Goal: Information Seeking & Learning: Find specific fact

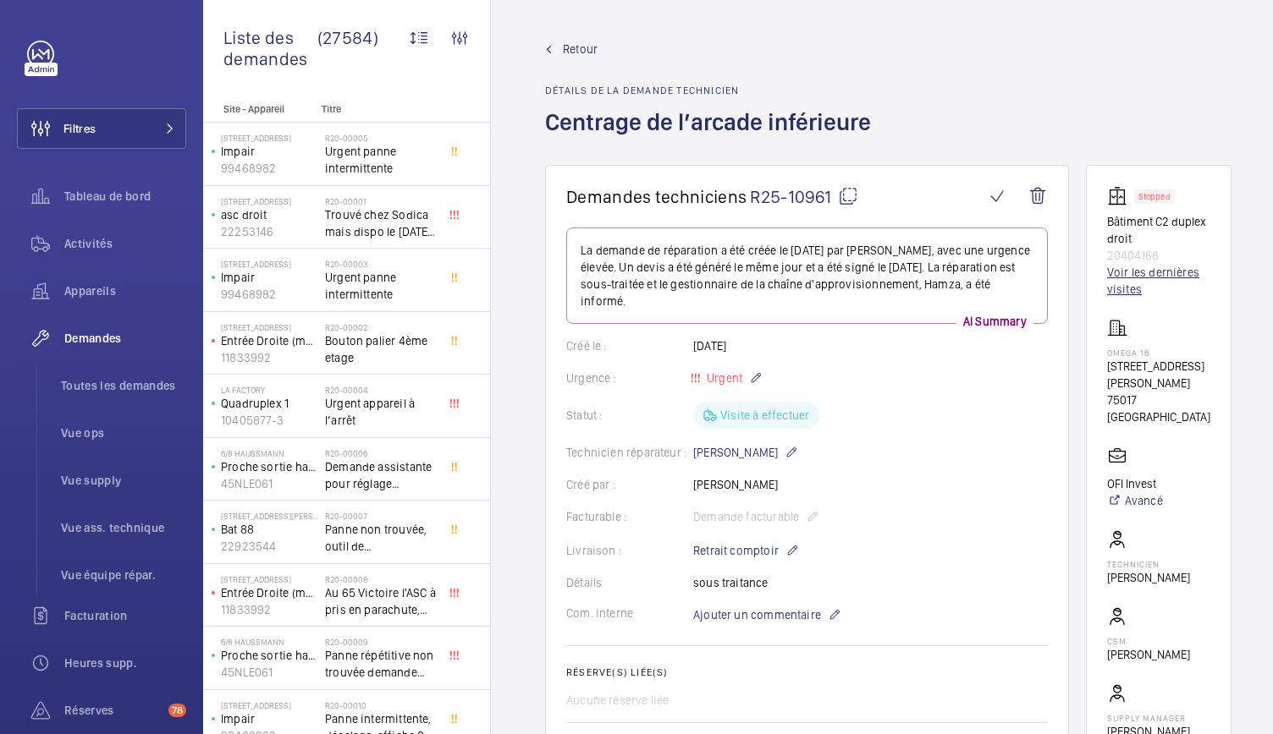
click at [1119, 280] on link "Voir les dernières visites" at bounding box center [1158, 281] width 103 height 34
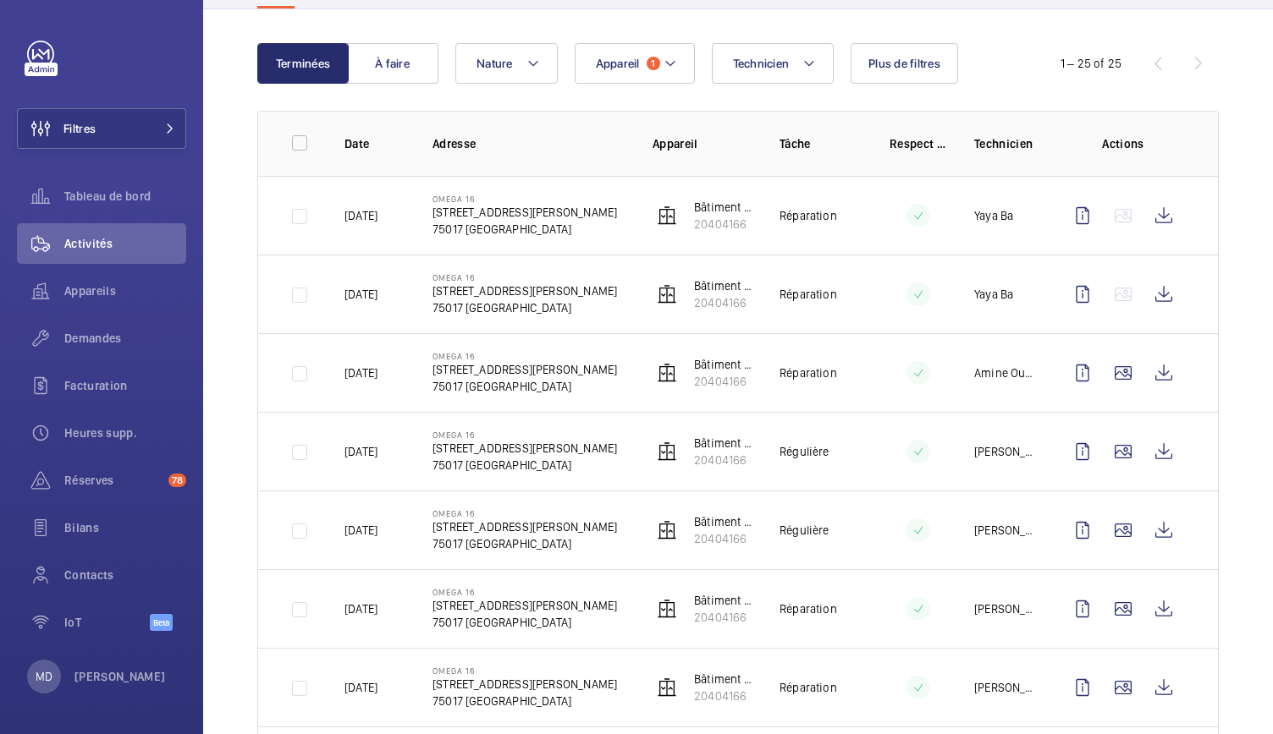
scroll to position [154, 0]
click at [714, 379] on p "20404166" at bounding box center [723, 380] width 58 height 17
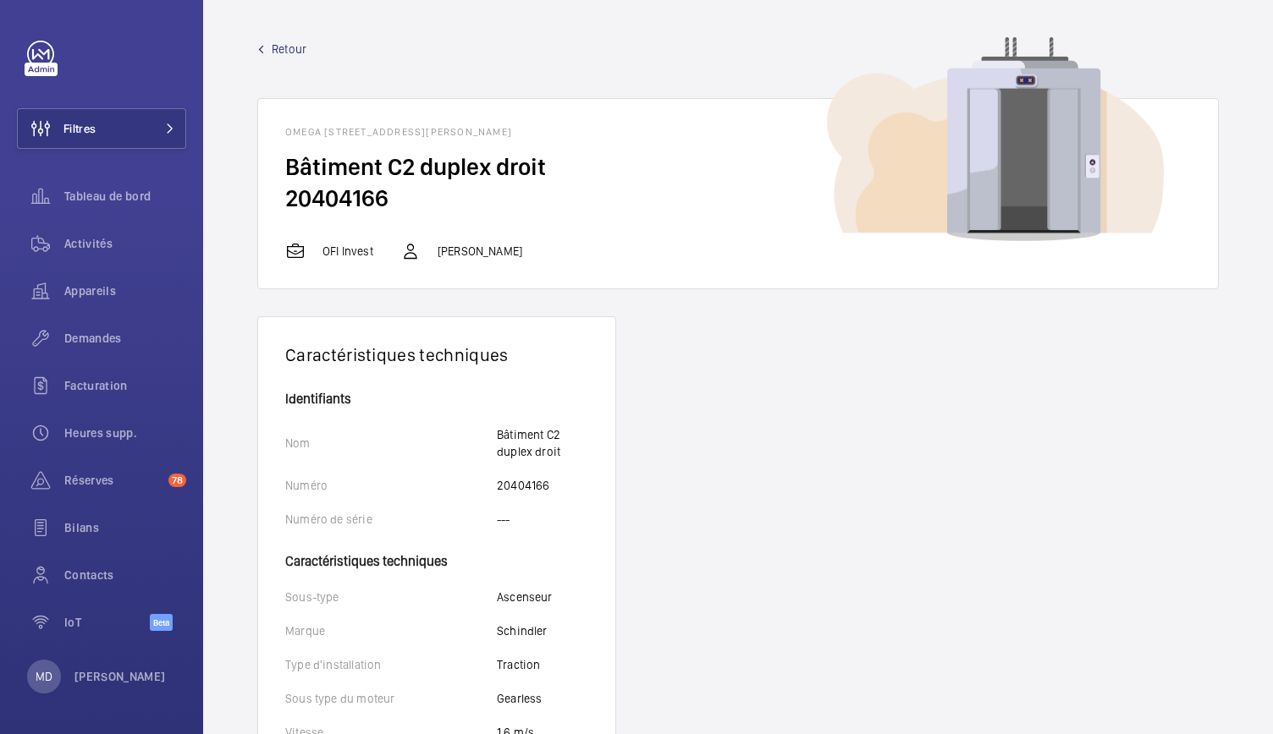
click at [272, 48] on span "Retour" at bounding box center [289, 49] width 35 height 17
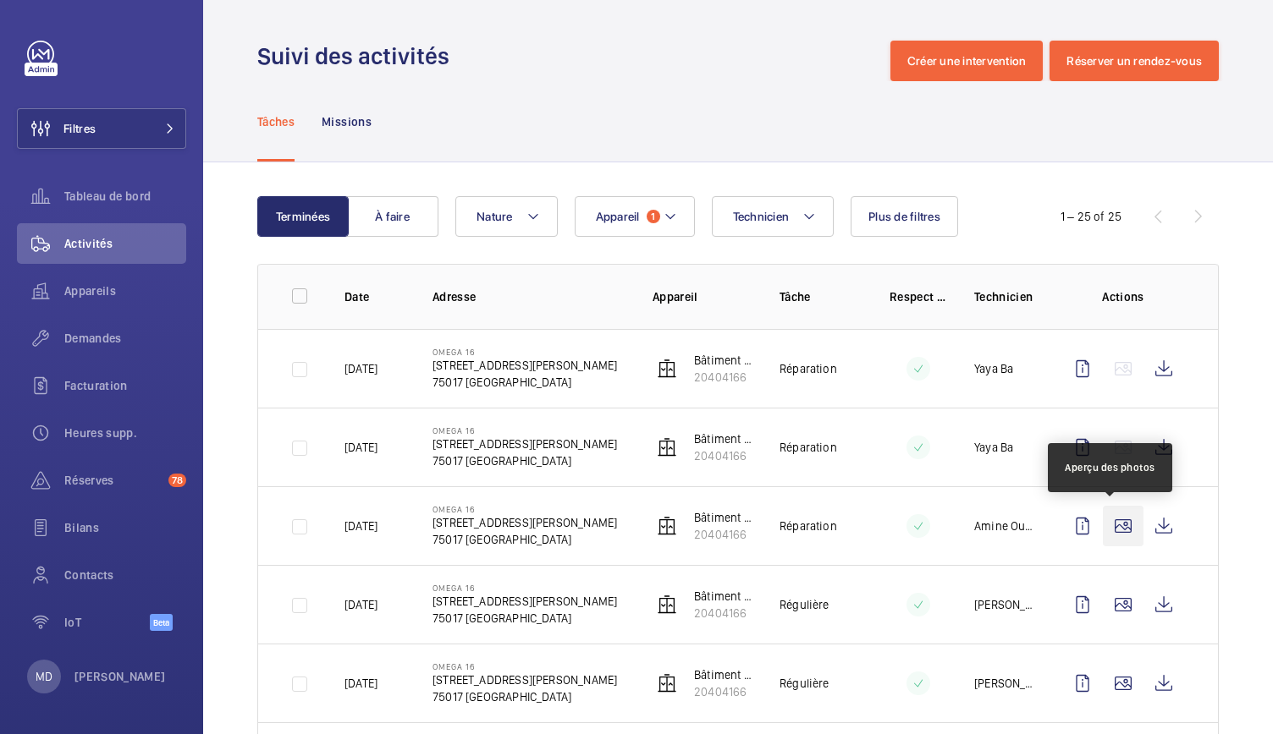
click at [1106, 528] on wm-front-icon-button at bounding box center [1123, 526] width 41 height 41
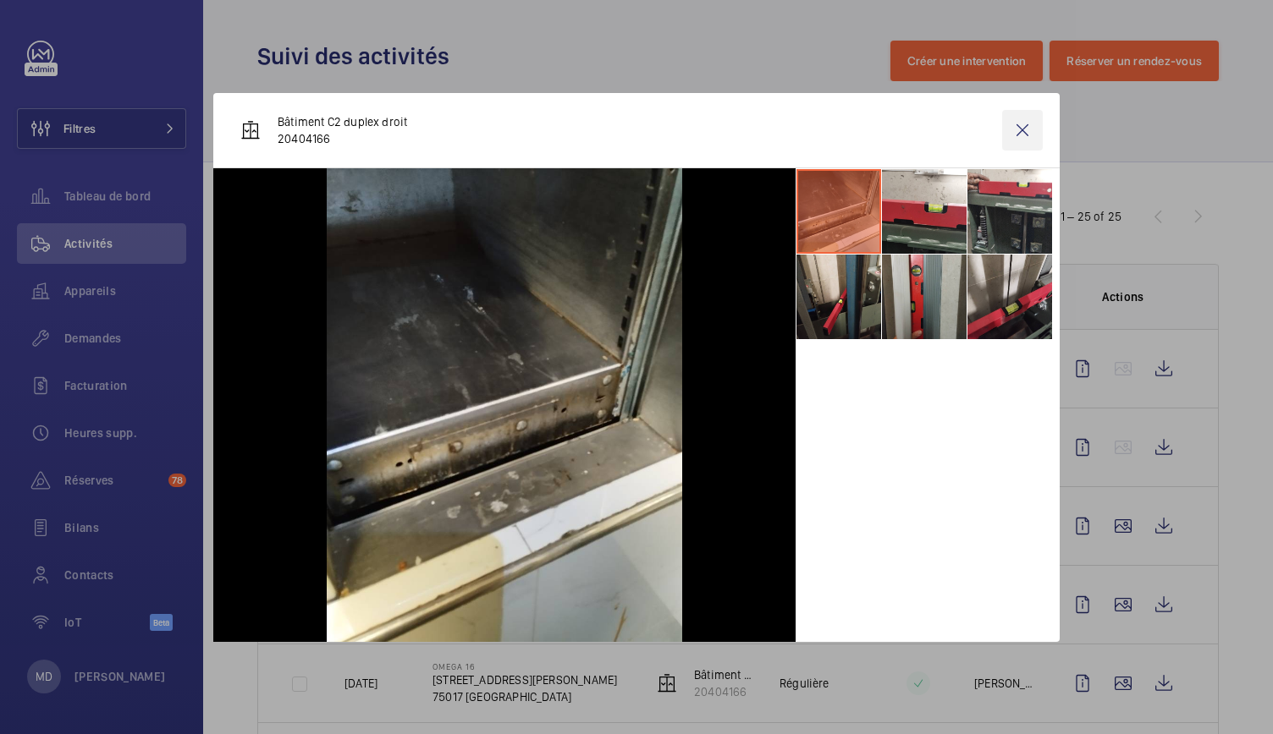
click at [1023, 135] on wm-front-icon-button at bounding box center [1022, 130] width 41 height 41
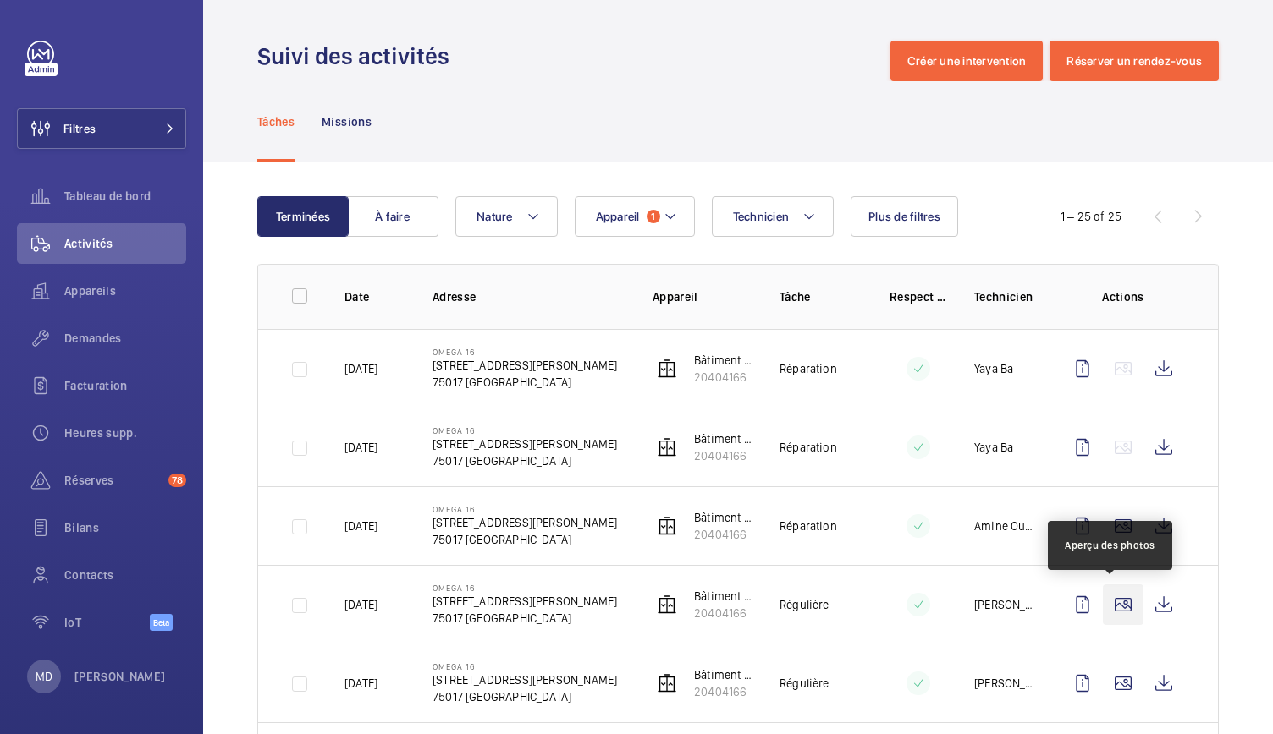
click at [1103, 601] on wm-front-icon-button at bounding box center [1123, 605] width 41 height 41
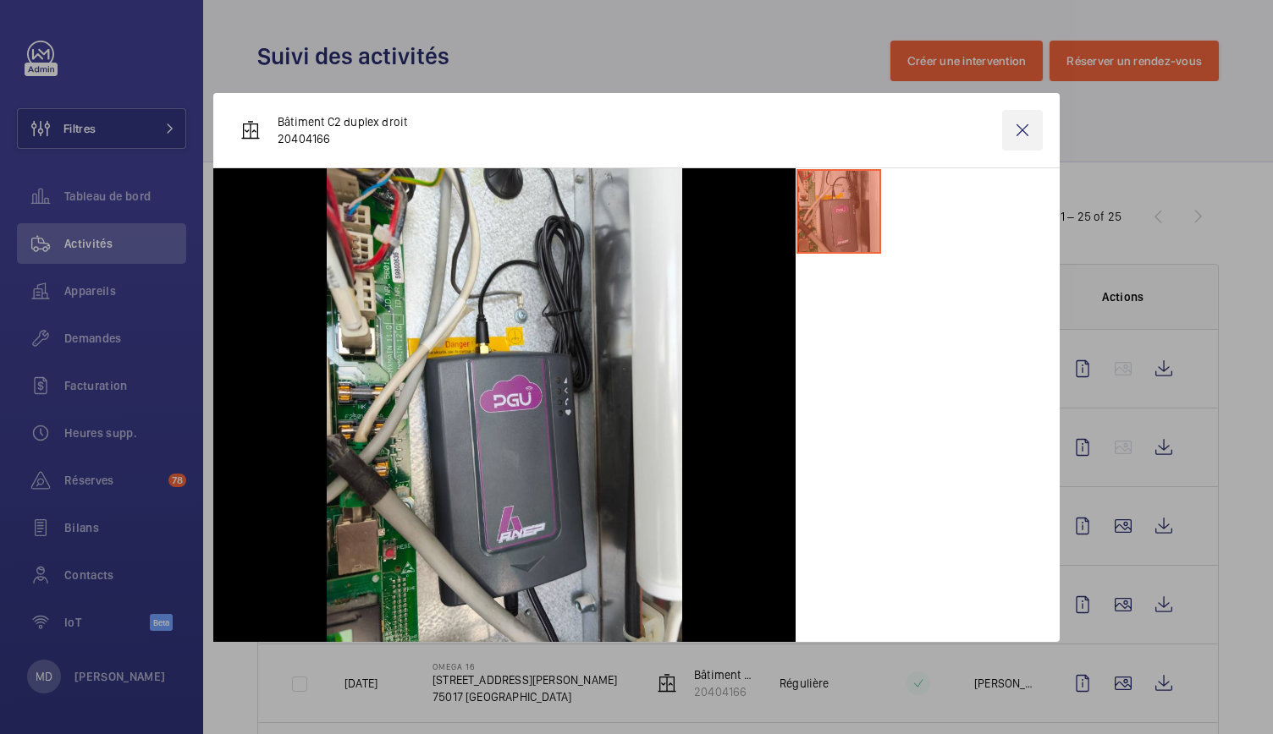
click at [1020, 140] on wm-front-icon-button at bounding box center [1022, 130] width 41 height 41
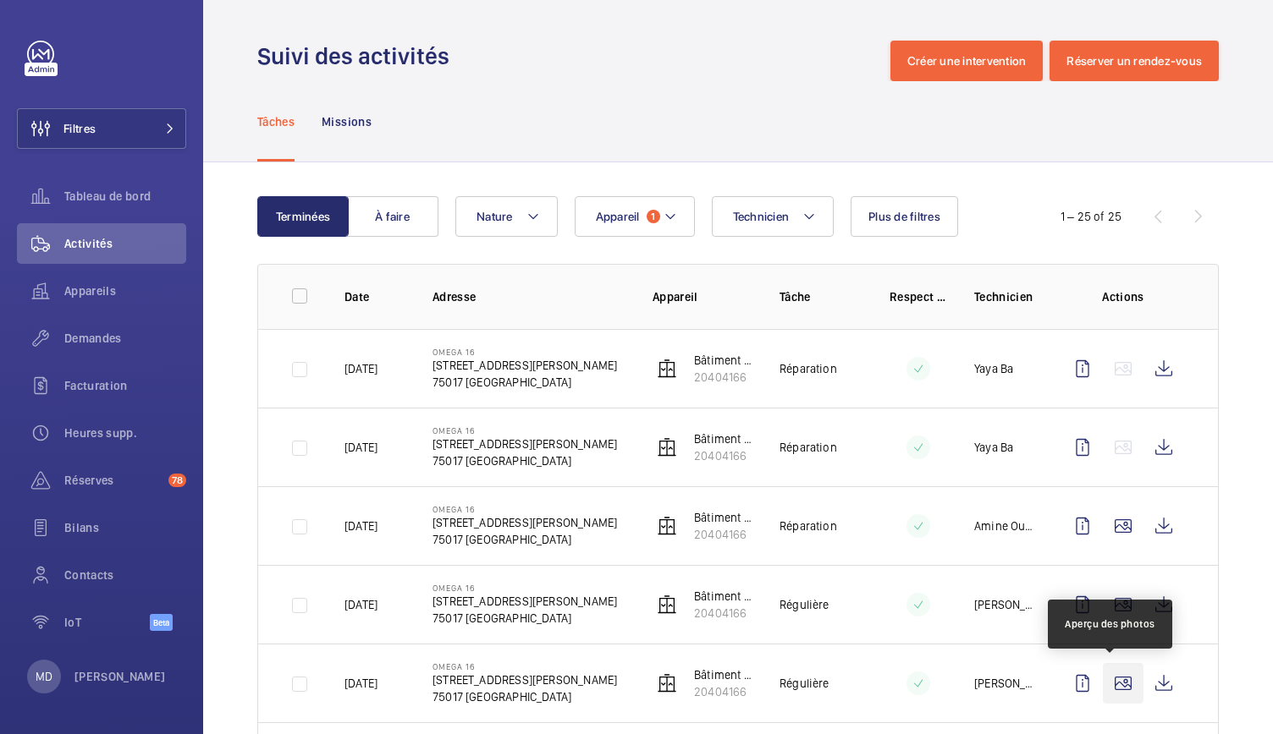
click at [1119, 686] on wm-front-icon-button at bounding box center [1123, 683] width 41 height 41
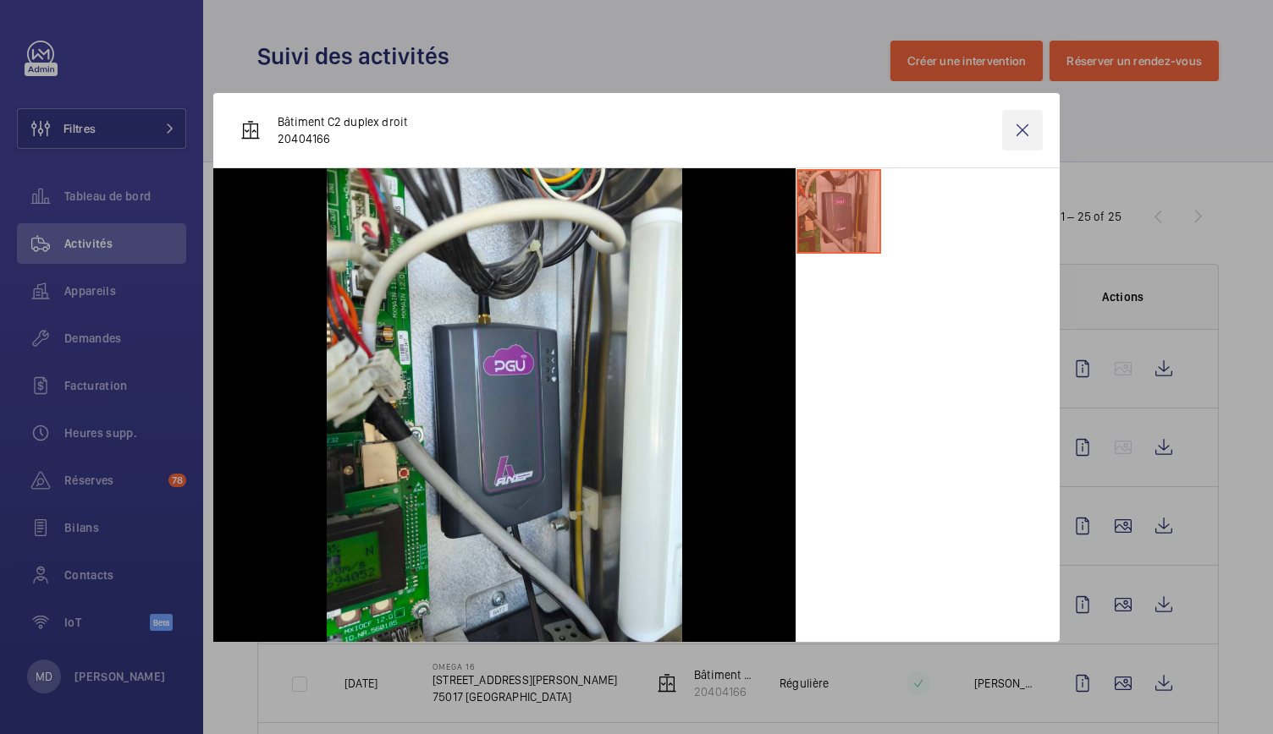
click at [1027, 128] on wm-front-icon-button at bounding box center [1022, 130] width 41 height 41
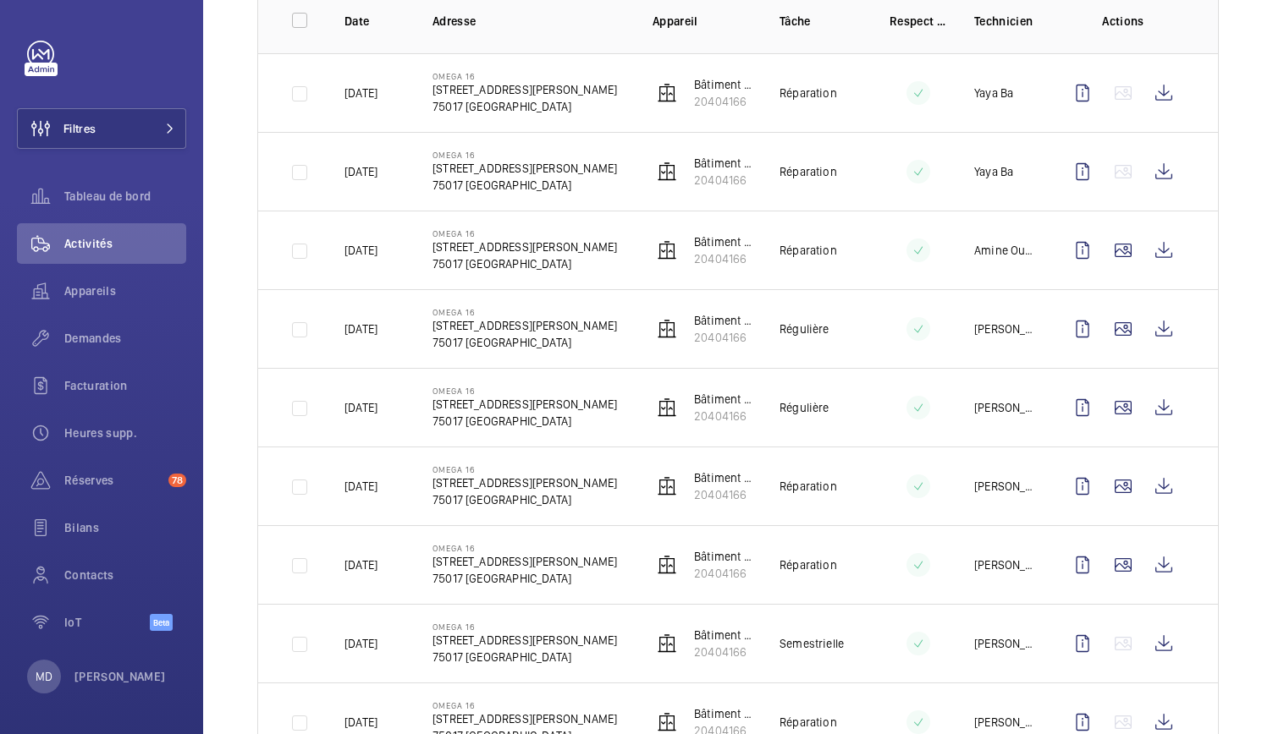
scroll to position [280, 0]
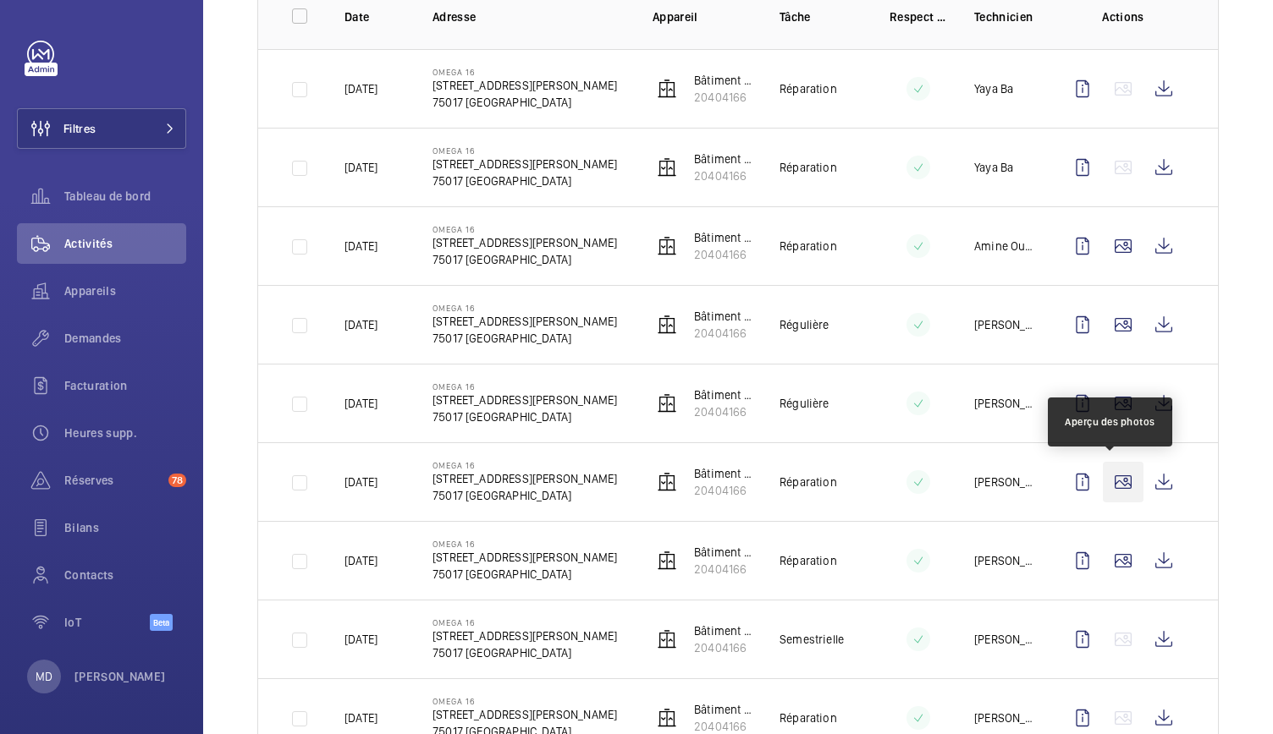
click at [1117, 481] on wm-front-icon-button at bounding box center [1123, 482] width 41 height 41
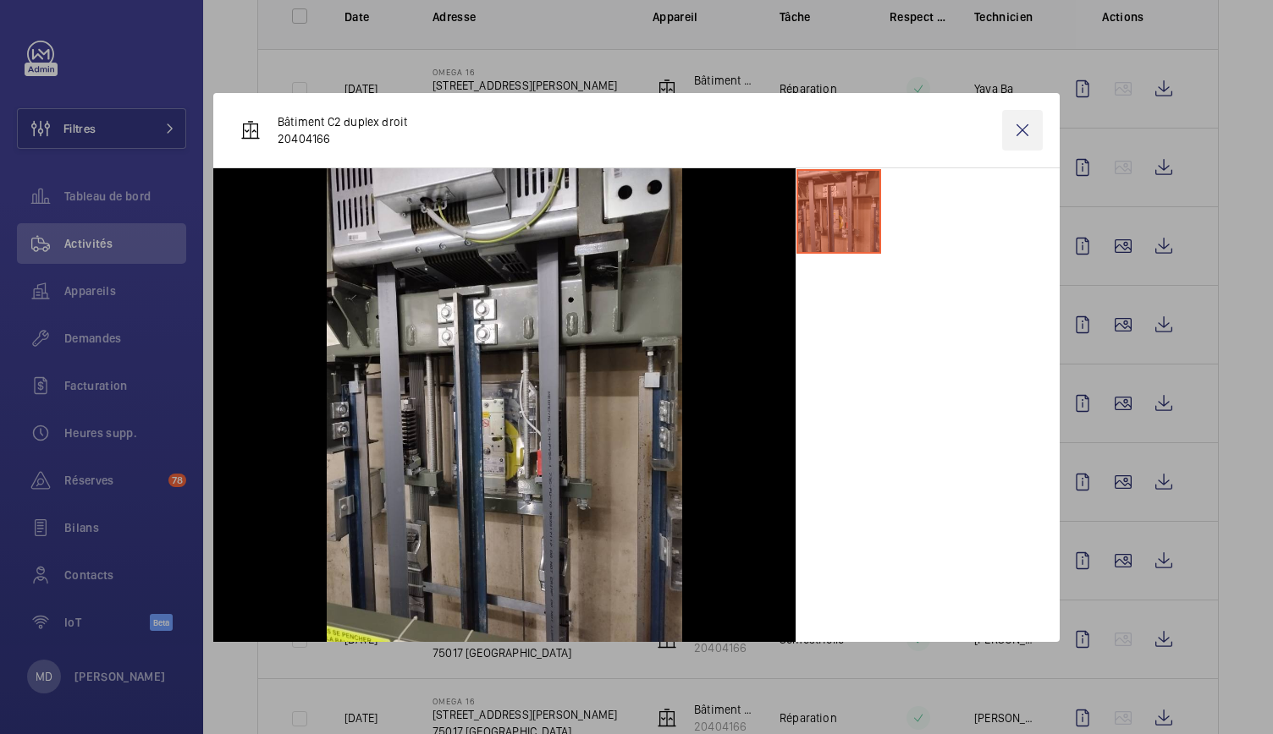
click at [1023, 137] on wm-front-icon-button at bounding box center [1022, 130] width 41 height 41
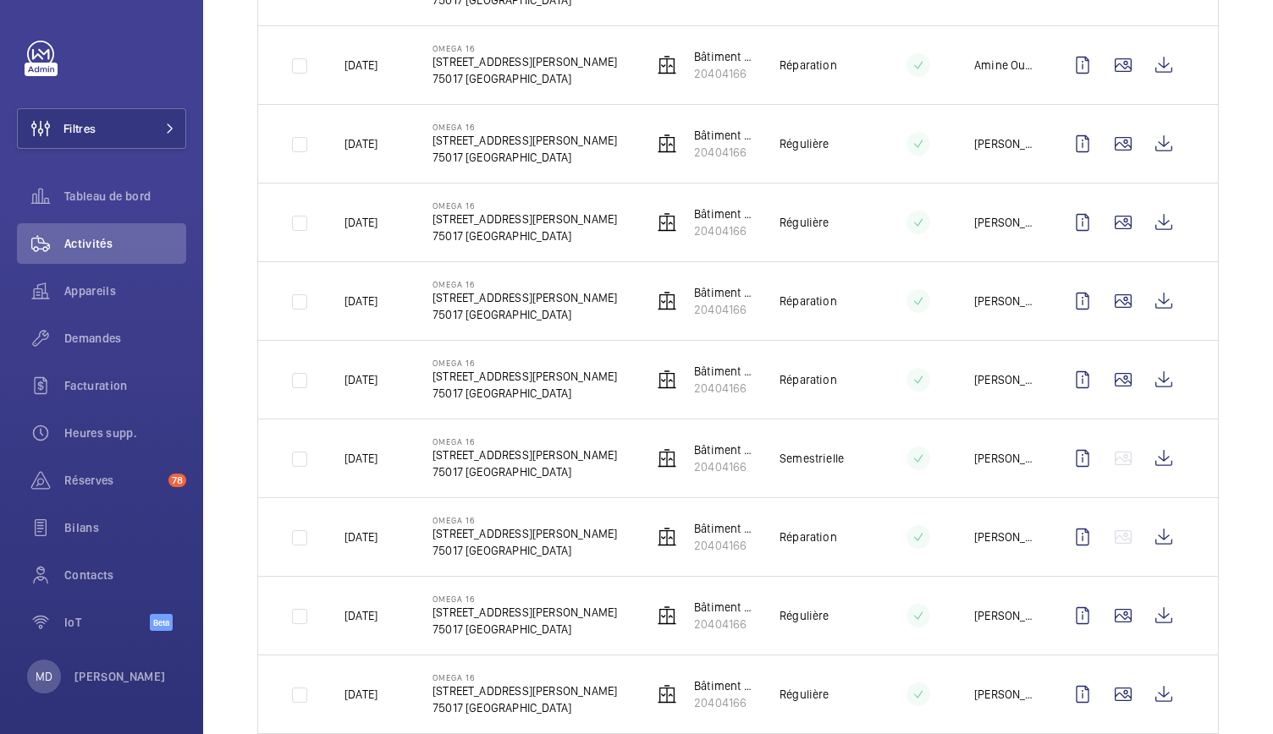
scroll to position [523, 0]
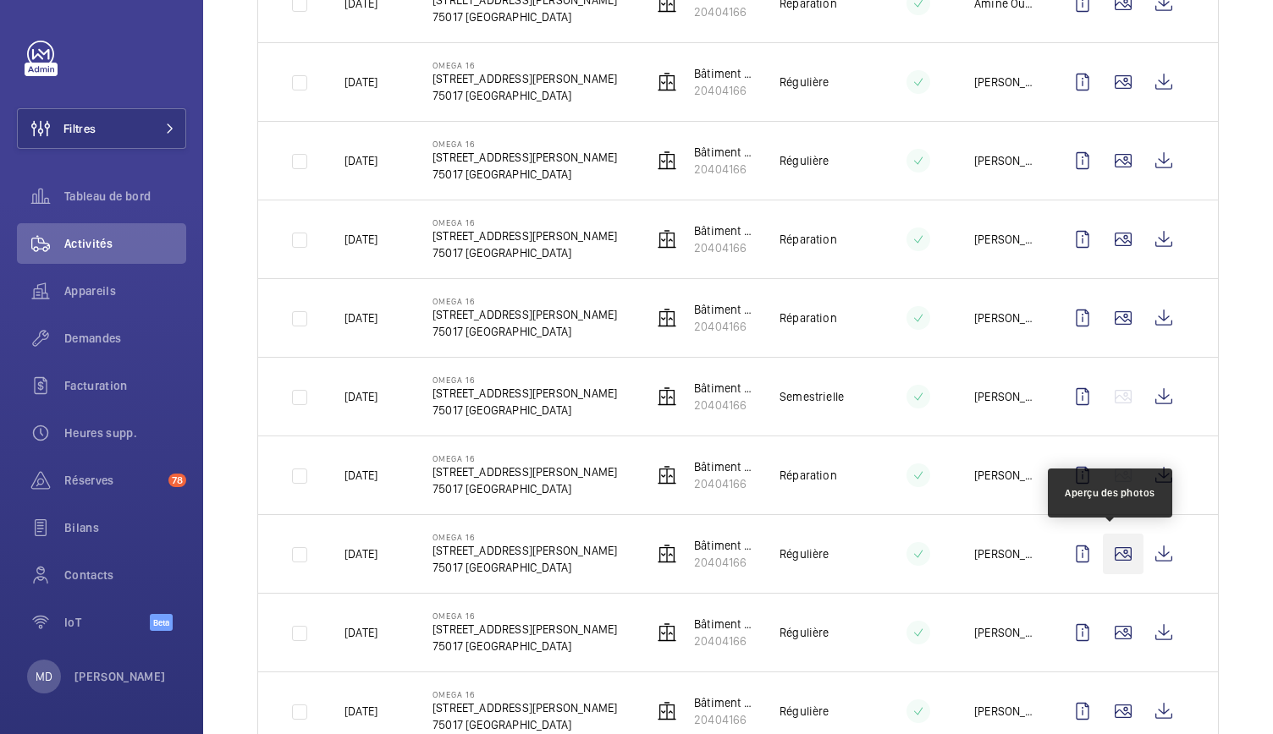
click at [1105, 561] on wm-front-icon-button at bounding box center [1123, 554] width 41 height 41
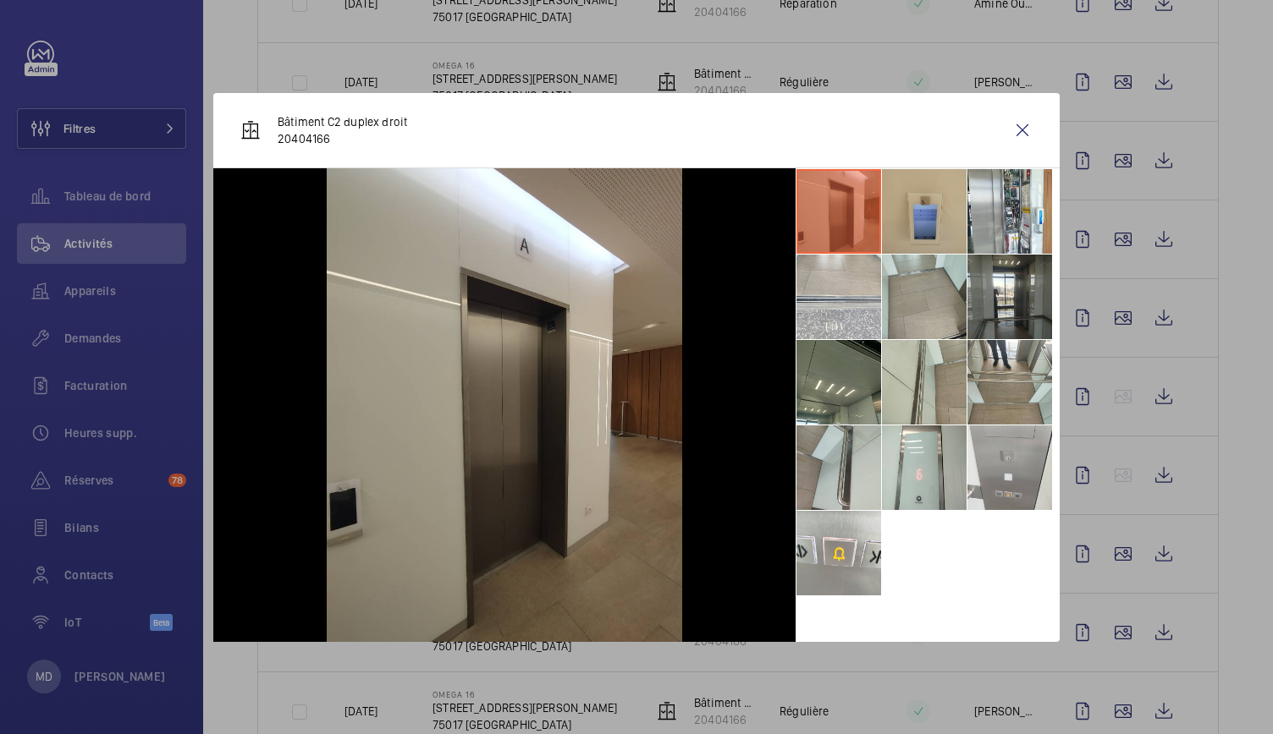
click at [943, 223] on li at bounding box center [924, 211] width 85 height 85
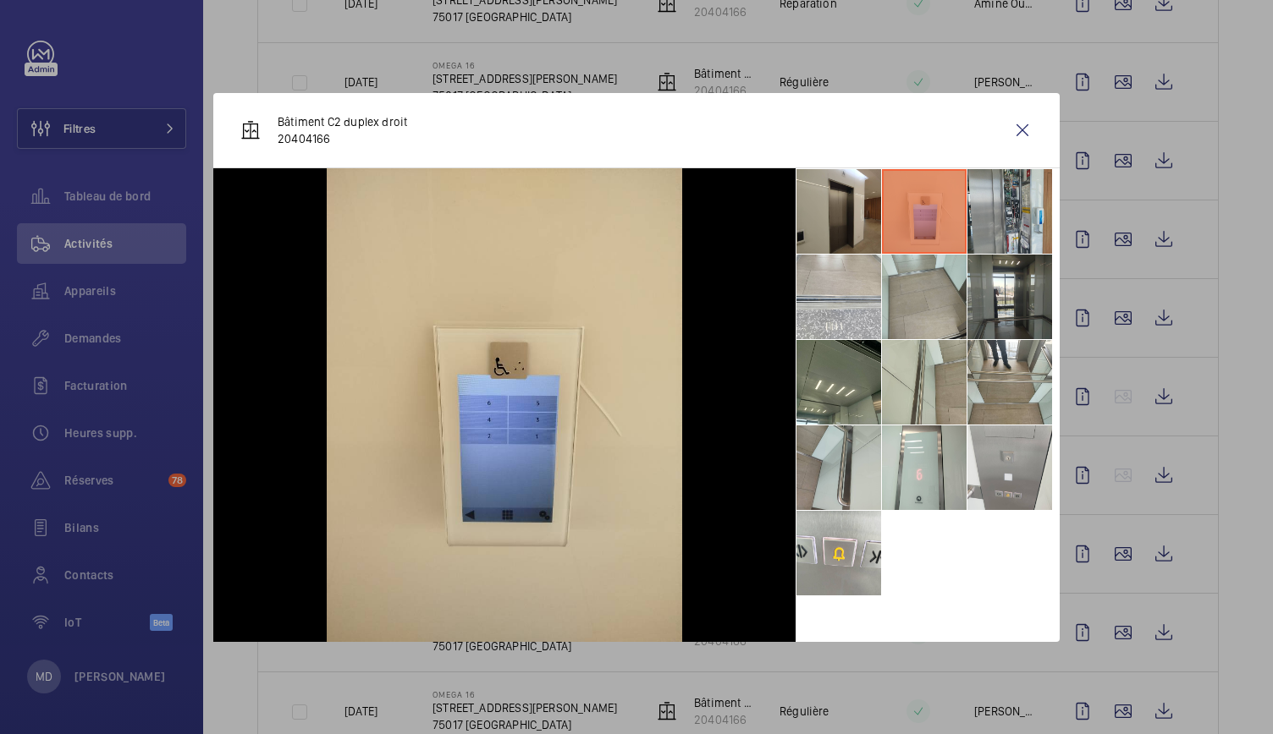
click at [1000, 235] on li at bounding box center [1009, 211] width 85 height 85
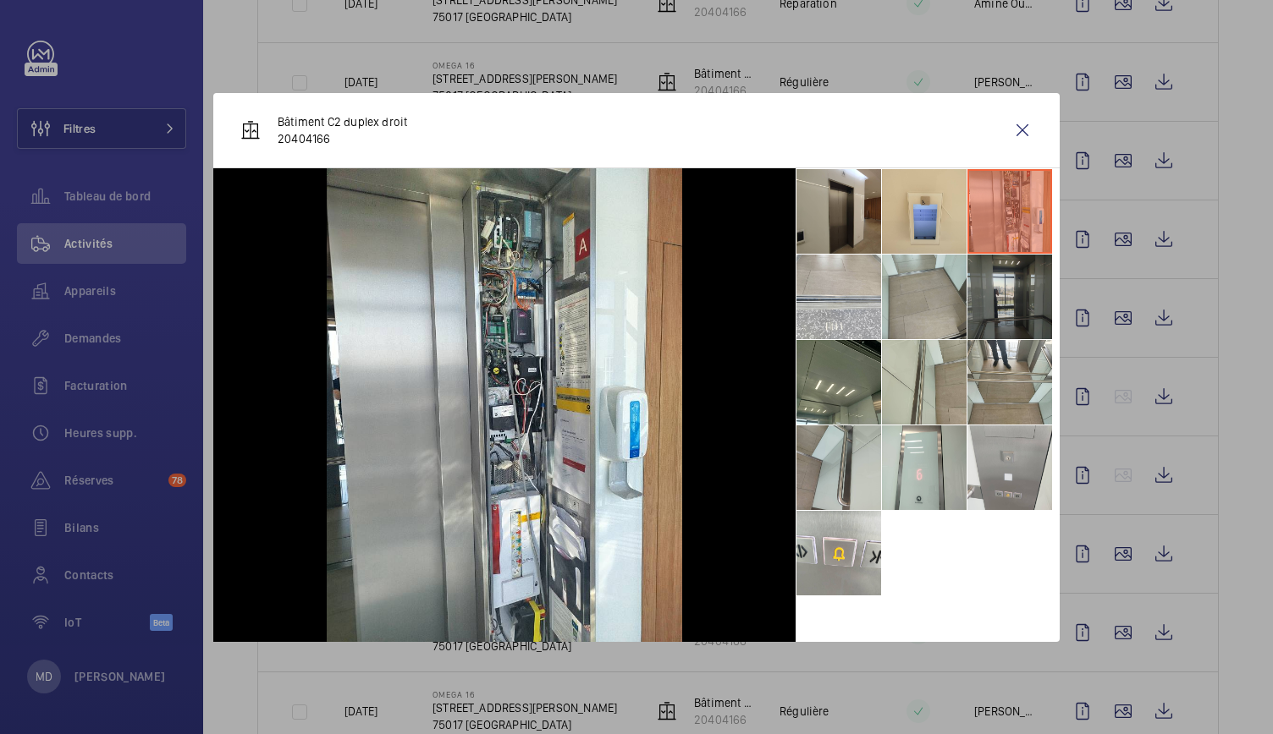
click at [996, 284] on li at bounding box center [1009, 297] width 85 height 85
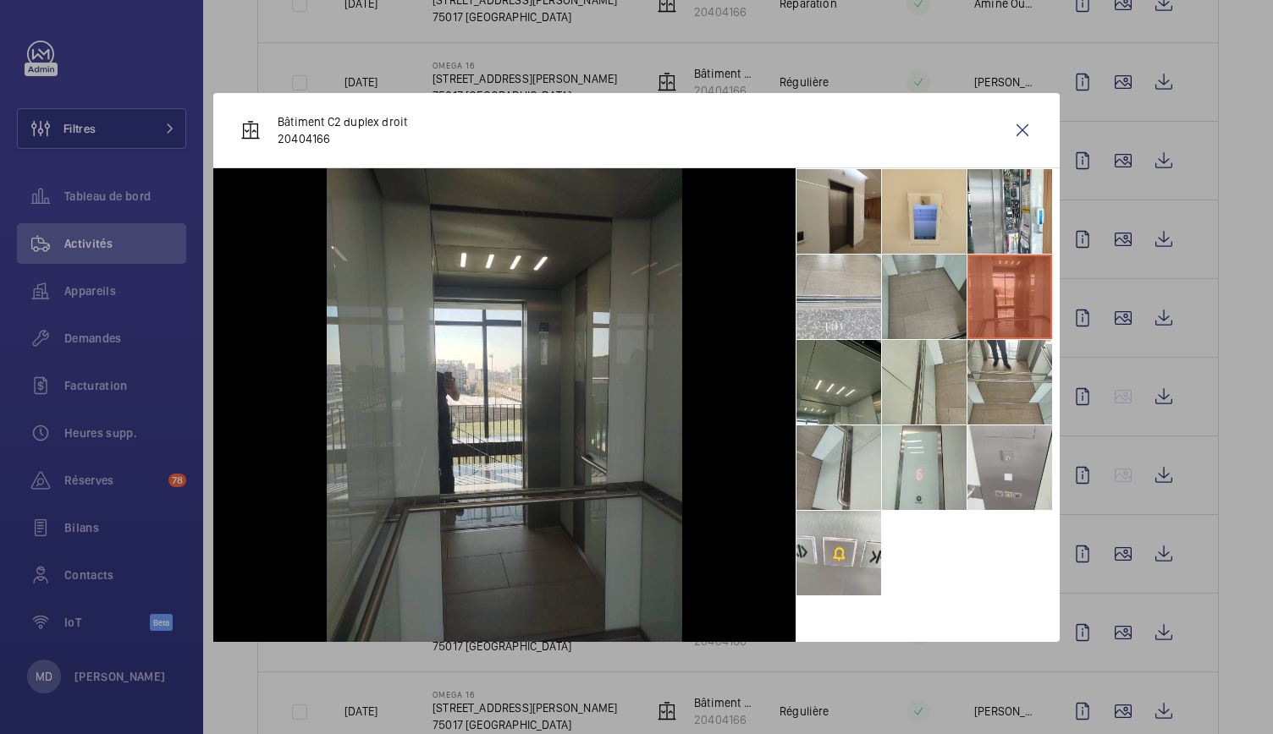
click at [921, 283] on li at bounding box center [924, 297] width 85 height 85
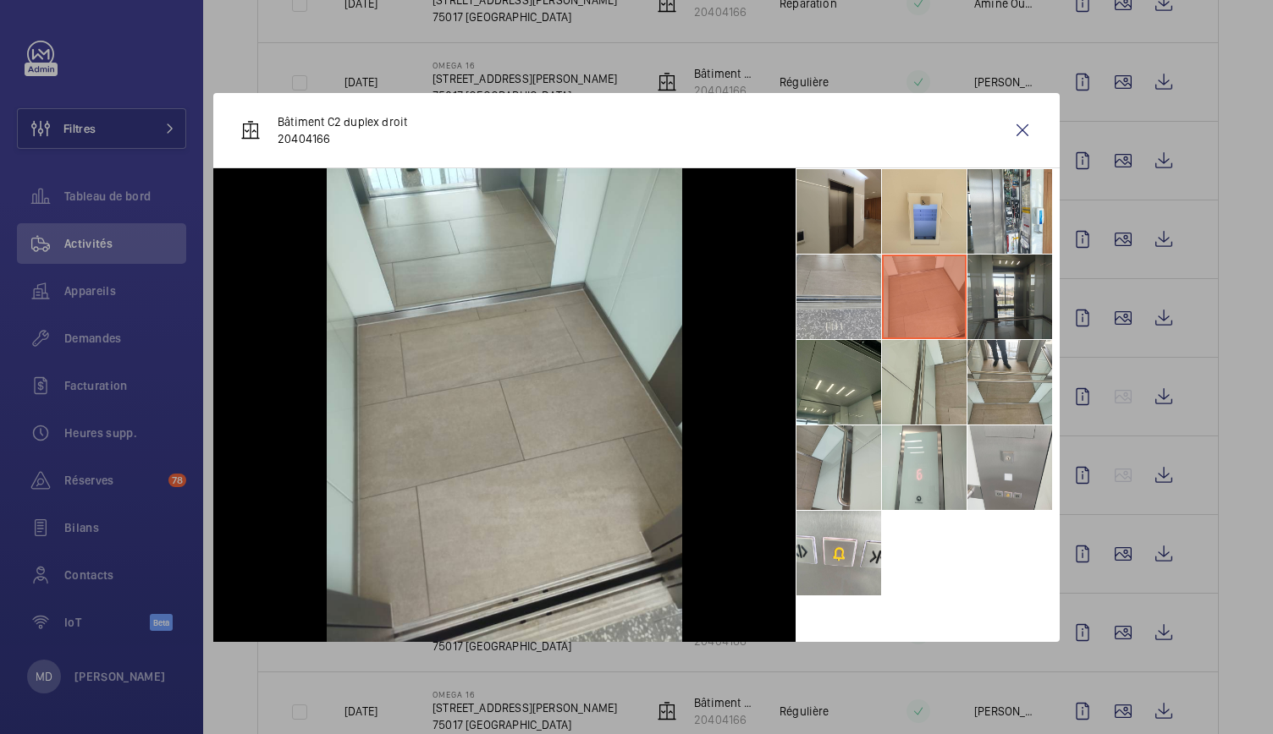
click at [853, 280] on li at bounding box center [838, 297] width 85 height 85
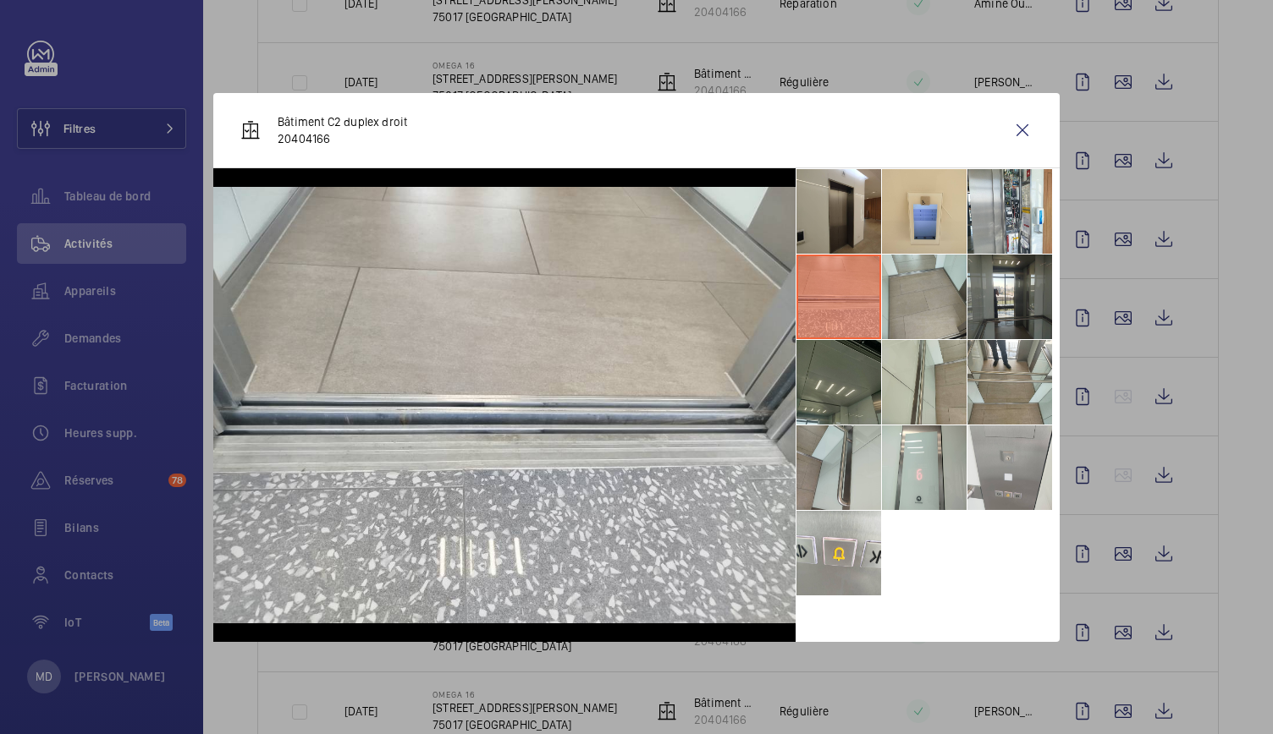
click at [851, 353] on li at bounding box center [838, 382] width 85 height 85
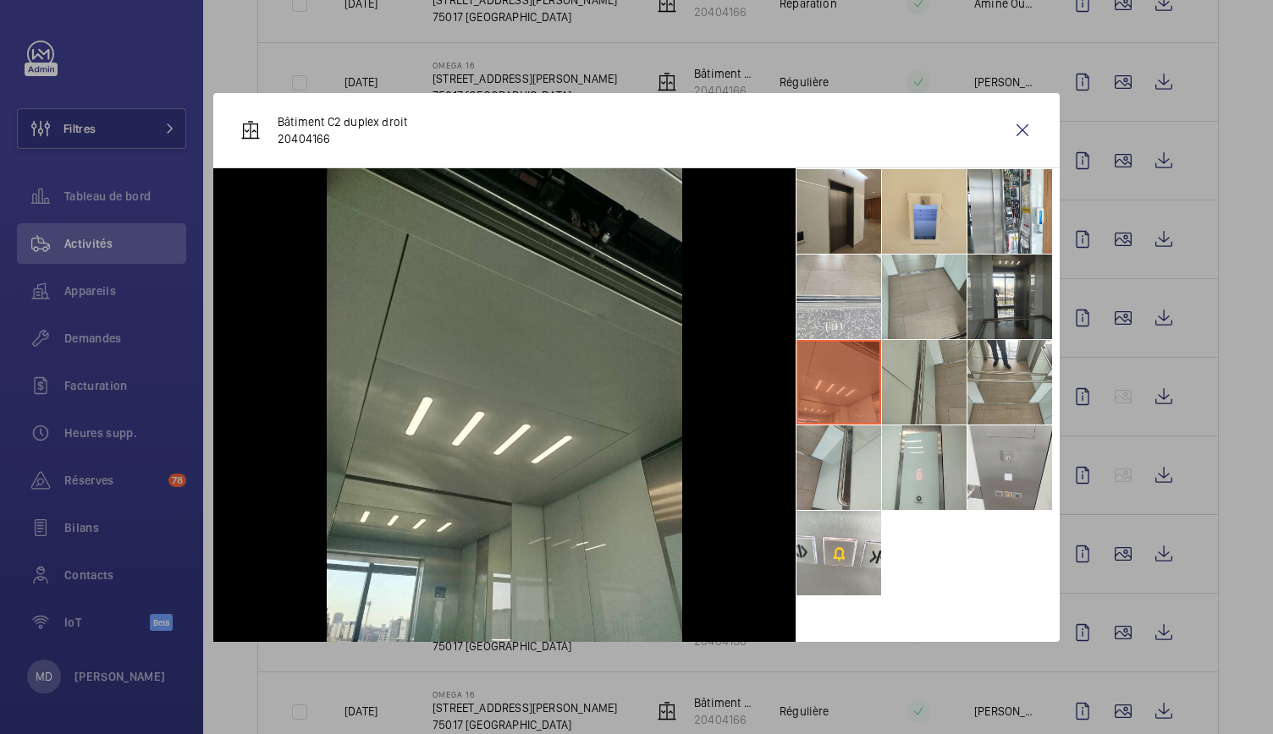
click at [914, 365] on li at bounding box center [924, 382] width 85 height 85
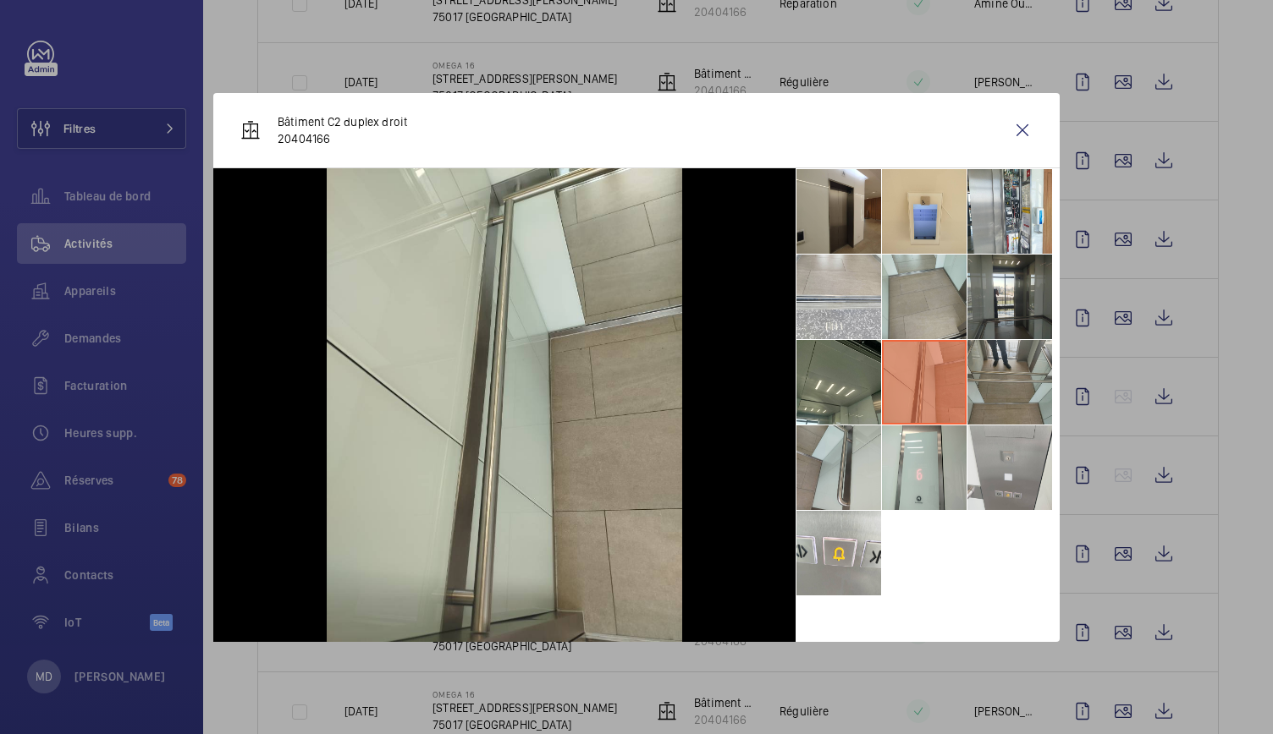
click at [1010, 382] on li at bounding box center [1009, 382] width 85 height 85
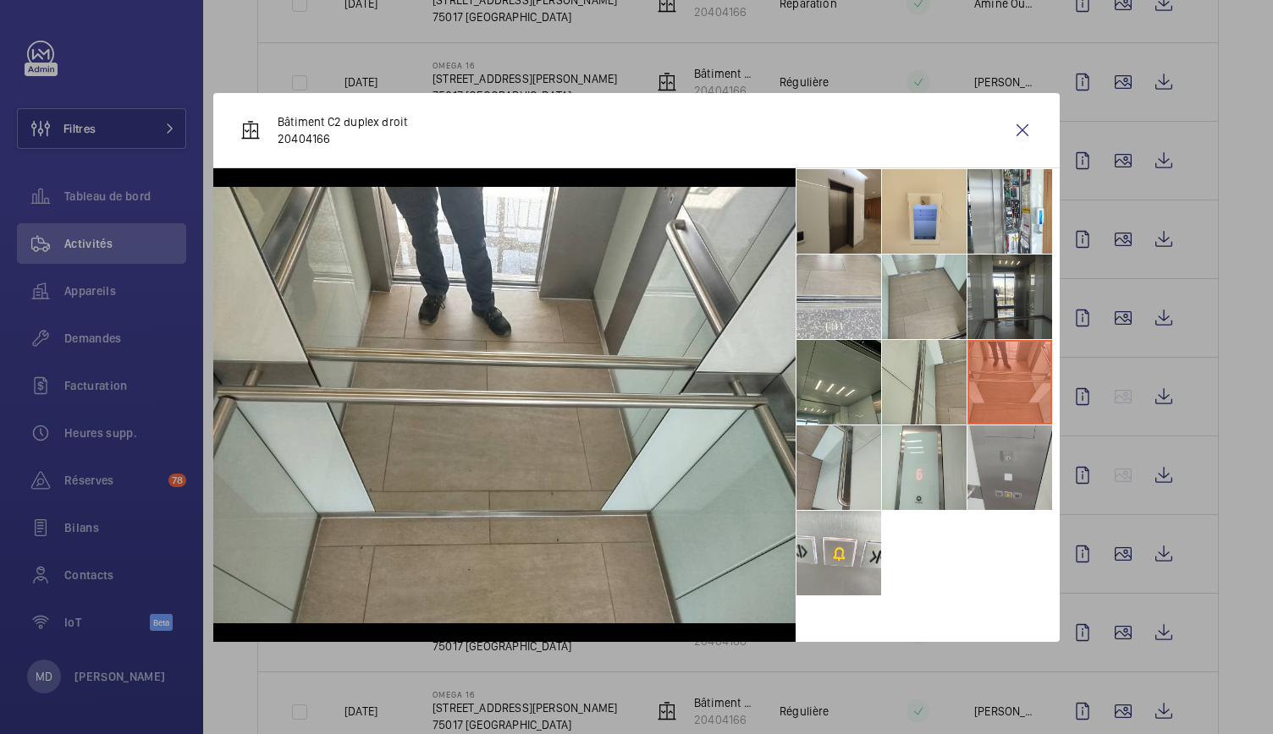
click at [1021, 461] on li at bounding box center [1009, 468] width 85 height 85
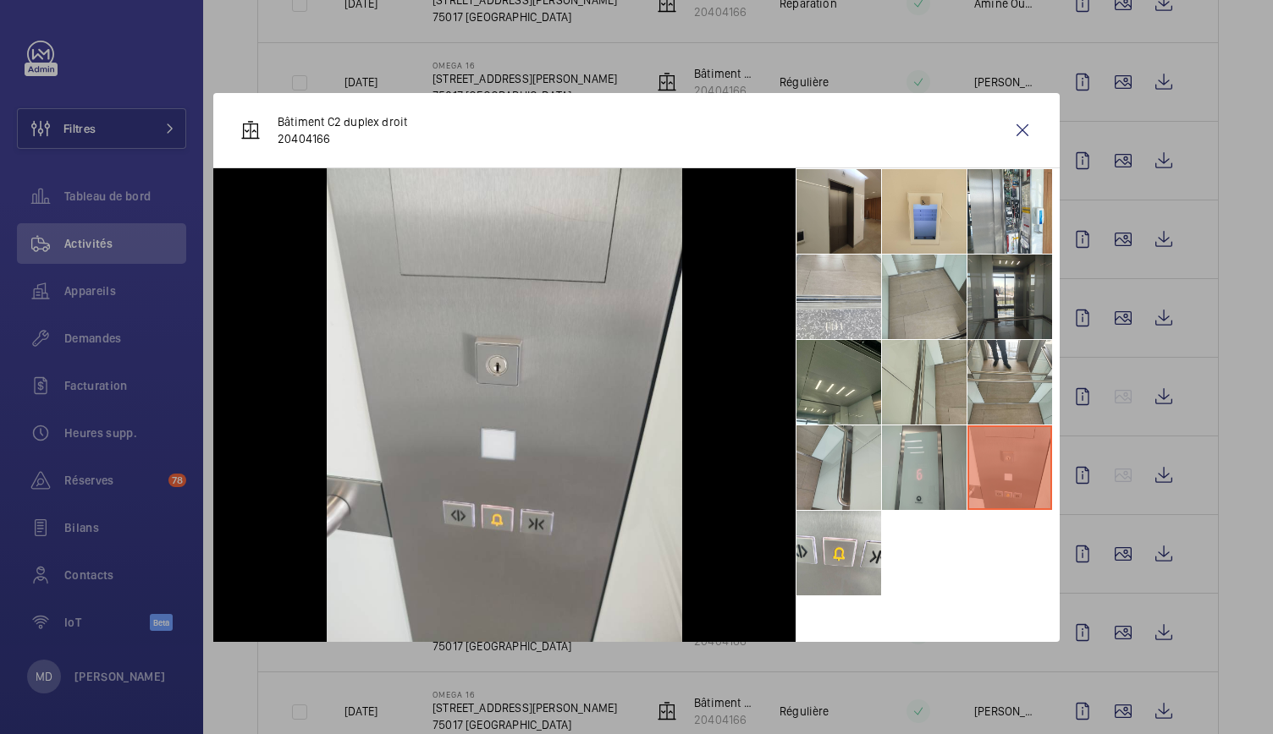
click at [905, 436] on li at bounding box center [924, 468] width 85 height 85
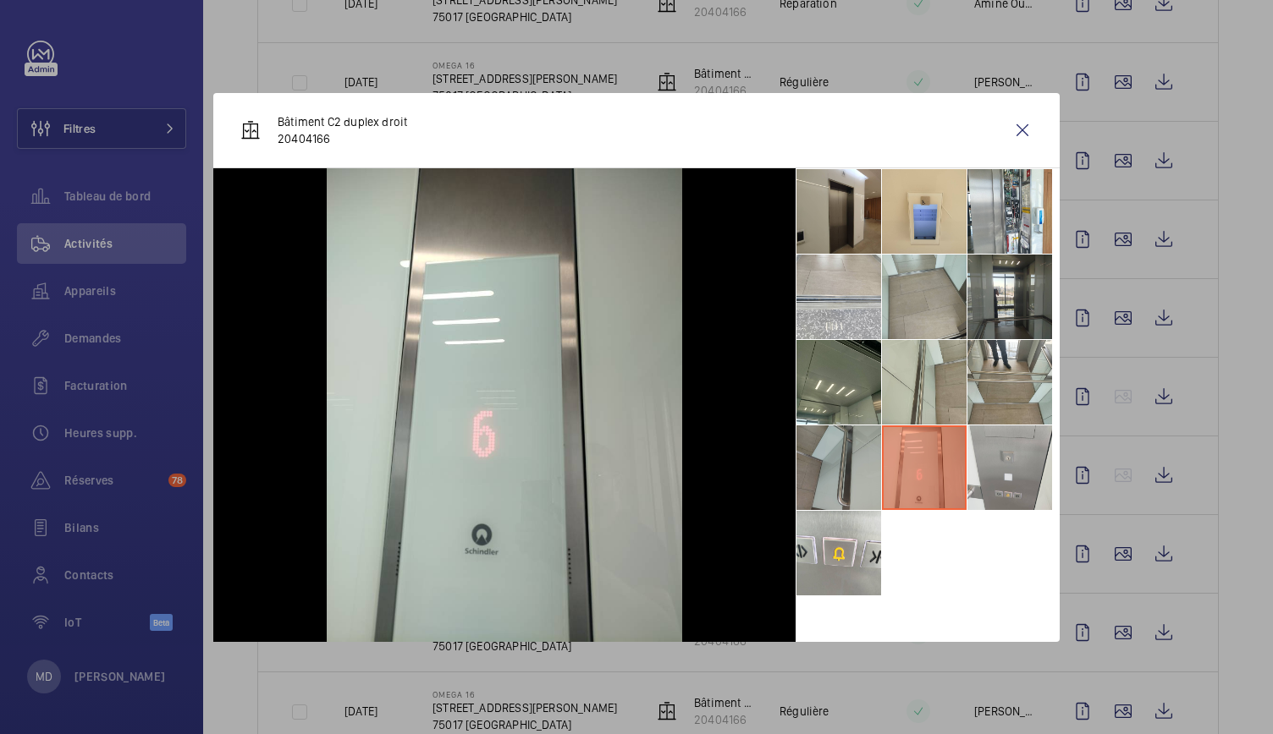
click at [860, 447] on li at bounding box center [838, 468] width 85 height 85
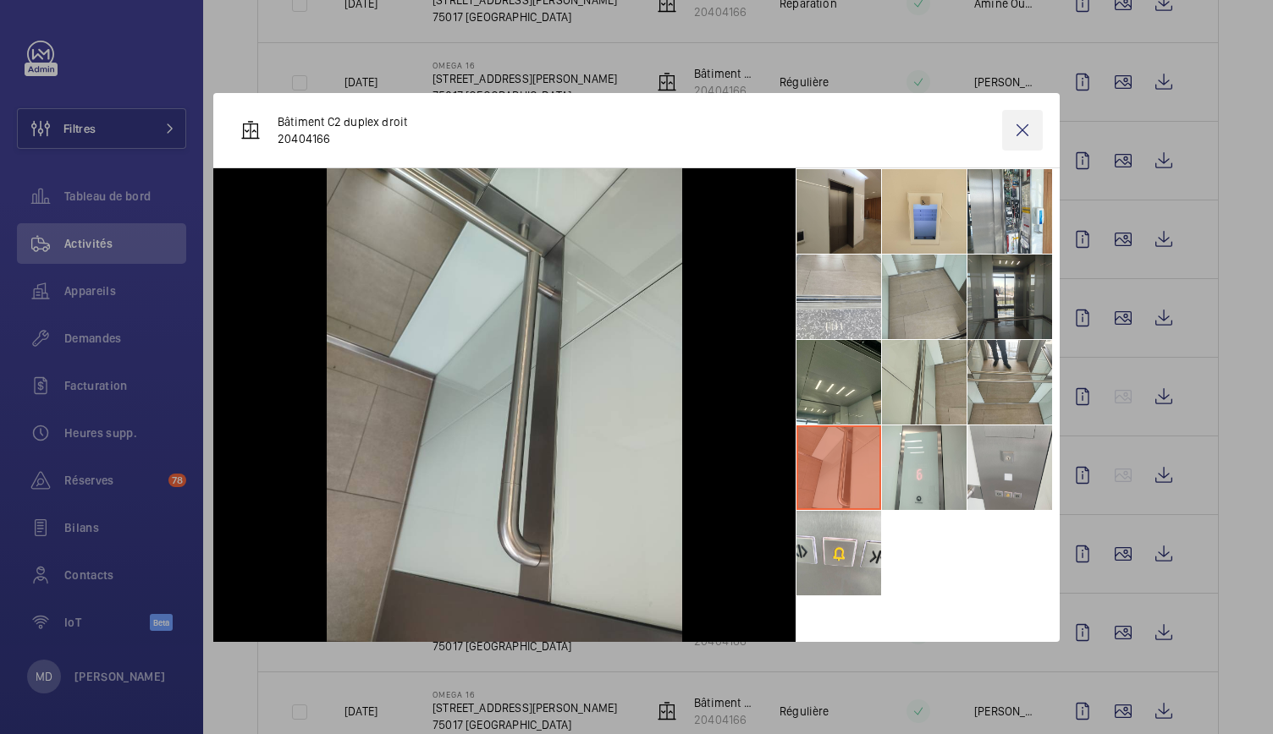
click at [1022, 129] on wm-front-icon-button at bounding box center [1022, 130] width 41 height 41
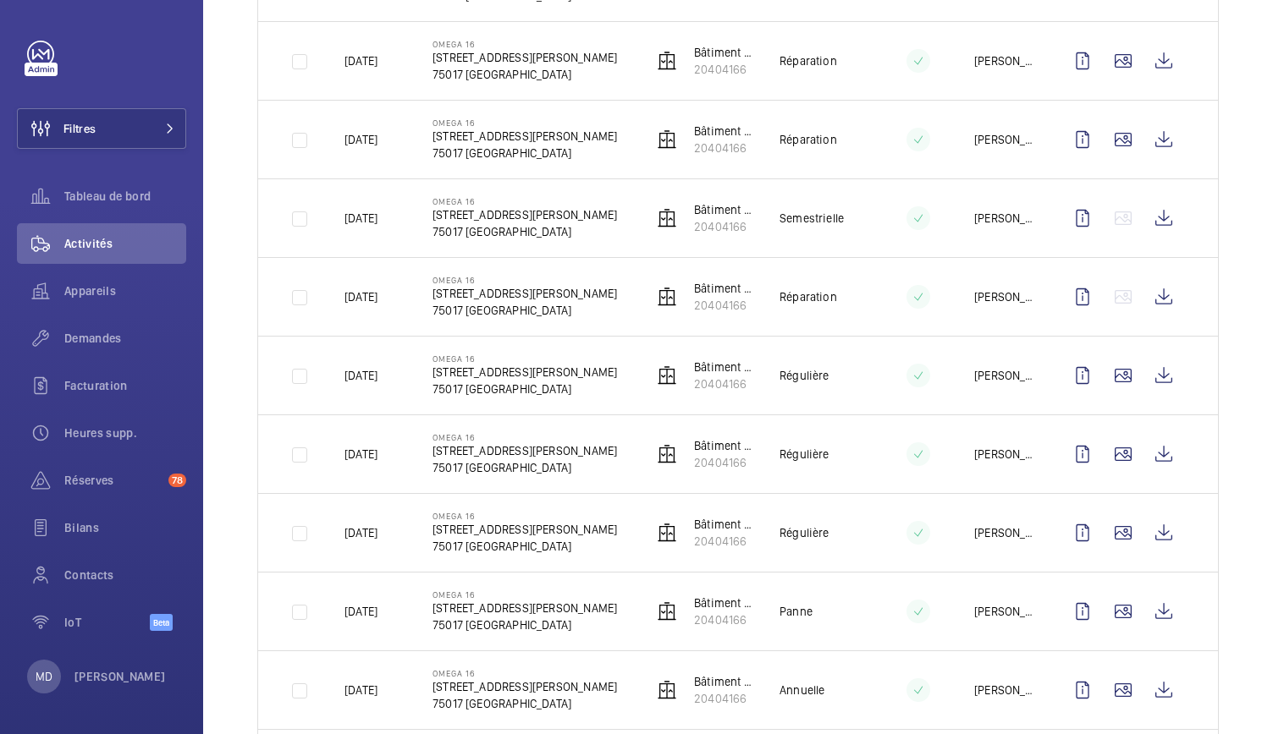
scroll to position [702, 0]
click at [1103, 453] on wm-front-icon-button at bounding box center [1123, 453] width 41 height 41
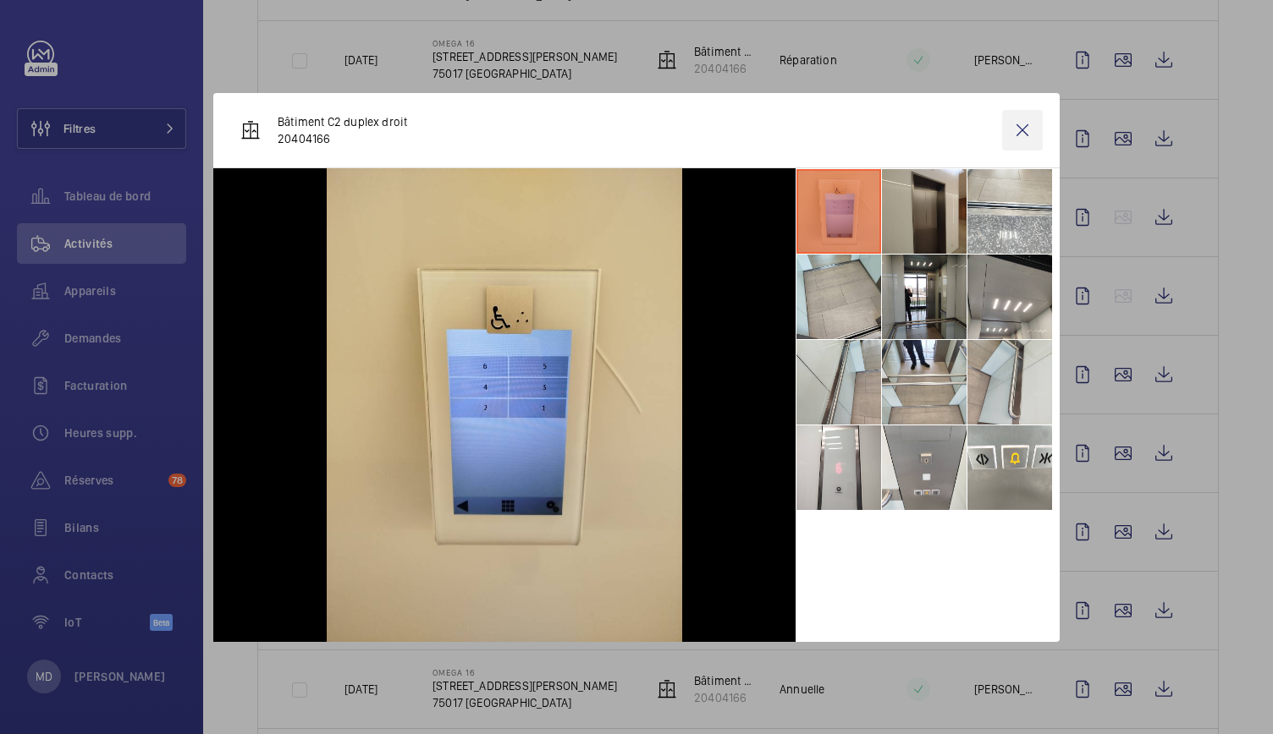
click at [1024, 124] on wm-front-icon-button at bounding box center [1022, 130] width 41 height 41
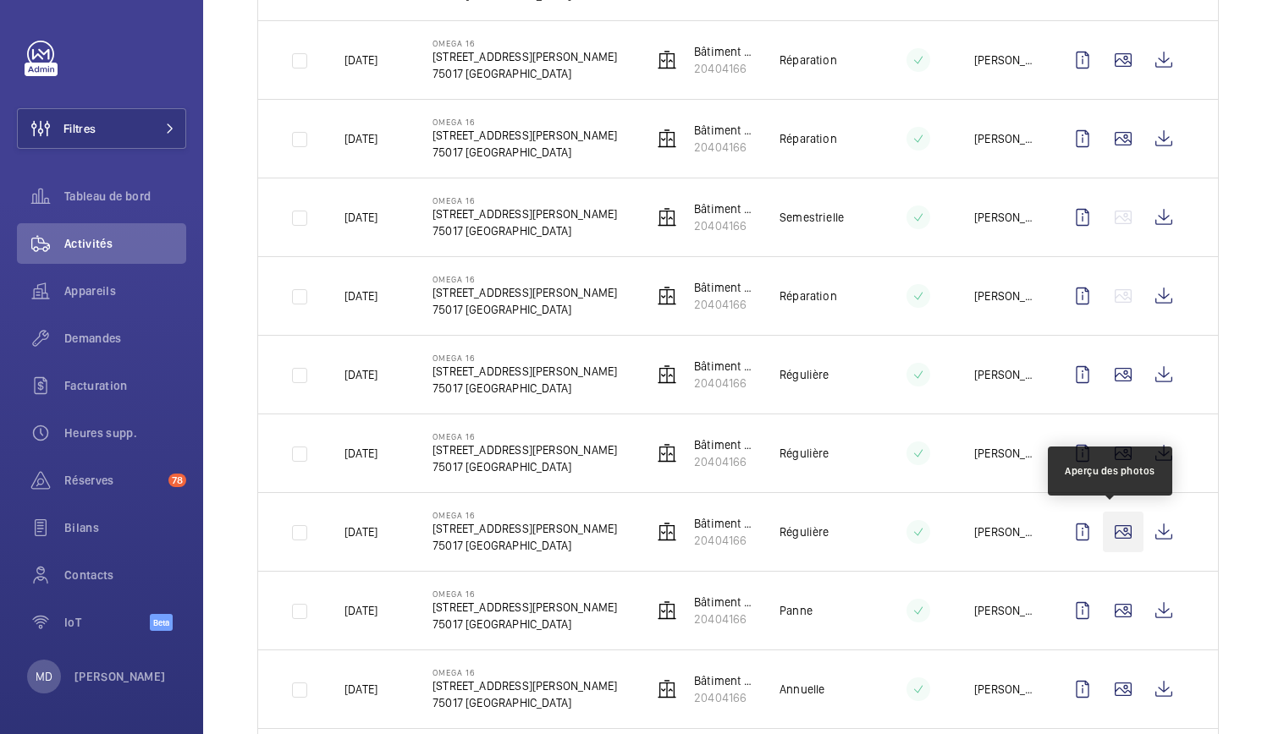
click at [1103, 528] on wm-front-icon-button at bounding box center [1123, 532] width 41 height 41
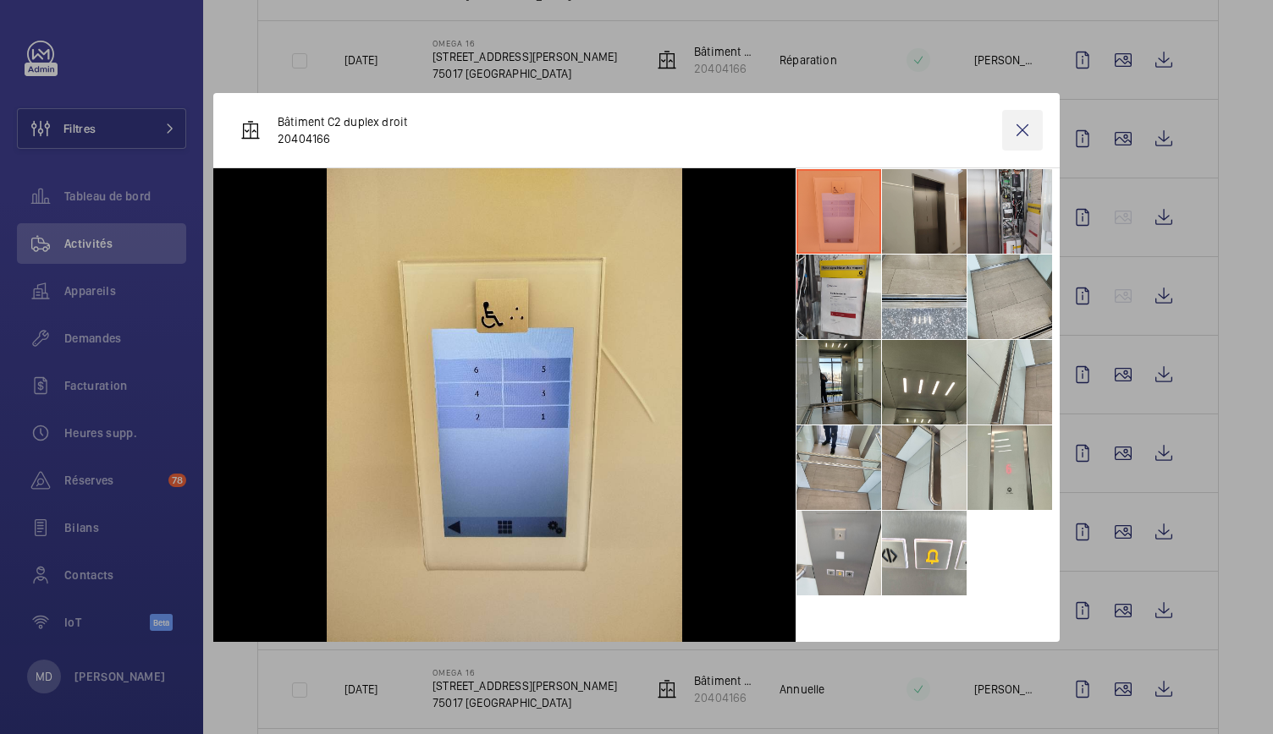
click at [1014, 139] on wm-front-icon-button at bounding box center [1022, 130] width 41 height 41
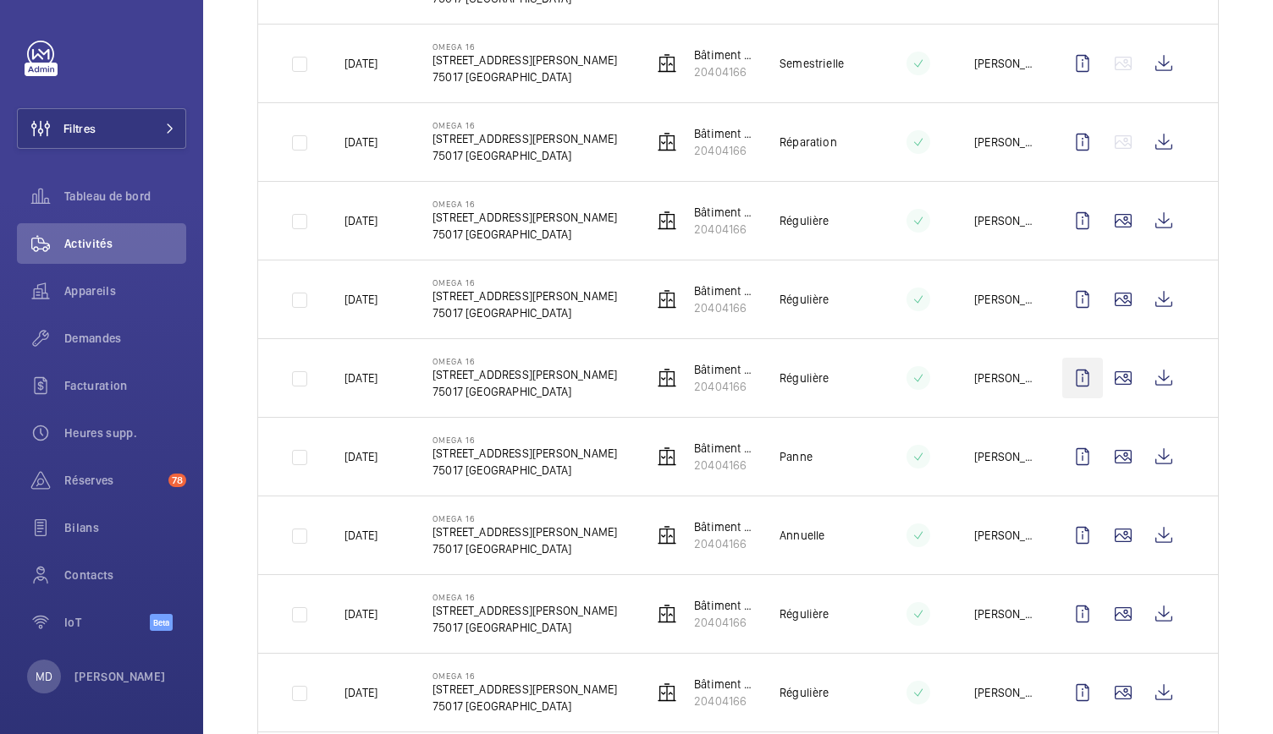
scroll to position [926, 0]
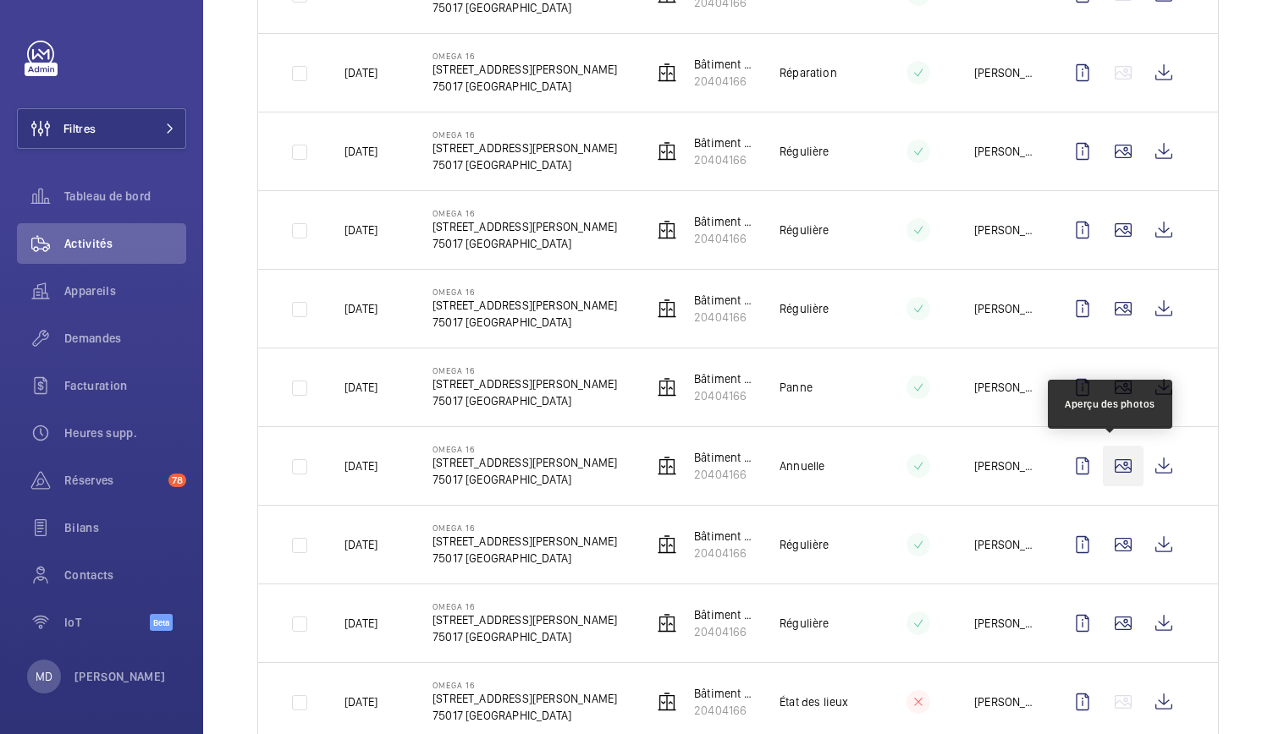
click at [1106, 468] on wm-front-icon-button at bounding box center [1123, 466] width 41 height 41
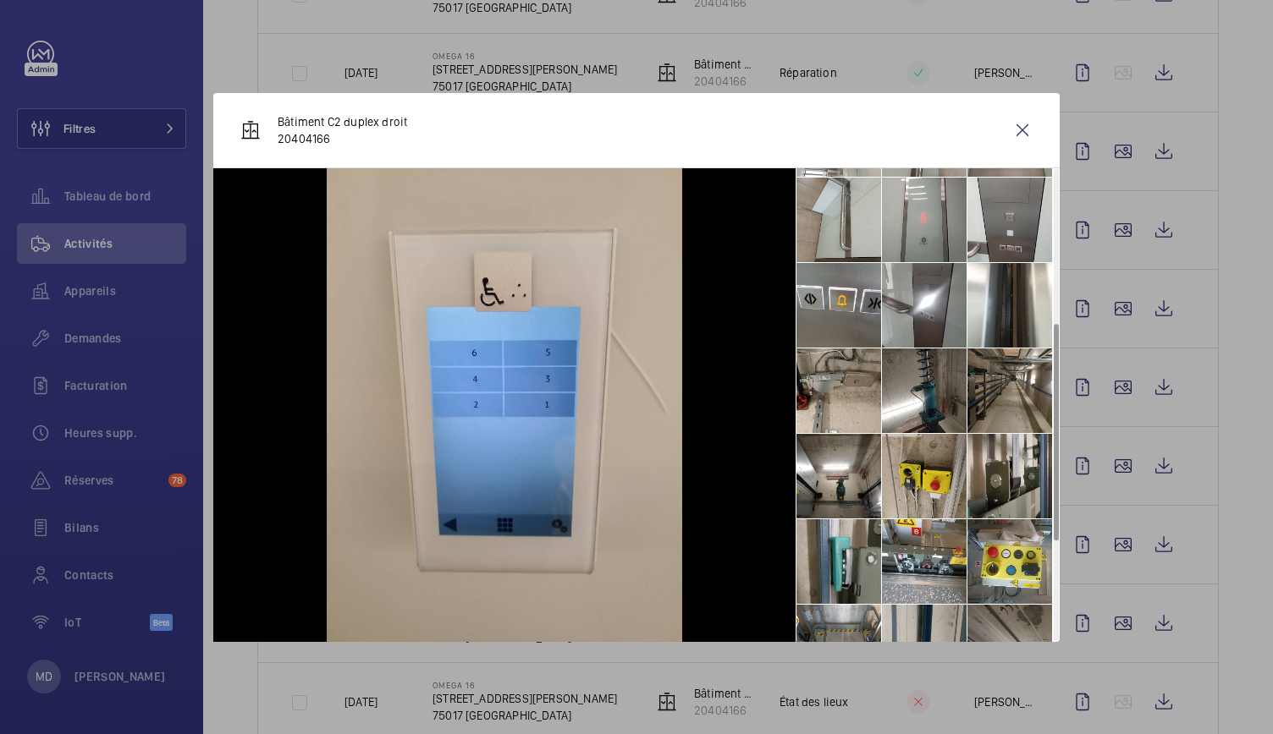
scroll to position [335, 0]
click at [1008, 401] on li at bounding box center [1009, 389] width 85 height 85
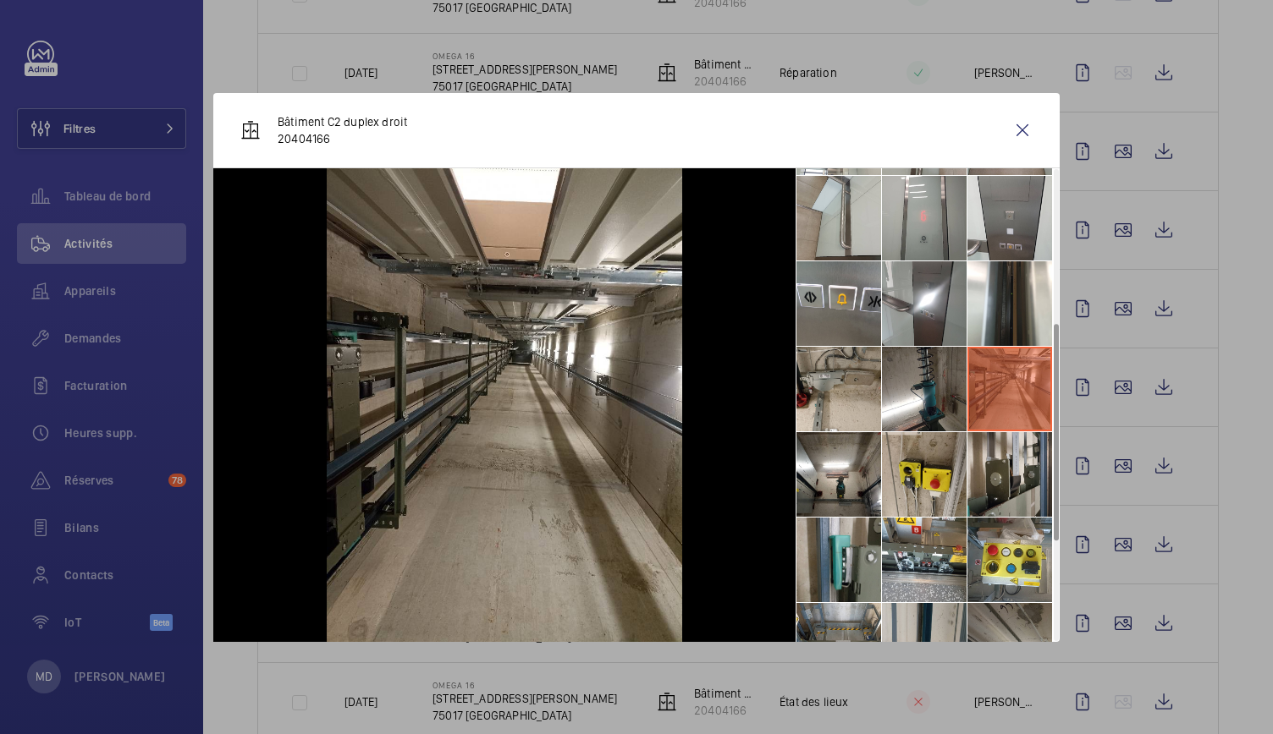
click at [976, 397] on li at bounding box center [1009, 389] width 85 height 85
click at [947, 399] on li at bounding box center [924, 389] width 85 height 85
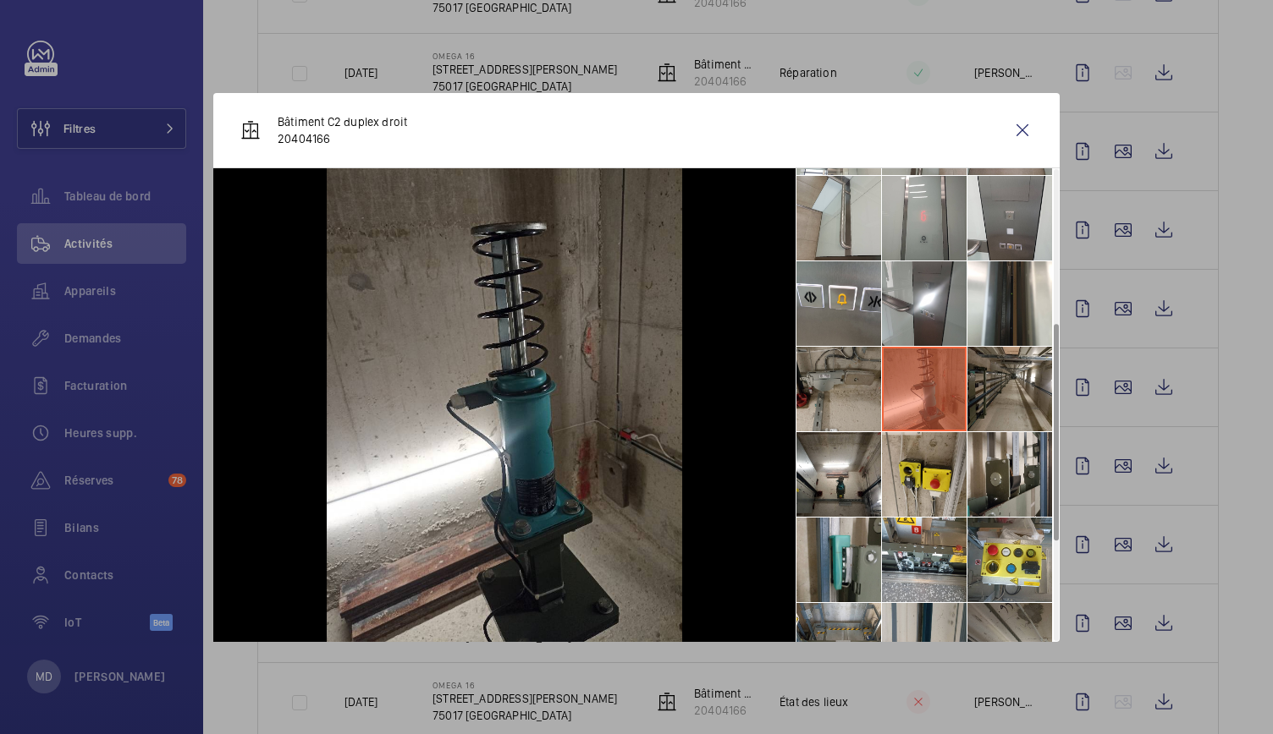
click at [865, 395] on li at bounding box center [838, 389] width 85 height 85
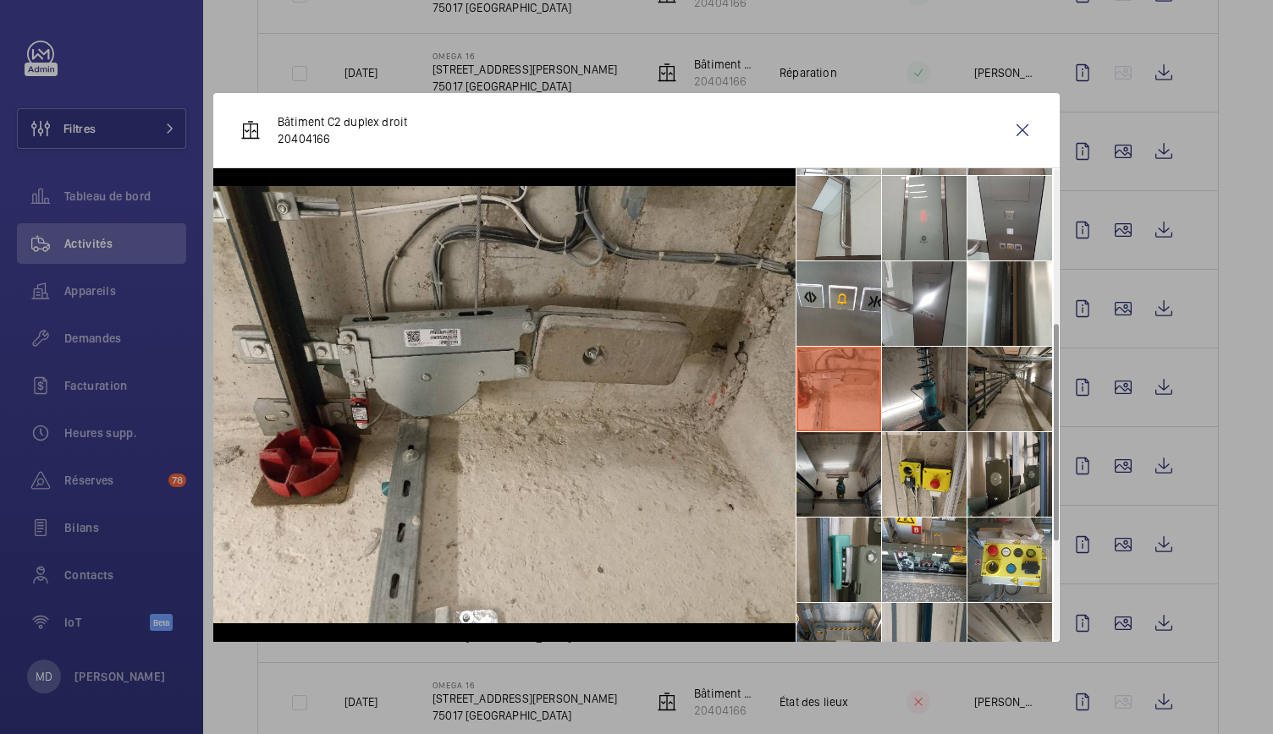
click at [850, 468] on li at bounding box center [838, 474] width 85 height 85
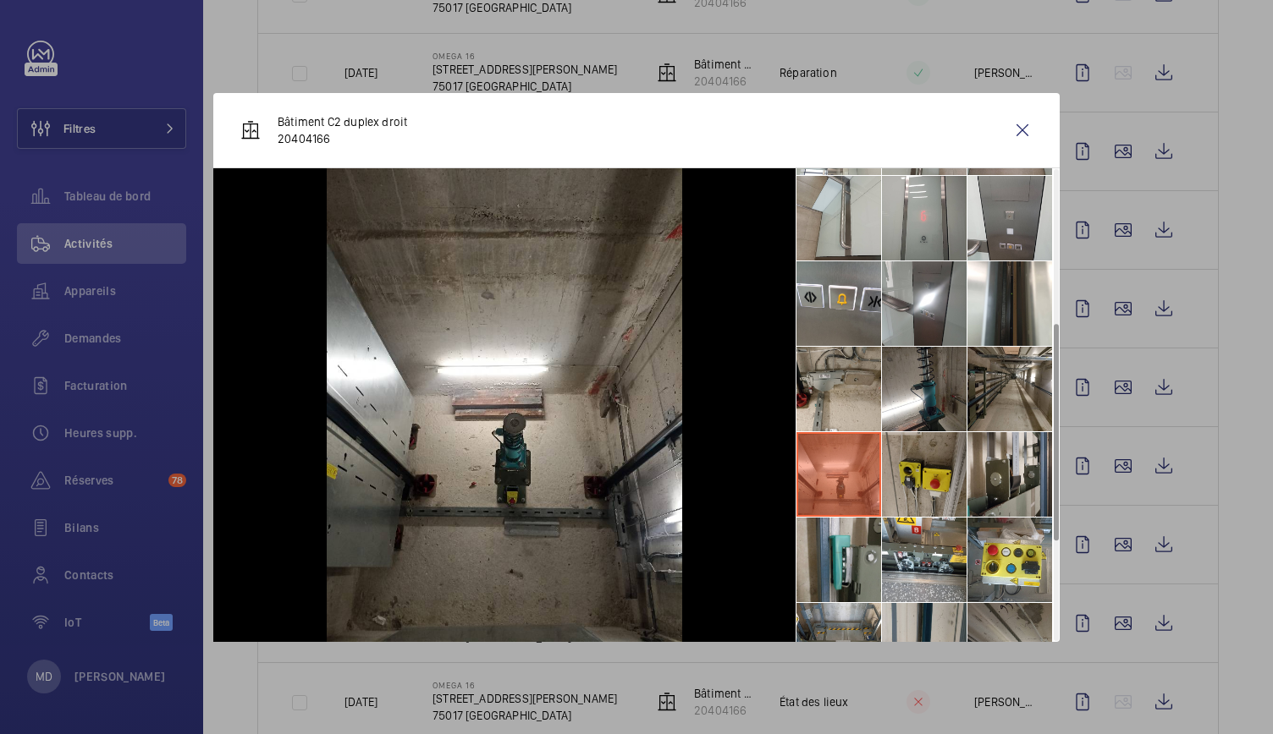
click at [910, 475] on li at bounding box center [924, 474] width 85 height 85
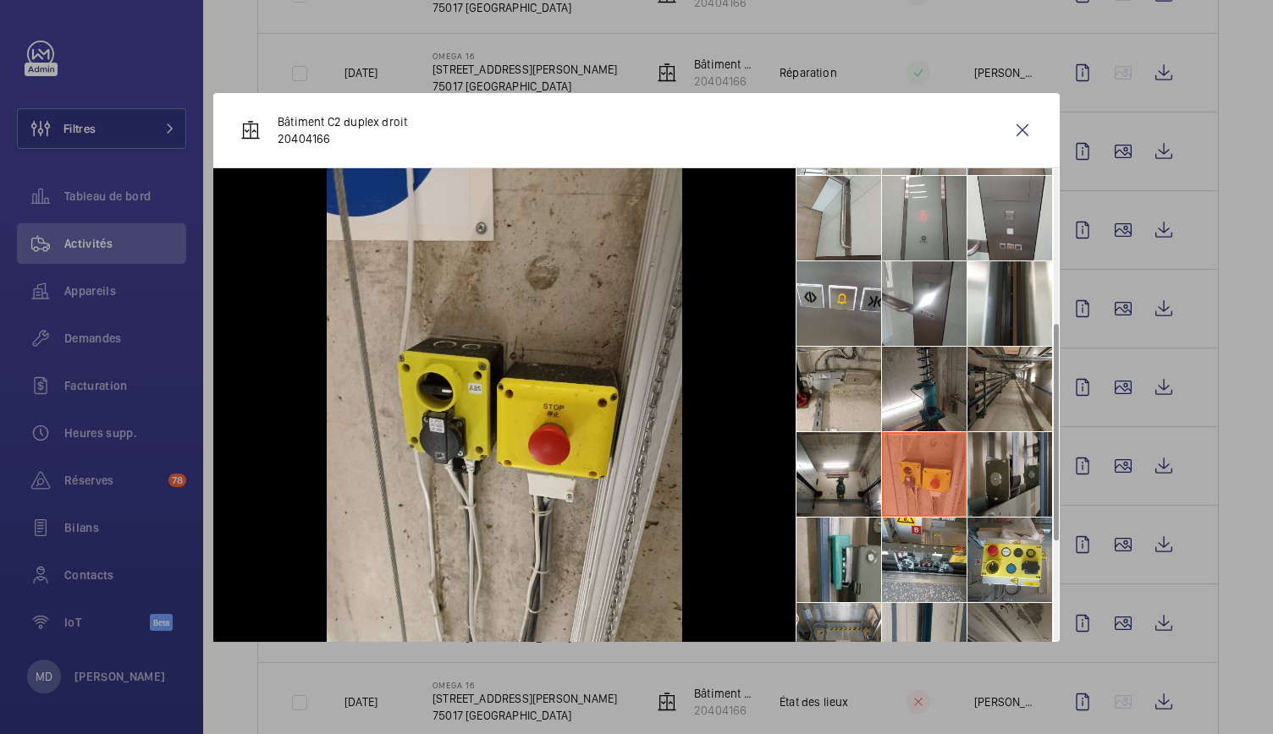
click at [982, 480] on li at bounding box center [1009, 474] width 85 height 85
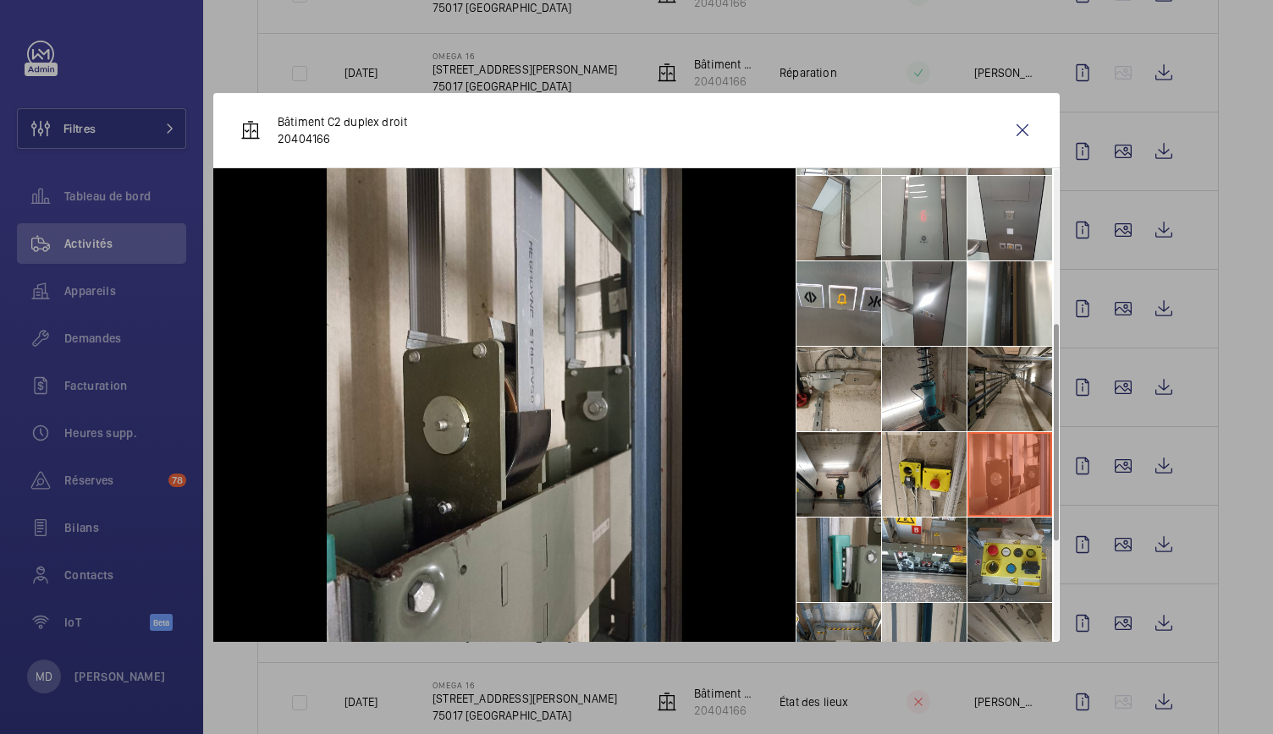
click at [991, 532] on li at bounding box center [1009, 560] width 85 height 85
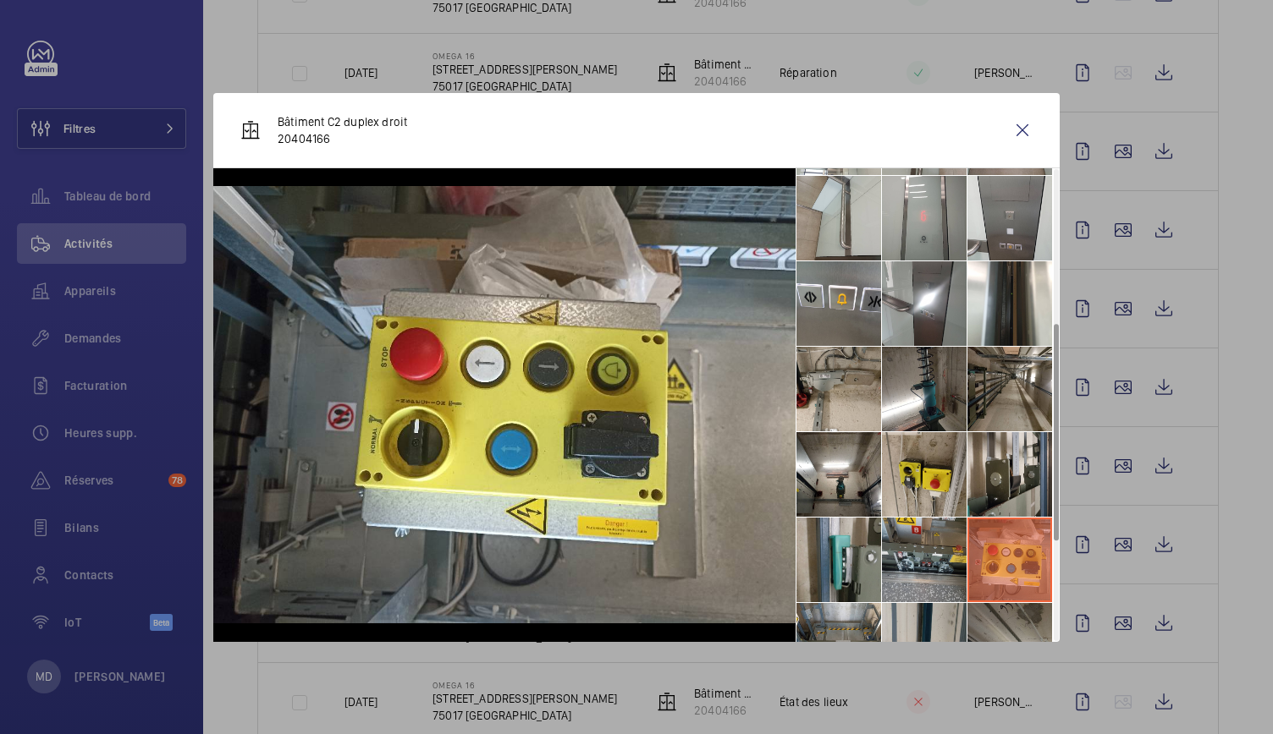
click at [914, 544] on li at bounding box center [924, 560] width 85 height 85
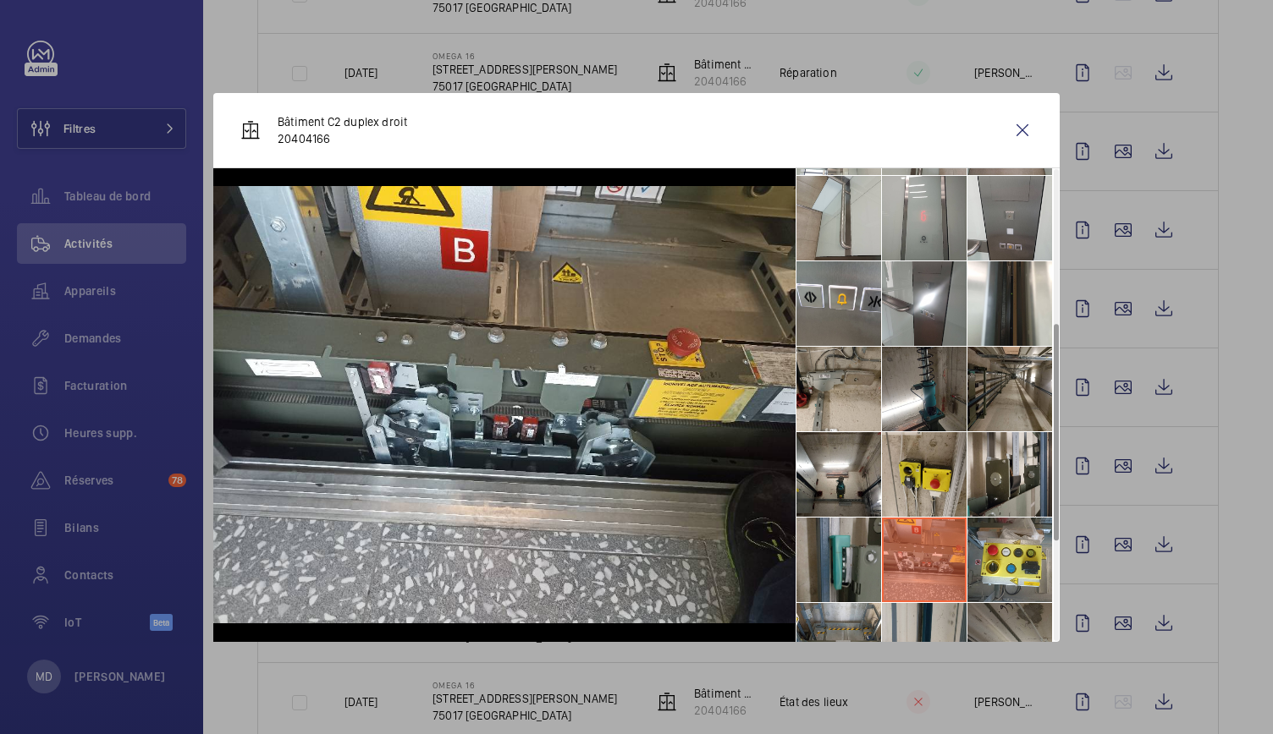
click at [856, 542] on li at bounding box center [838, 560] width 85 height 85
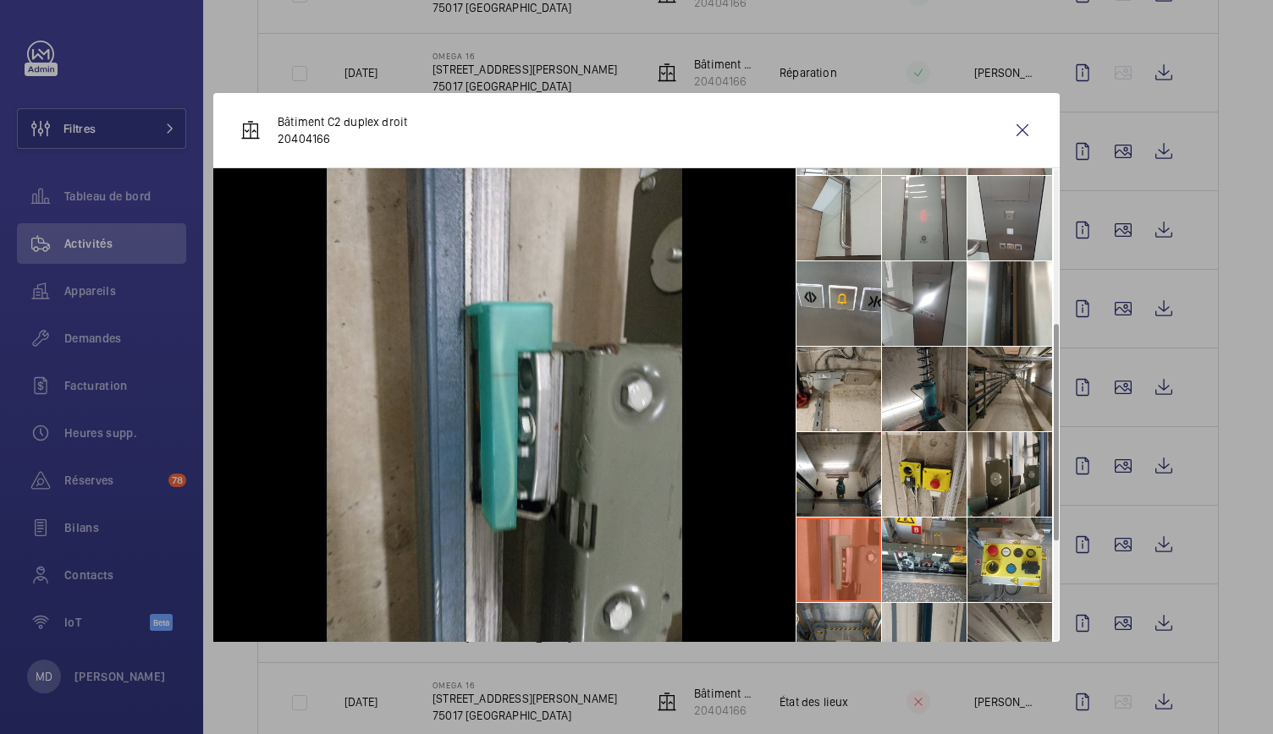
click at [863, 615] on li at bounding box center [838, 645] width 85 height 85
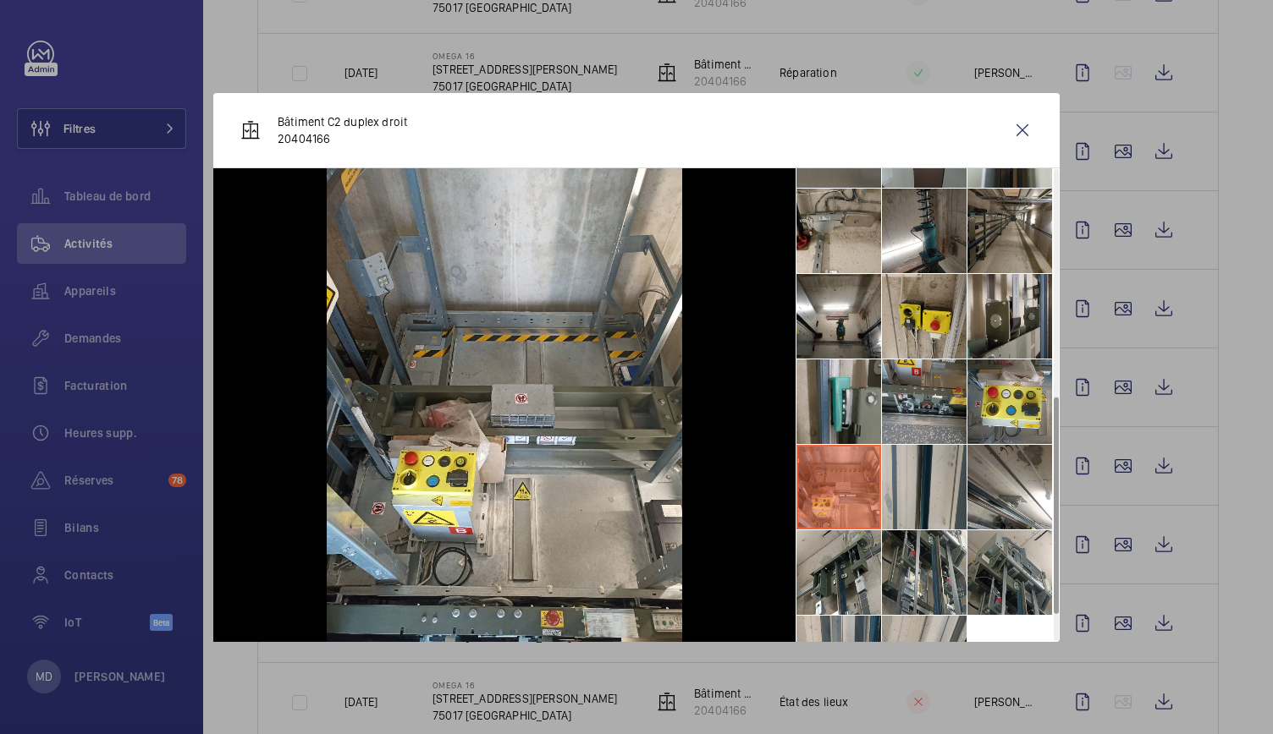
scroll to position [526, 0]
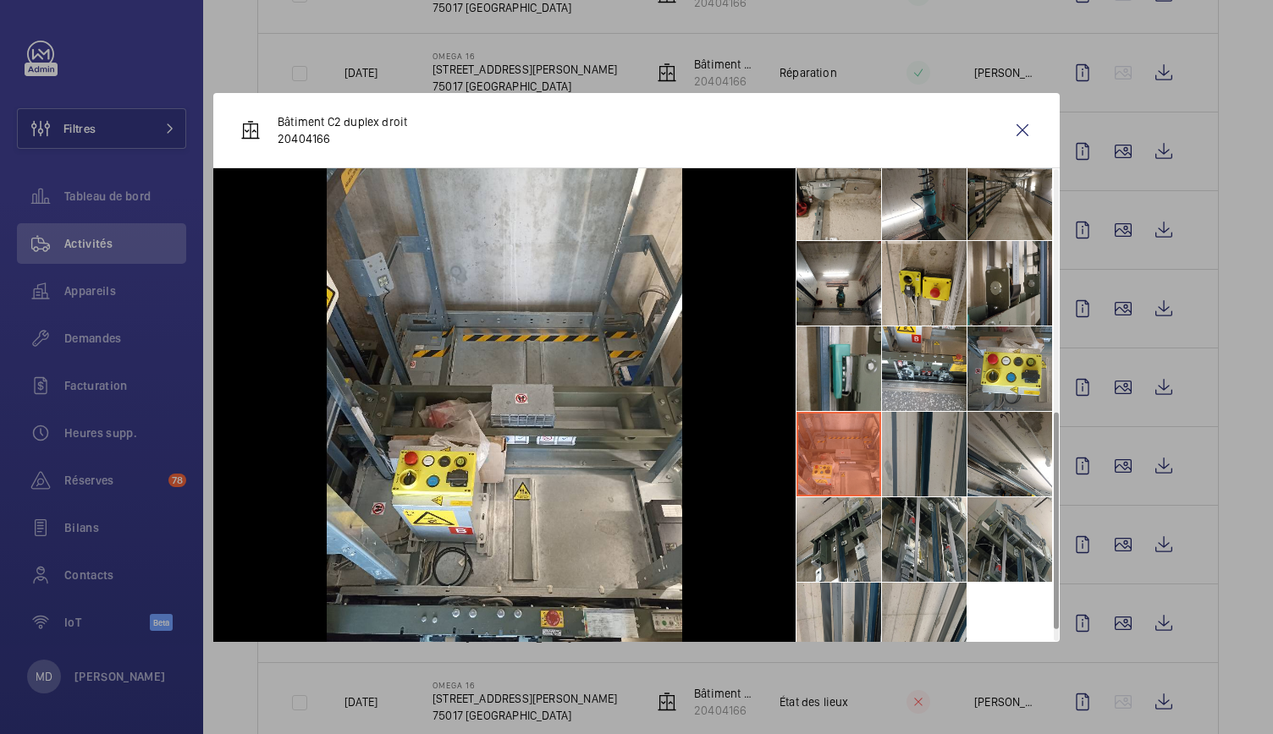
click at [915, 458] on li at bounding box center [924, 454] width 85 height 85
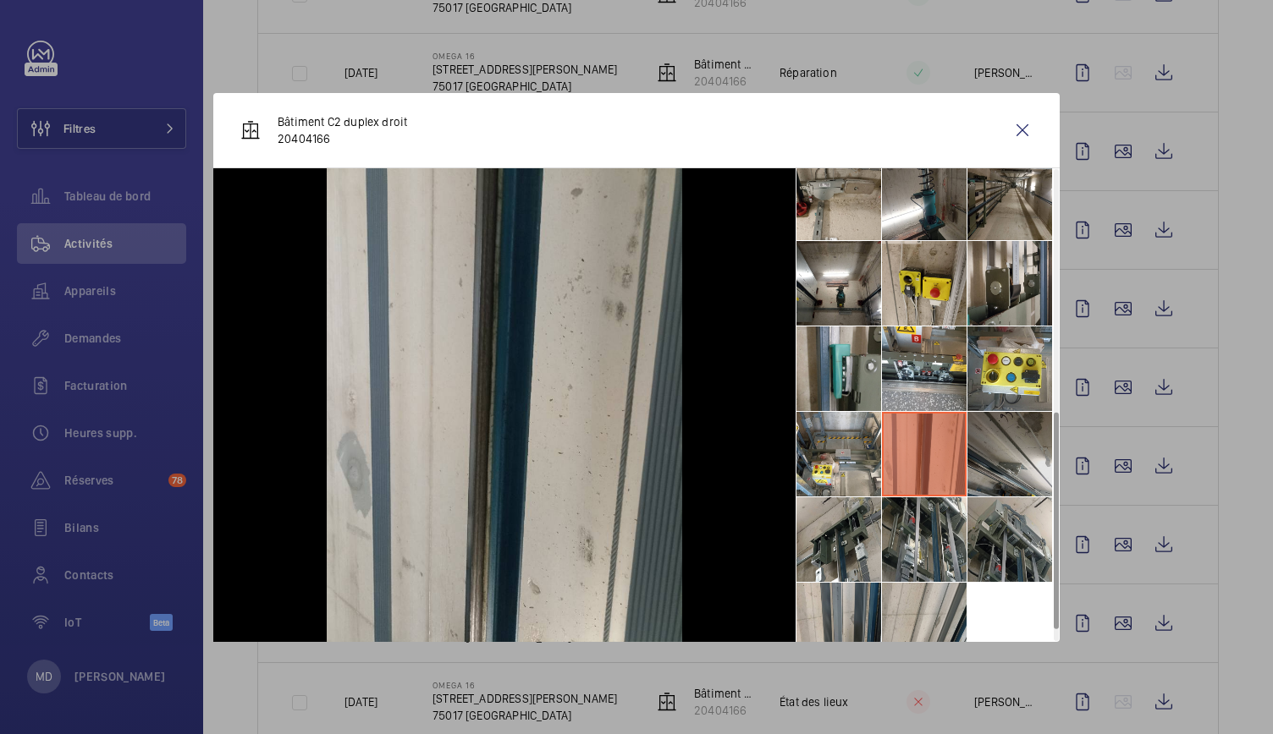
click at [1000, 456] on li at bounding box center [1009, 454] width 85 height 85
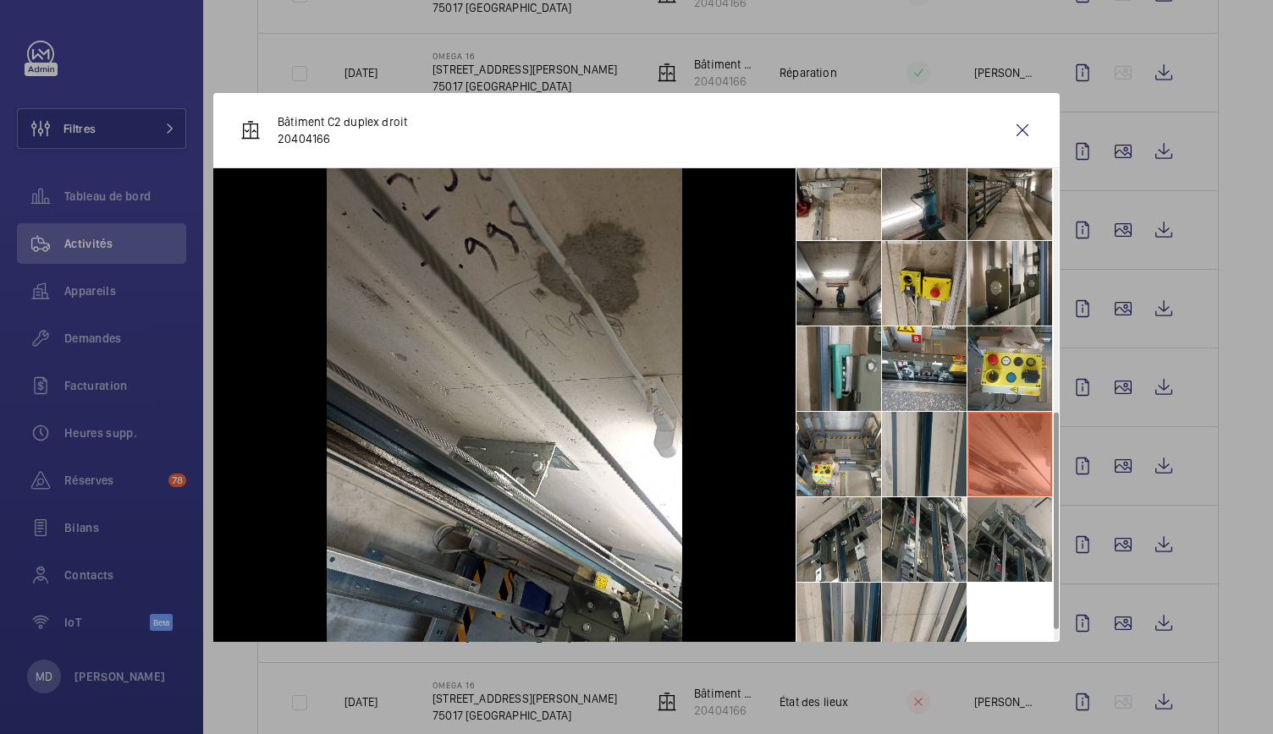
click at [1009, 522] on li at bounding box center [1009, 540] width 85 height 85
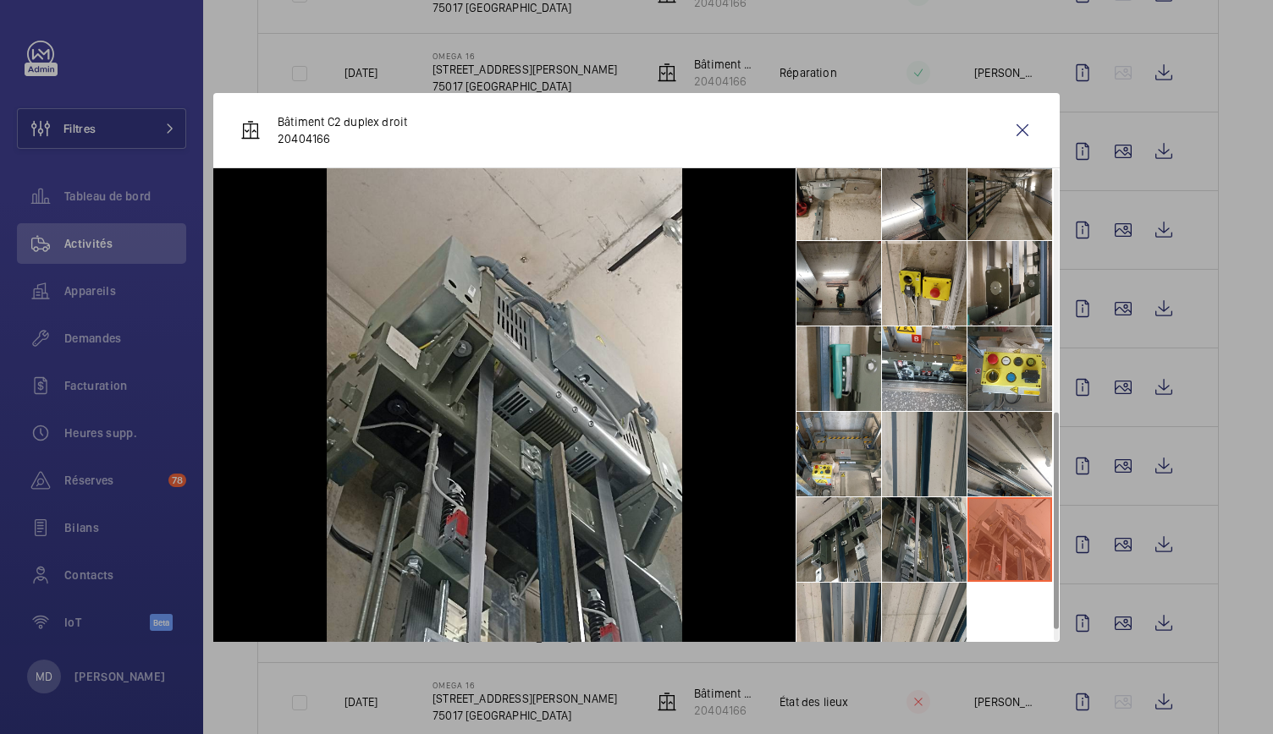
click at [960, 529] on li at bounding box center [924, 540] width 85 height 85
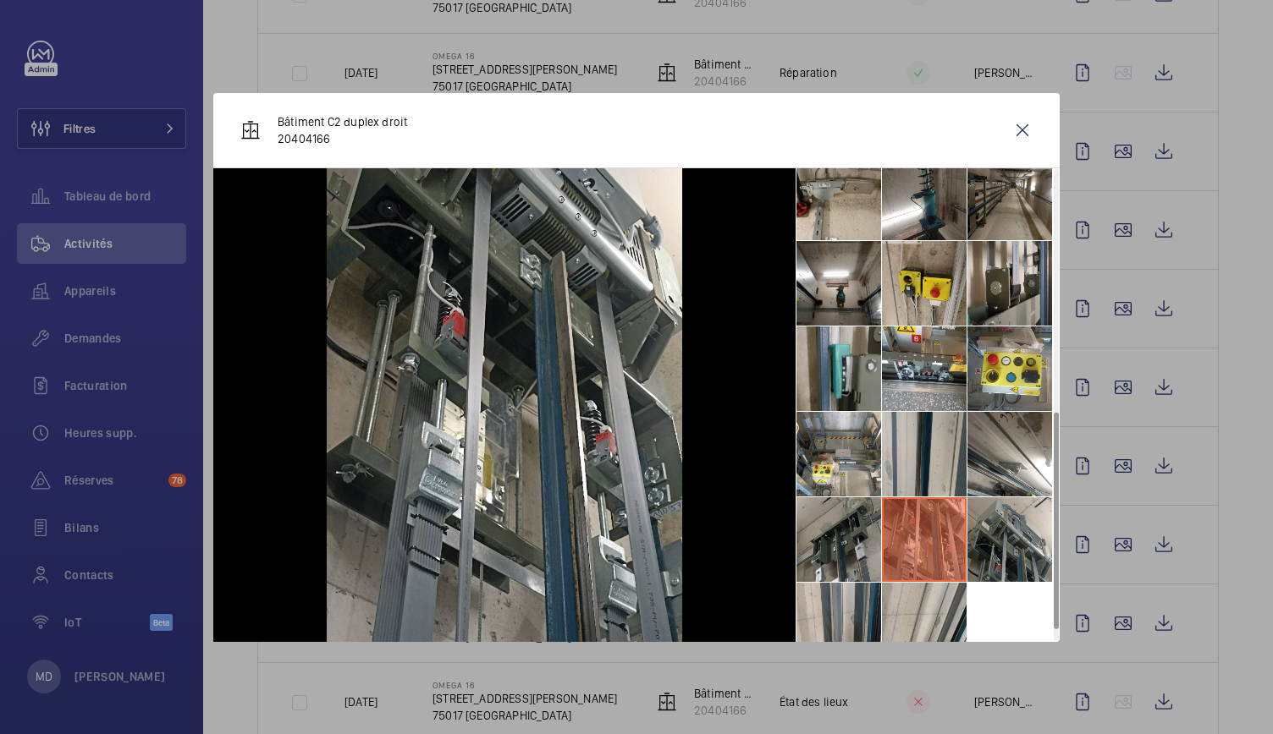
click at [856, 539] on li at bounding box center [838, 540] width 85 height 85
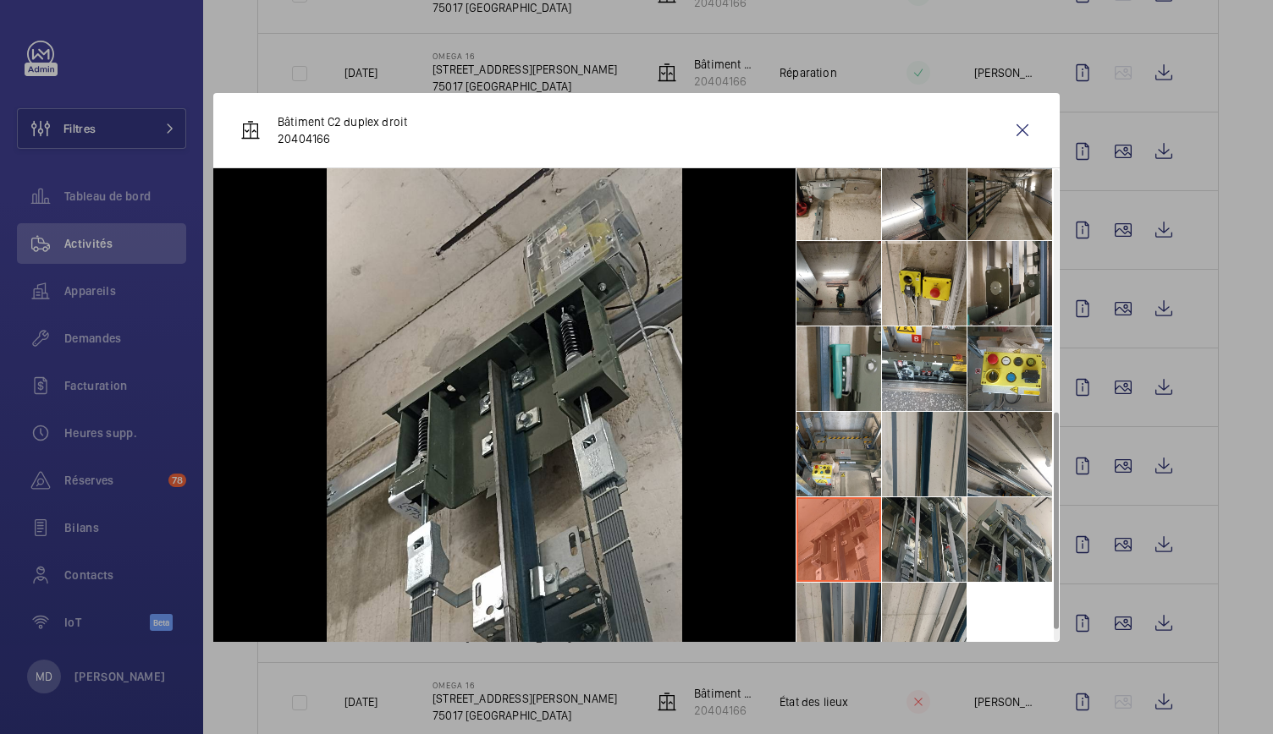
click at [856, 611] on li at bounding box center [838, 625] width 85 height 85
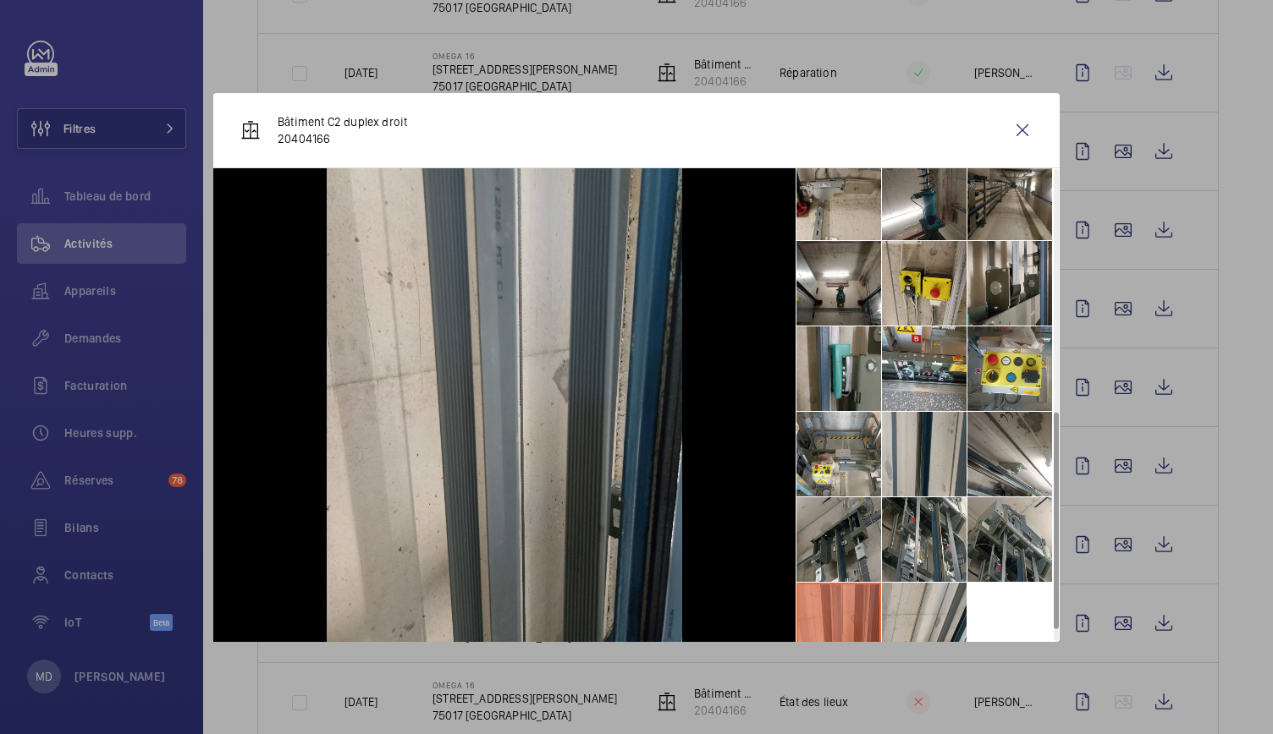
click at [823, 526] on li at bounding box center [838, 540] width 85 height 85
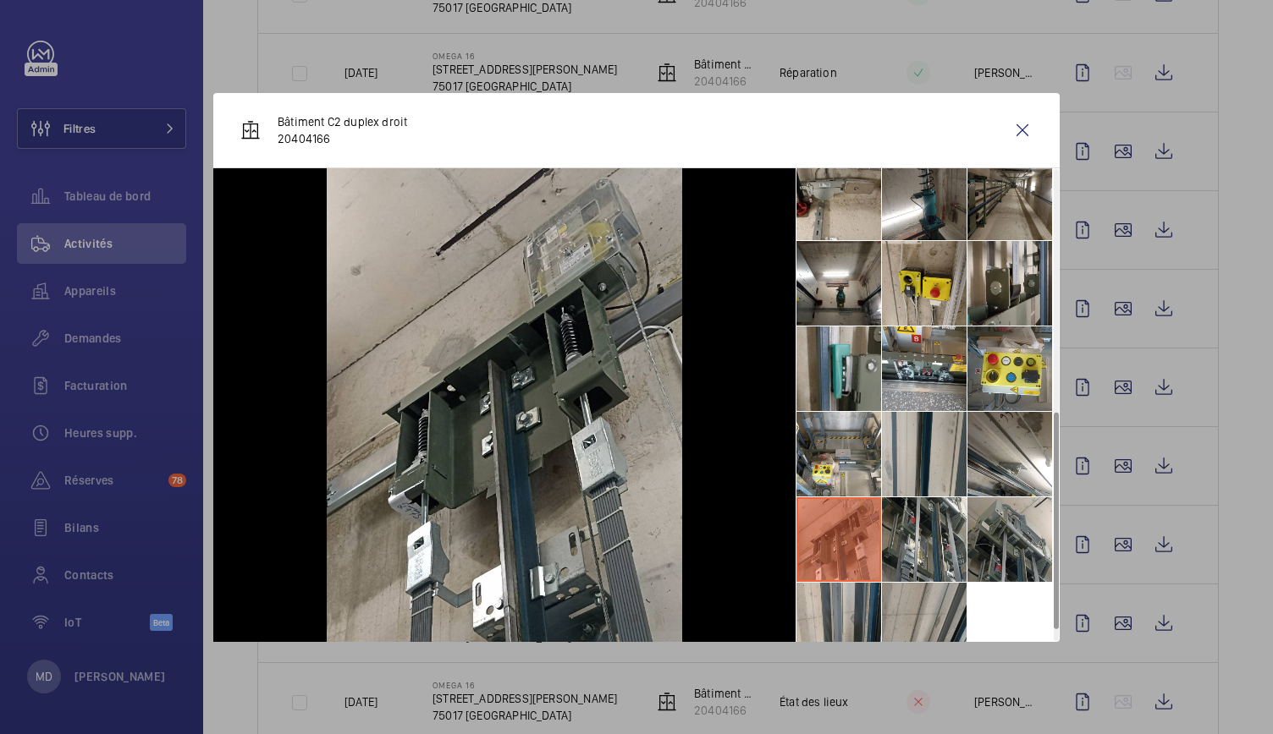
click at [917, 610] on li at bounding box center [924, 625] width 85 height 85
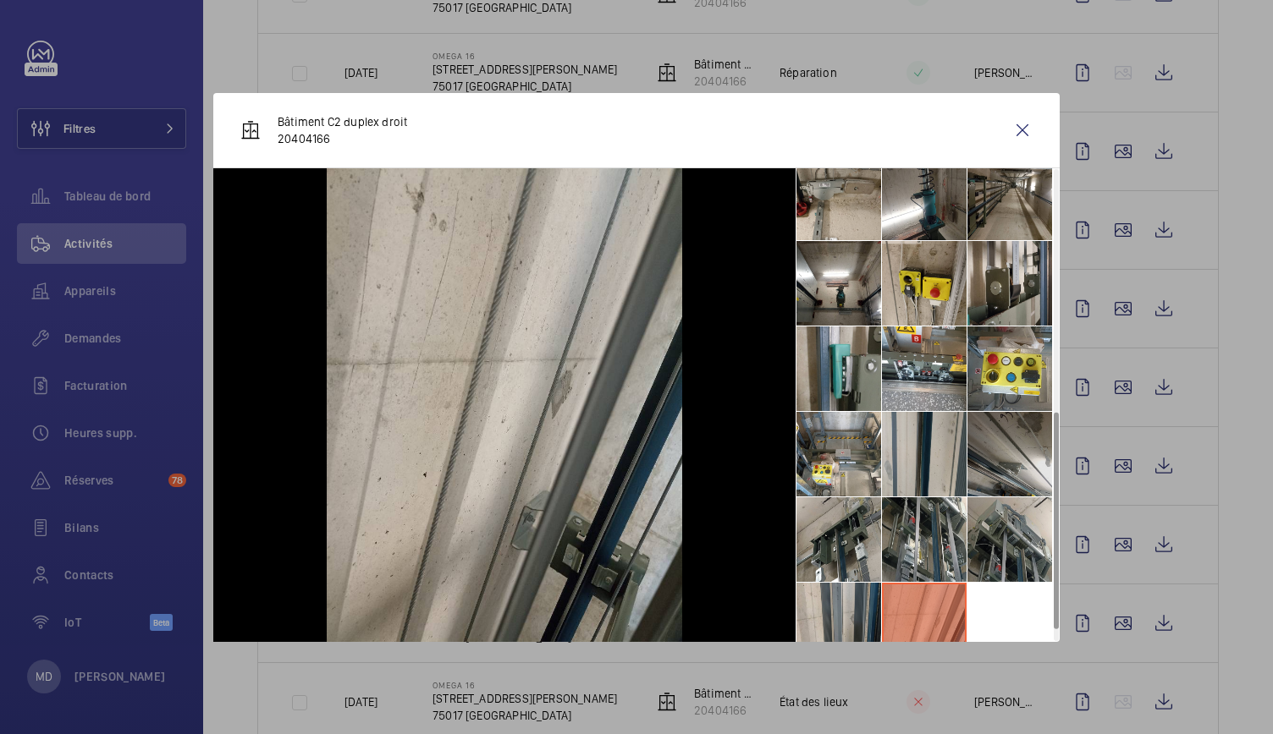
click at [1004, 475] on li at bounding box center [1009, 454] width 85 height 85
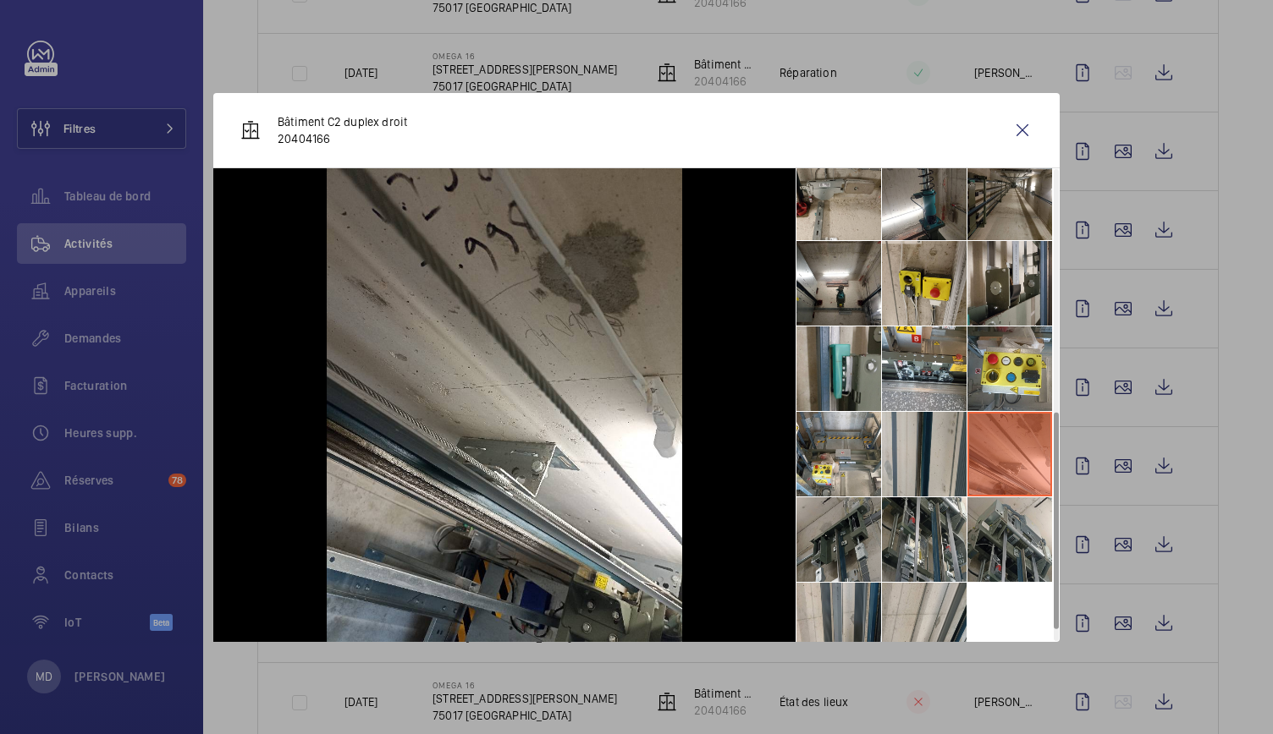
click at [844, 553] on li at bounding box center [838, 540] width 85 height 85
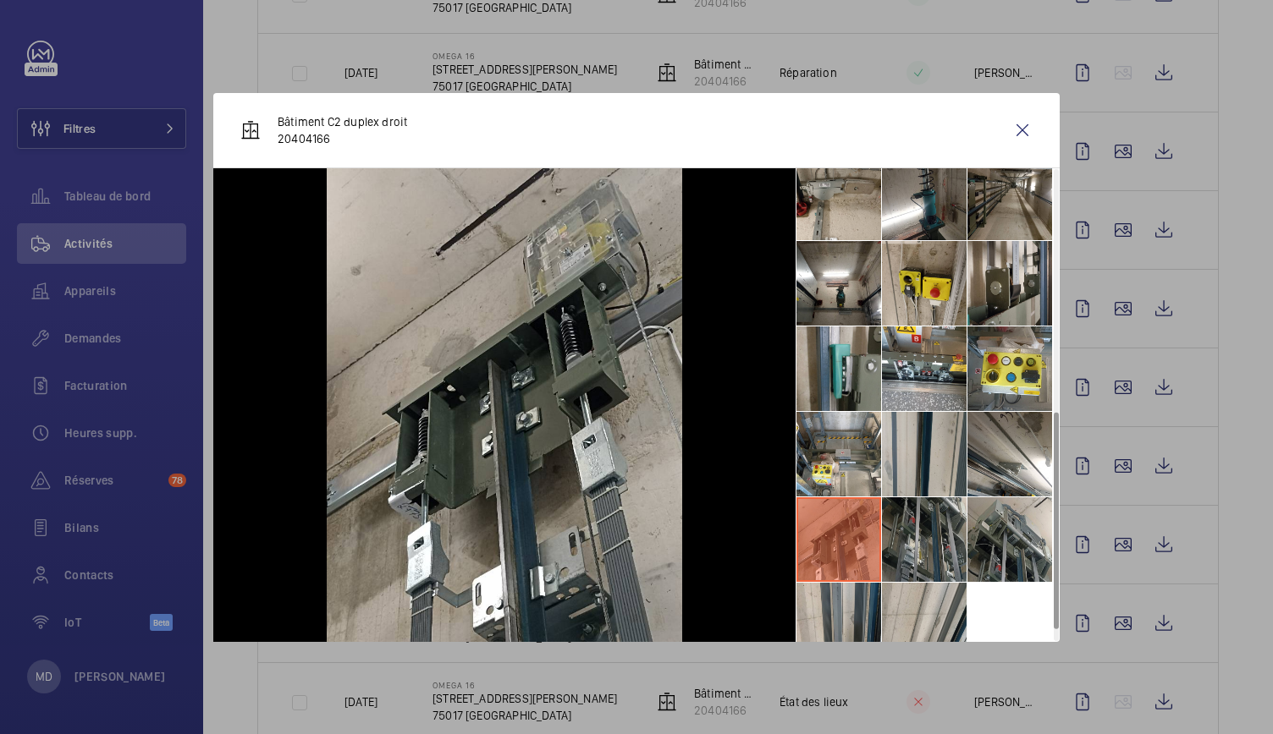
click at [907, 554] on li at bounding box center [924, 540] width 85 height 85
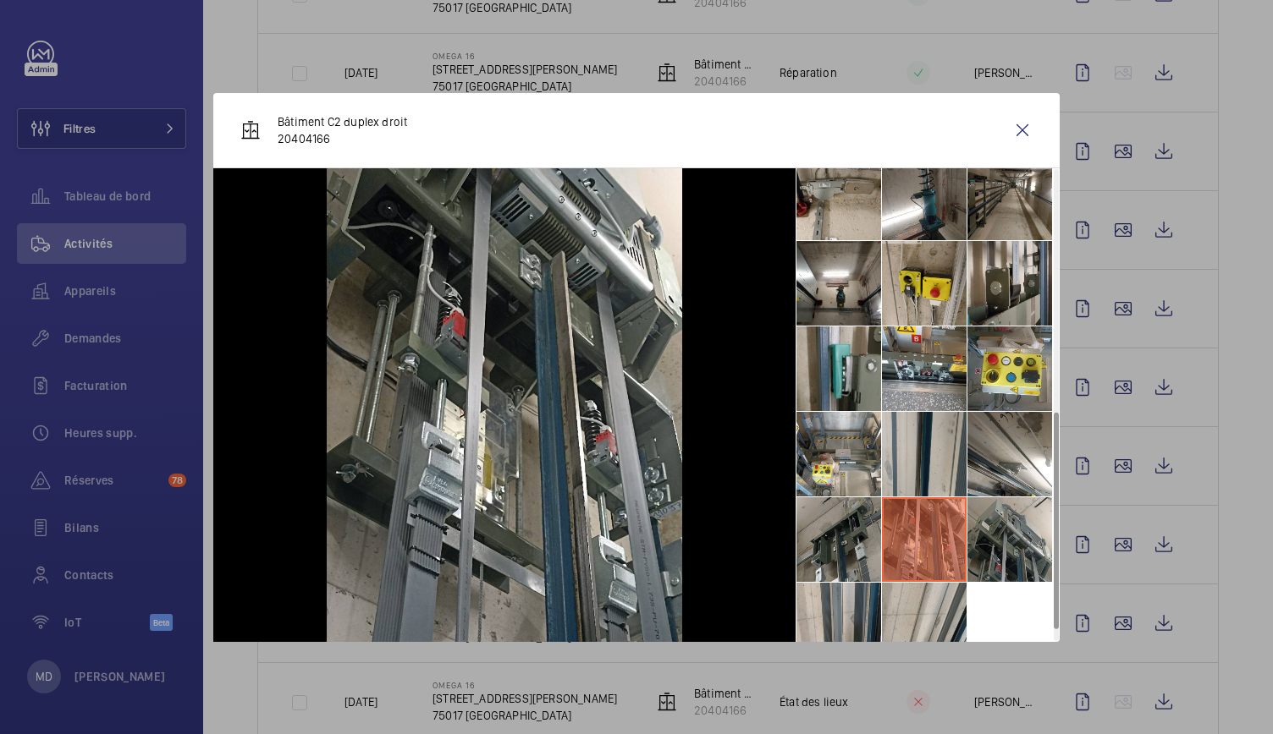
click at [846, 539] on li at bounding box center [838, 540] width 85 height 85
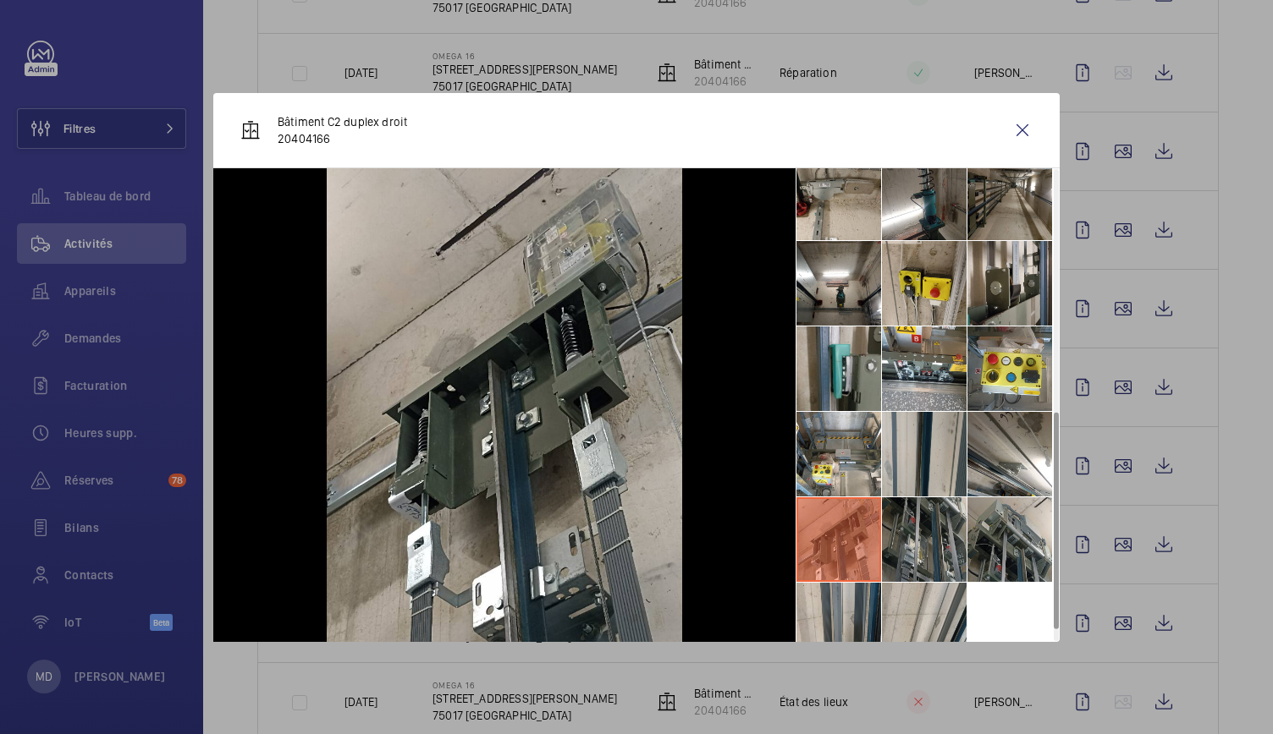
click at [925, 536] on li at bounding box center [924, 540] width 85 height 85
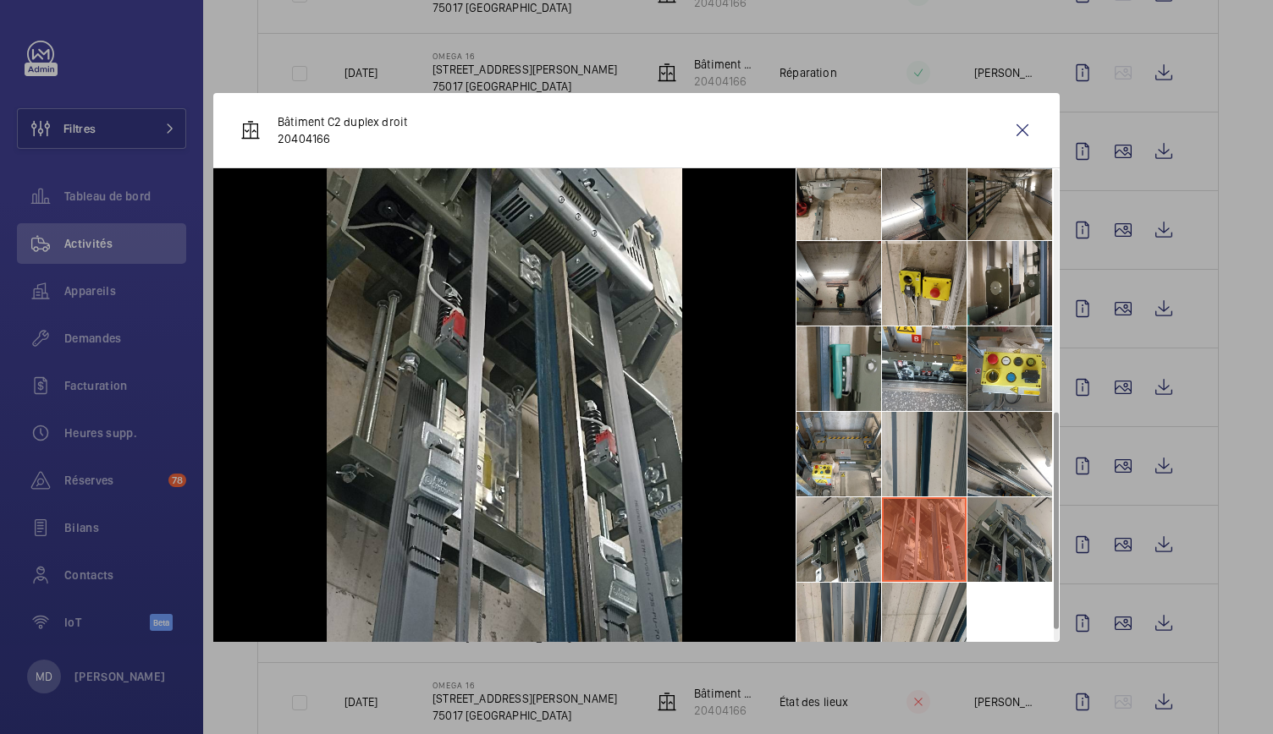
click at [993, 537] on li at bounding box center [1009, 540] width 85 height 85
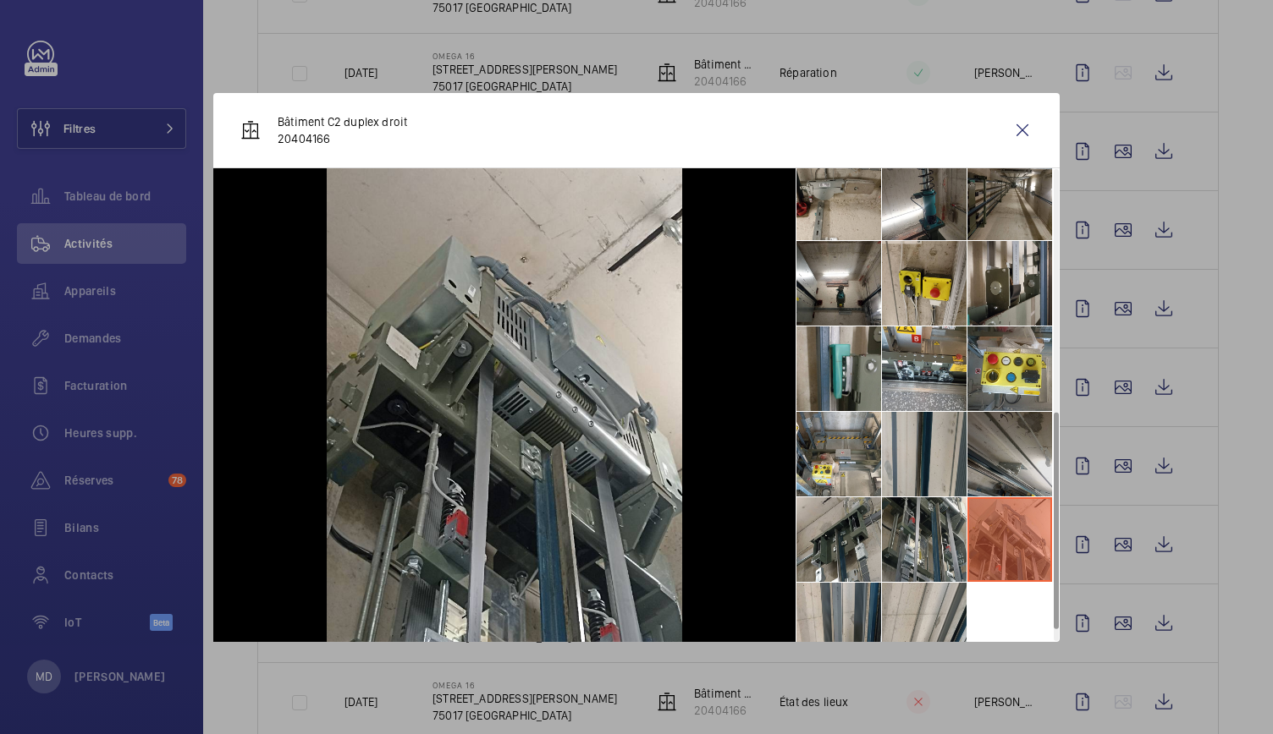
click at [996, 482] on li at bounding box center [1009, 454] width 85 height 85
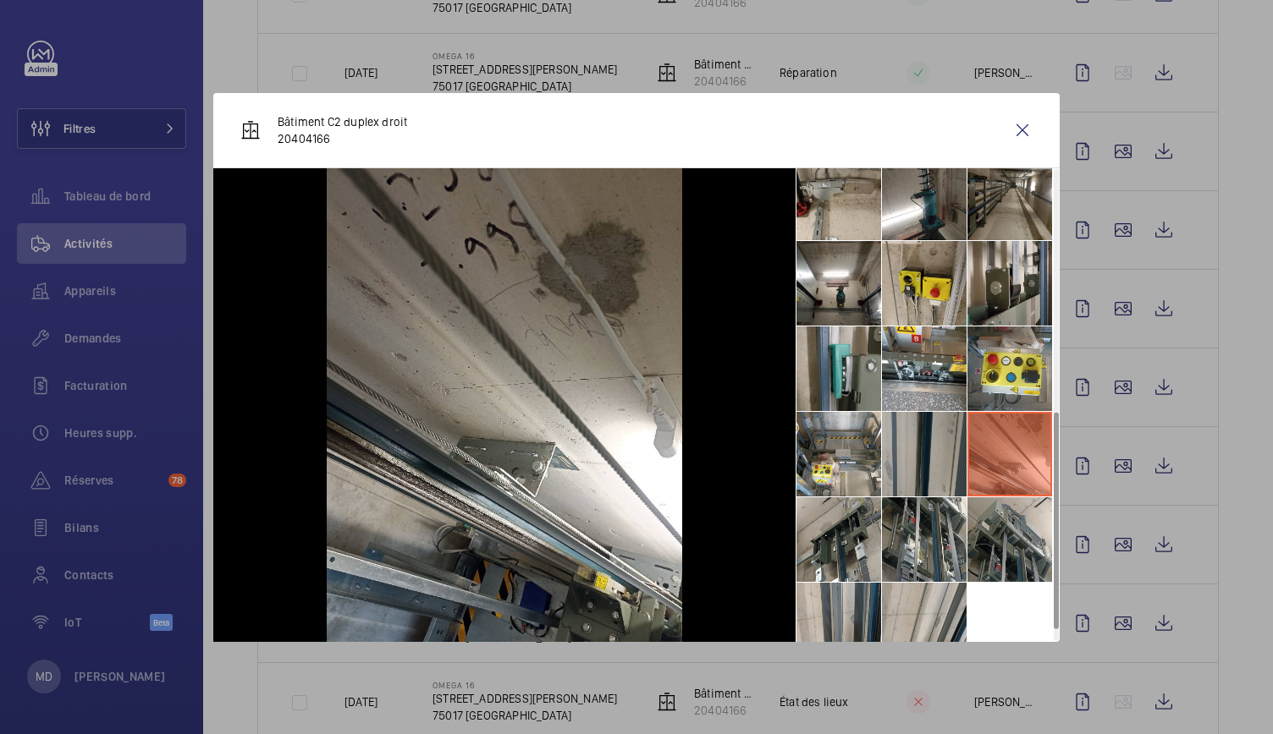
click at [947, 469] on li at bounding box center [924, 454] width 85 height 85
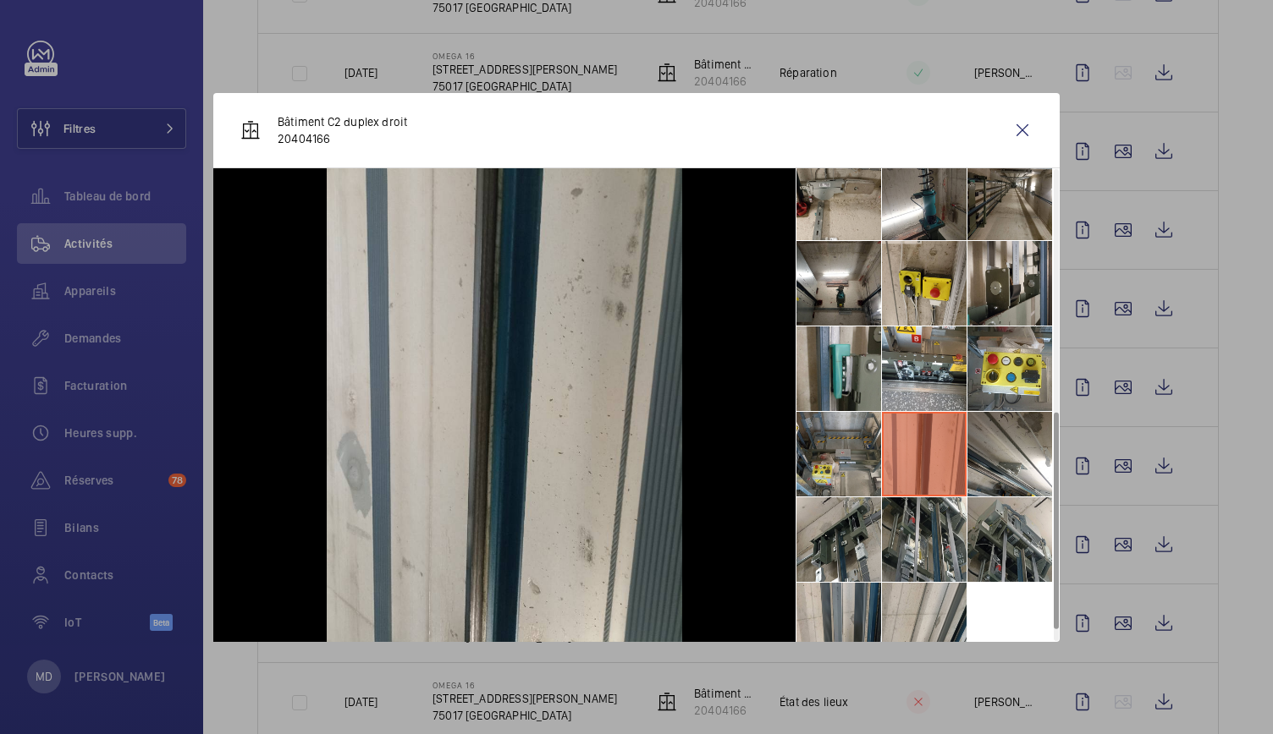
click at [877, 468] on li at bounding box center [838, 454] width 85 height 85
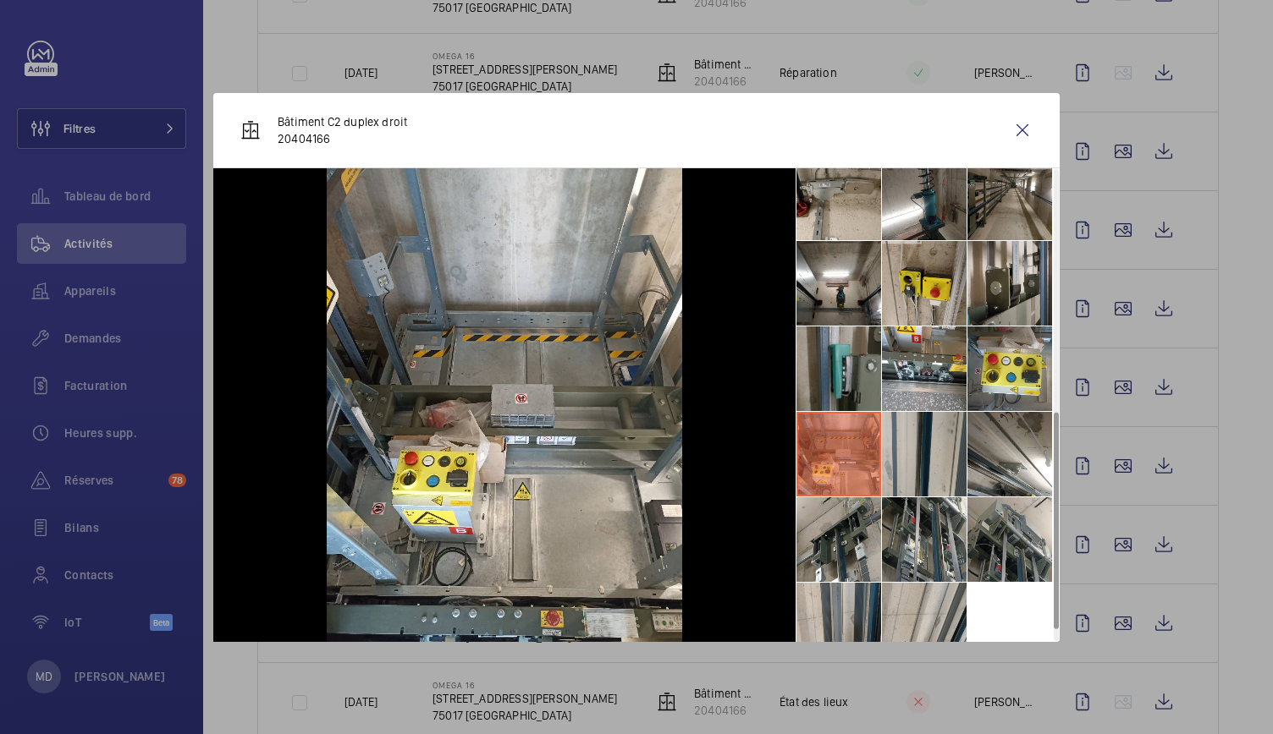
click at [846, 397] on li at bounding box center [838, 369] width 85 height 85
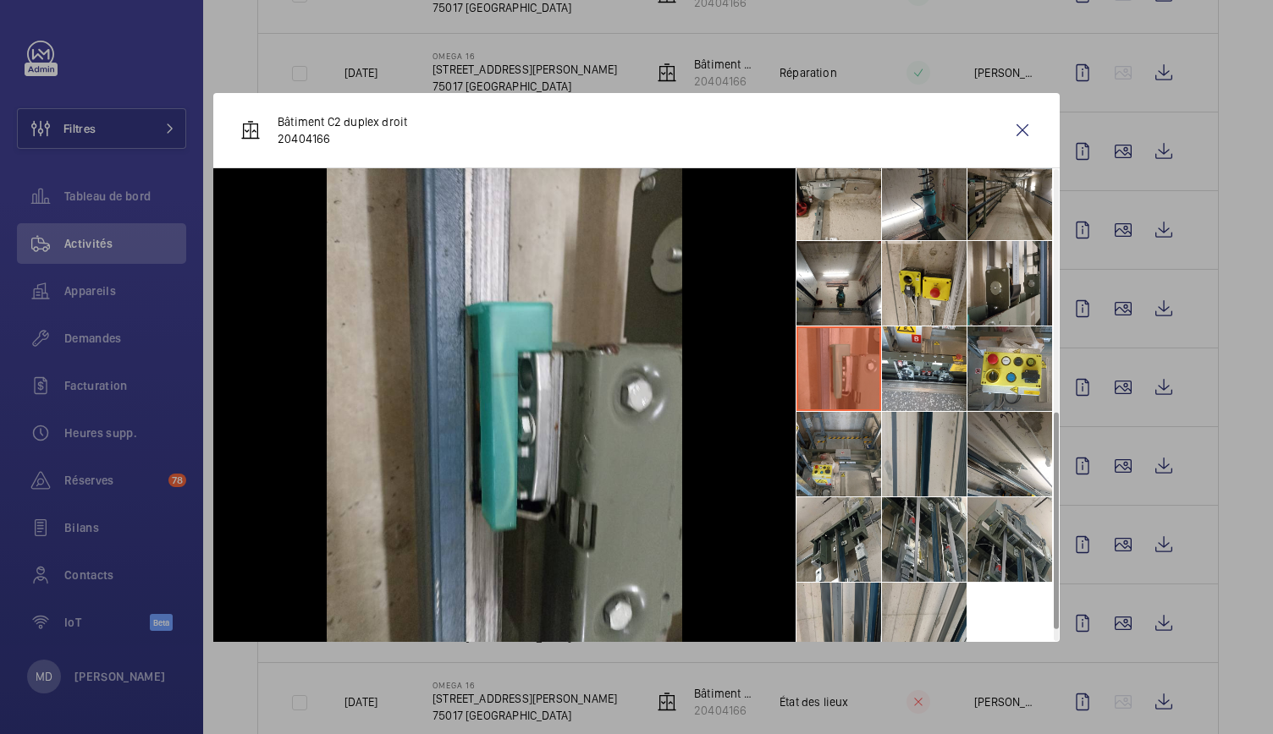
click at [843, 420] on li at bounding box center [838, 454] width 85 height 85
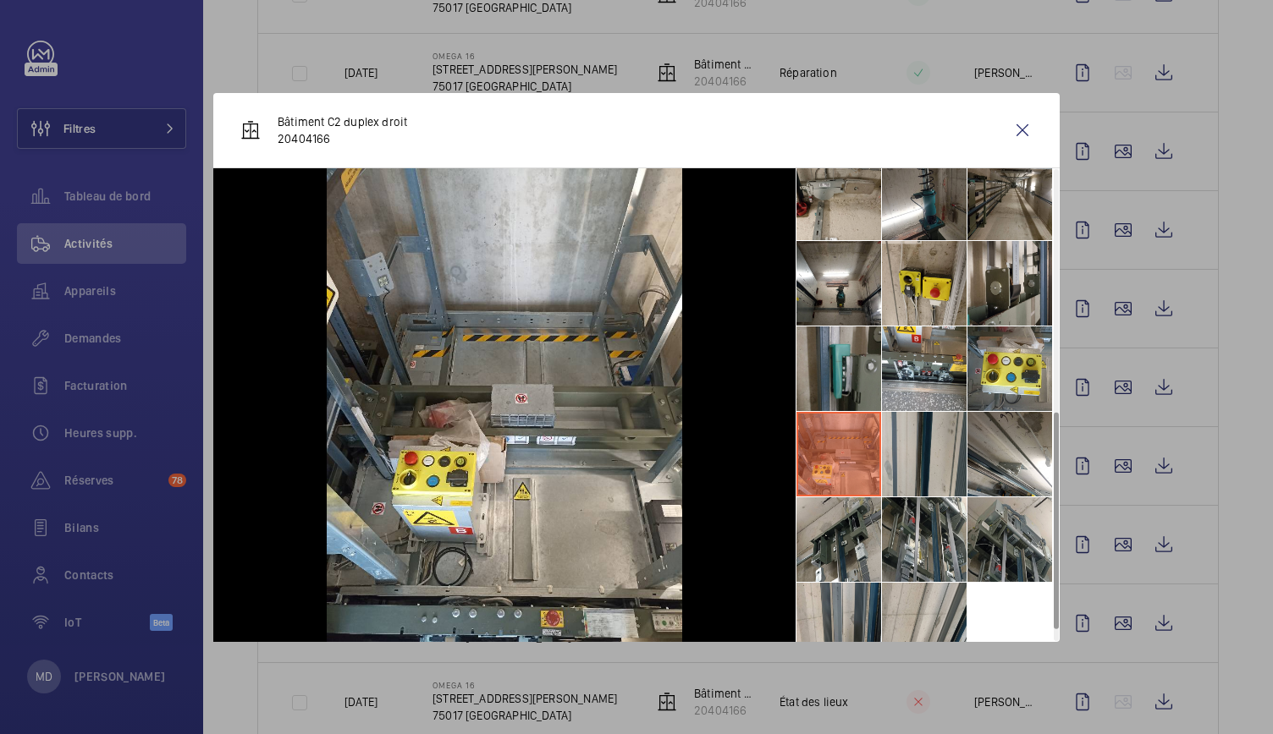
click at [825, 358] on li at bounding box center [838, 369] width 85 height 85
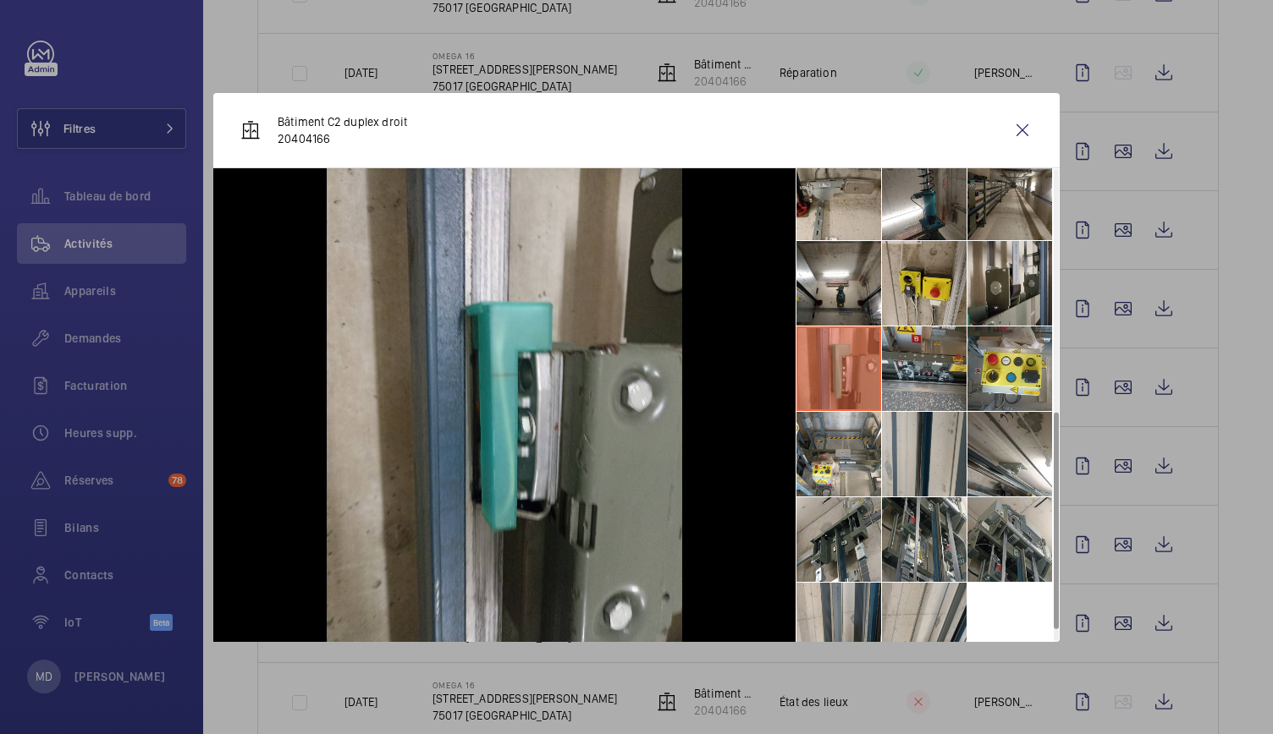
click at [885, 351] on li at bounding box center [924, 369] width 85 height 85
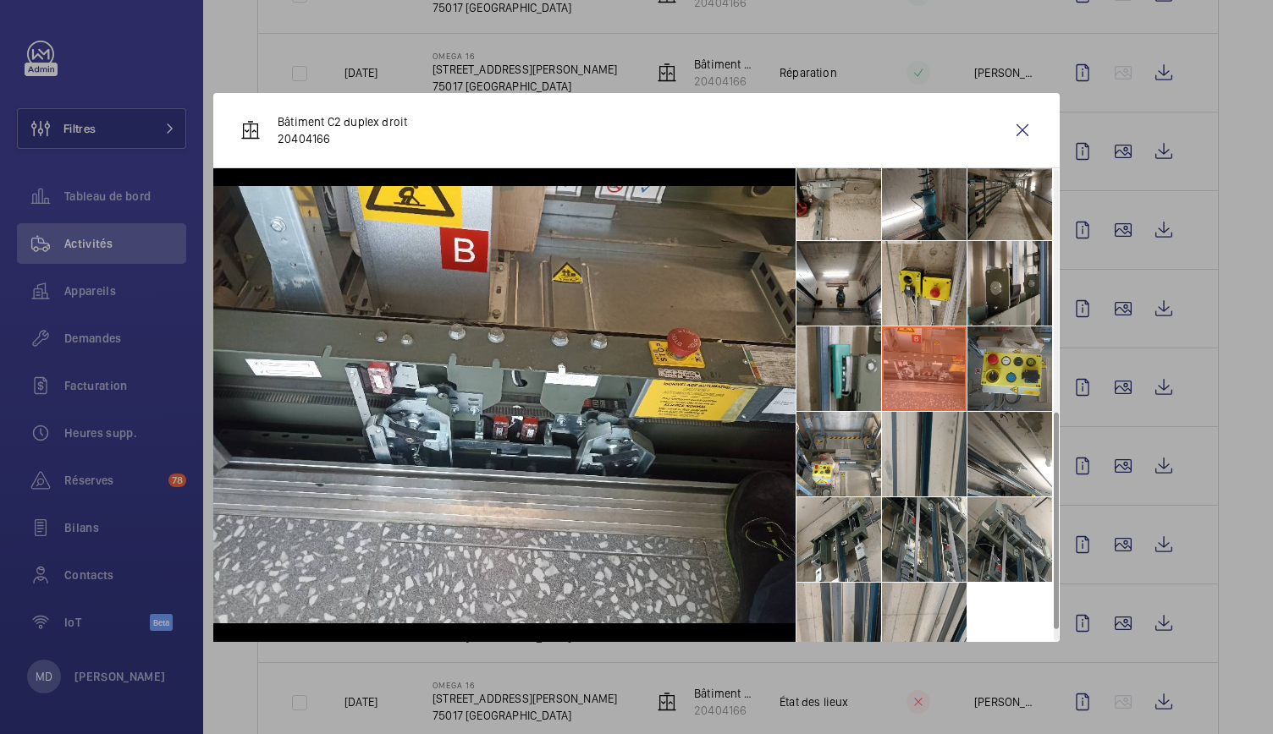
click at [971, 359] on li at bounding box center [1009, 369] width 85 height 85
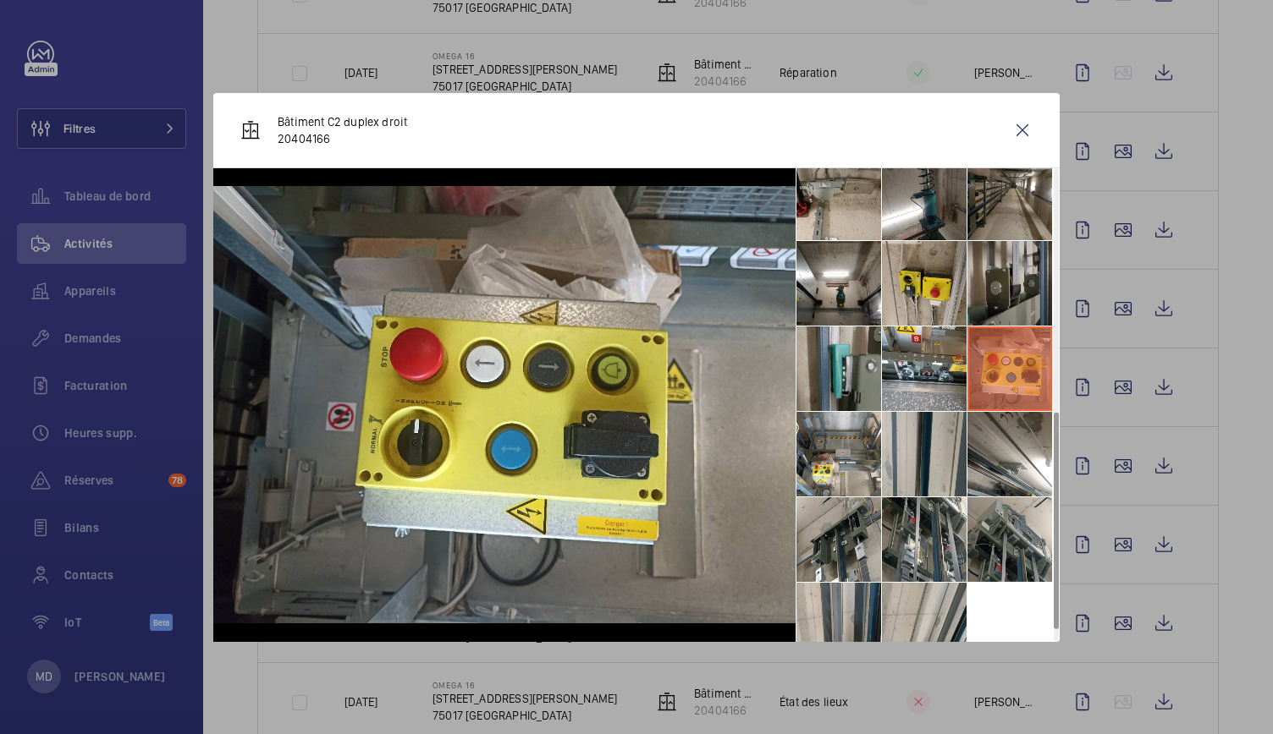
click at [980, 295] on li at bounding box center [1009, 283] width 85 height 85
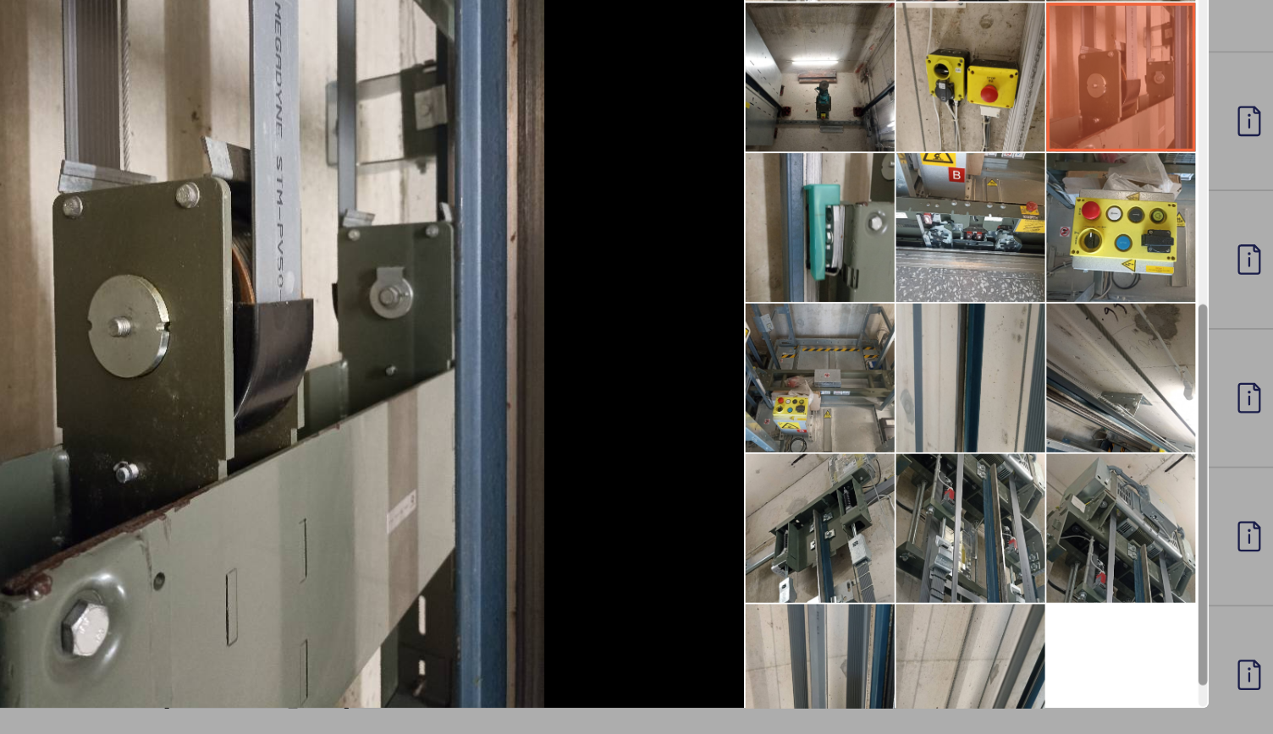
click at [861, 489] on li at bounding box center [838, 454] width 85 height 85
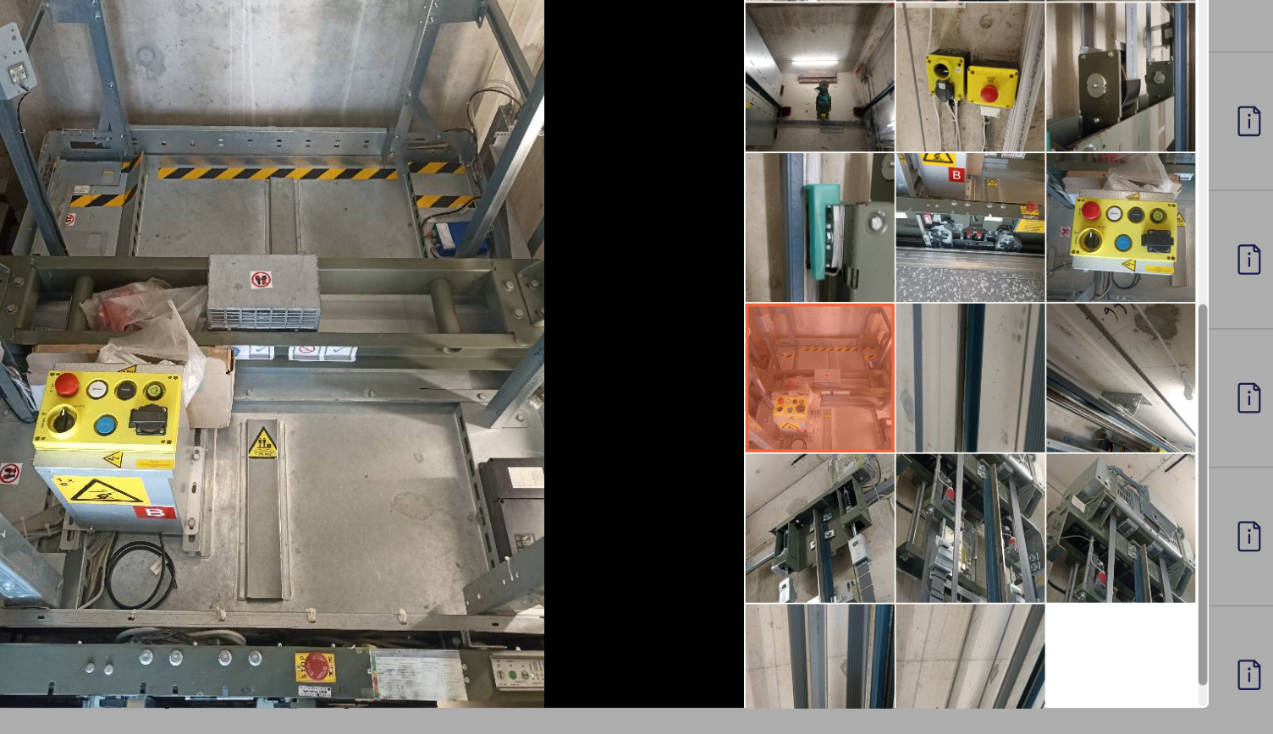
click at [953, 454] on li at bounding box center [924, 454] width 85 height 85
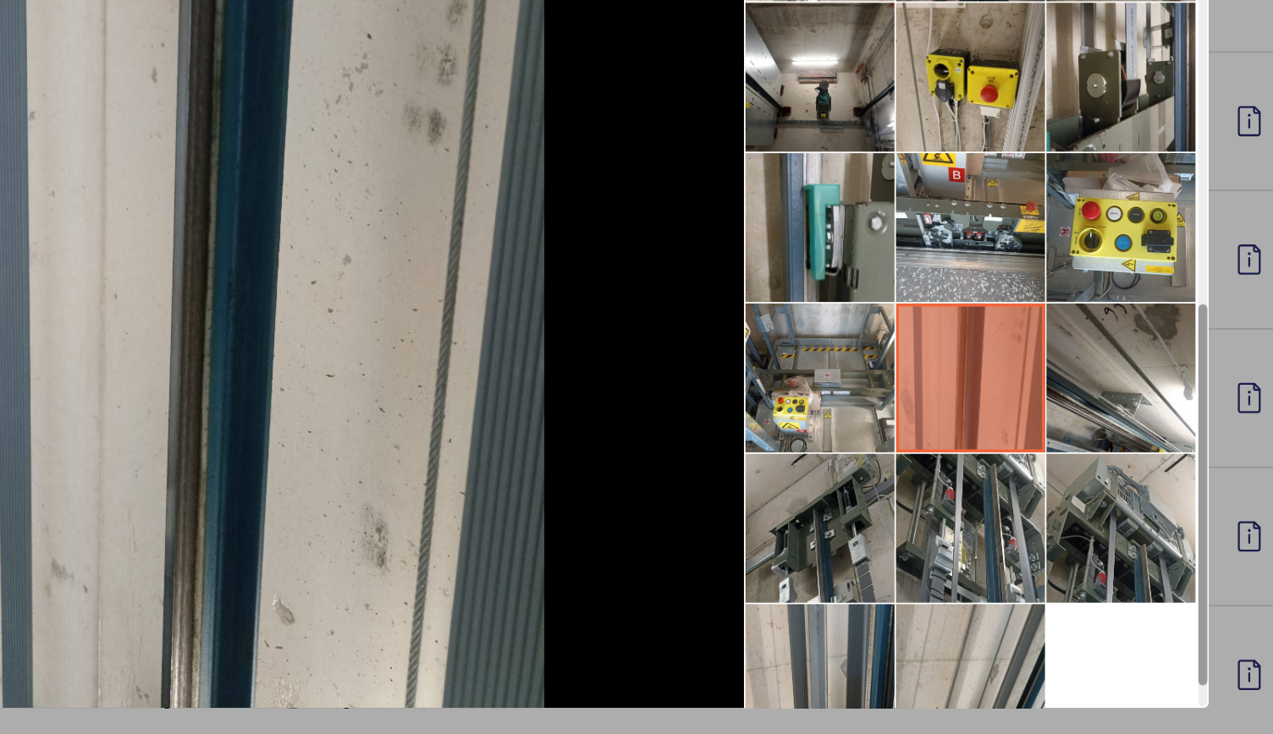
click at [877, 538] on li at bounding box center [838, 540] width 85 height 85
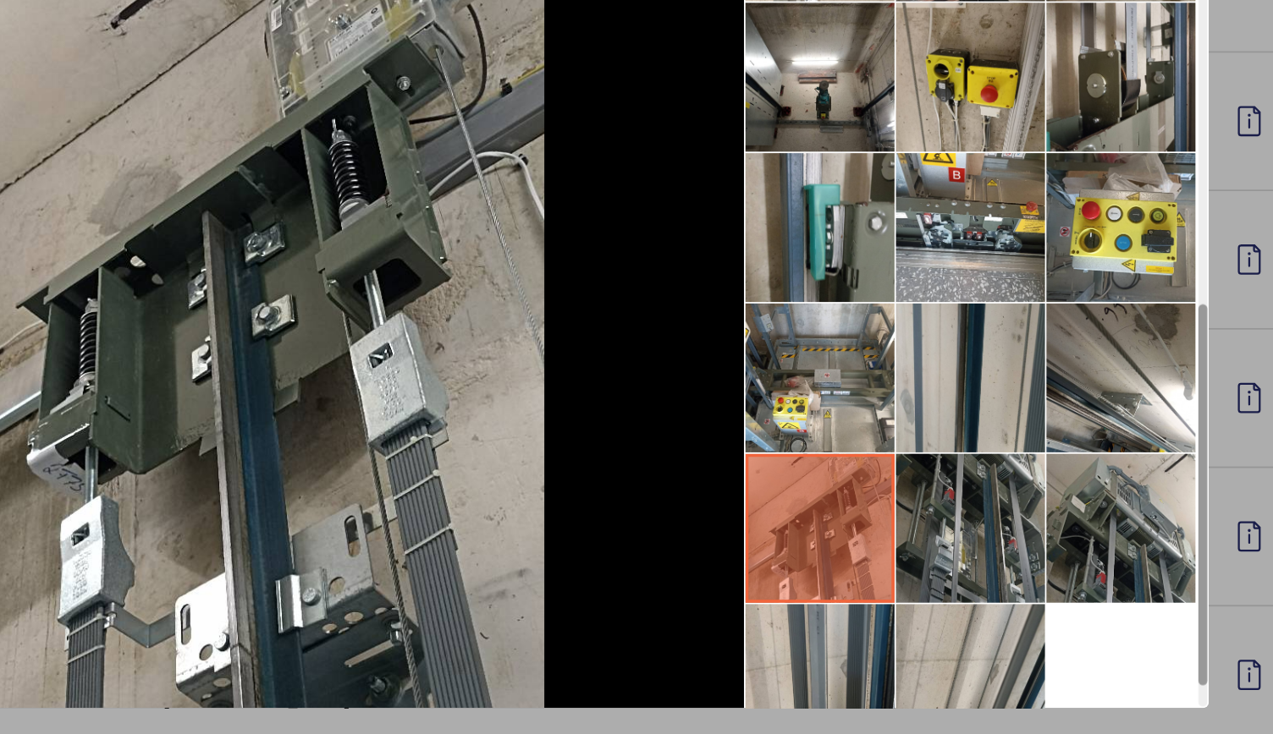
click at [913, 534] on li at bounding box center [924, 540] width 85 height 85
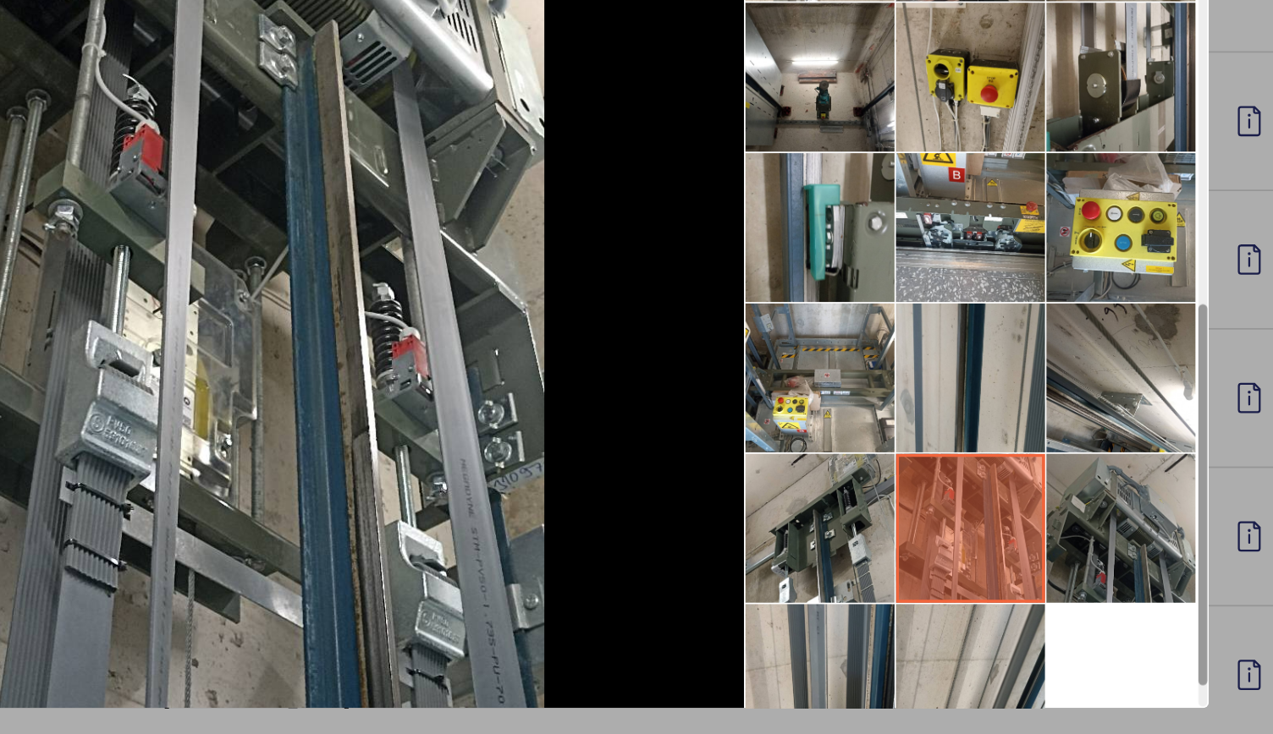
click at [982, 520] on li at bounding box center [1009, 540] width 85 height 85
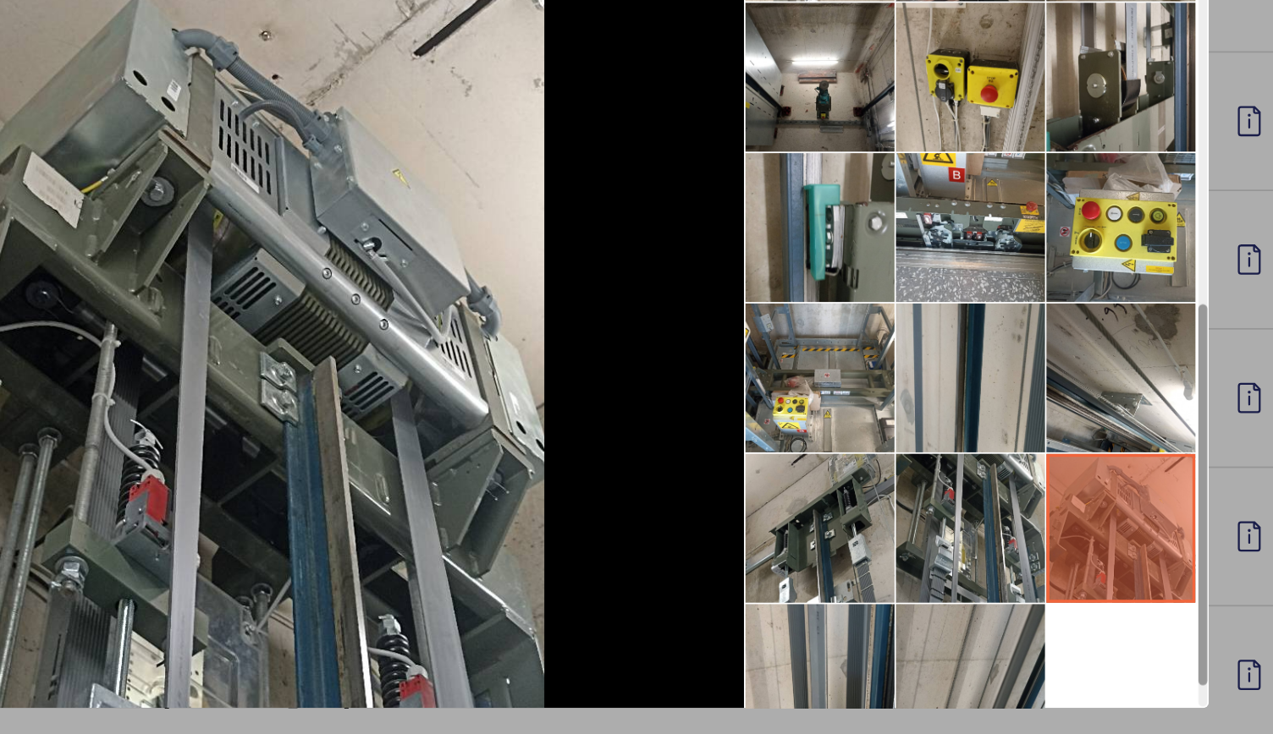
click at [917, 586] on li at bounding box center [924, 625] width 85 height 85
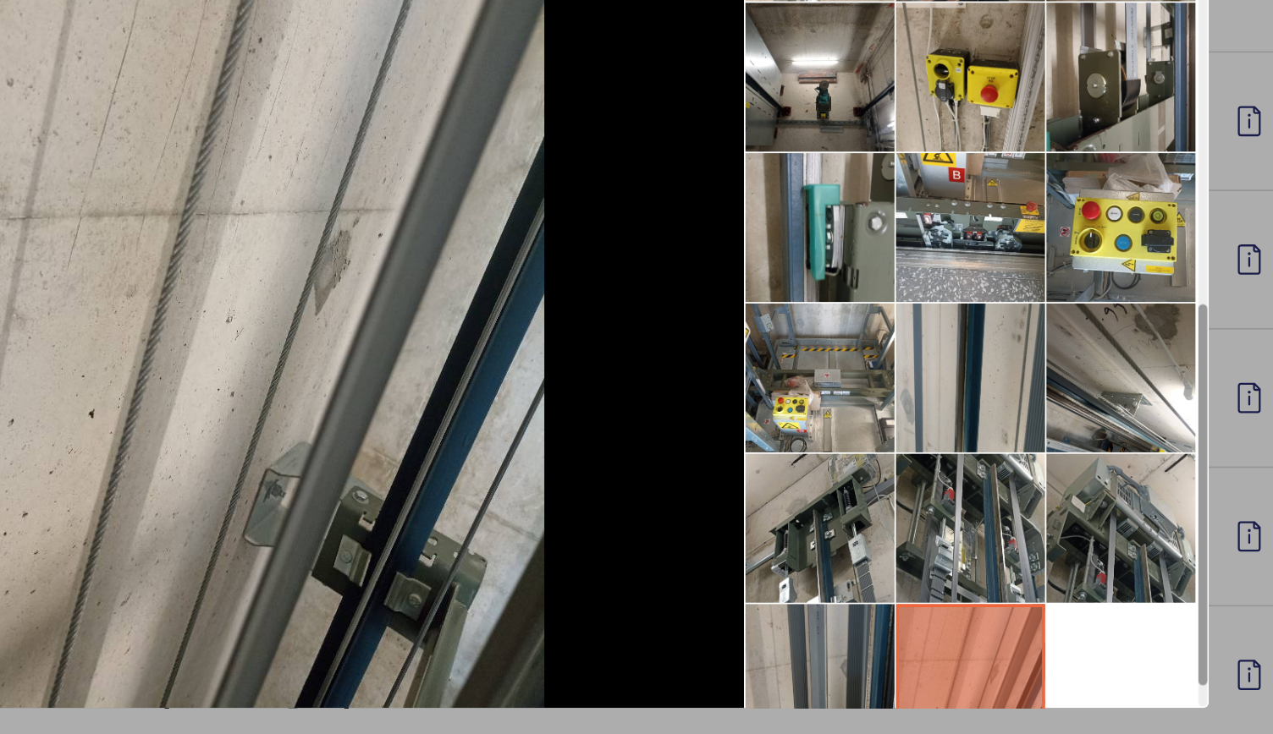
click at [861, 622] on li at bounding box center [838, 625] width 85 height 85
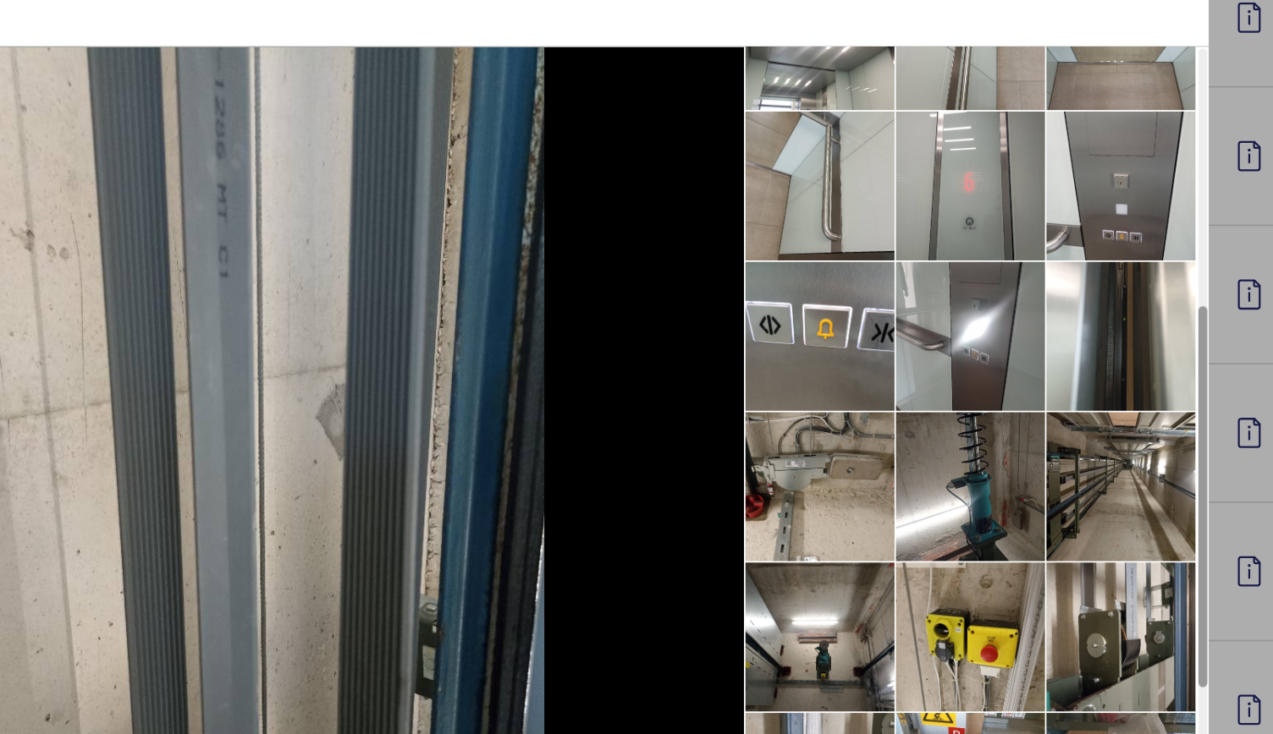
scroll to position [294, 0]
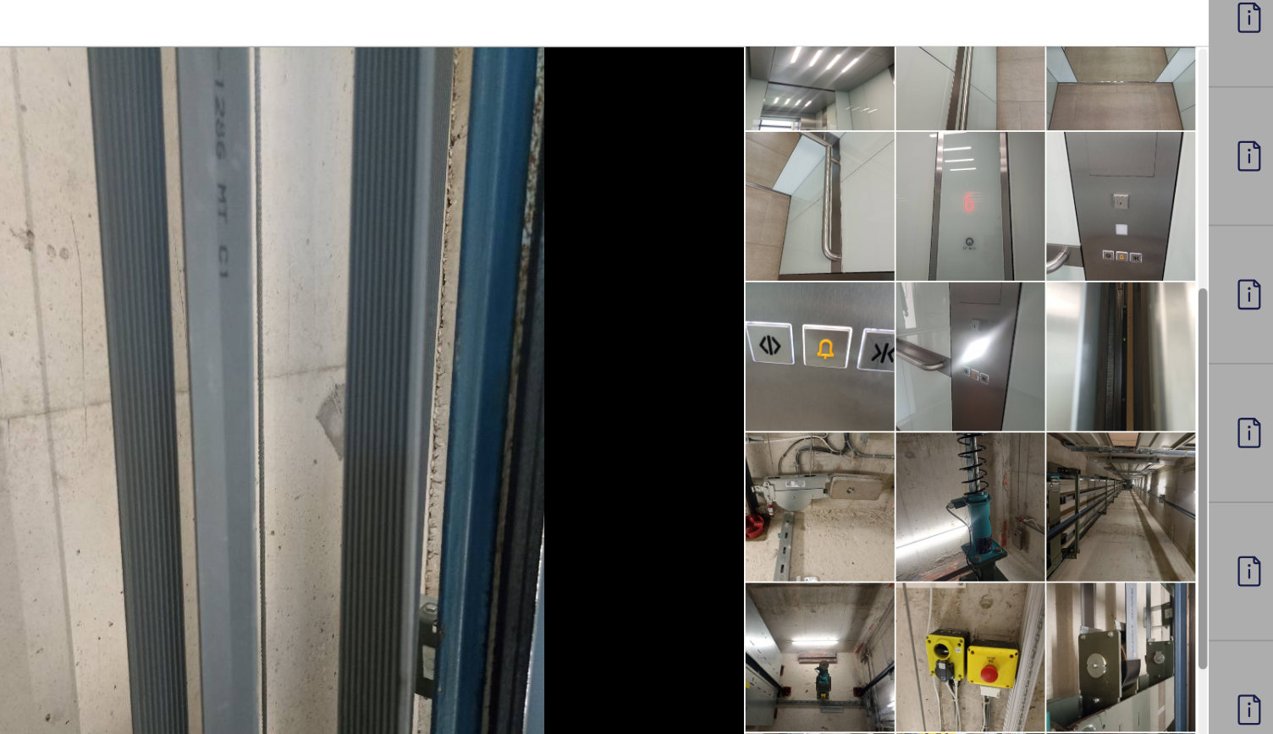
click at [998, 442] on li at bounding box center [1009, 430] width 85 height 85
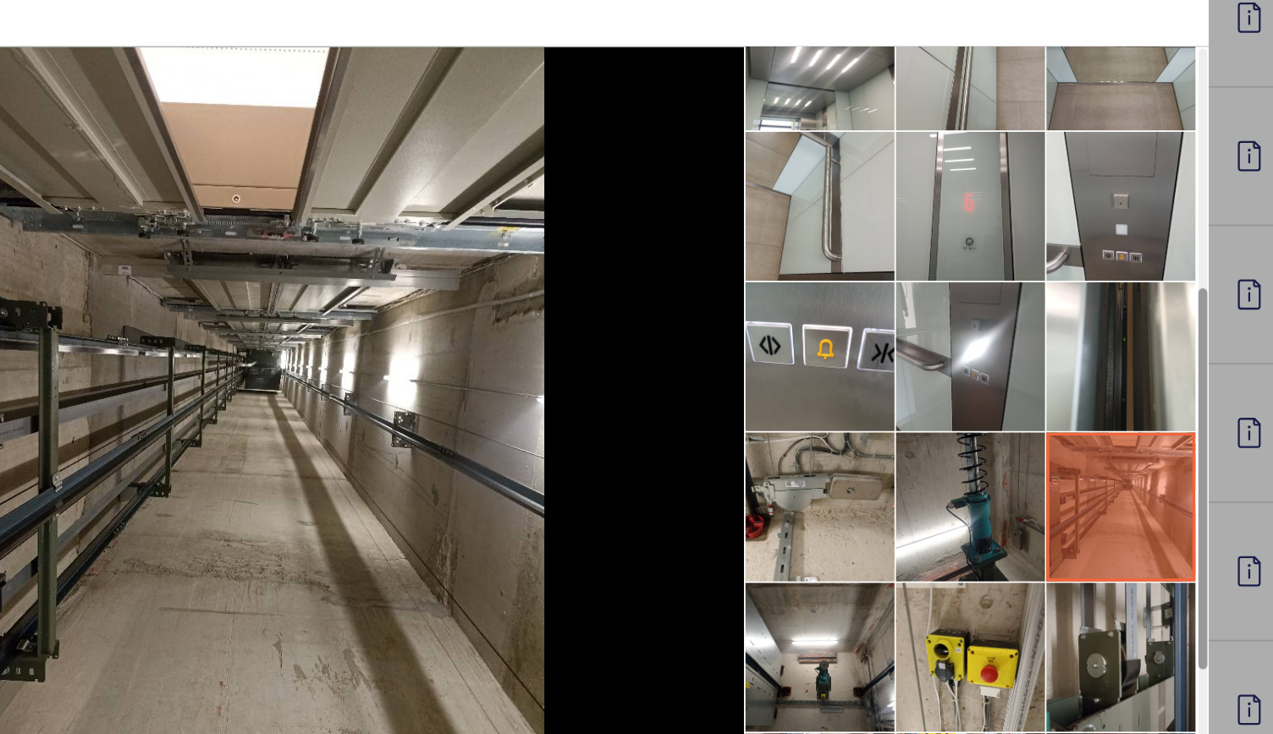
click at [989, 518] on li at bounding box center [1009, 515] width 85 height 85
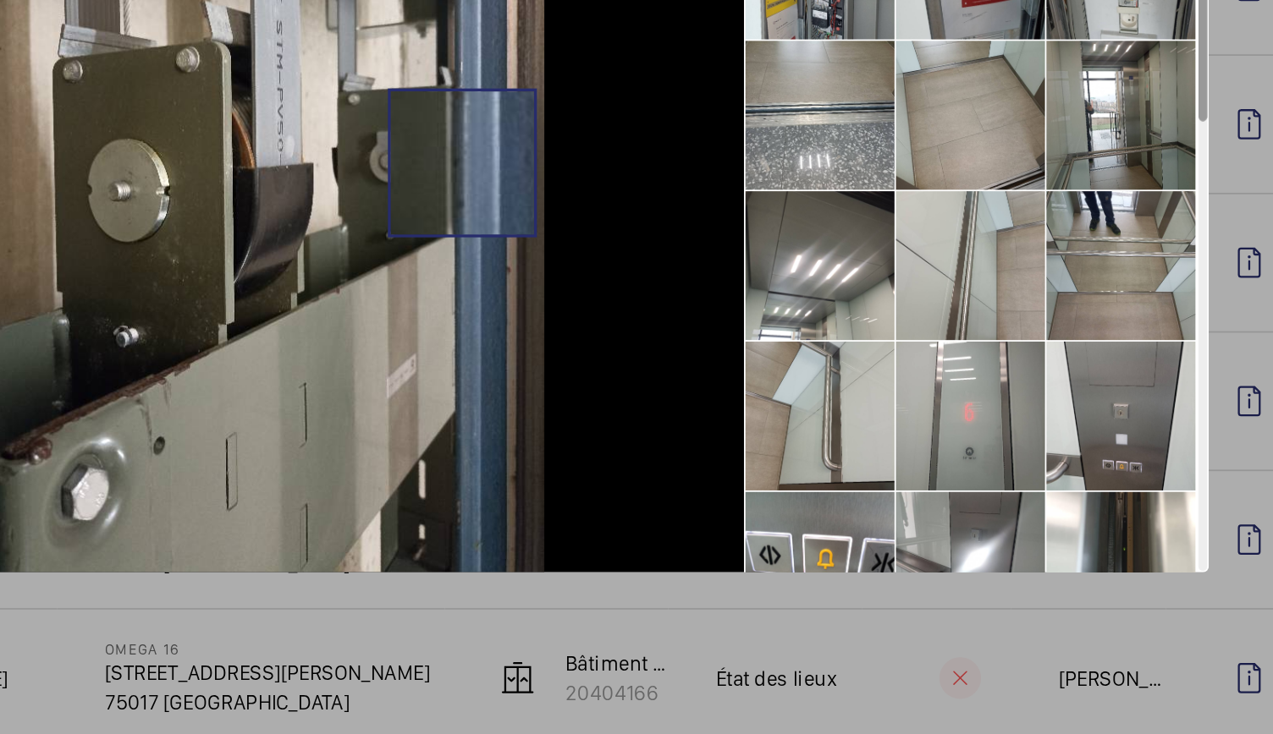
scroll to position [0, 0]
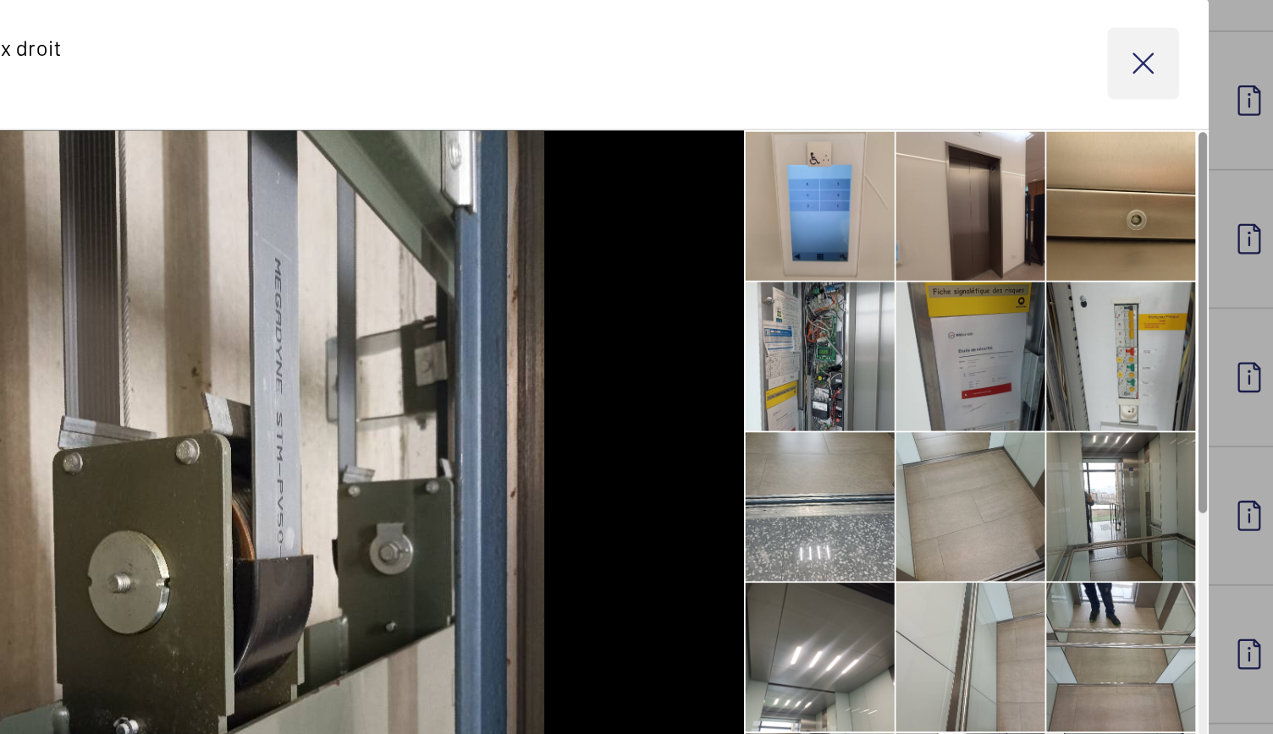
click at [1025, 129] on wm-front-icon-button at bounding box center [1022, 130] width 41 height 41
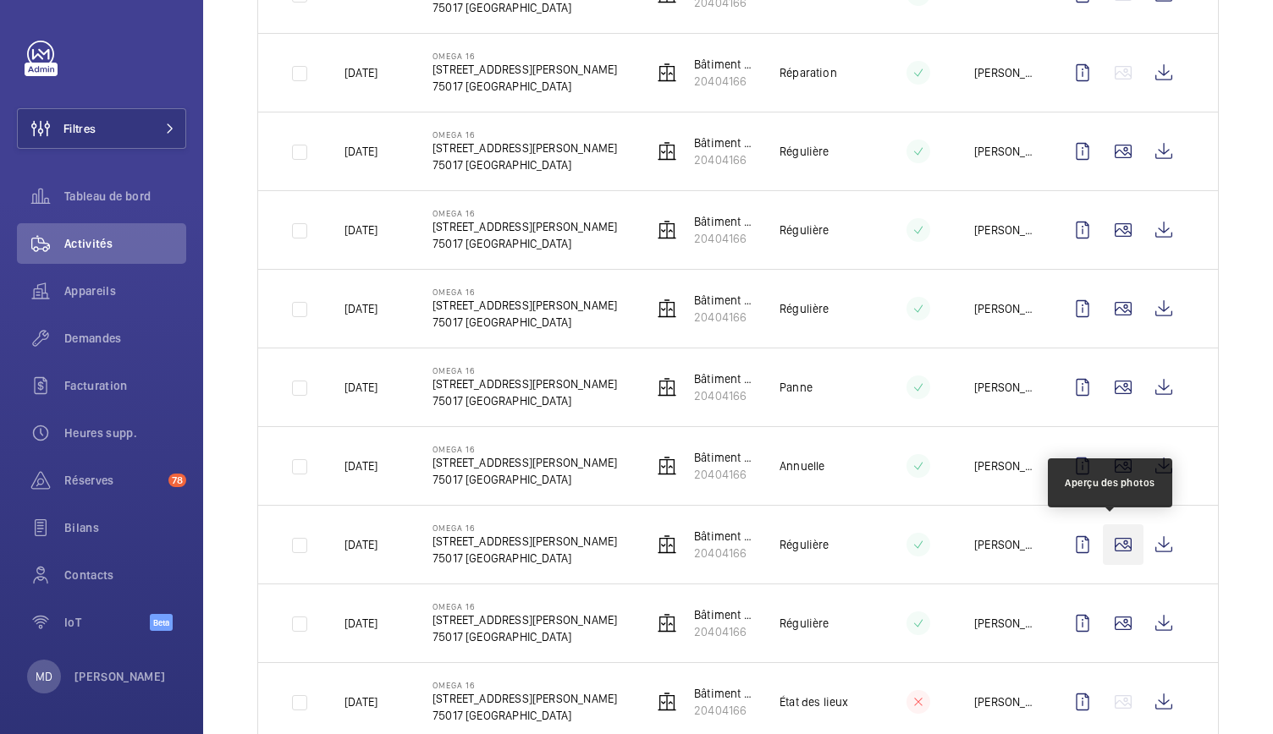
click at [1117, 549] on wm-front-icon-button at bounding box center [1123, 545] width 41 height 41
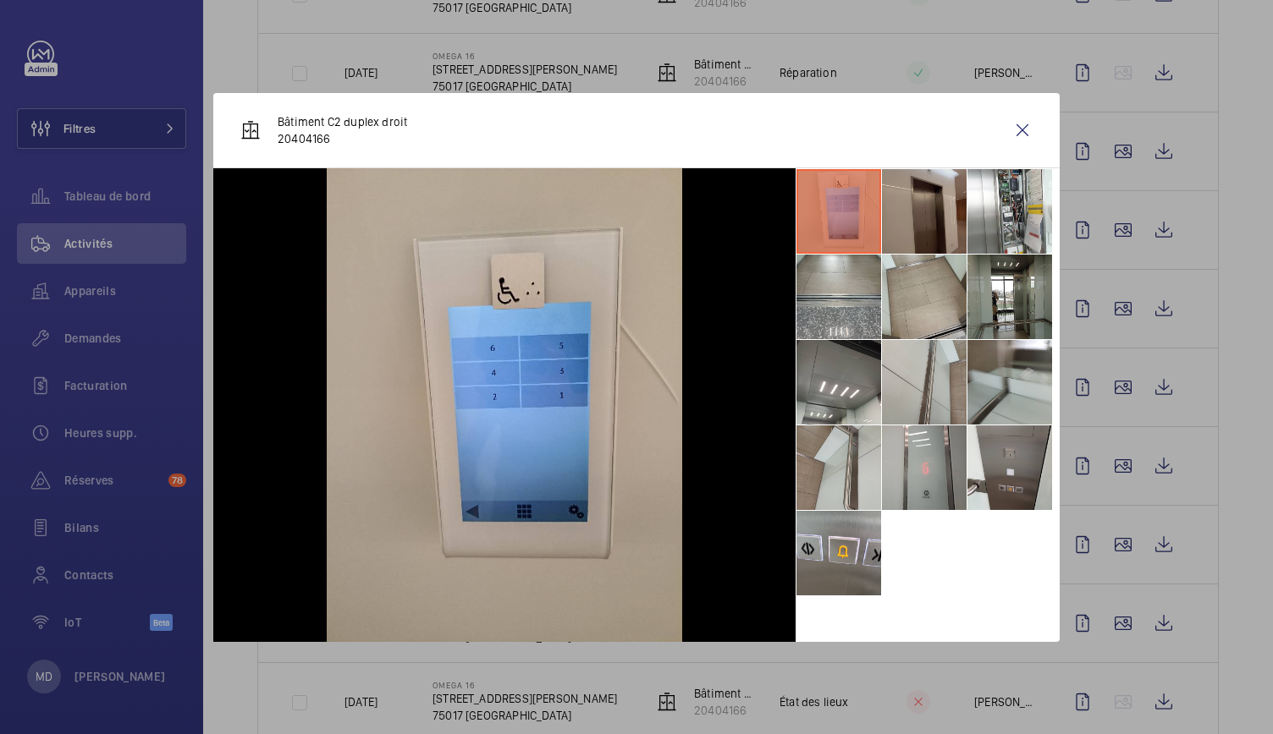
click at [942, 246] on li at bounding box center [924, 211] width 85 height 85
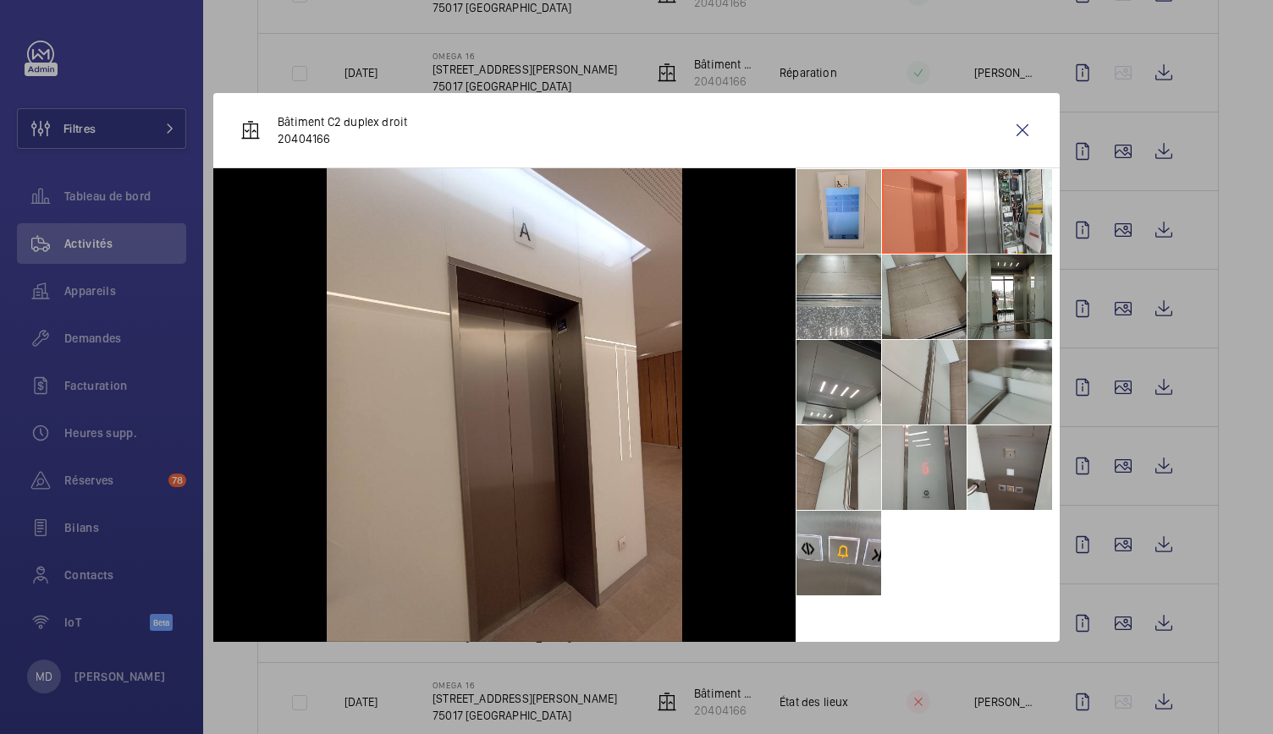
click at [930, 311] on li at bounding box center [924, 297] width 85 height 85
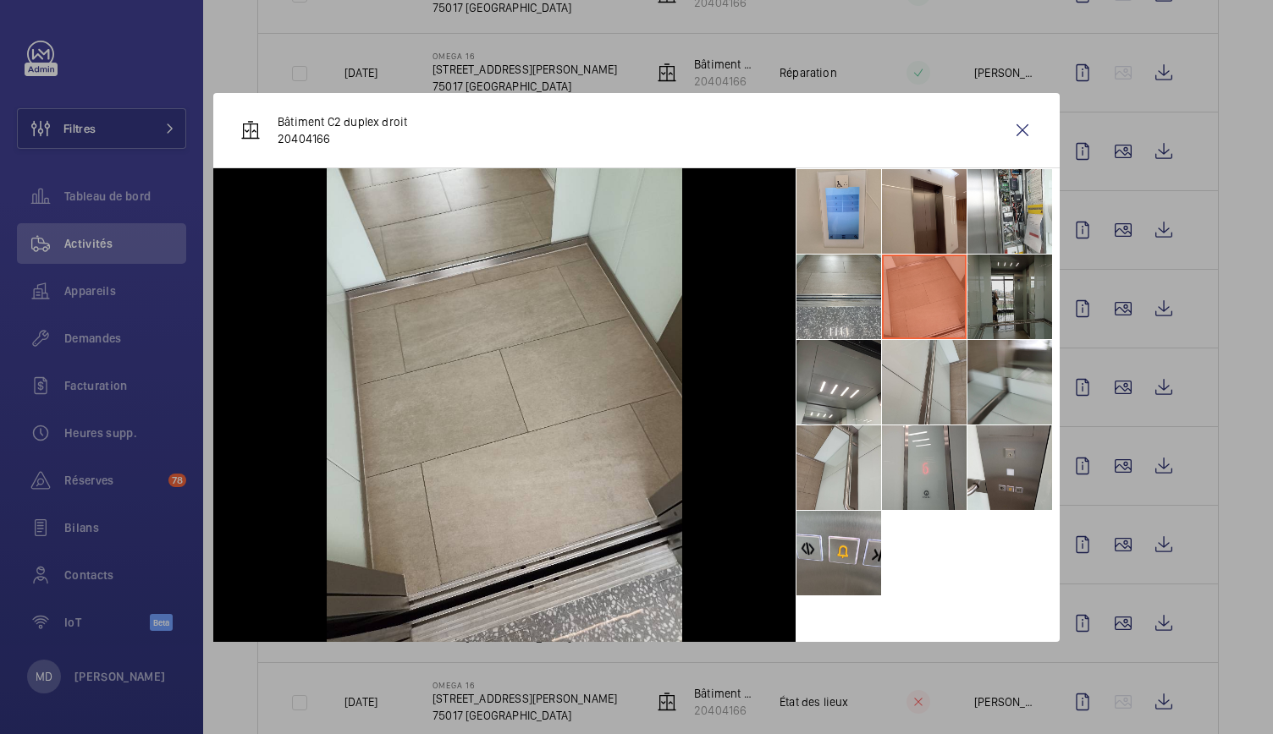
click at [1004, 316] on li at bounding box center [1009, 297] width 85 height 85
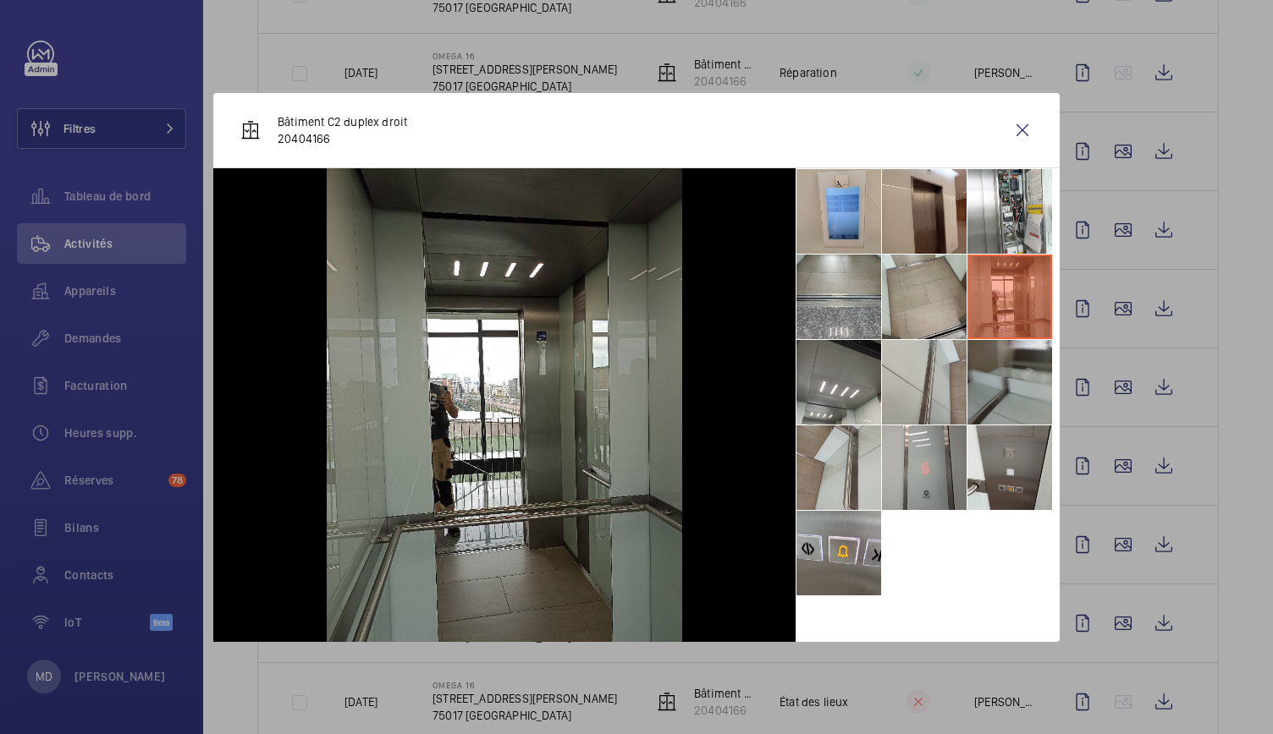
click at [1002, 374] on li at bounding box center [1009, 382] width 85 height 85
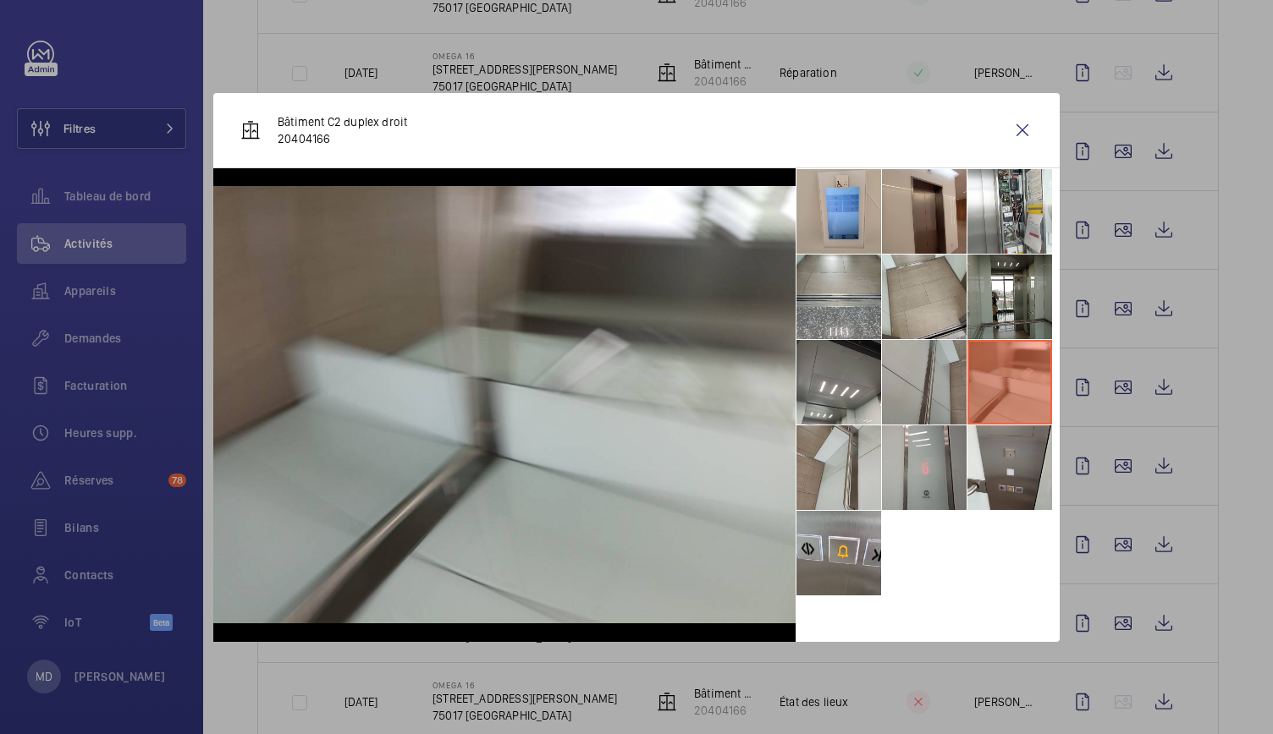
click at [923, 382] on li at bounding box center [924, 382] width 85 height 85
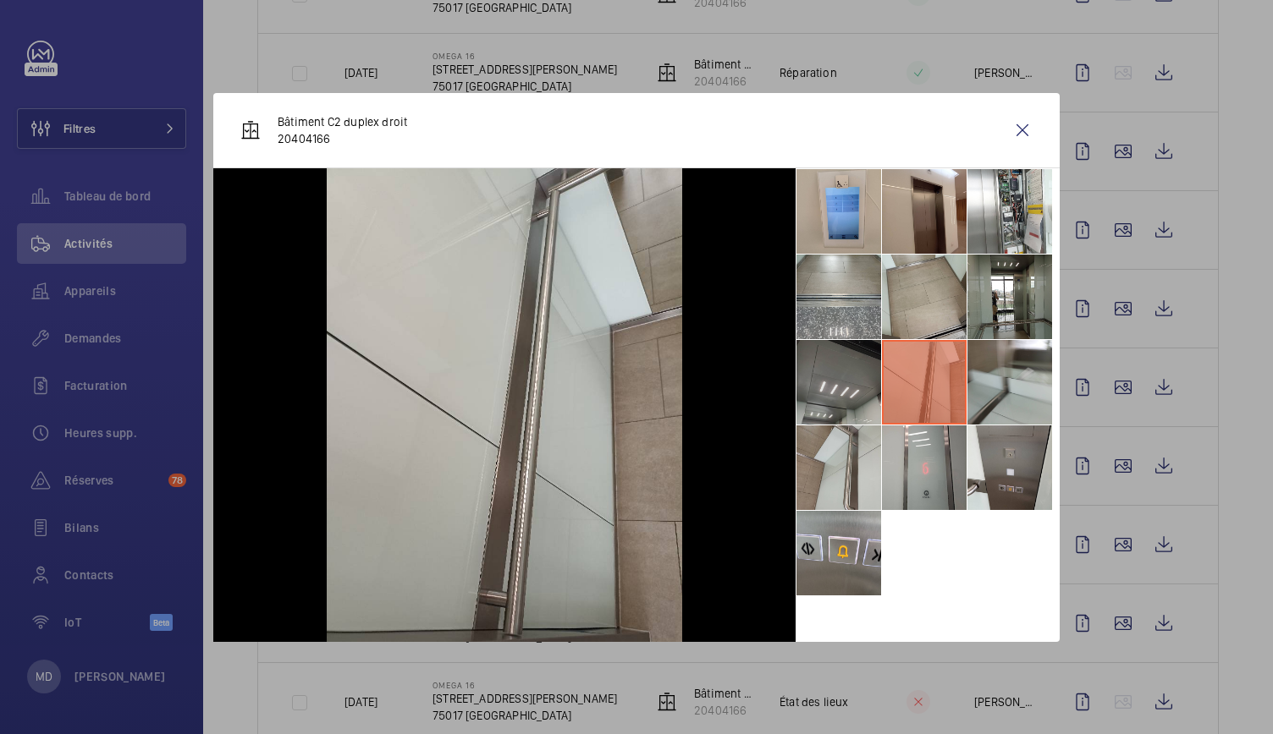
click at [857, 382] on li at bounding box center [838, 382] width 85 height 85
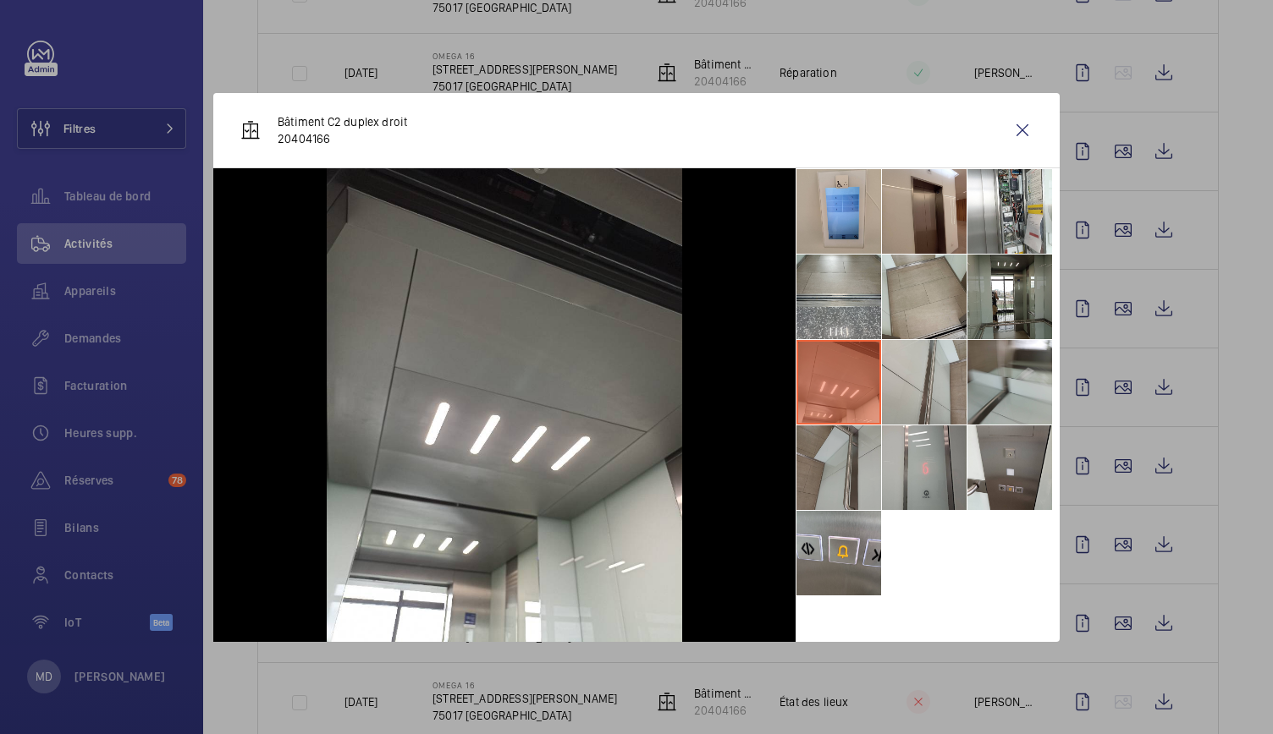
click at [856, 472] on li at bounding box center [838, 468] width 85 height 85
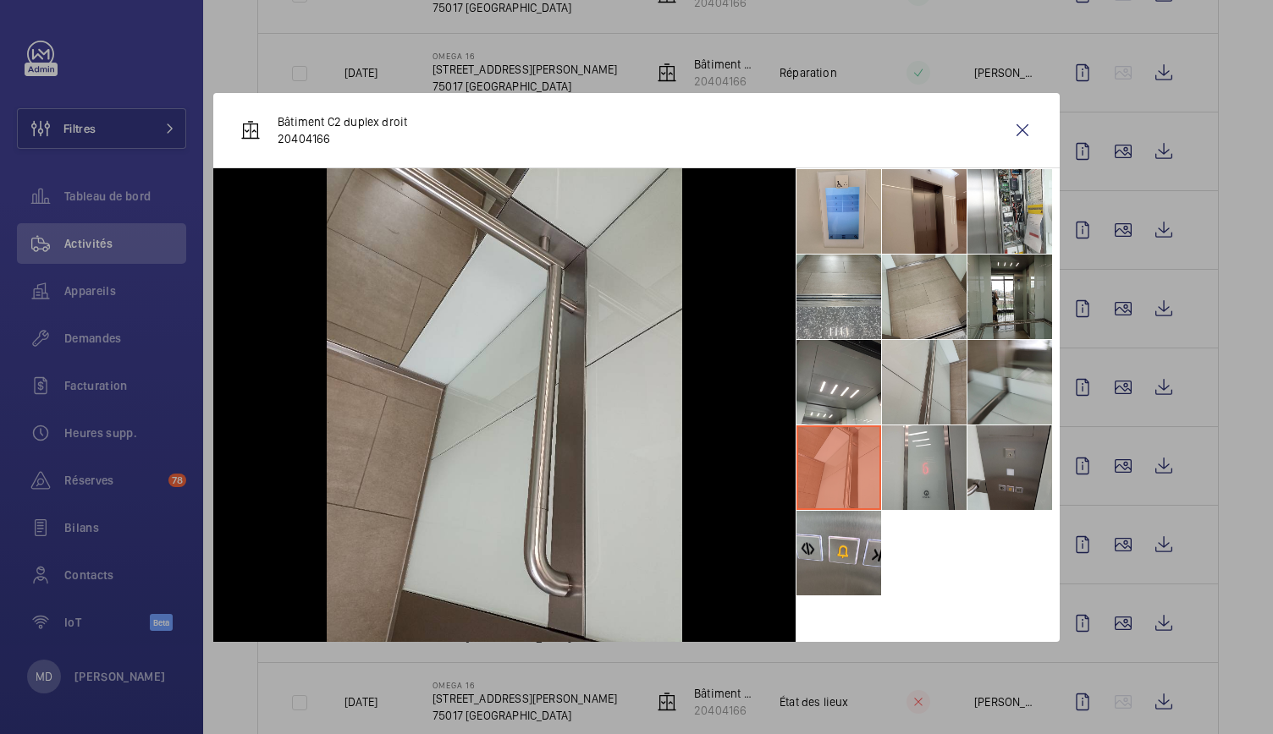
drag, startPoint x: 939, startPoint y: 475, endPoint x: 984, endPoint y: 480, distance: 45.1
click at [946, 475] on li at bounding box center [924, 468] width 85 height 85
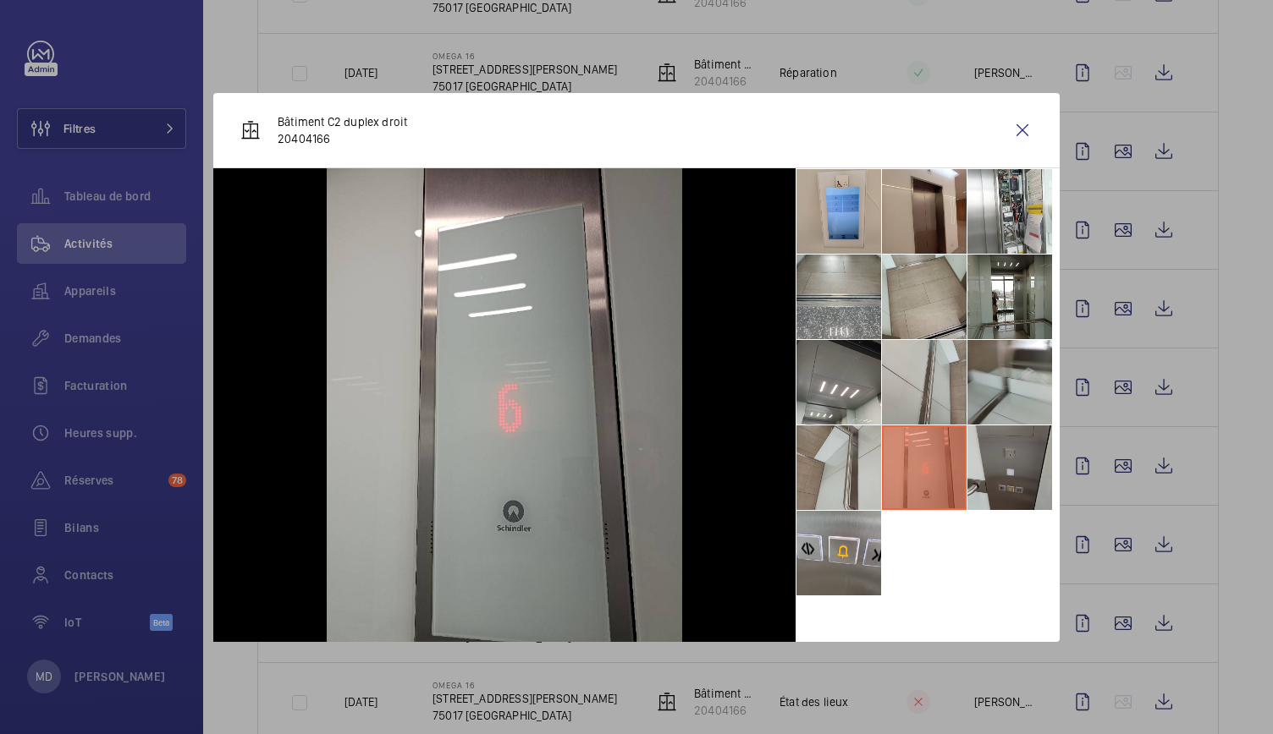
click at [985, 480] on li at bounding box center [1009, 468] width 85 height 85
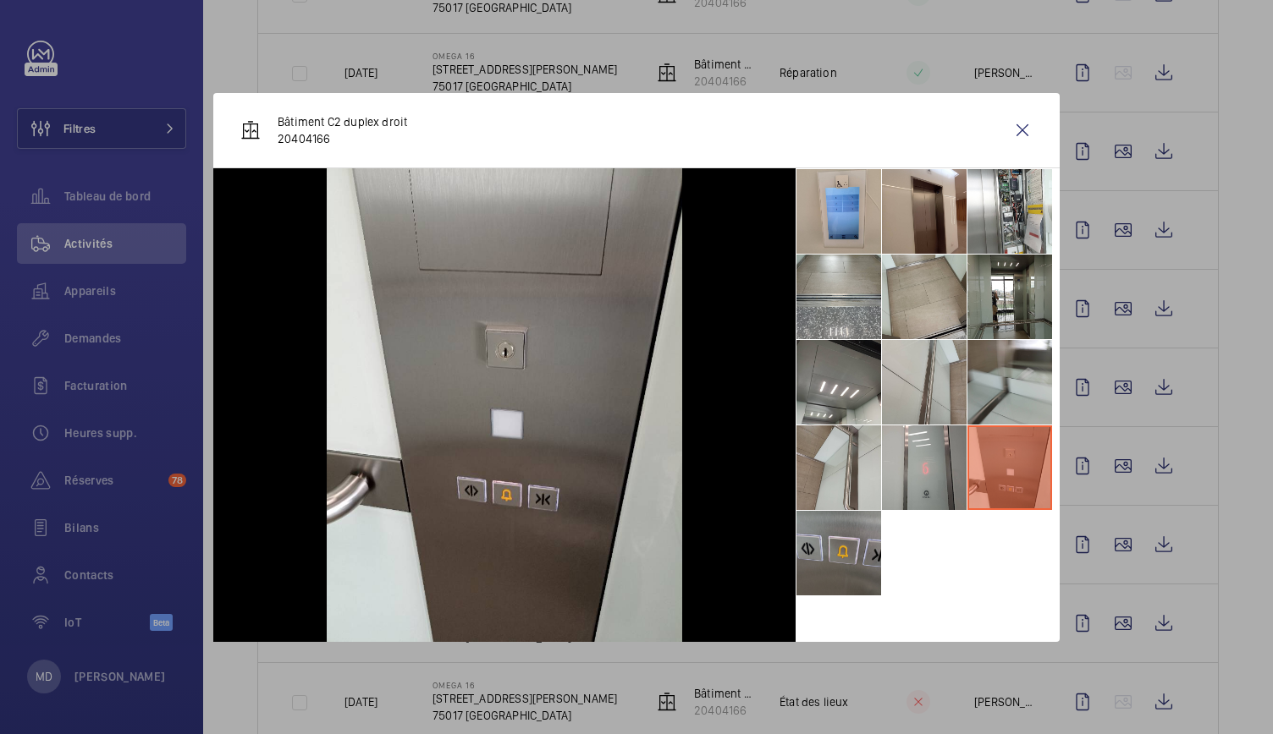
click at [841, 546] on li at bounding box center [838, 553] width 85 height 85
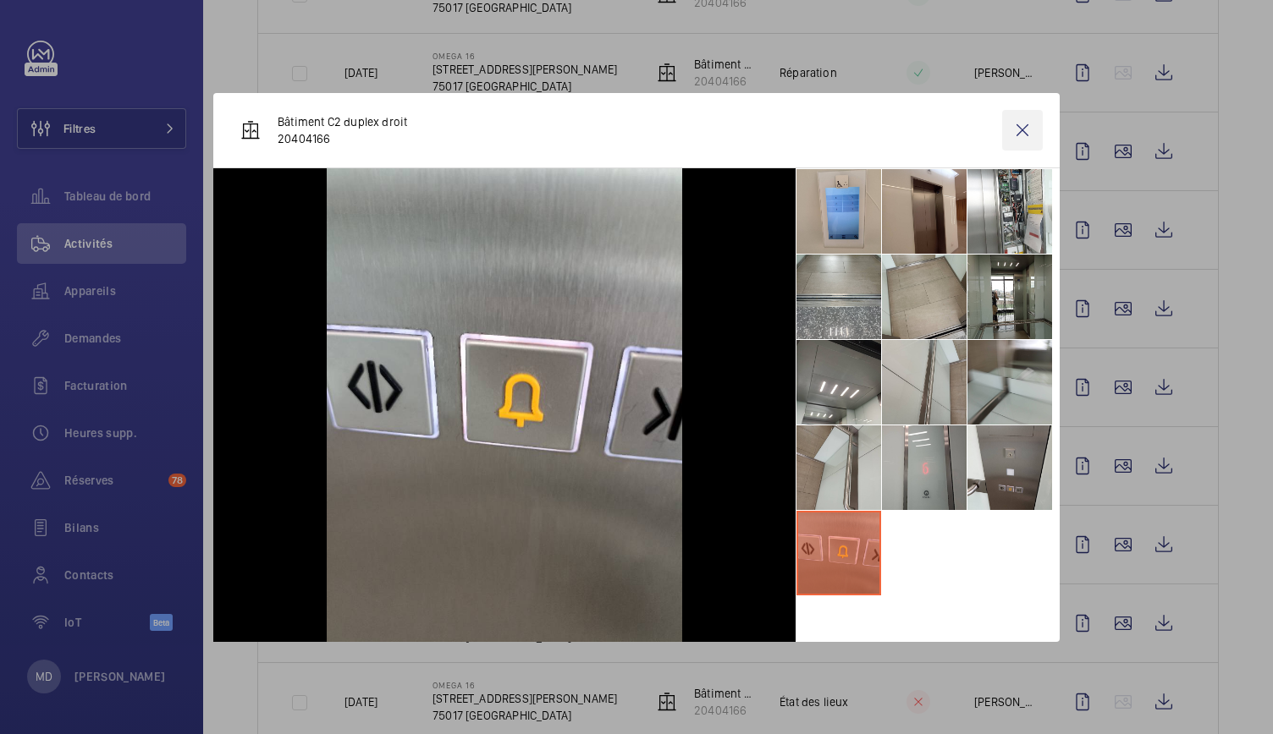
click at [1017, 146] on wm-front-icon-button at bounding box center [1022, 130] width 41 height 41
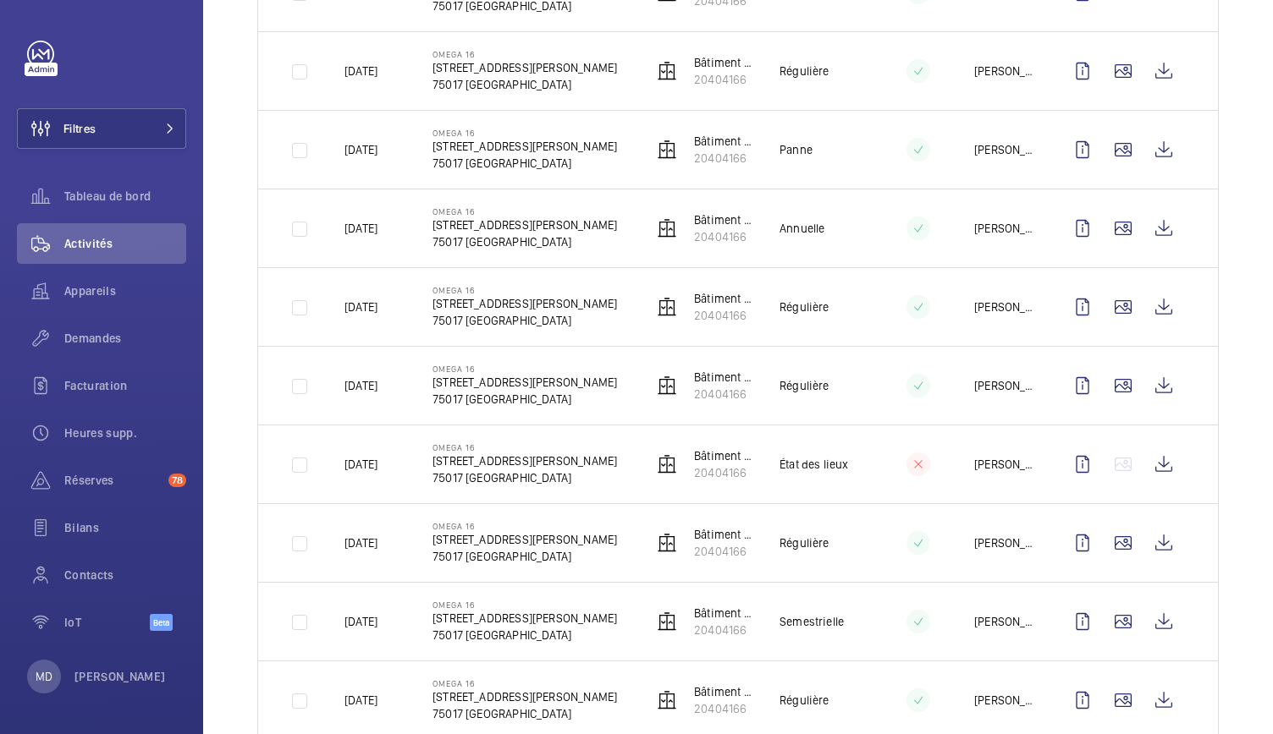
scroll to position [1178, 0]
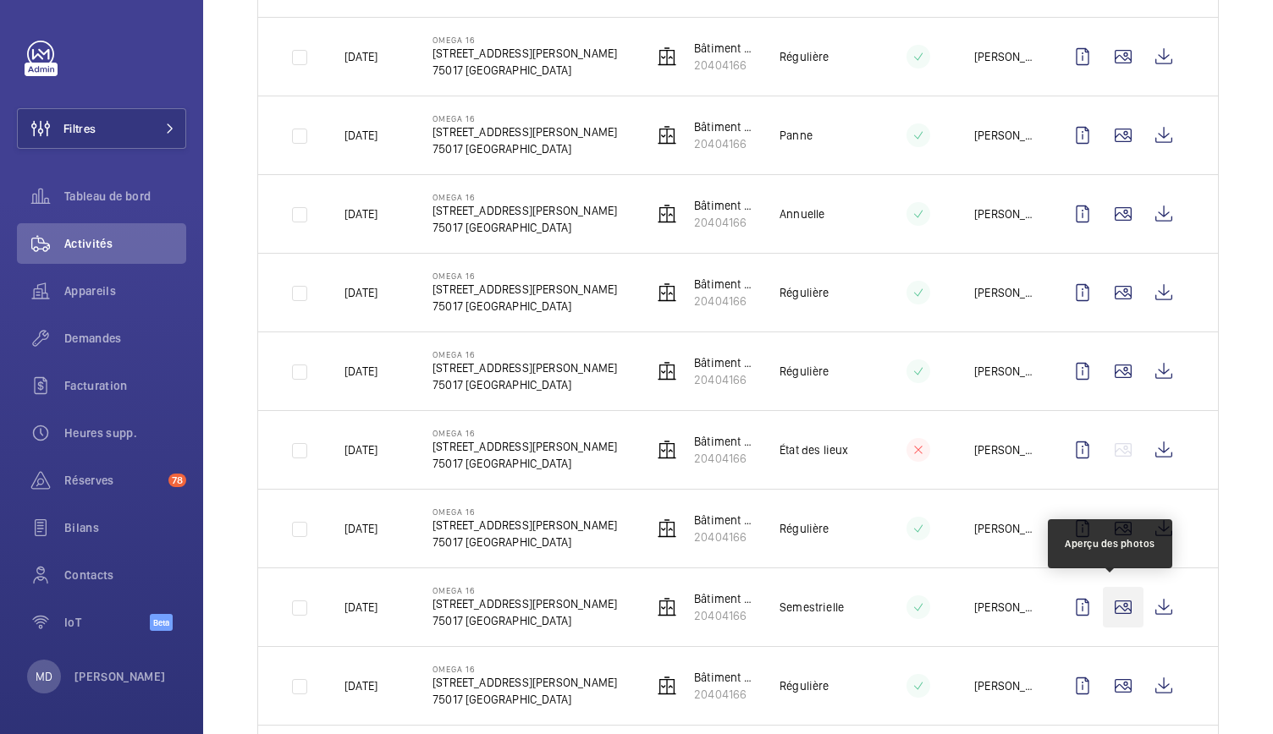
click at [1114, 598] on wm-front-icon-button at bounding box center [1123, 607] width 41 height 41
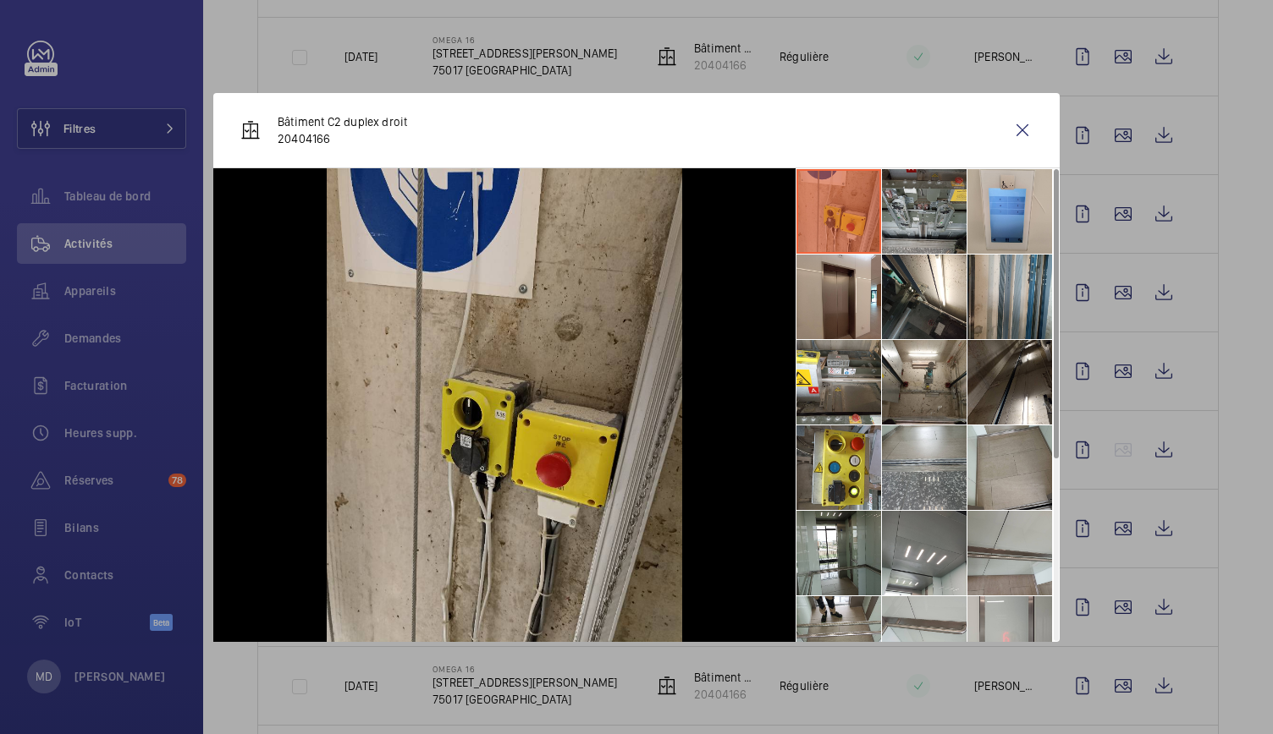
click at [927, 251] on li at bounding box center [924, 211] width 85 height 85
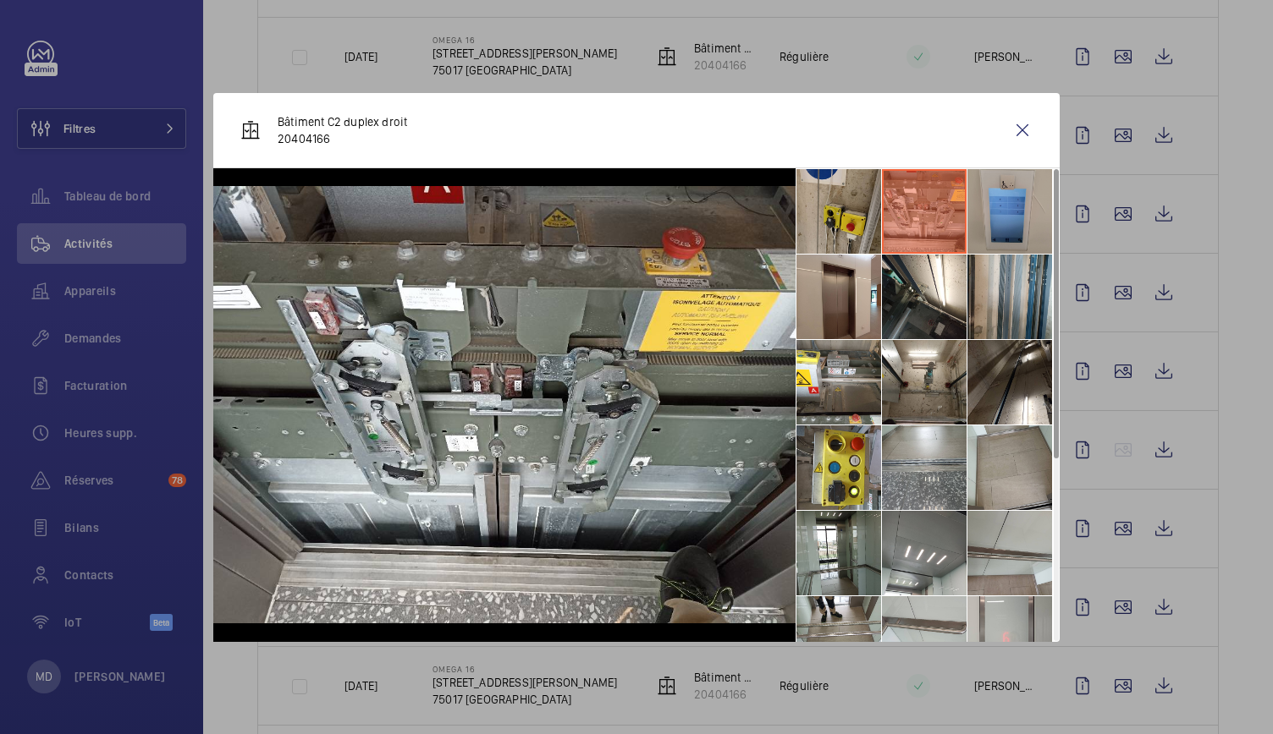
click at [971, 217] on li at bounding box center [1009, 211] width 85 height 85
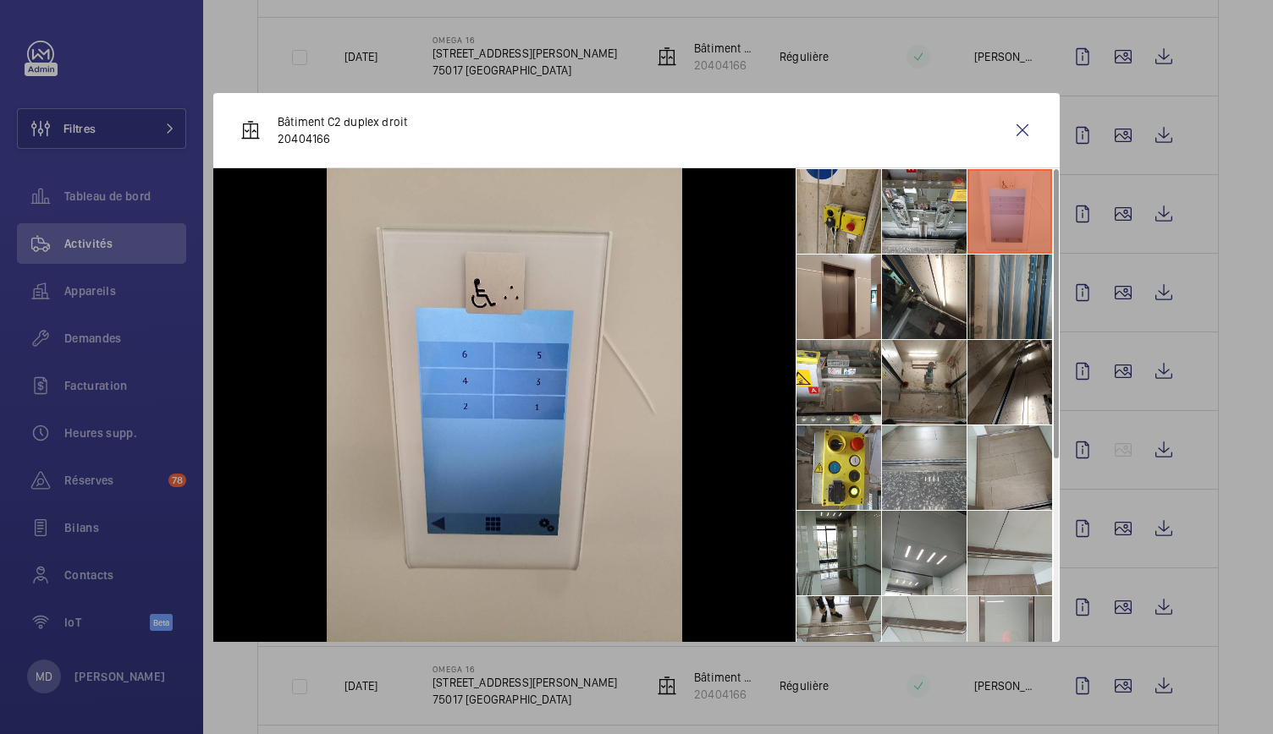
click at [997, 299] on li at bounding box center [1009, 297] width 85 height 85
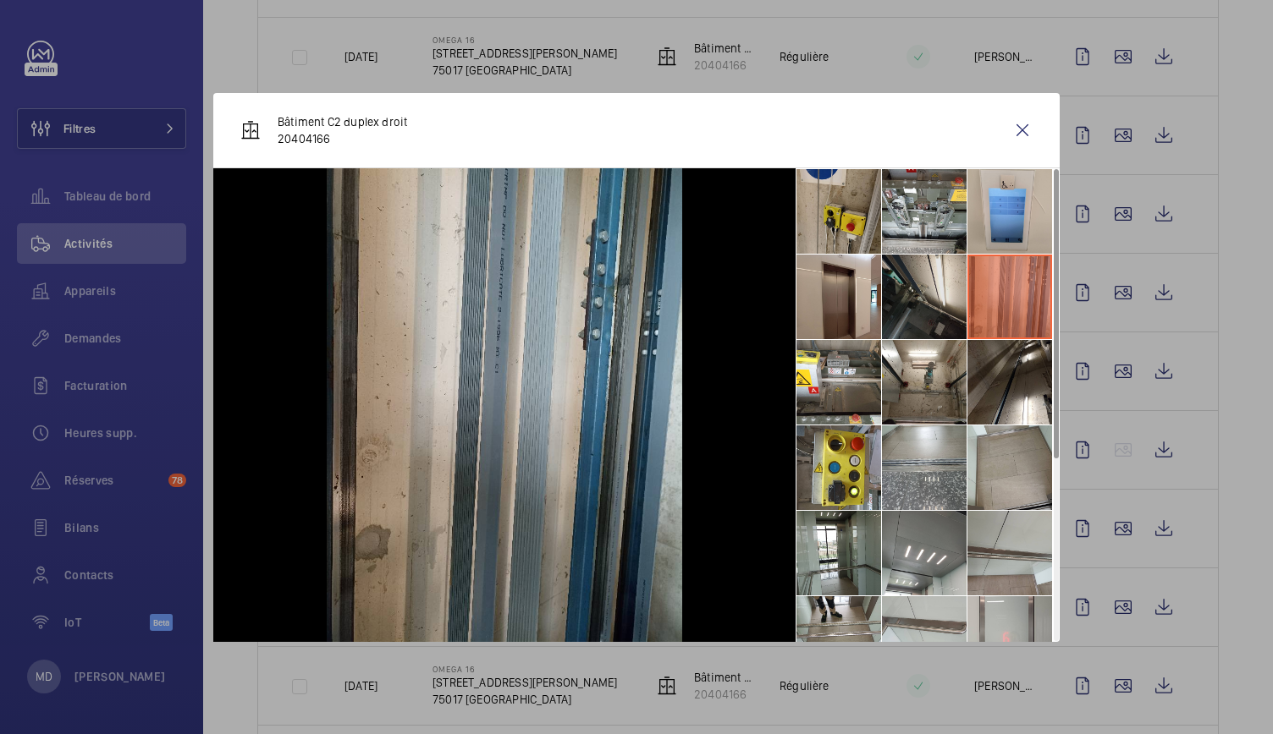
click at [948, 302] on li at bounding box center [924, 297] width 85 height 85
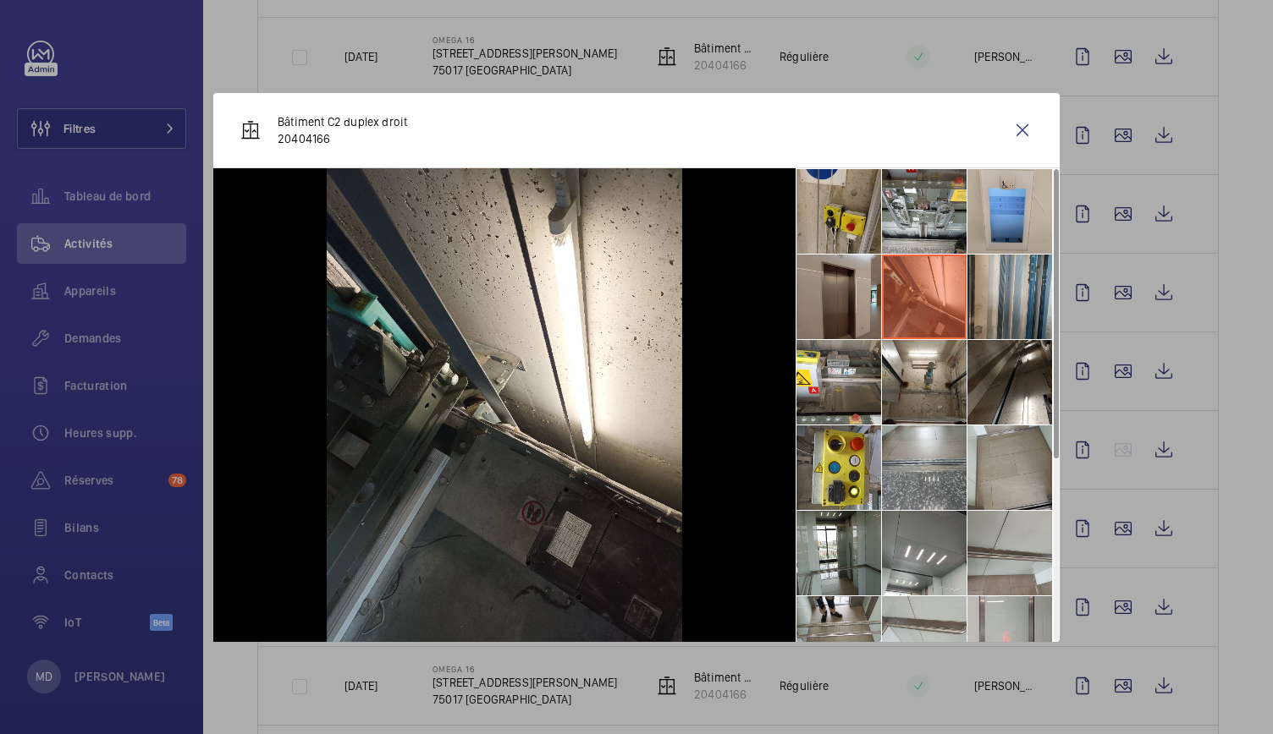
click at [829, 291] on li at bounding box center [838, 297] width 85 height 85
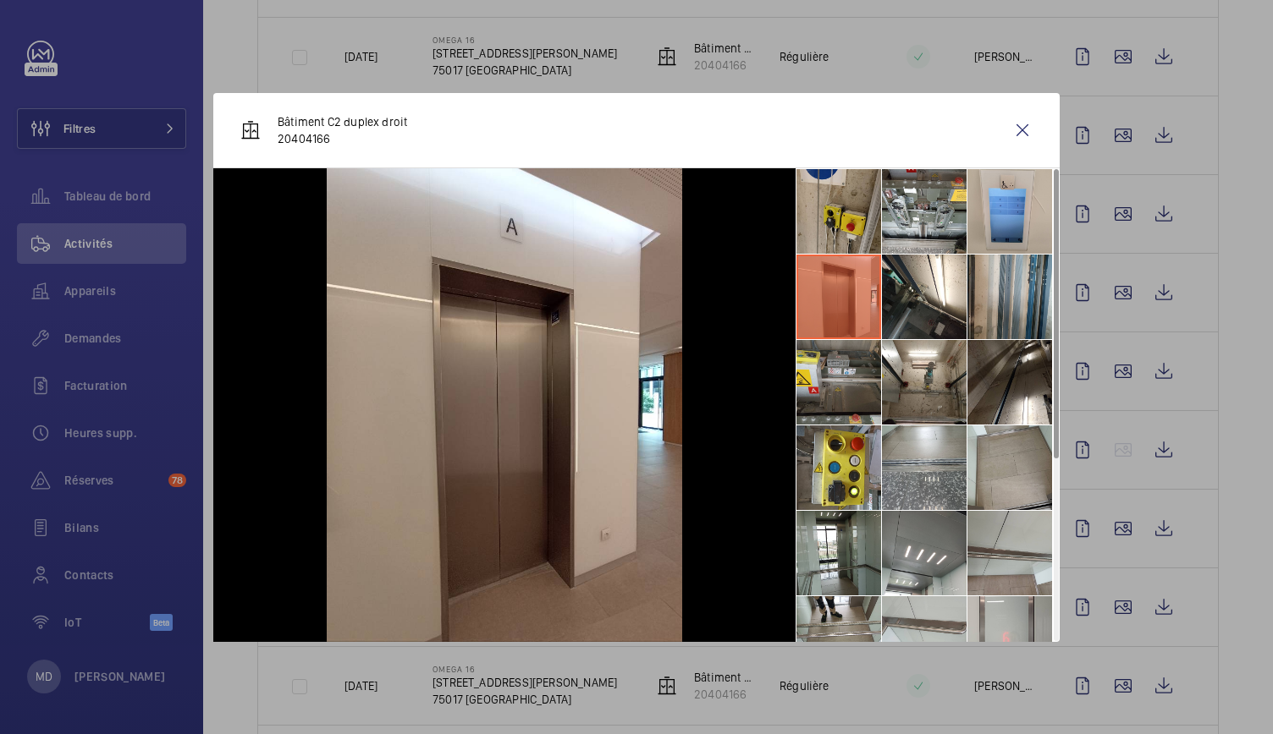
click at [833, 374] on li at bounding box center [838, 382] width 85 height 85
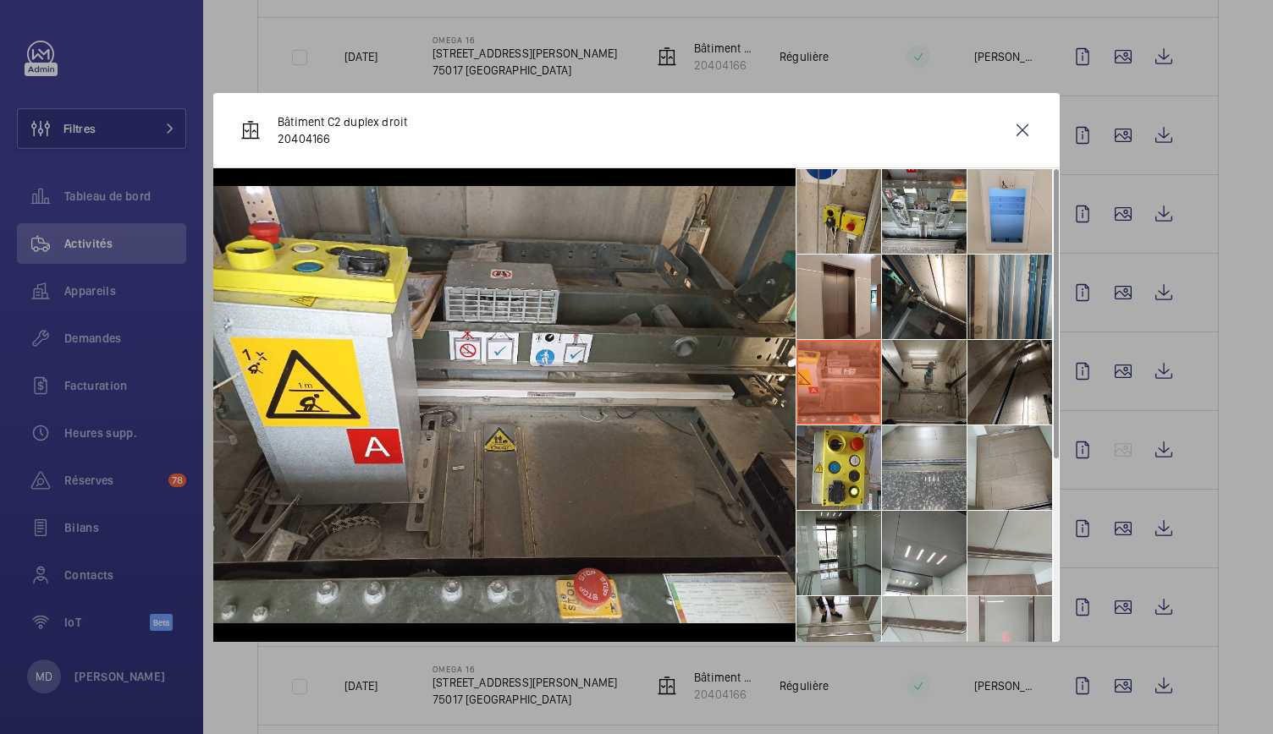
click at [942, 378] on li at bounding box center [924, 382] width 85 height 85
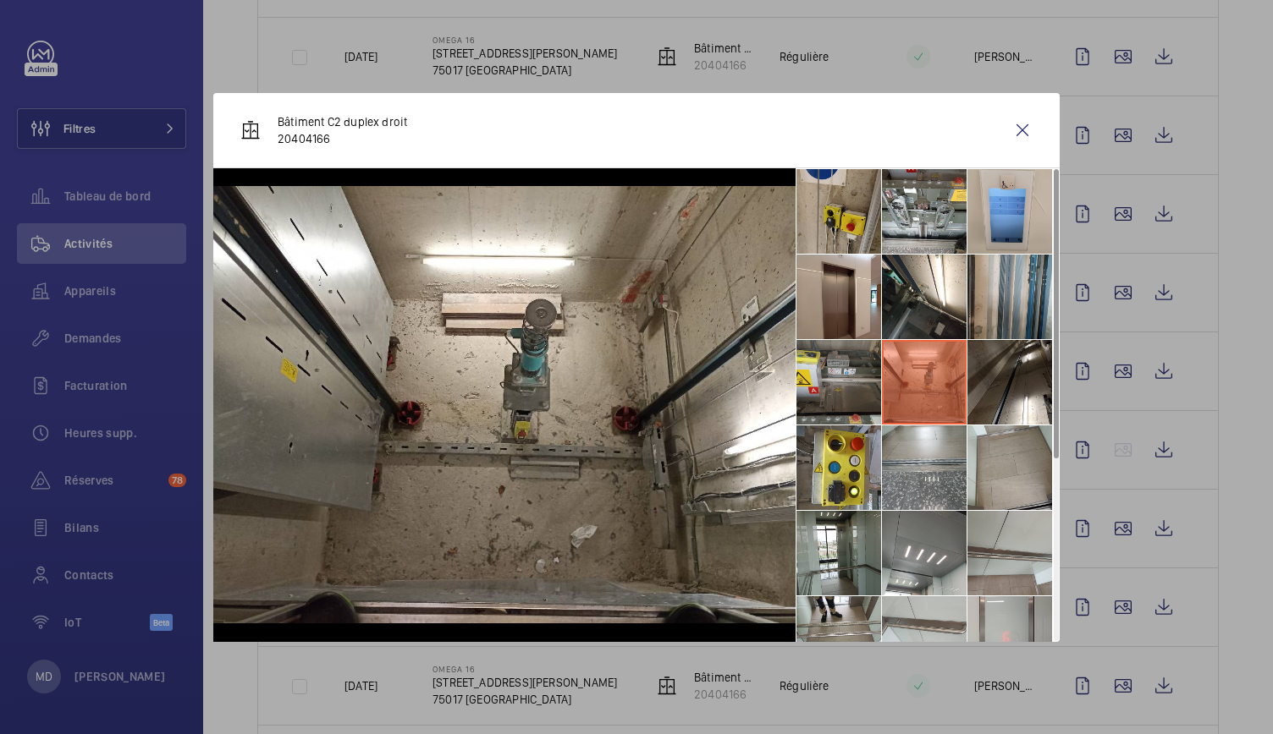
click at [826, 371] on li at bounding box center [838, 382] width 85 height 85
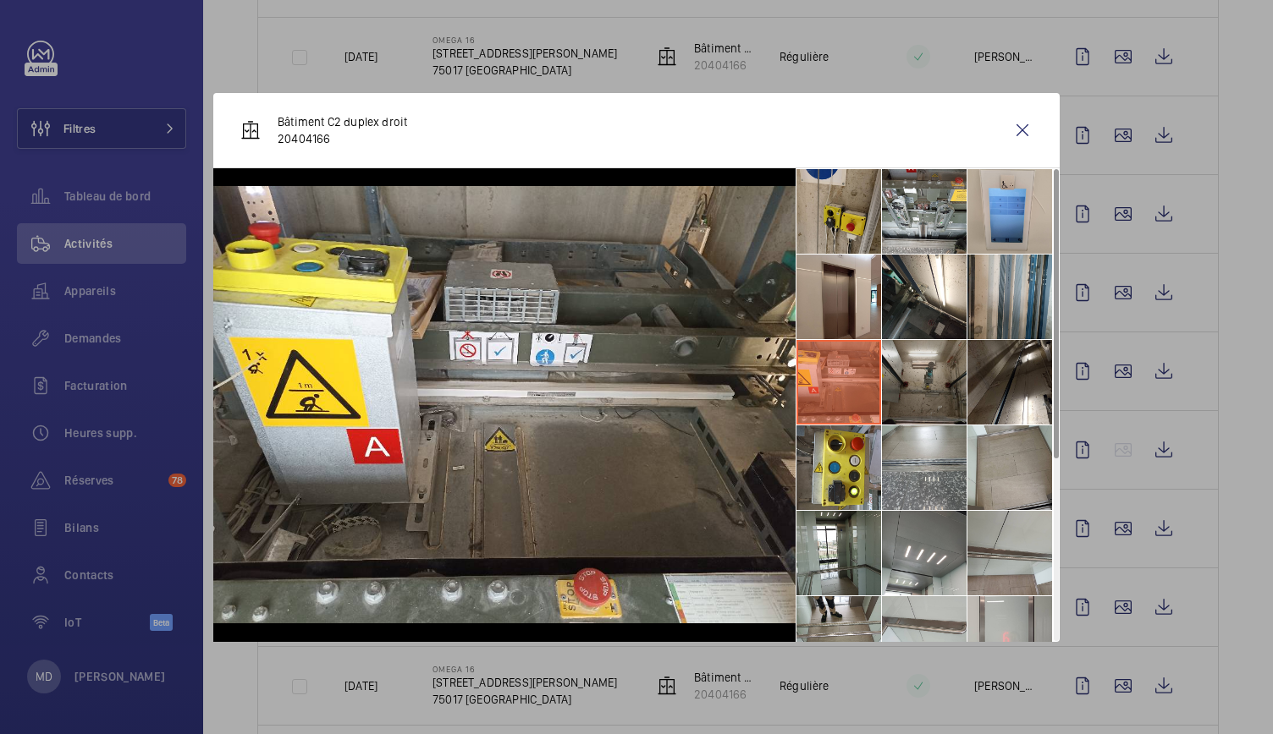
click at [921, 382] on li at bounding box center [924, 382] width 85 height 85
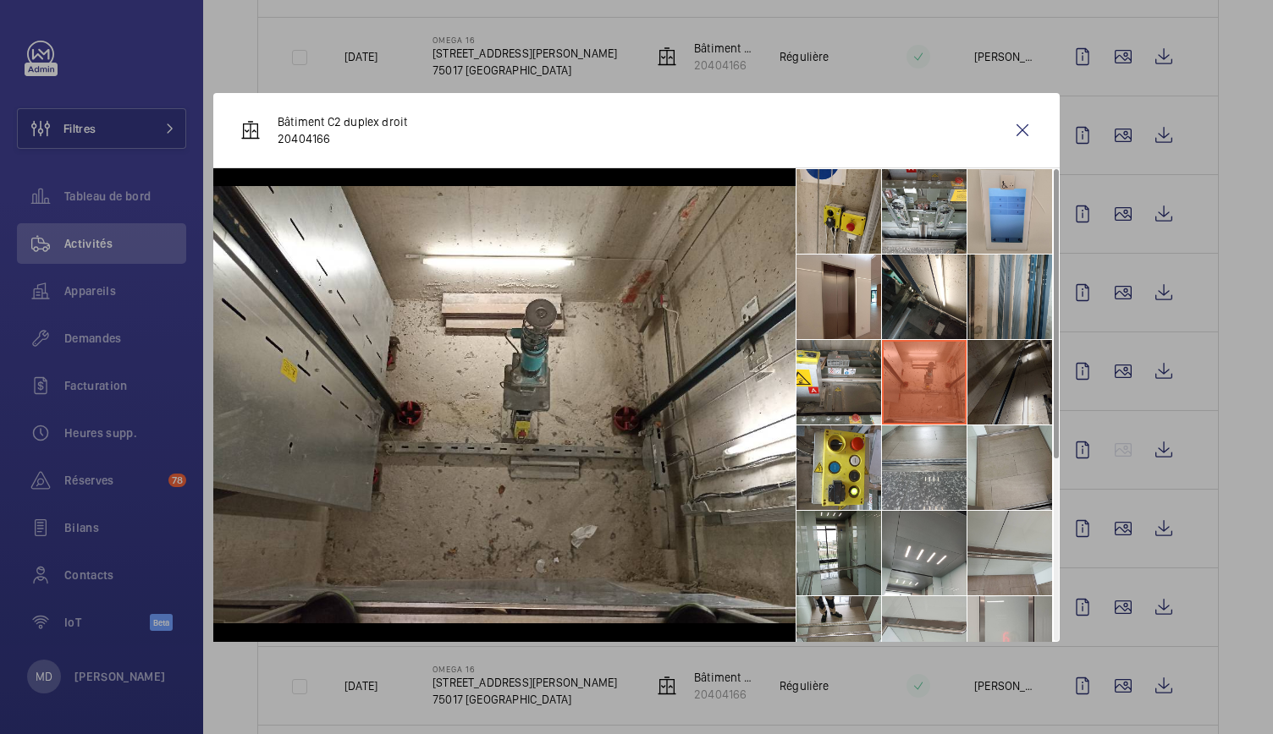
click at [1011, 377] on li at bounding box center [1009, 382] width 85 height 85
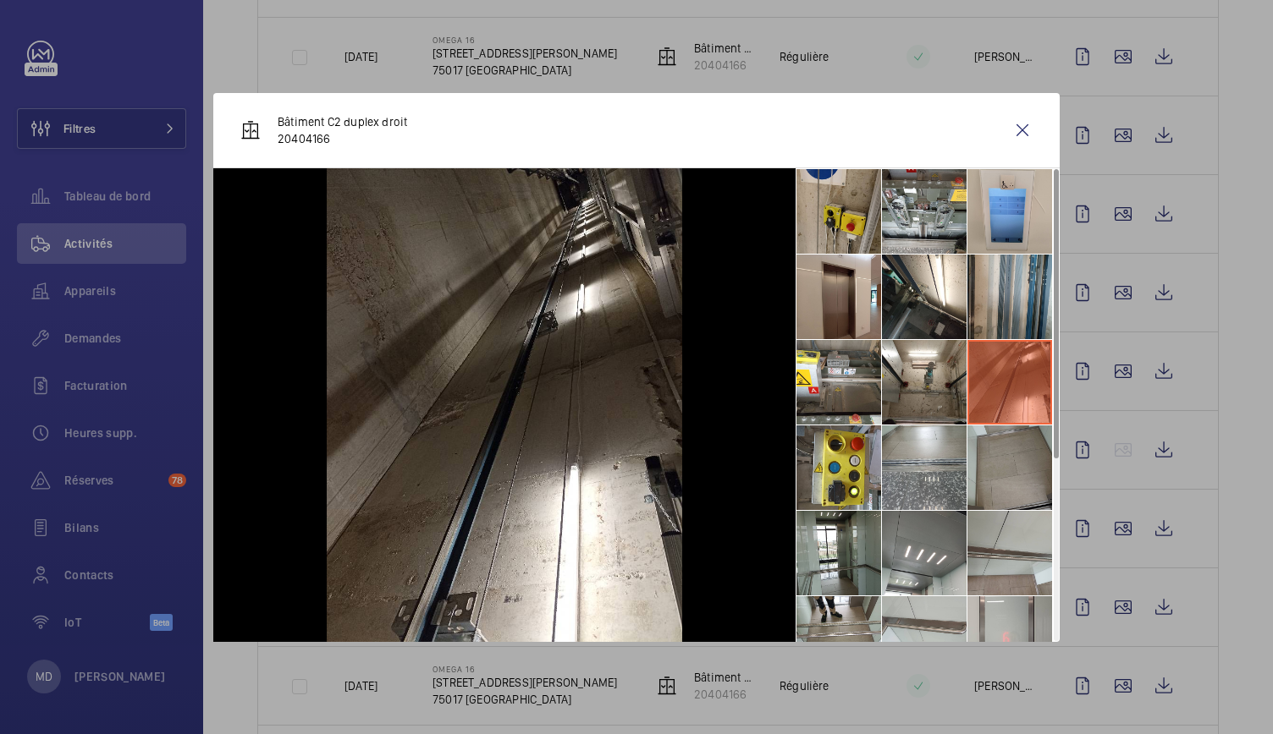
click at [1020, 445] on li at bounding box center [1009, 468] width 85 height 85
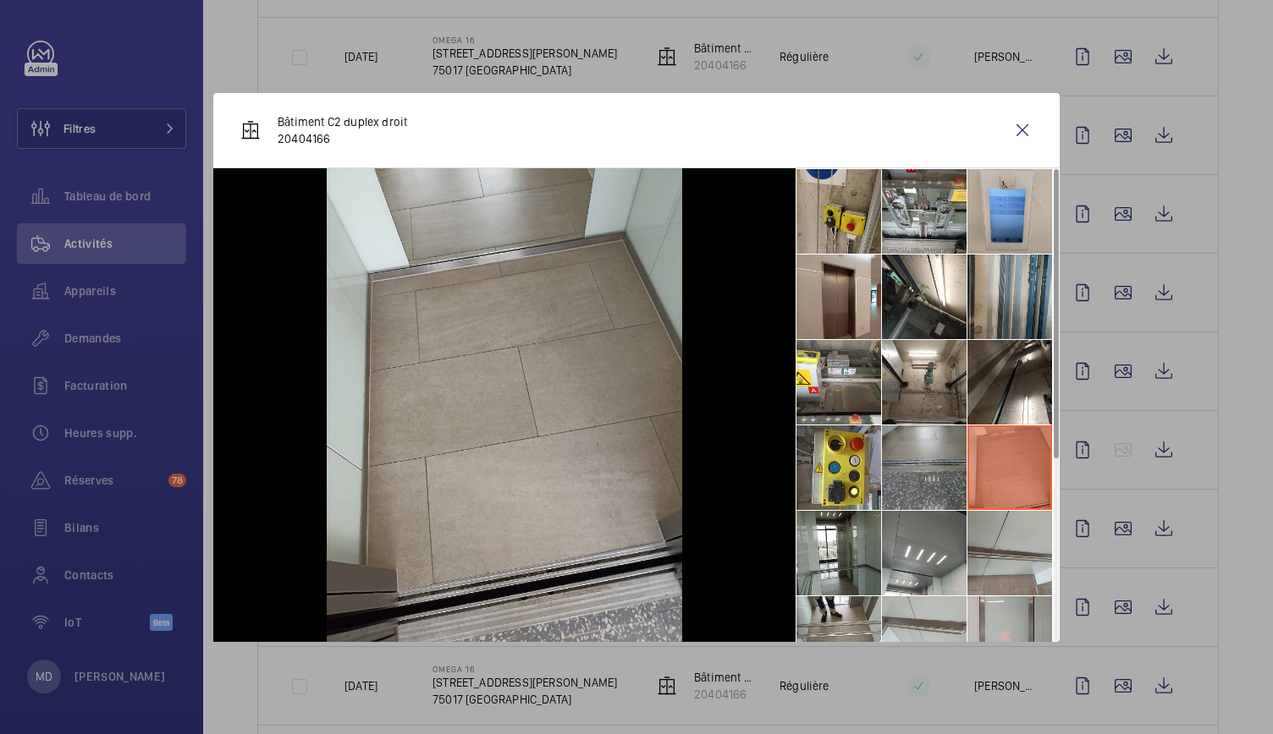
click at [948, 453] on li at bounding box center [924, 468] width 85 height 85
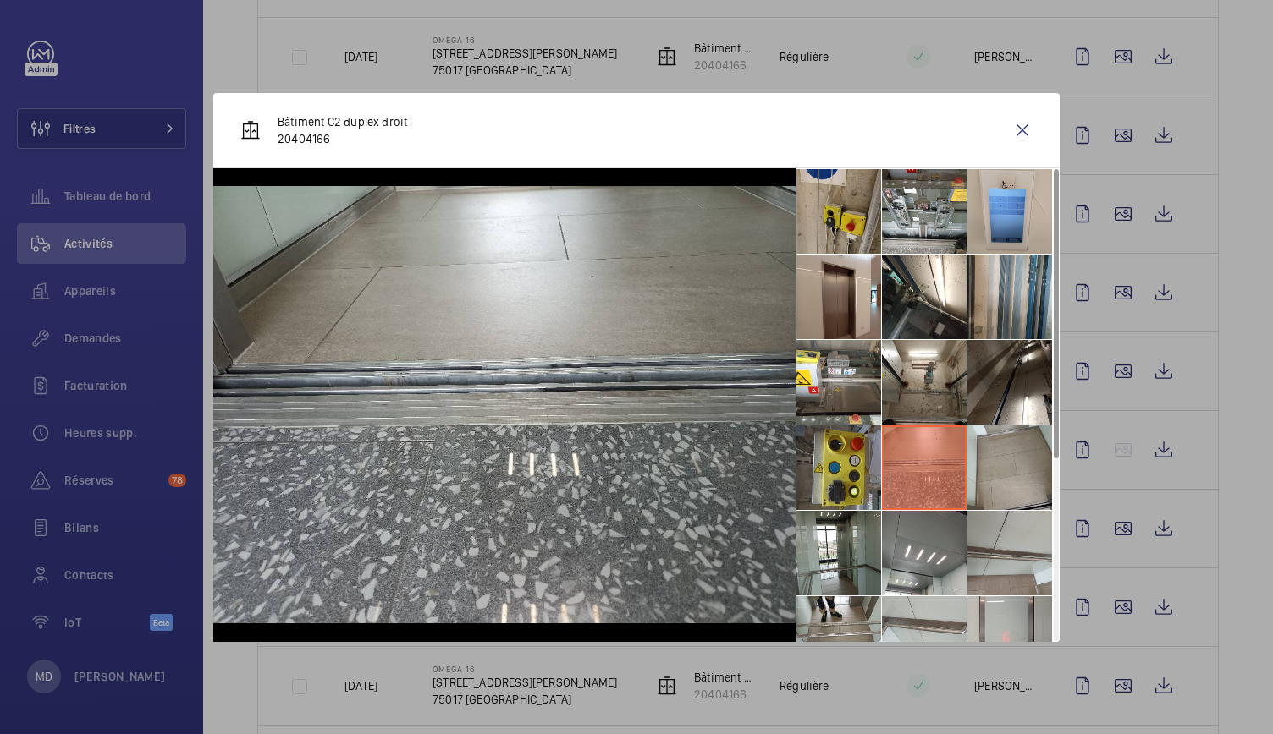
click at [851, 454] on li at bounding box center [838, 468] width 85 height 85
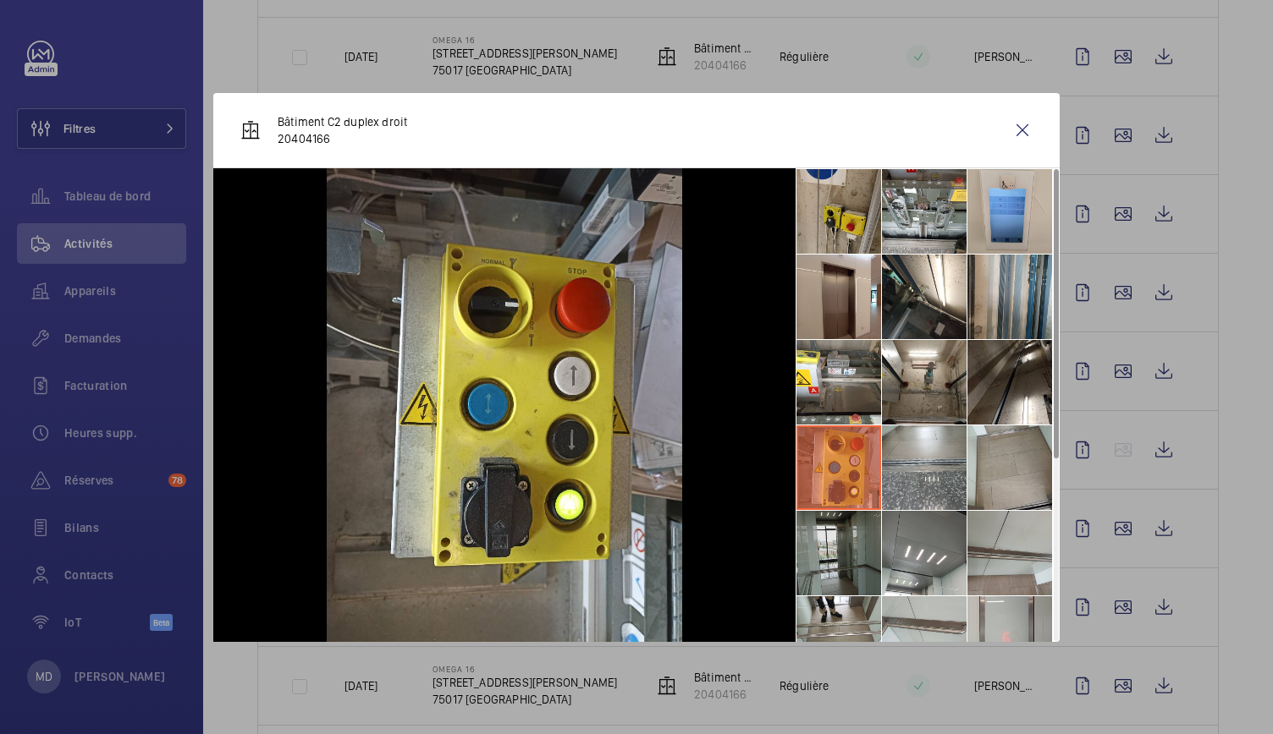
click at [858, 545] on li at bounding box center [838, 553] width 85 height 85
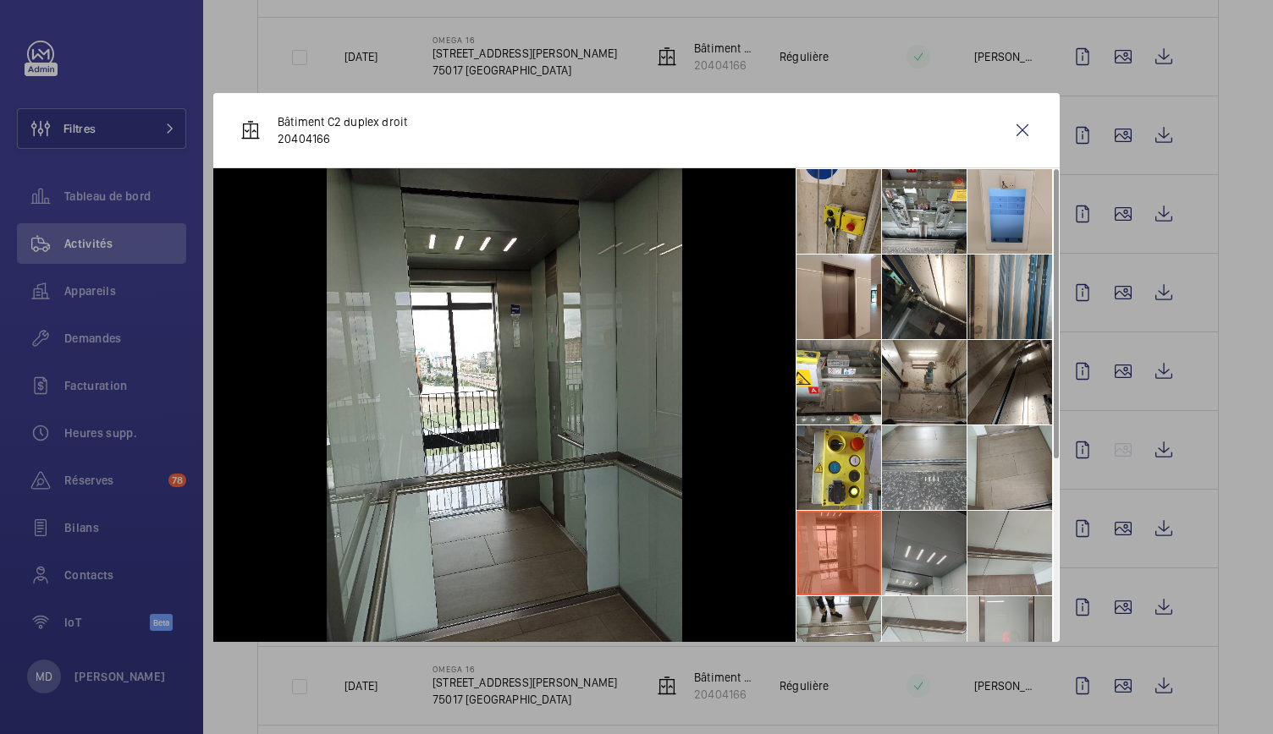
click at [921, 537] on li at bounding box center [924, 553] width 85 height 85
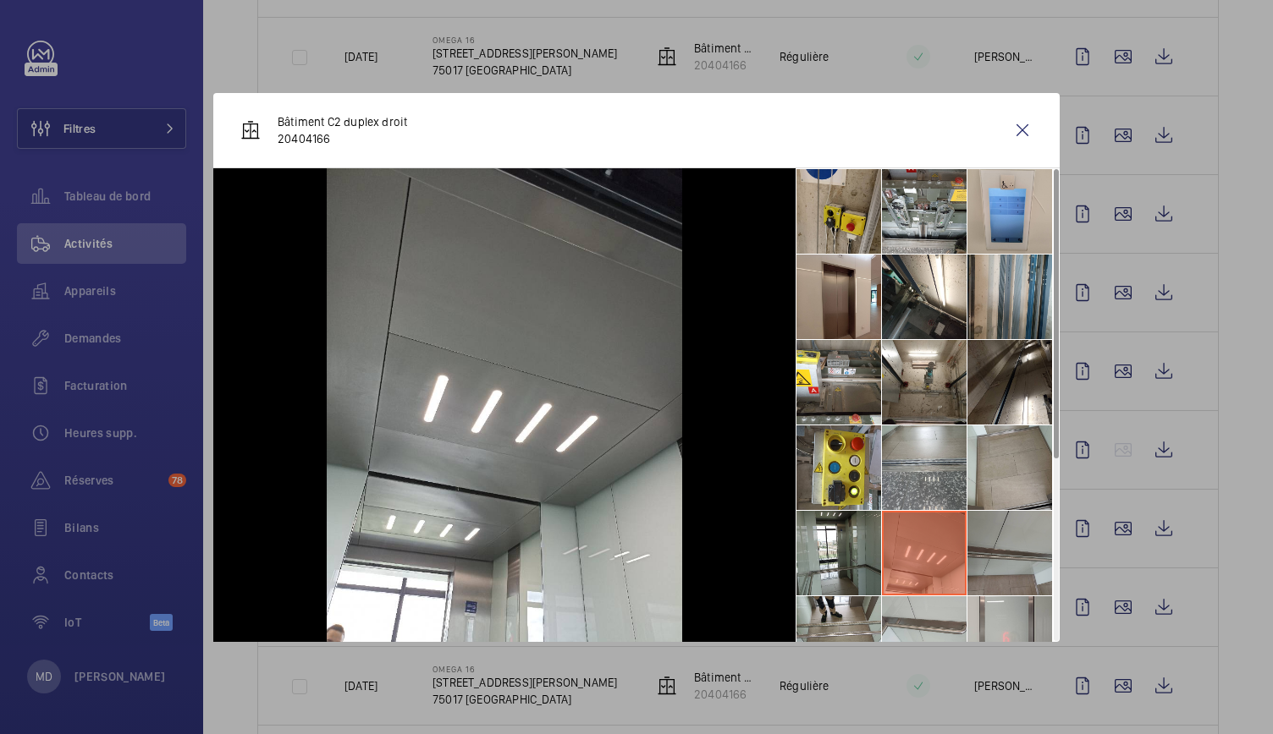
click at [1004, 536] on li at bounding box center [1009, 553] width 85 height 85
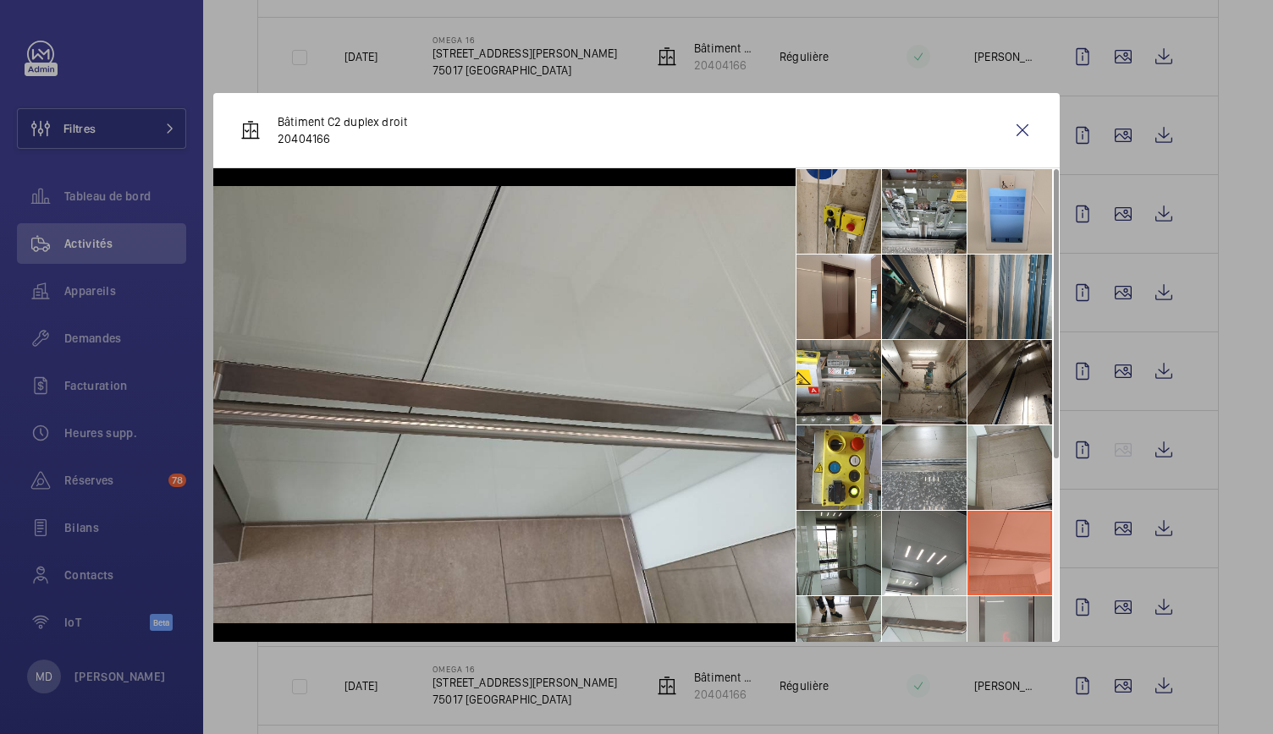
click at [1014, 599] on li at bounding box center [1009, 639] width 85 height 85
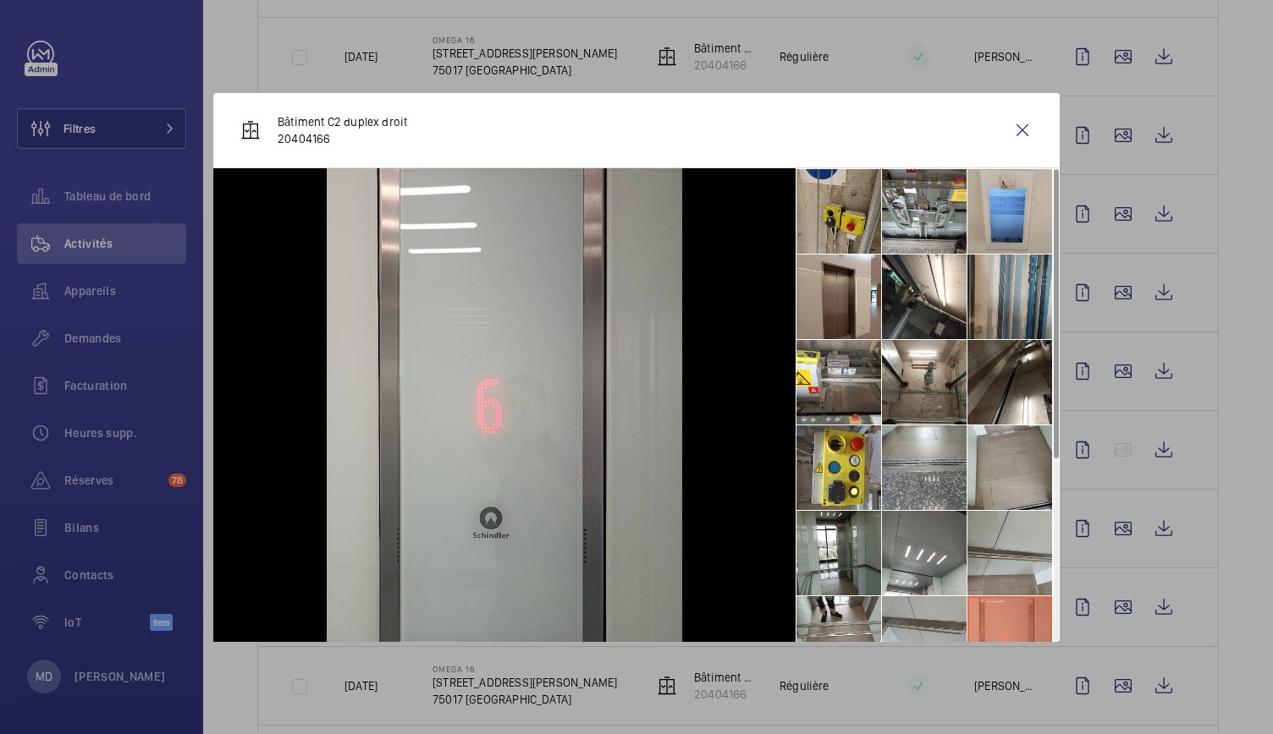
click at [941, 607] on li at bounding box center [924, 639] width 85 height 85
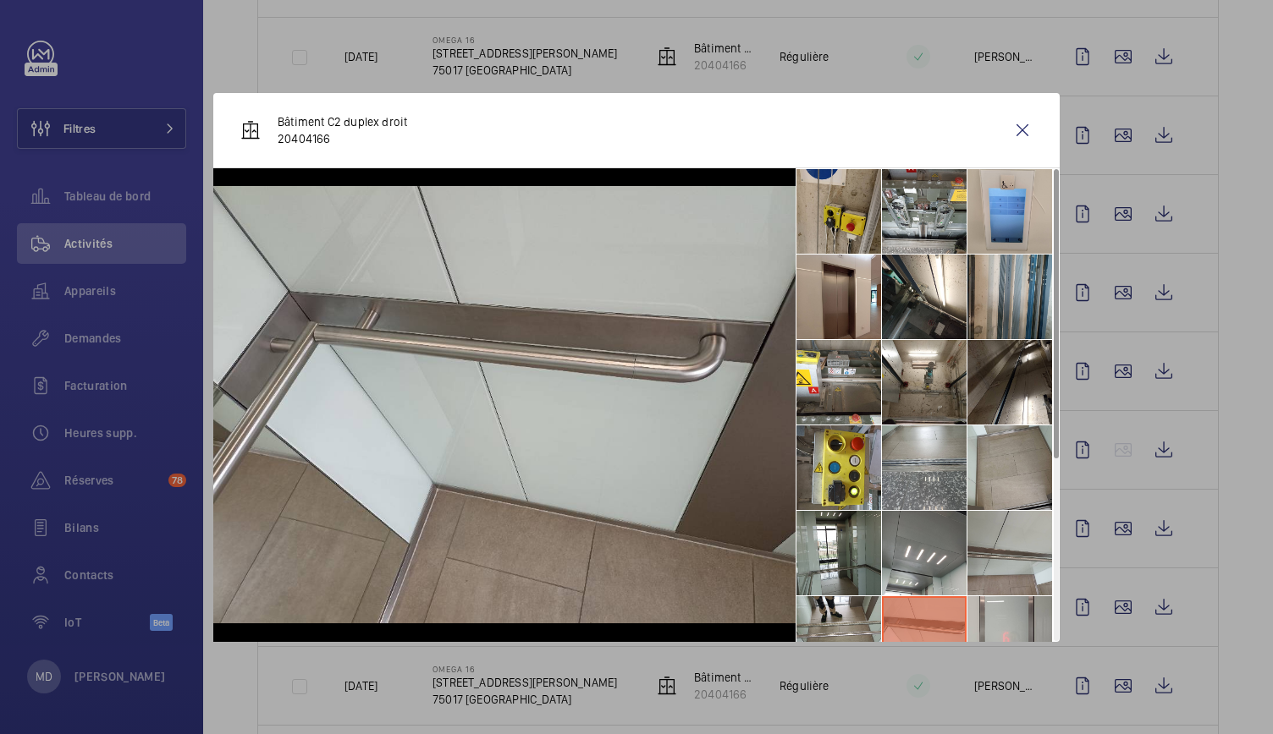
click at [882, 608] on li at bounding box center [924, 639] width 85 height 85
click at [853, 614] on li at bounding box center [838, 639] width 85 height 85
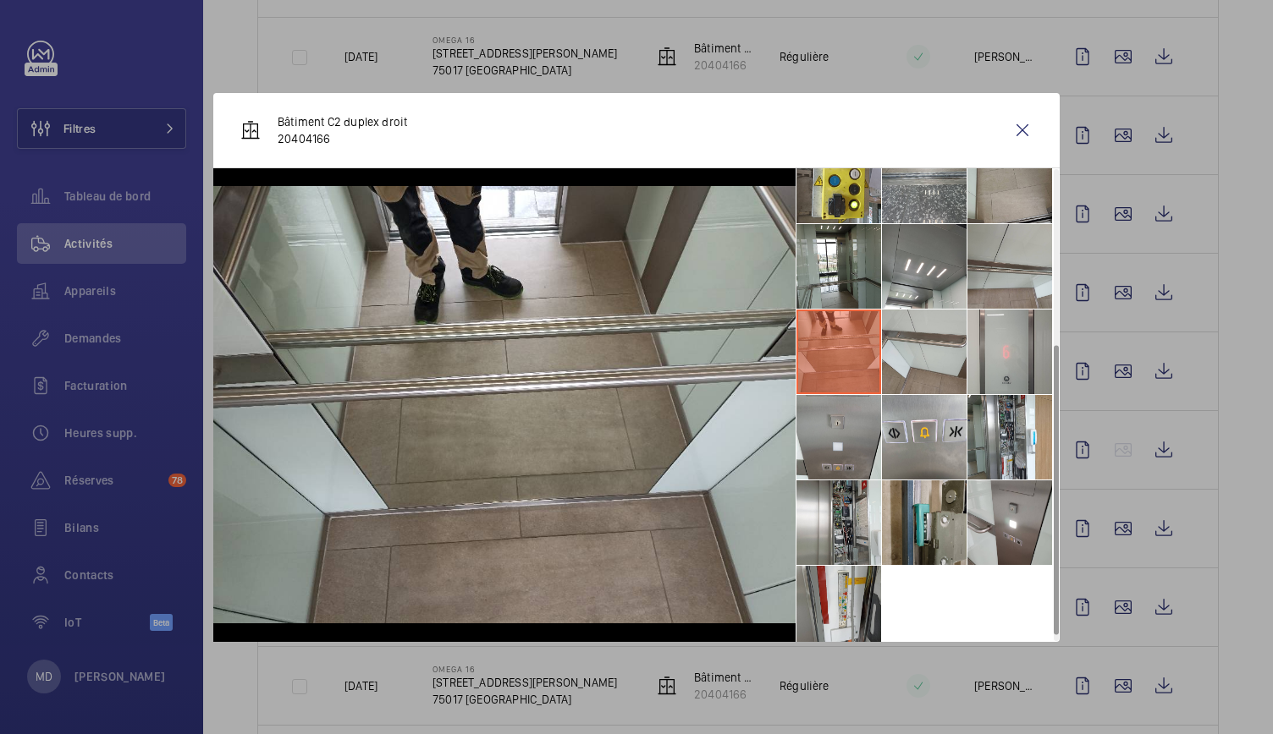
scroll to position [288, 0]
click at [850, 426] on li at bounding box center [838, 436] width 85 height 85
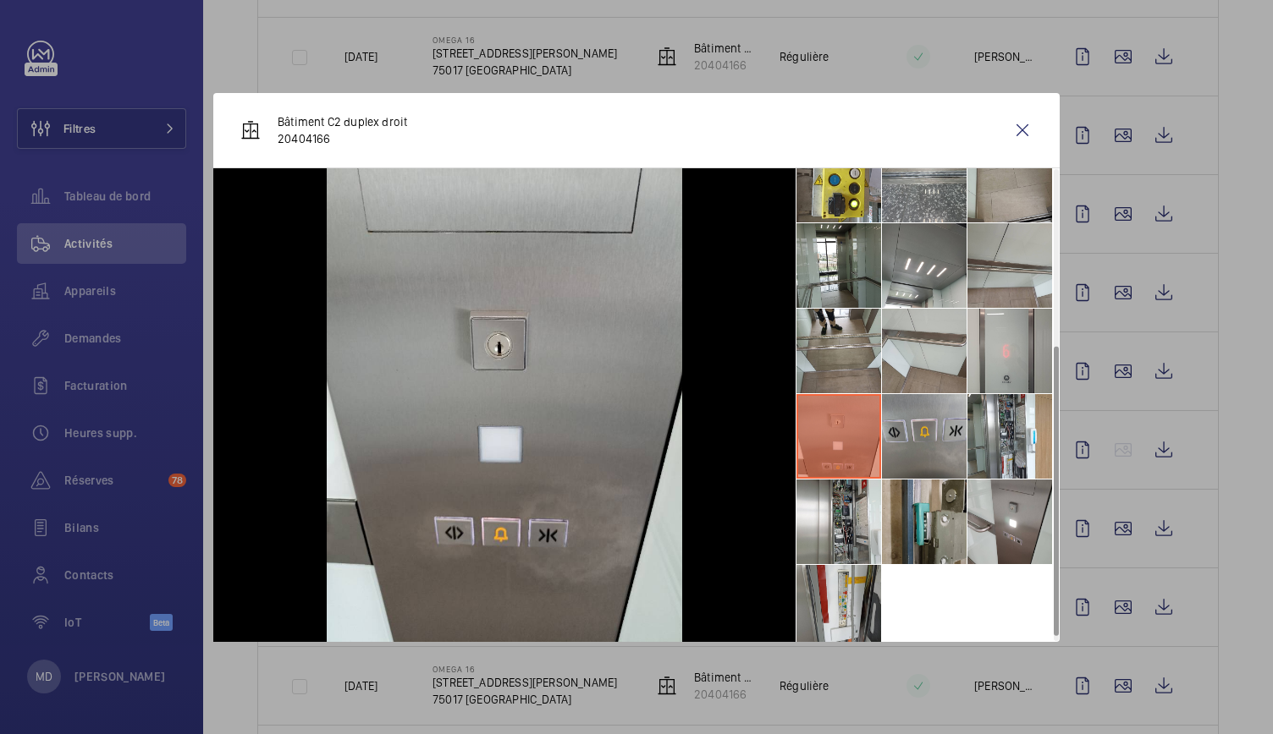
click at [946, 437] on li at bounding box center [924, 436] width 85 height 85
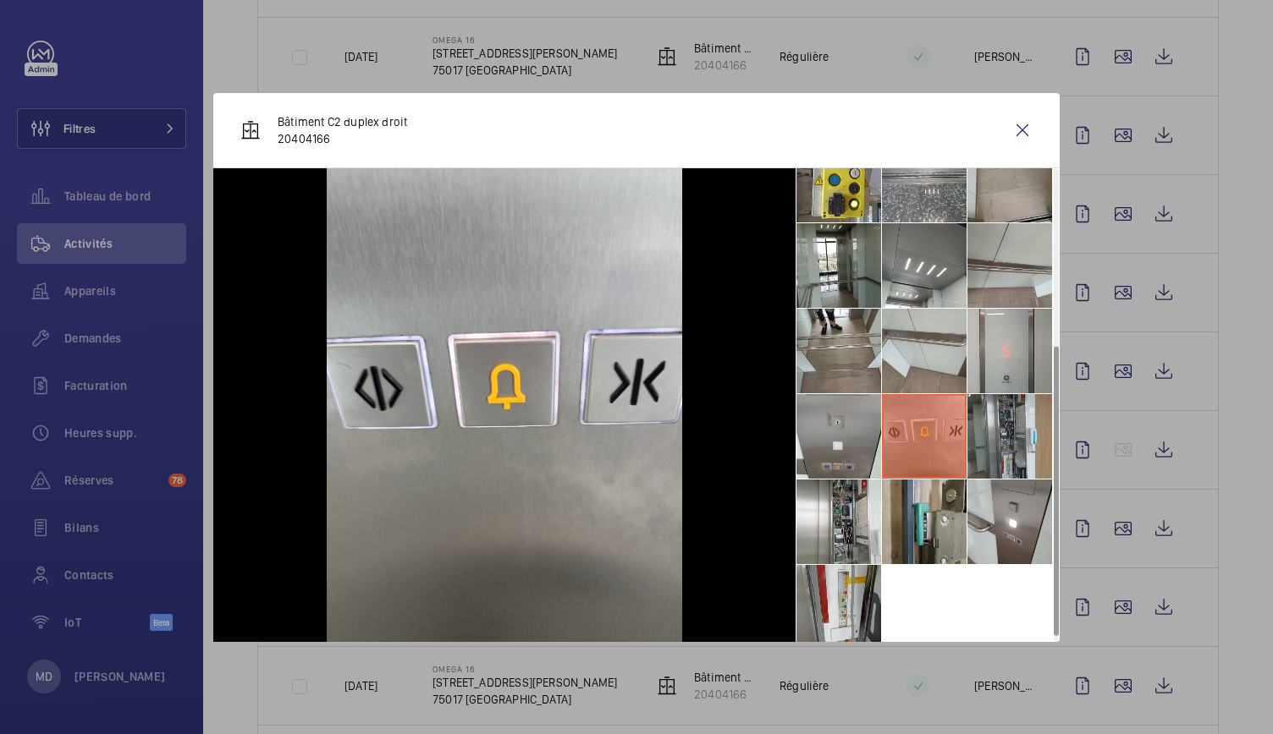
click at [1010, 437] on li at bounding box center [1009, 436] width 85 height 85
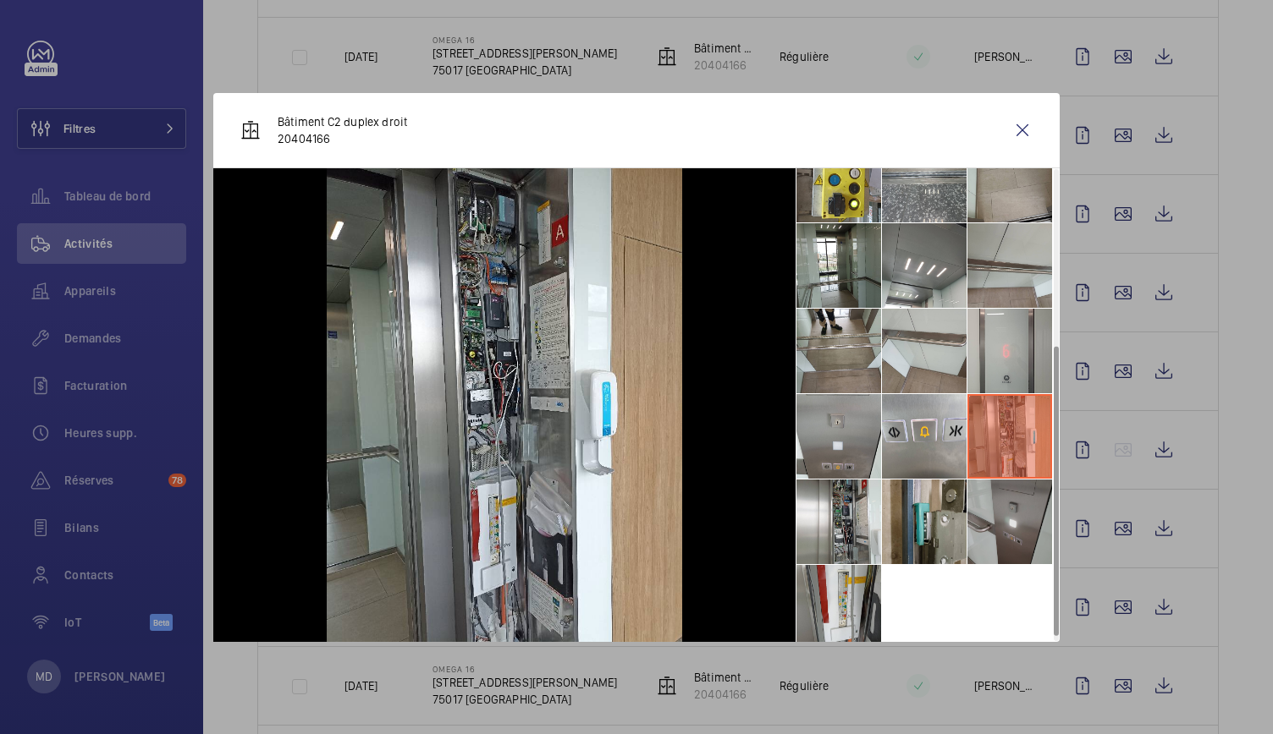
click at [1014, 525] on li at bounding box center [1009, 522] width 85 height 85
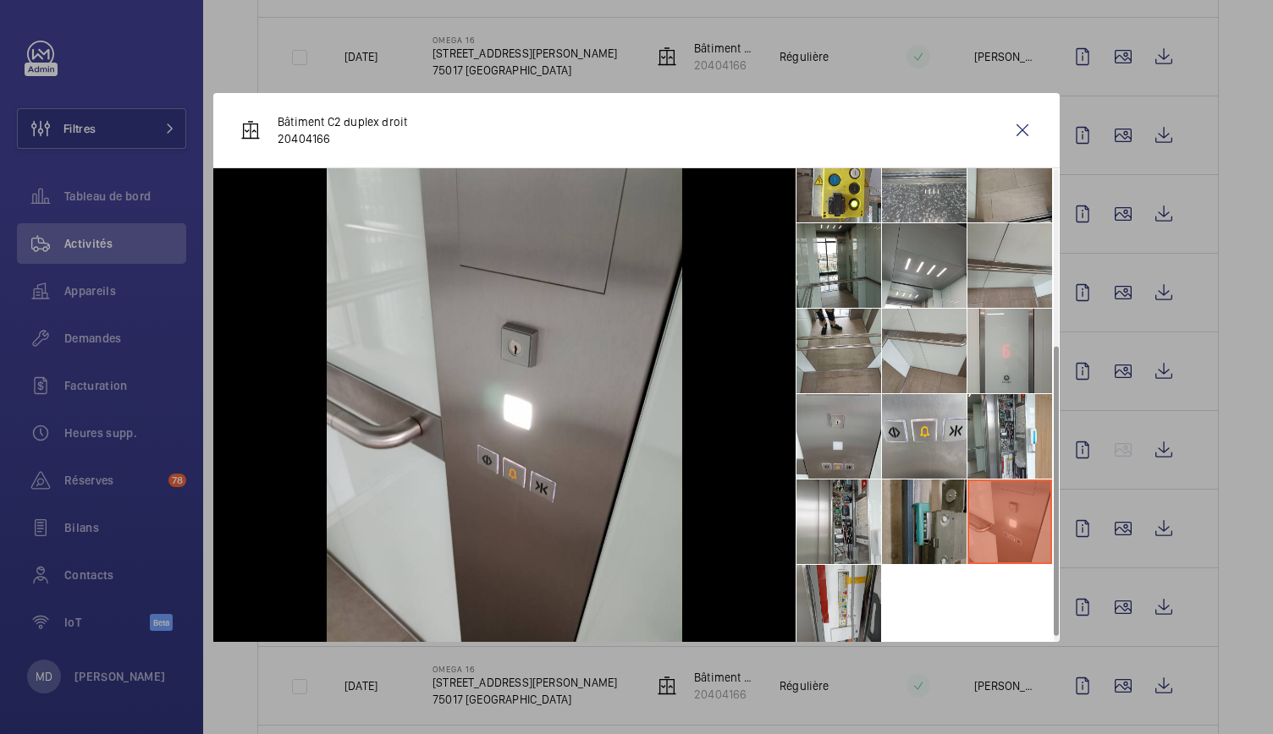
click at [921, 516] on li at bounding box center [924, 522] width 85 height 85
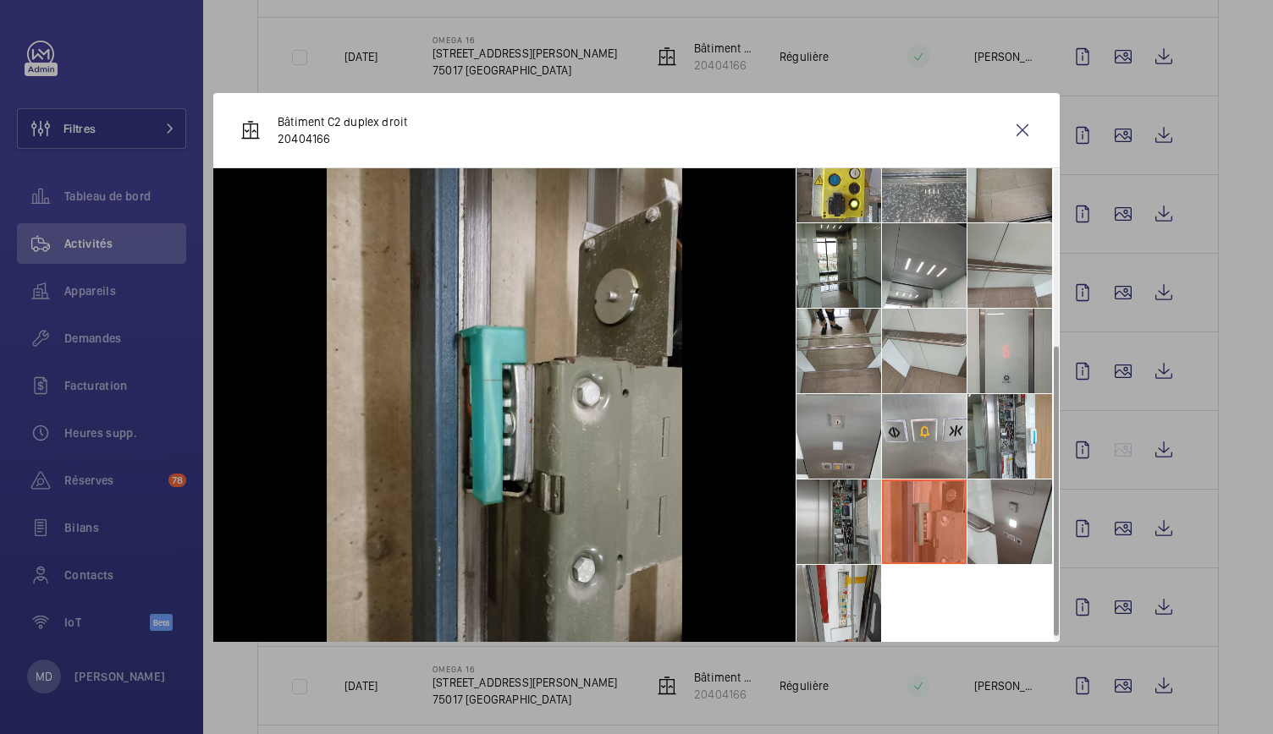
click at [838, 514] on li at bounding box center [838, 522] width 85 height 85
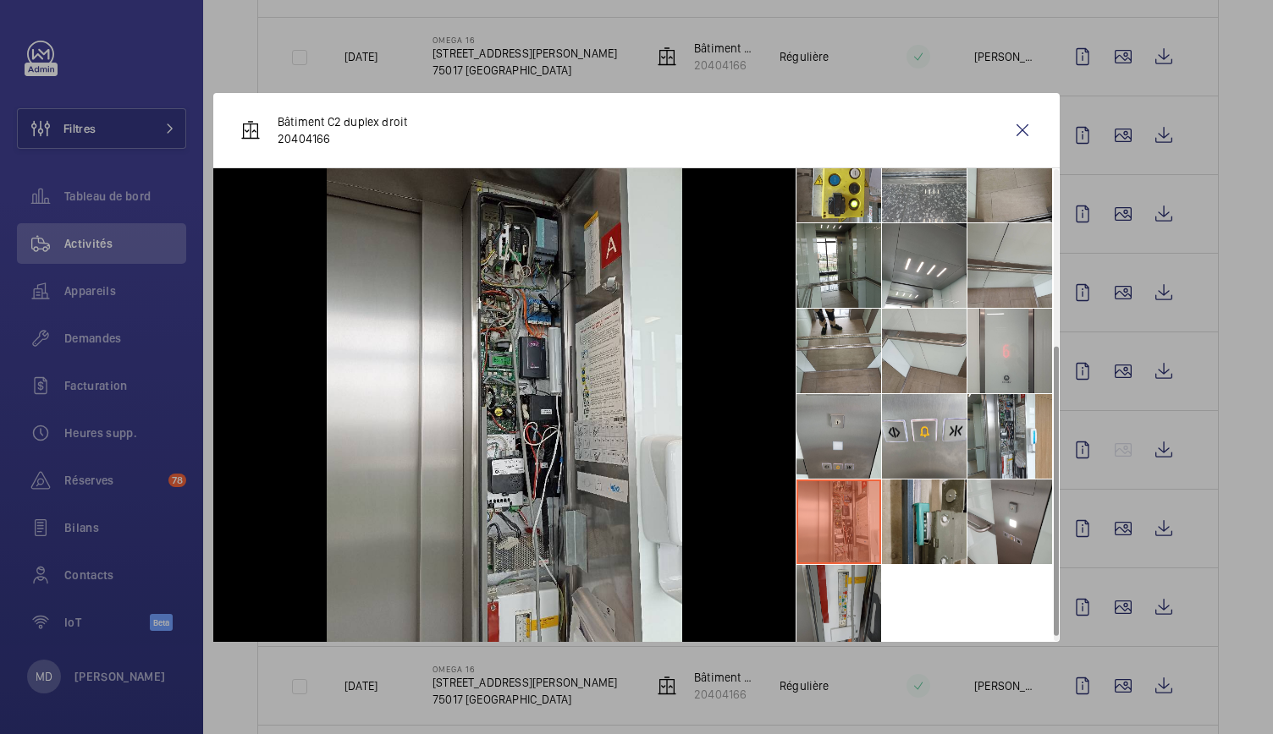
click at [831, 594] on li at bounding box center [838, 607] width 85 height 85
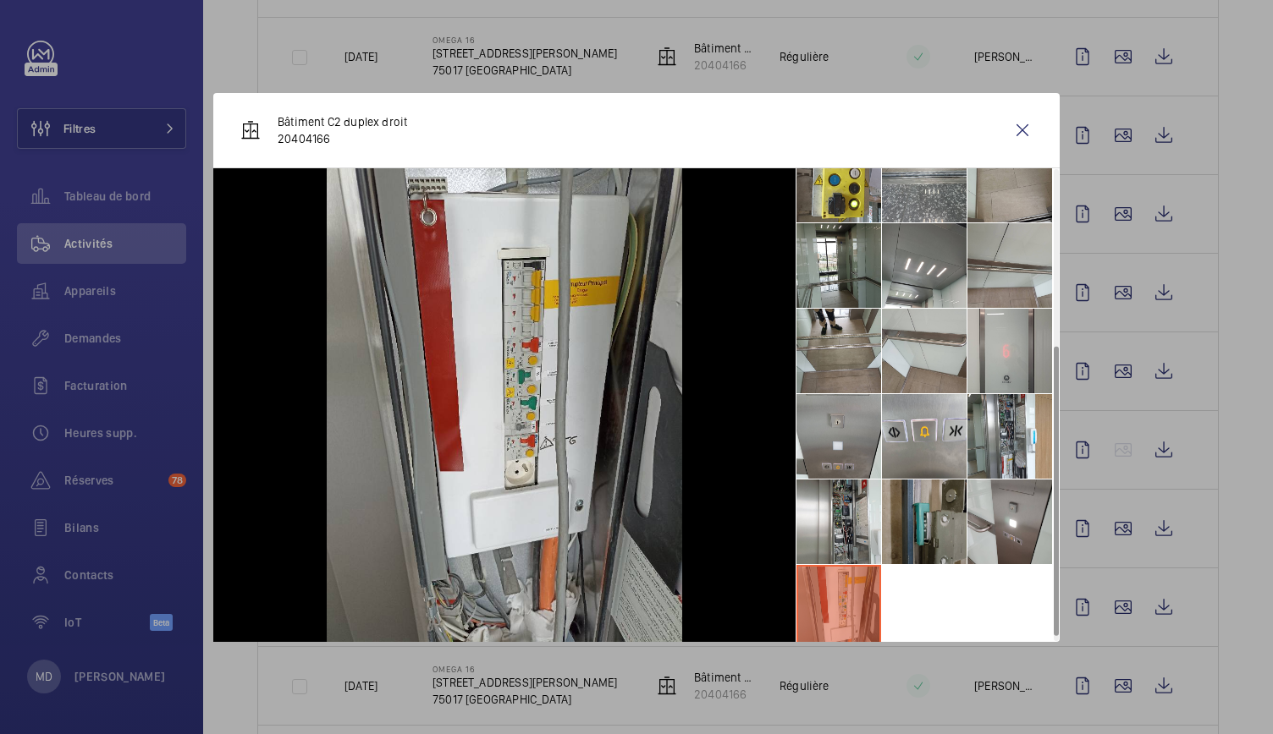
click at [931, 519] on li at bounding box center [924, 522] width 85 height 85
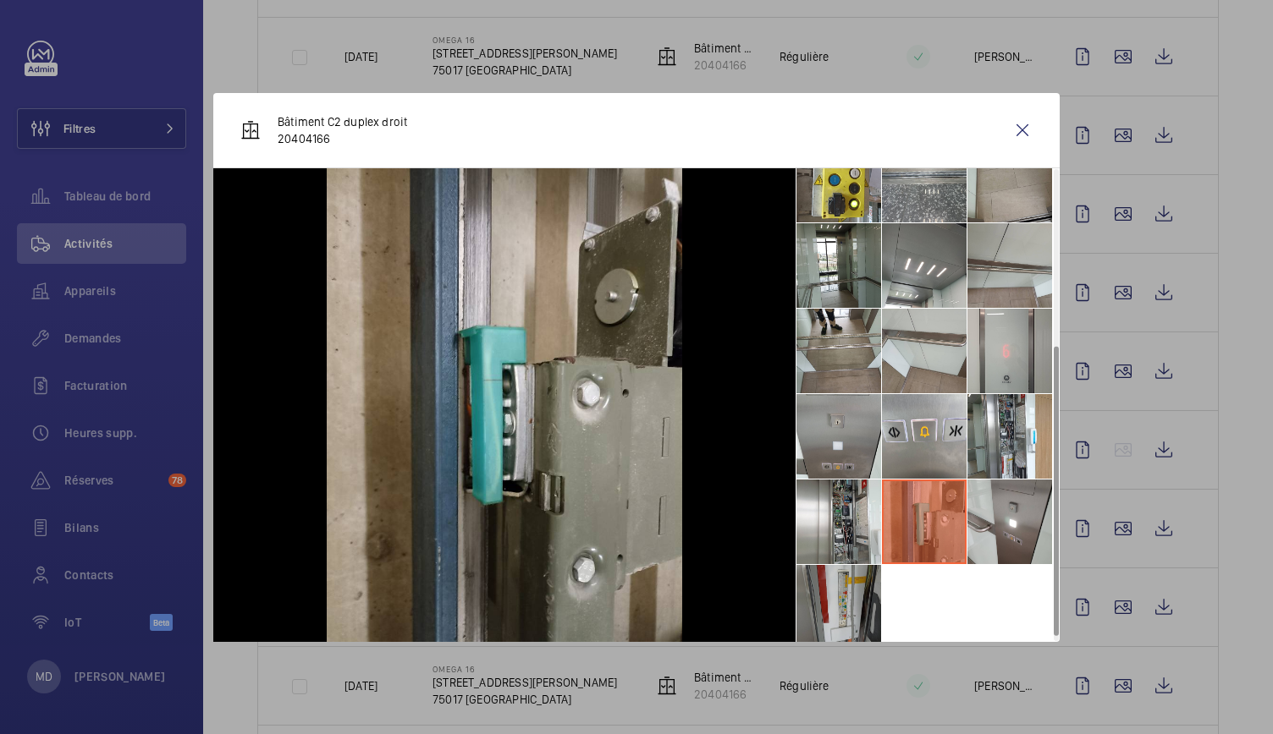
click at [848, 607] on li at bounding box center [838, 607] width 85 height 85
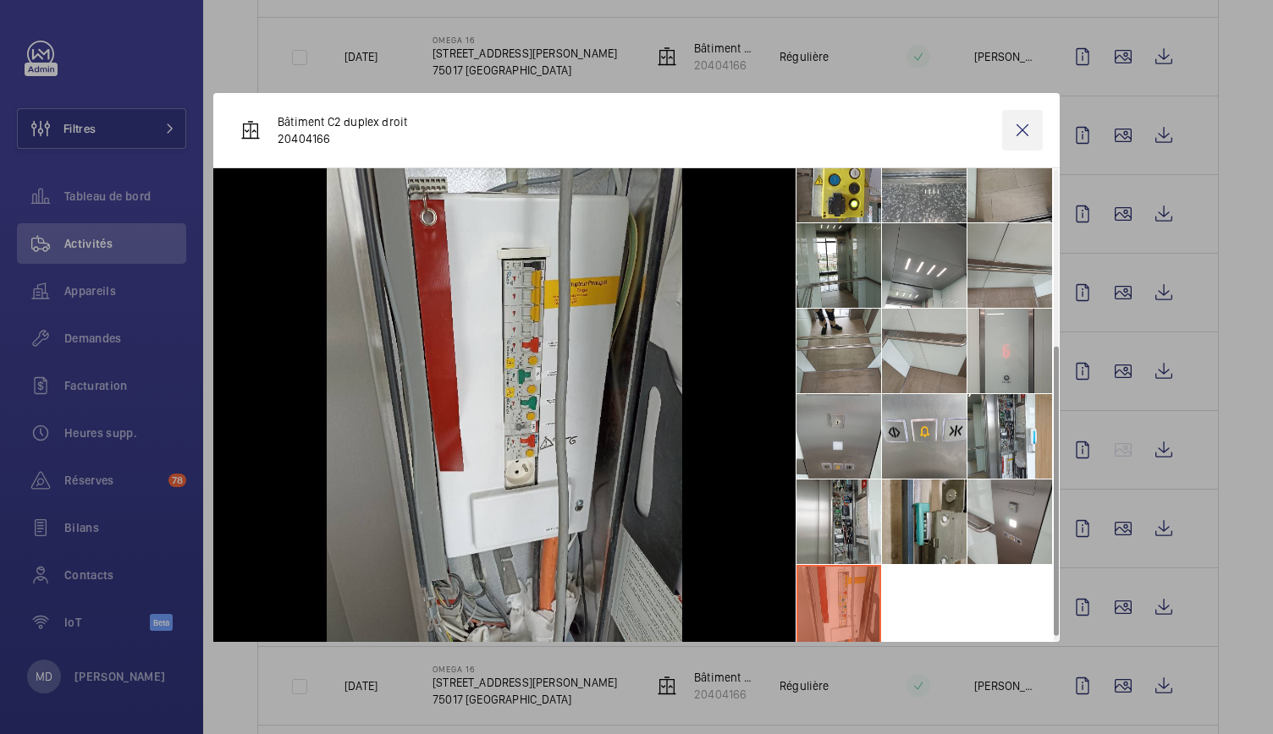
click at [1027, 140] on wm-front-icon-button at bounding box center [1022, 130] width 41 height 41
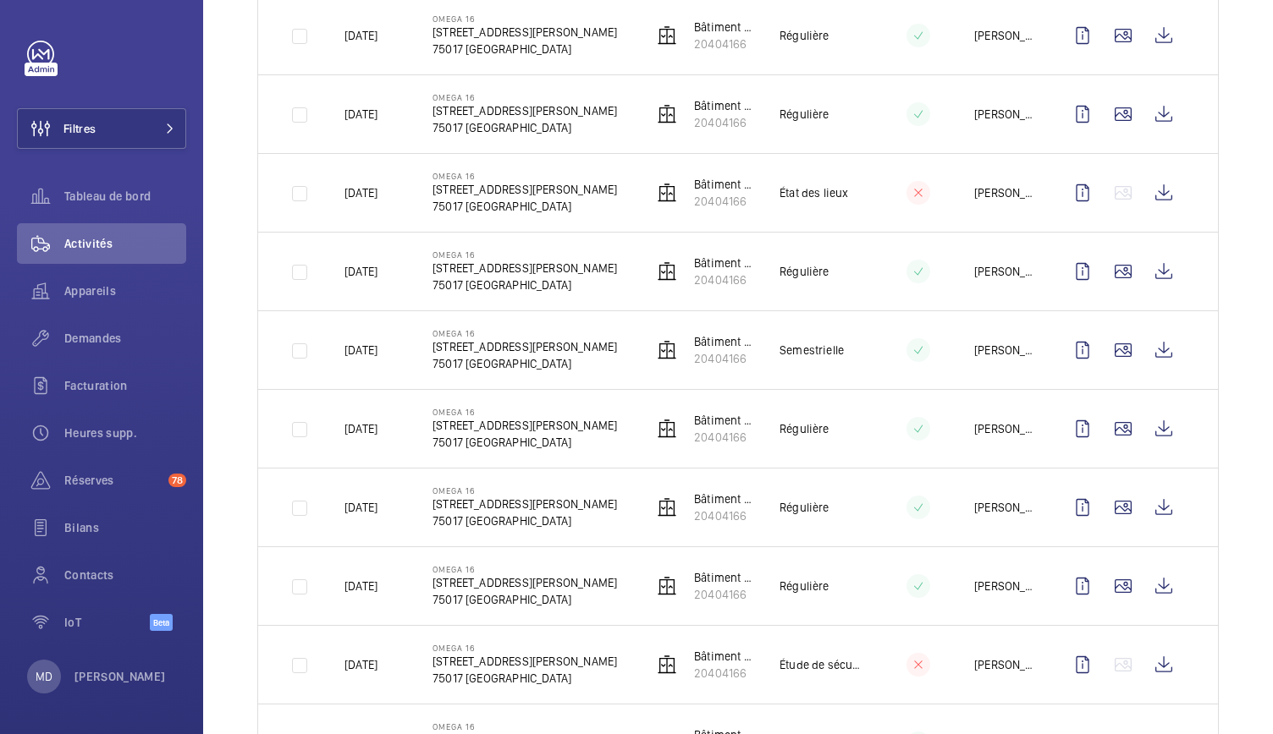
scroll to position [1596, 0]
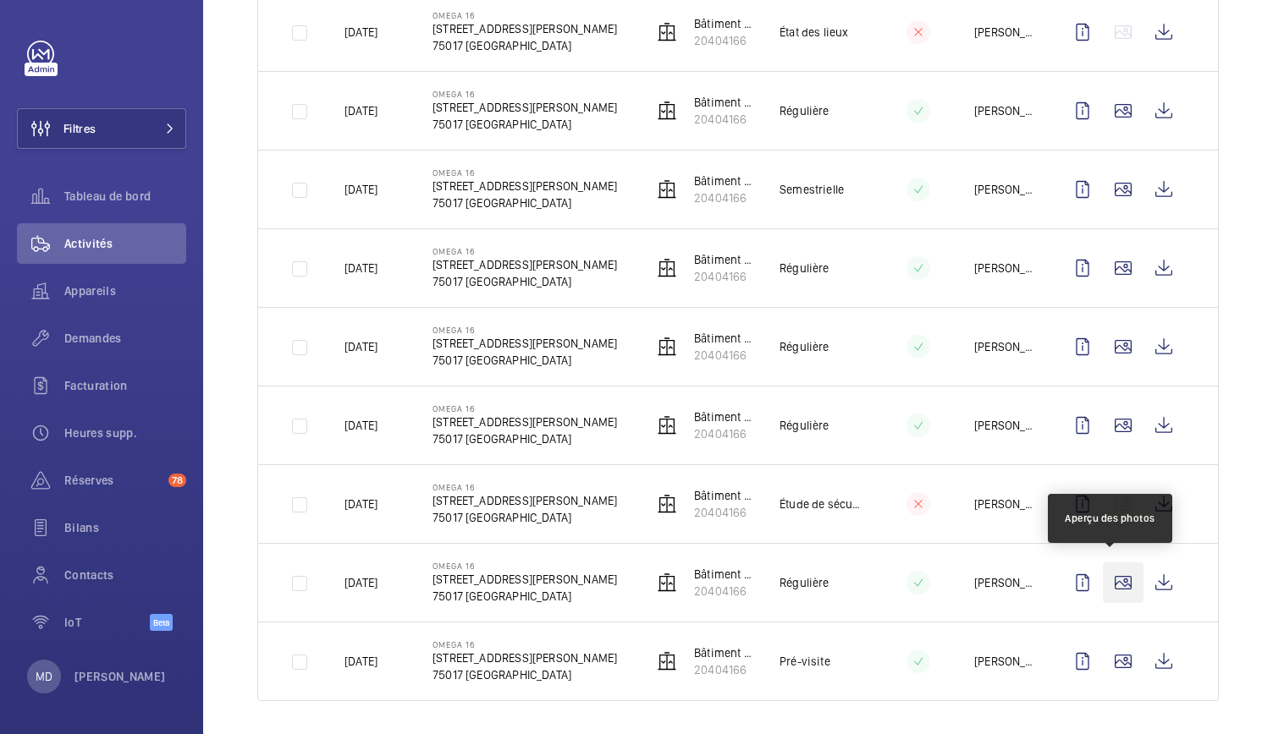
click at [1112, 583] on wm-front-icon-button at bounding box center [1123, 583] width 41 height 41
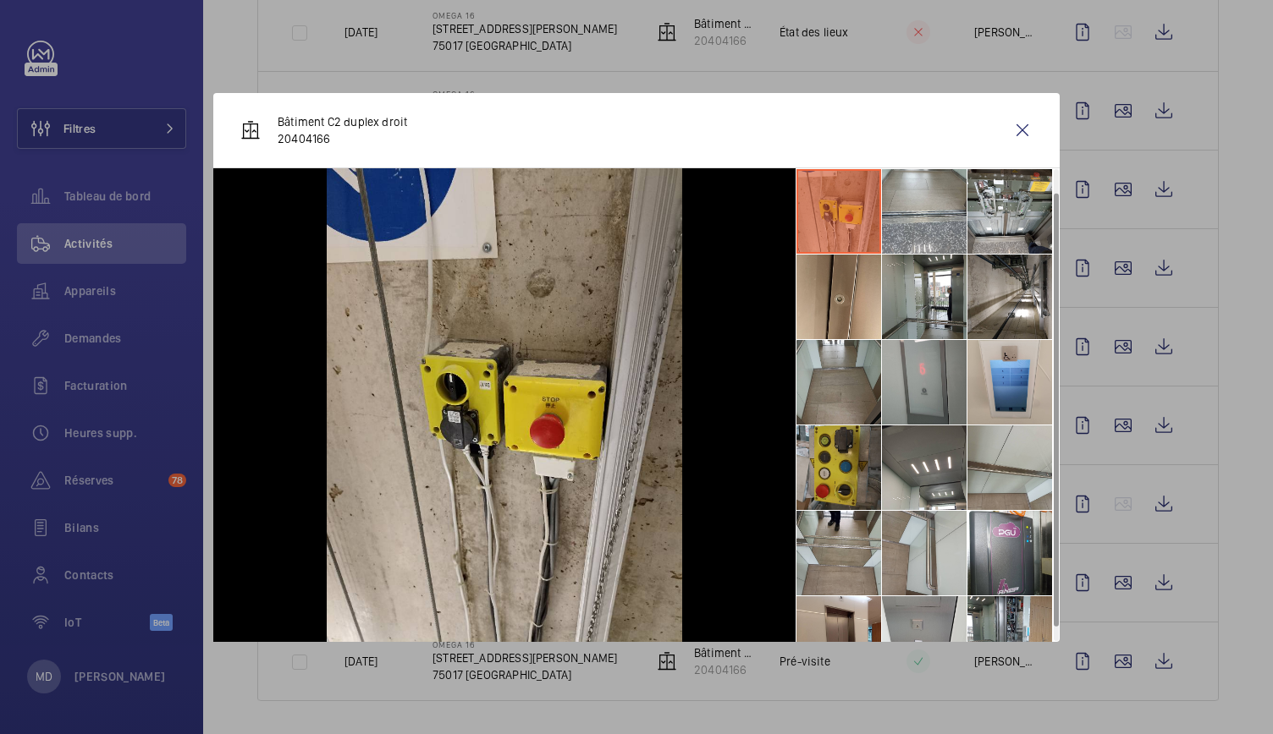
scroll to position [39, 0]
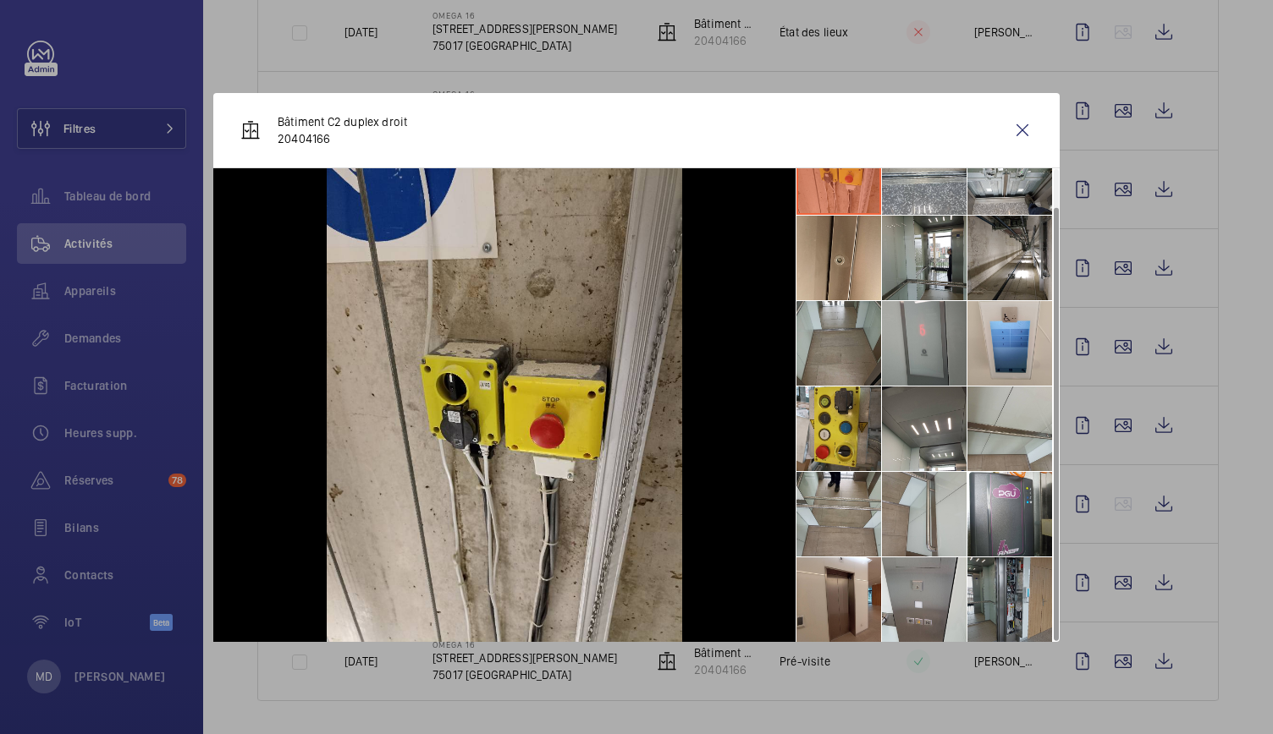
click at [1014, 631] on li at bounding box center [1009, 600] width 85 height 85
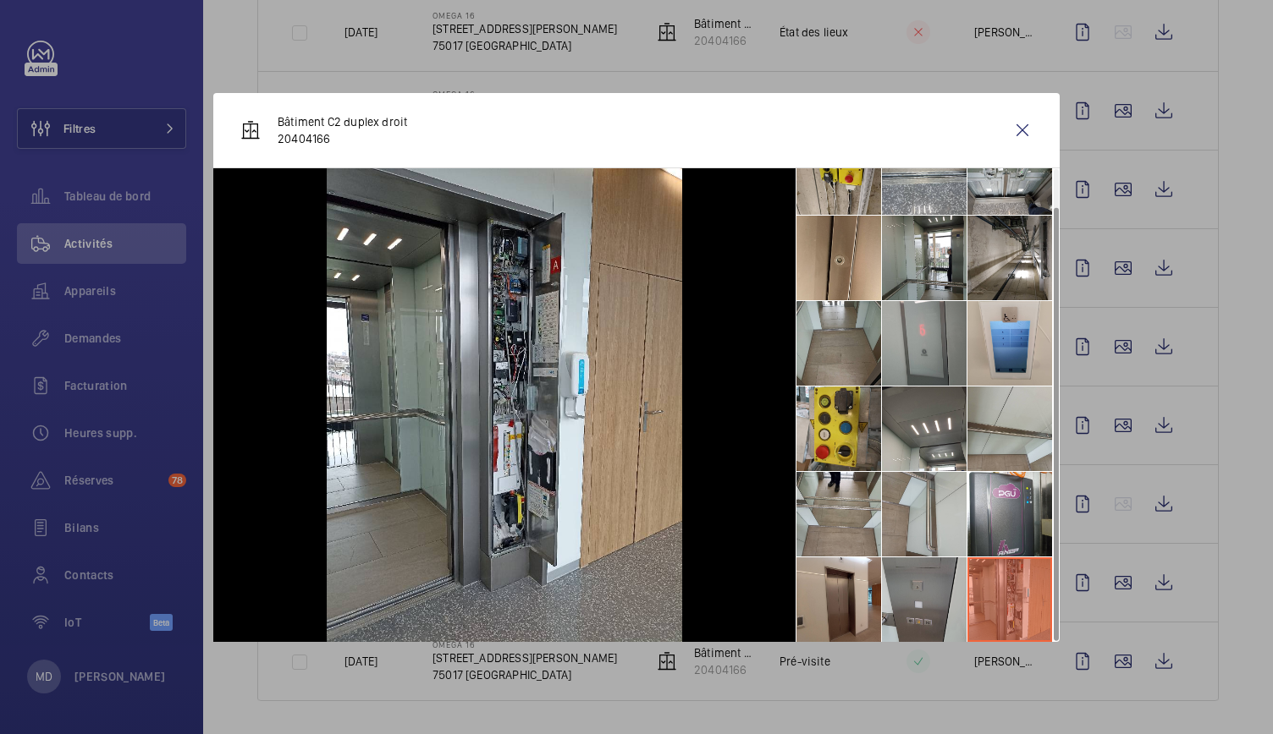
click at [917, 591] on li at bounding box center [924, 600] width 85 height 85
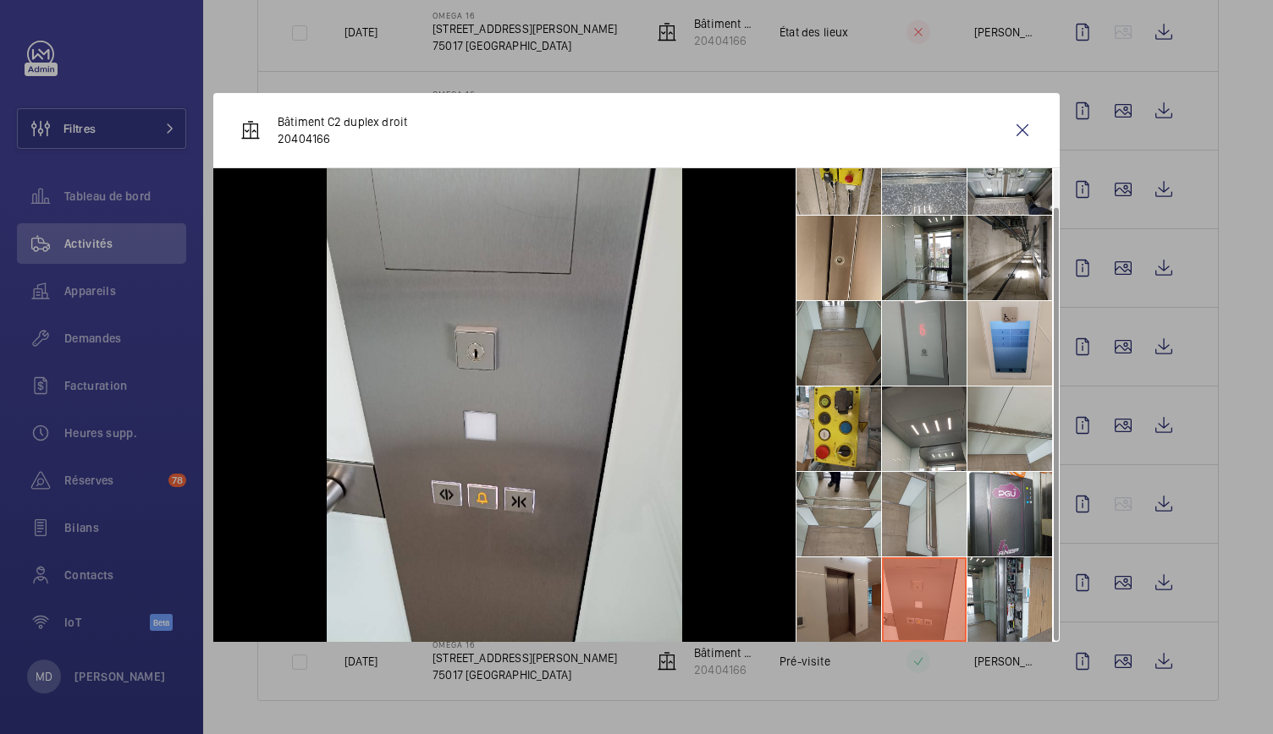
click at [834, 586] on li at bounding box center [838, 600] width 85 height 85
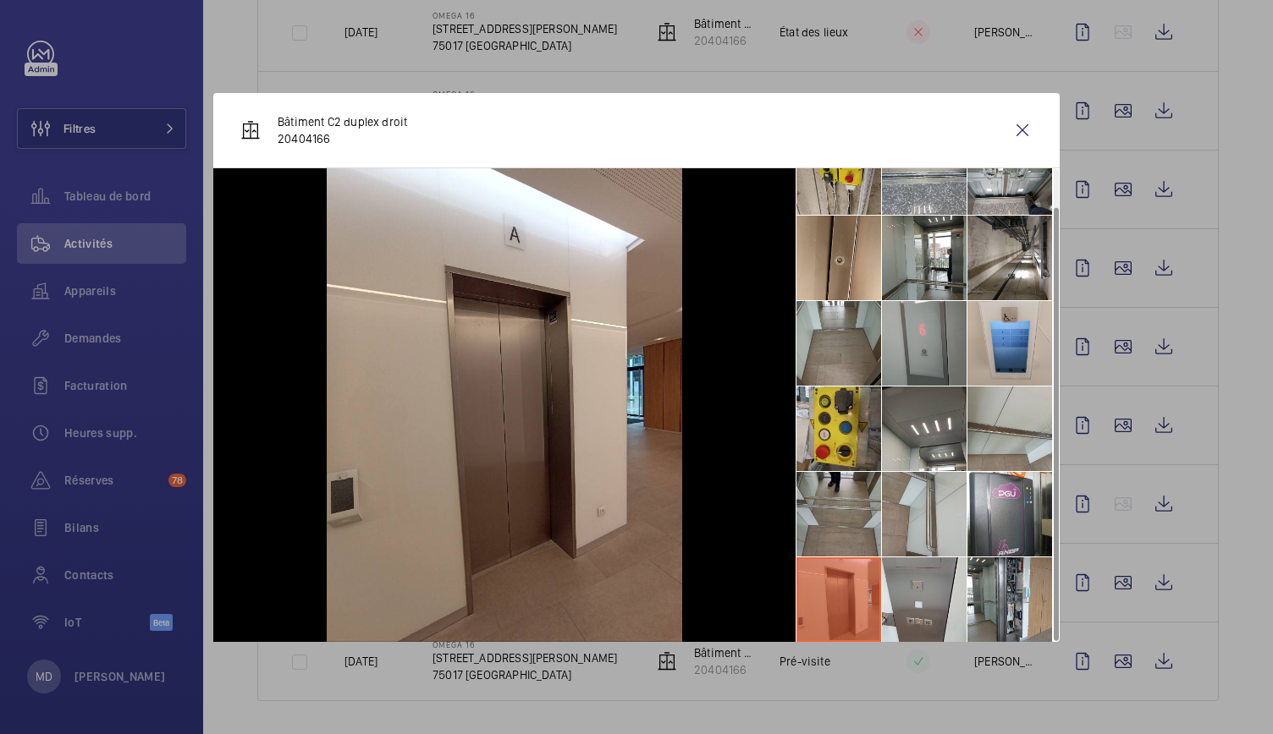
click at [834, 509] on li at bounding box center [838, 514] width 85 height 85
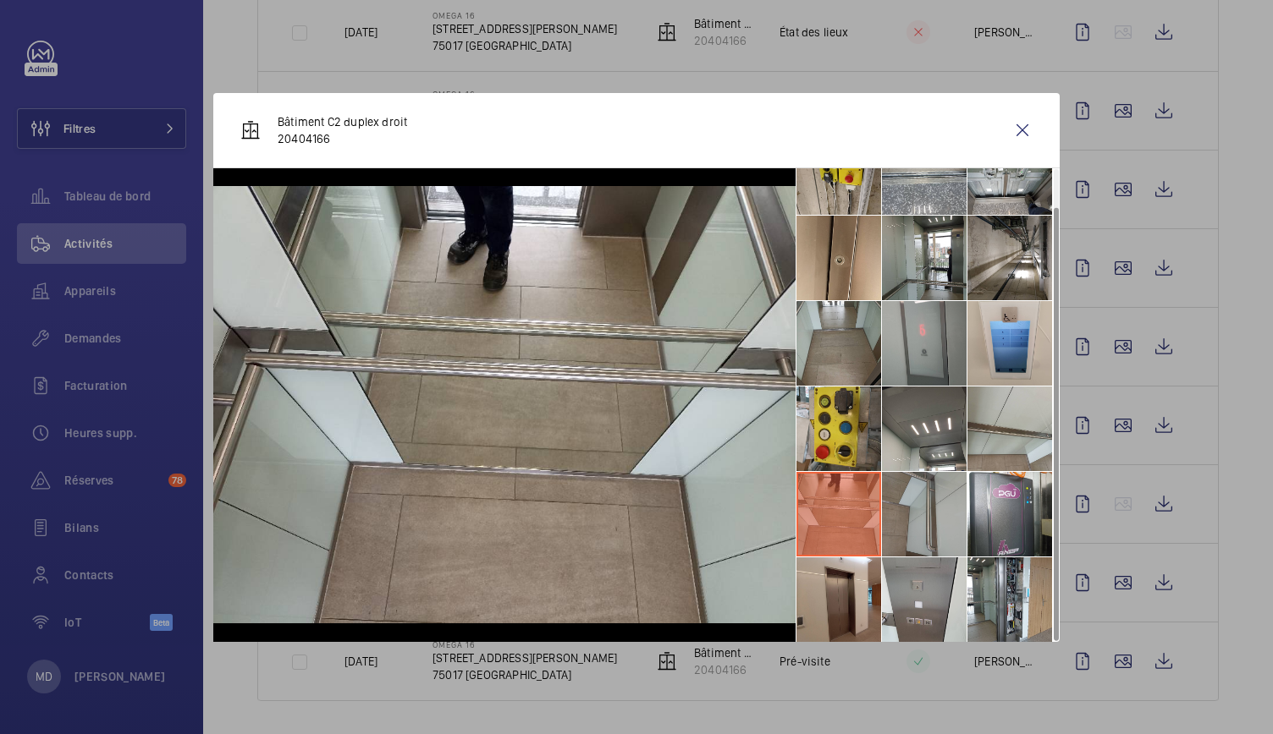
click at [944, 503] on li at bounding box center [924, 514] width 85 height 85
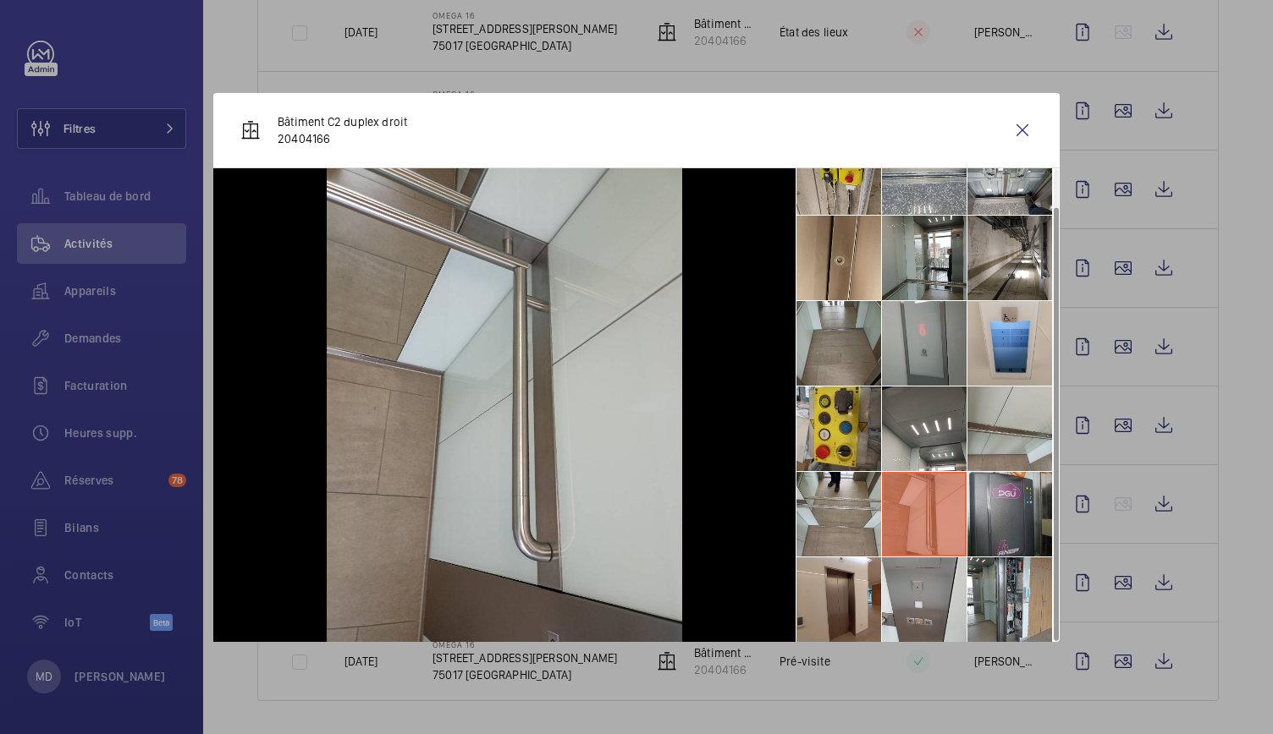
click at [1020, 509] on li at bounding box center [1009, 514] width 85 height 85
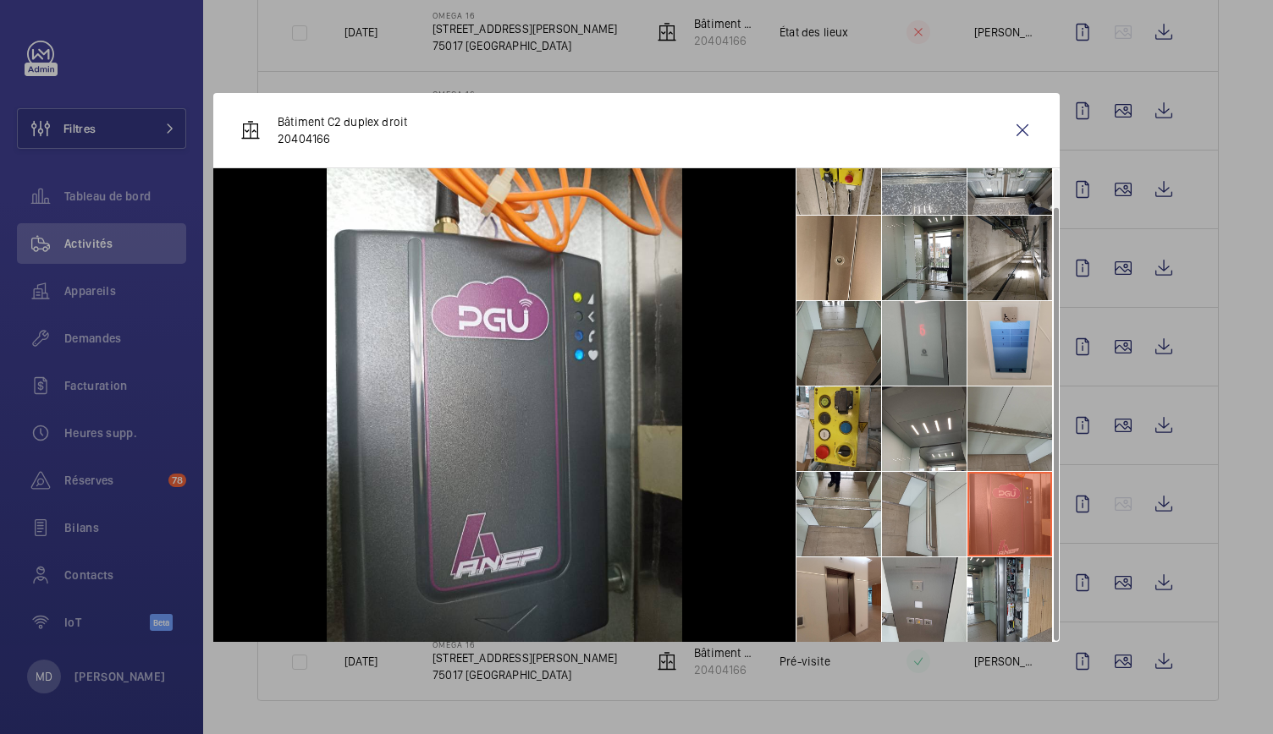
click at [1000, 435] on li at bounding box center [1009, 429] width 85 height 85
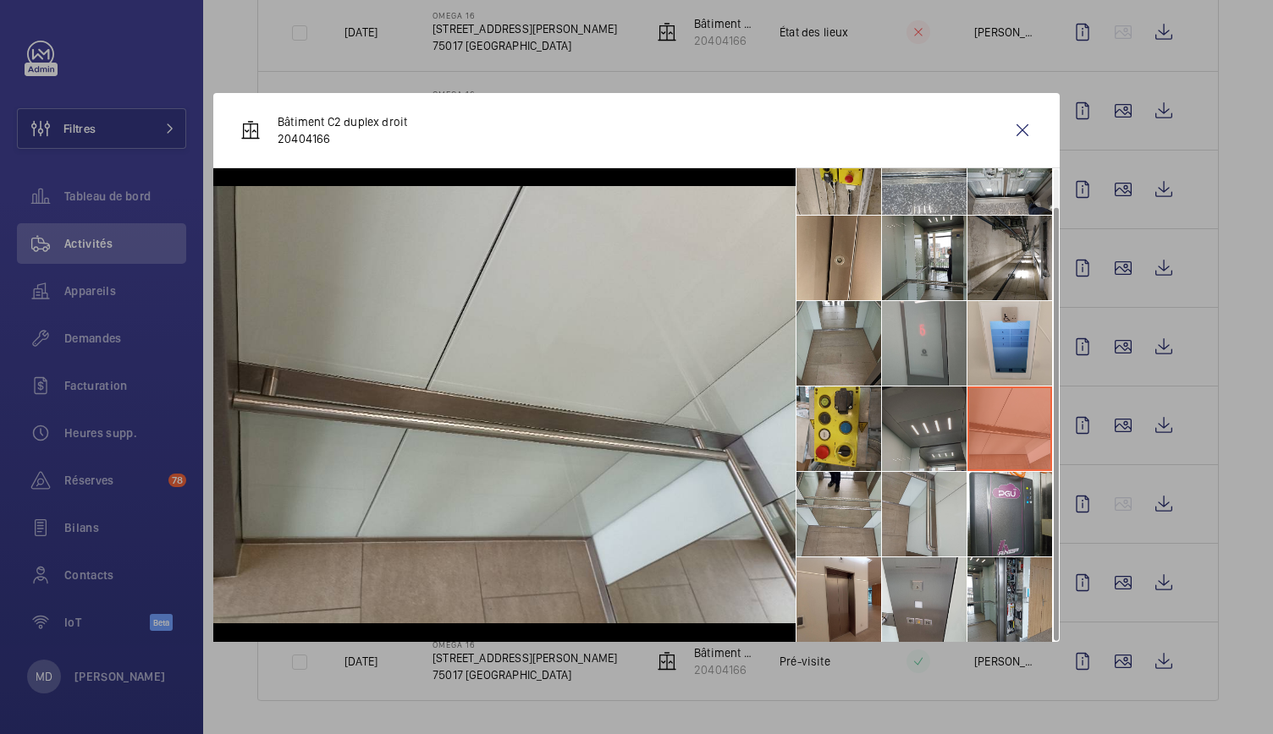
click at [916, 440] on li at bounding box center [924, 429] width 85 height 85
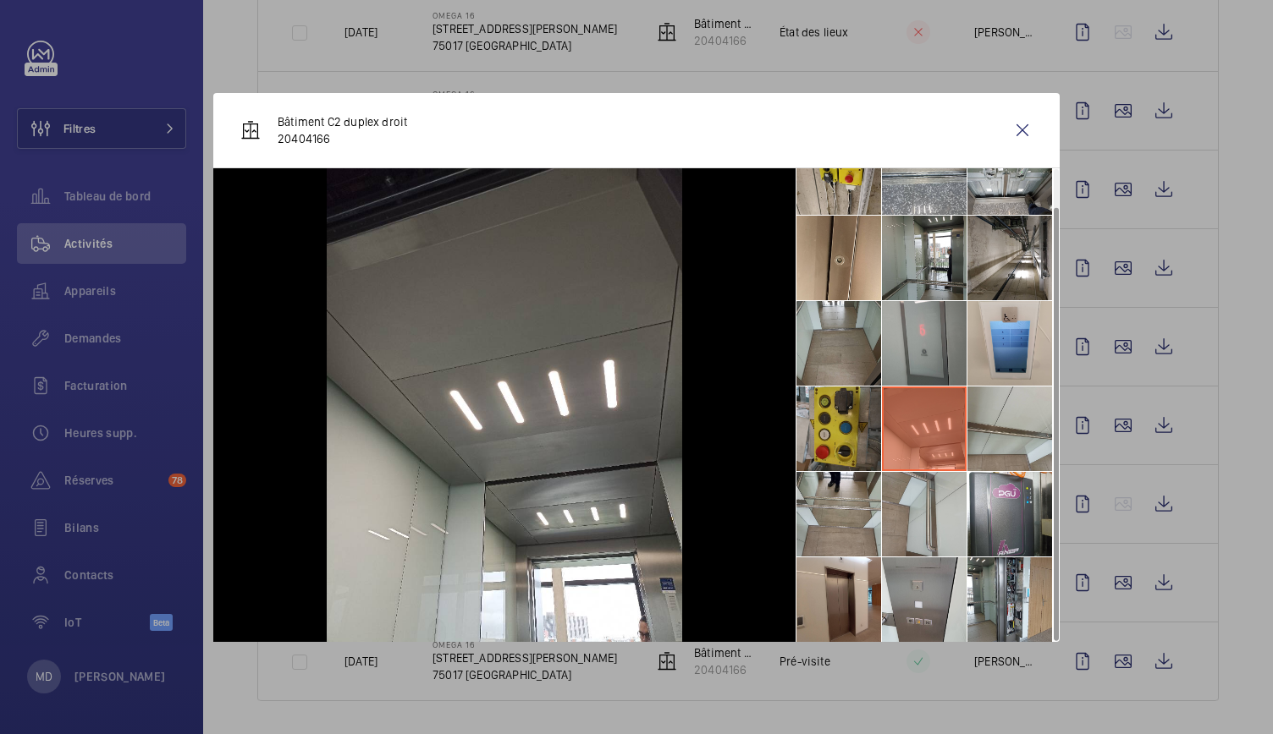
click at [841, 436] on li at bounding box center [838, 429] width 85 height 85
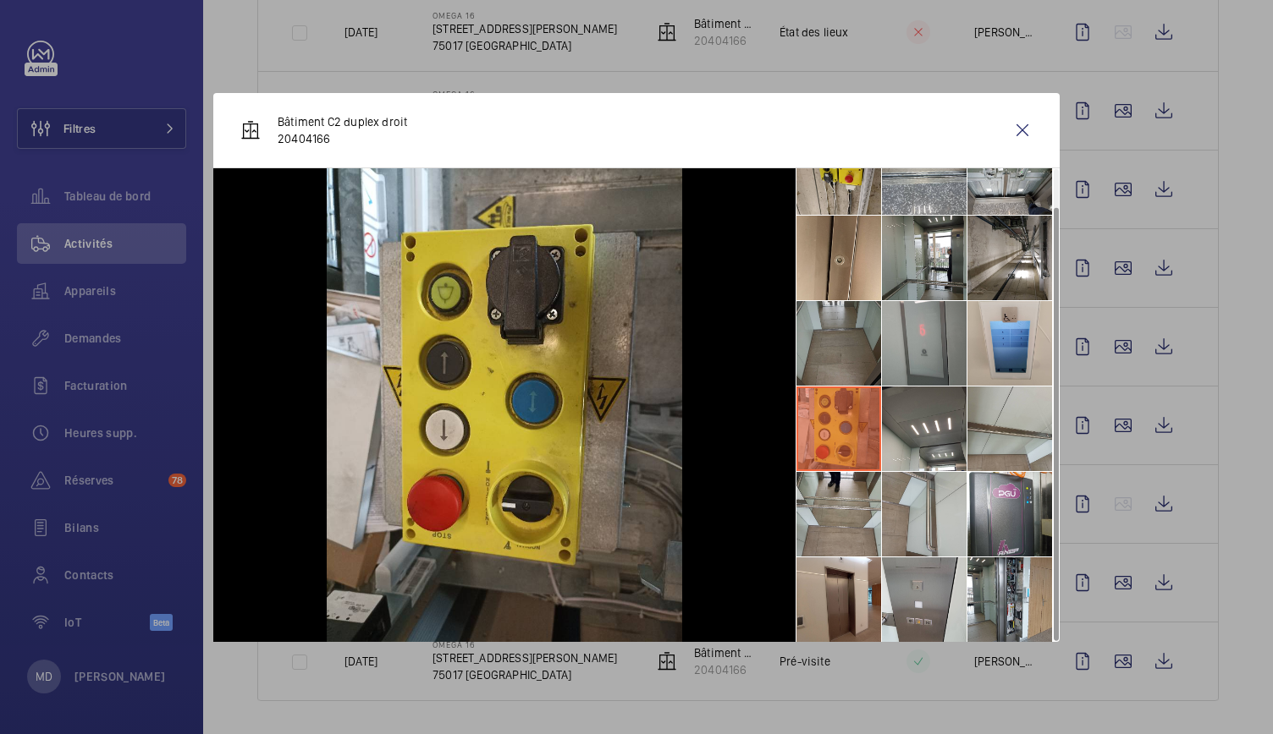
click at [843, 349] on li at bounding box center [838, 343] width 85 height 85
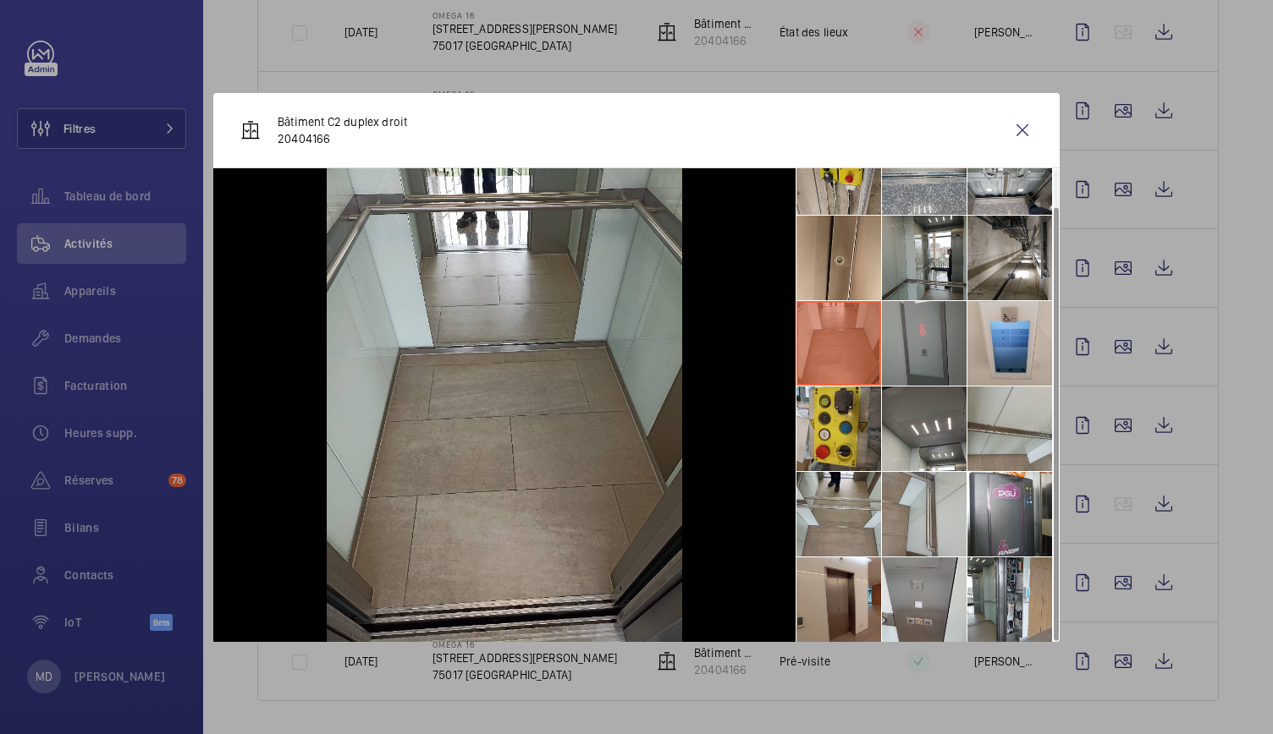
click at [922, 347] on li at bounding box center [924, 343] width 85 height 85
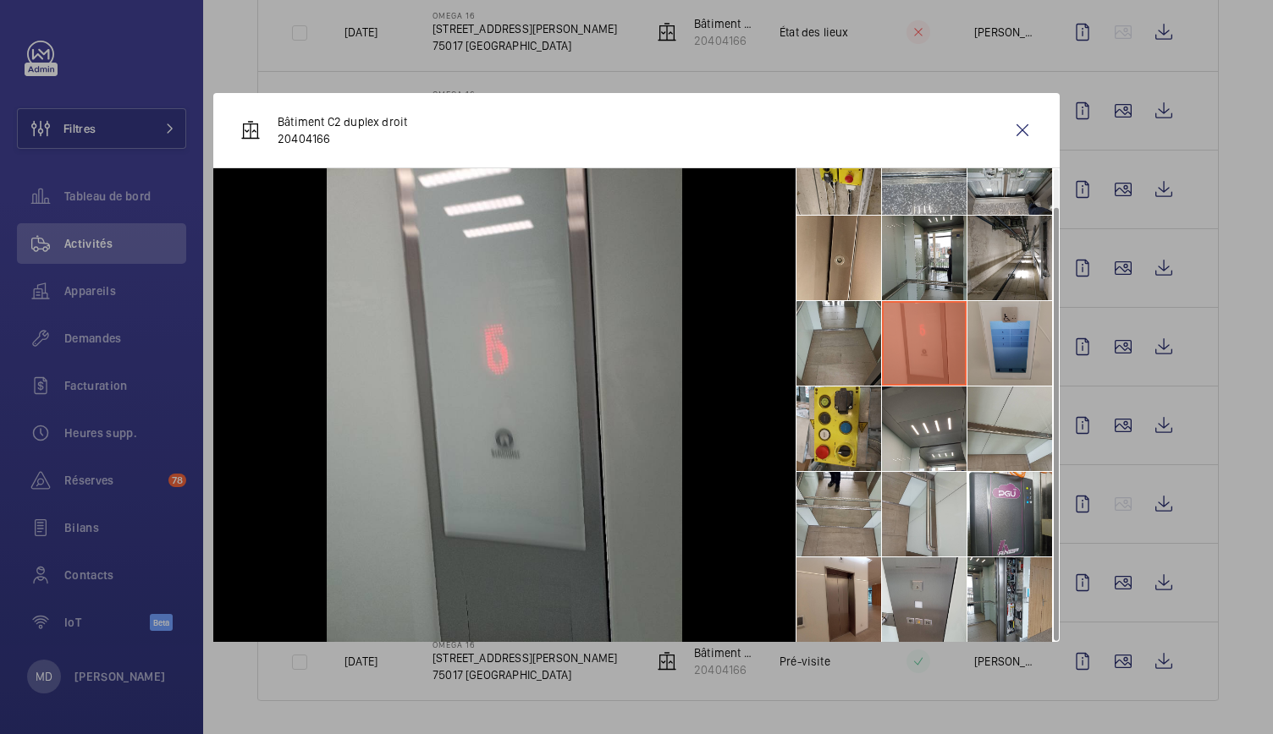
click at [997, 346] on li at bounding box center [1009, 343] width 85 height 85
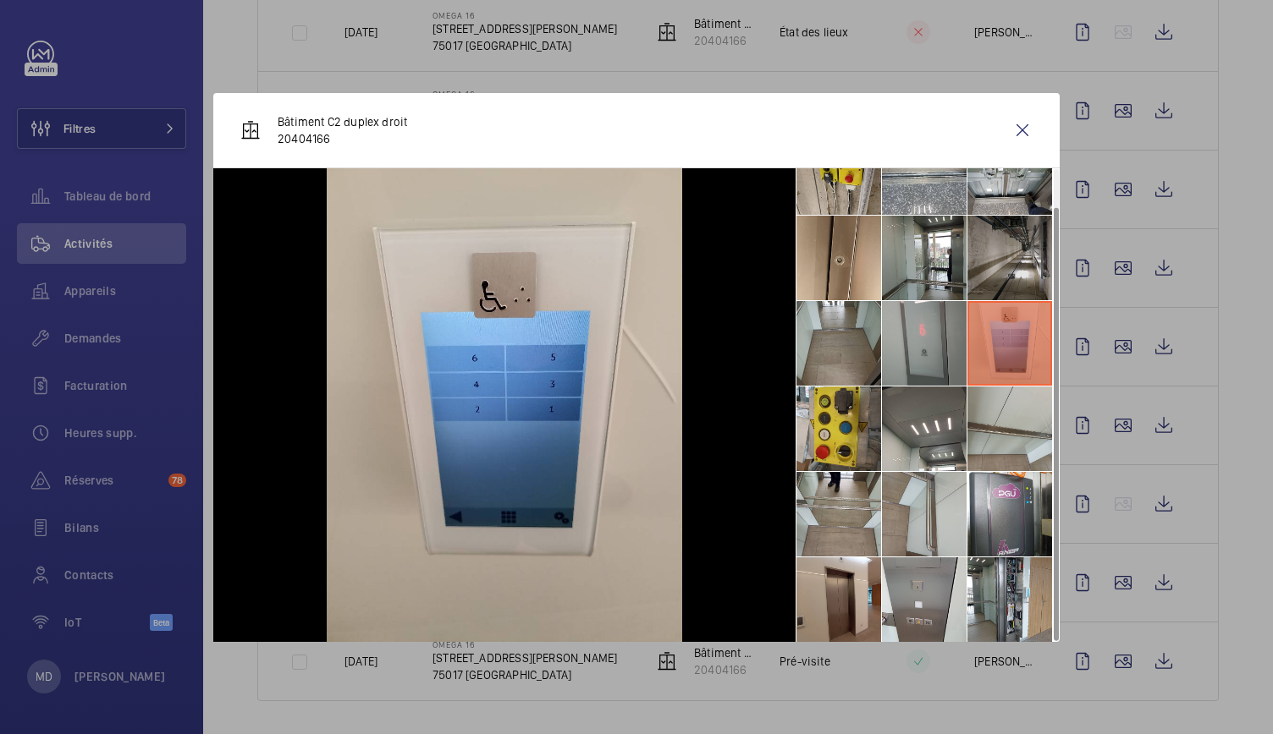
click at [1000, 273] on li at bounding box center [1009, 258] width 85 height 85
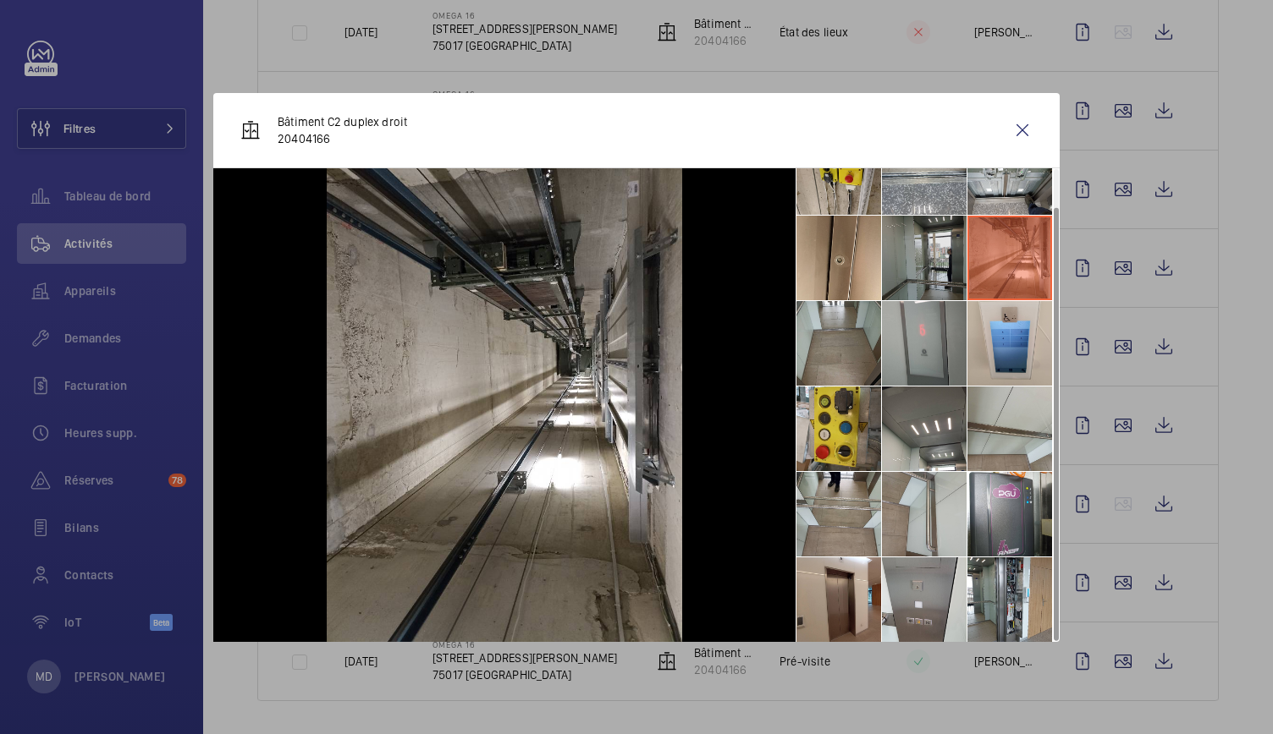
click at [938, 265] on li at bounding box center [924, 258] width 85 height 85
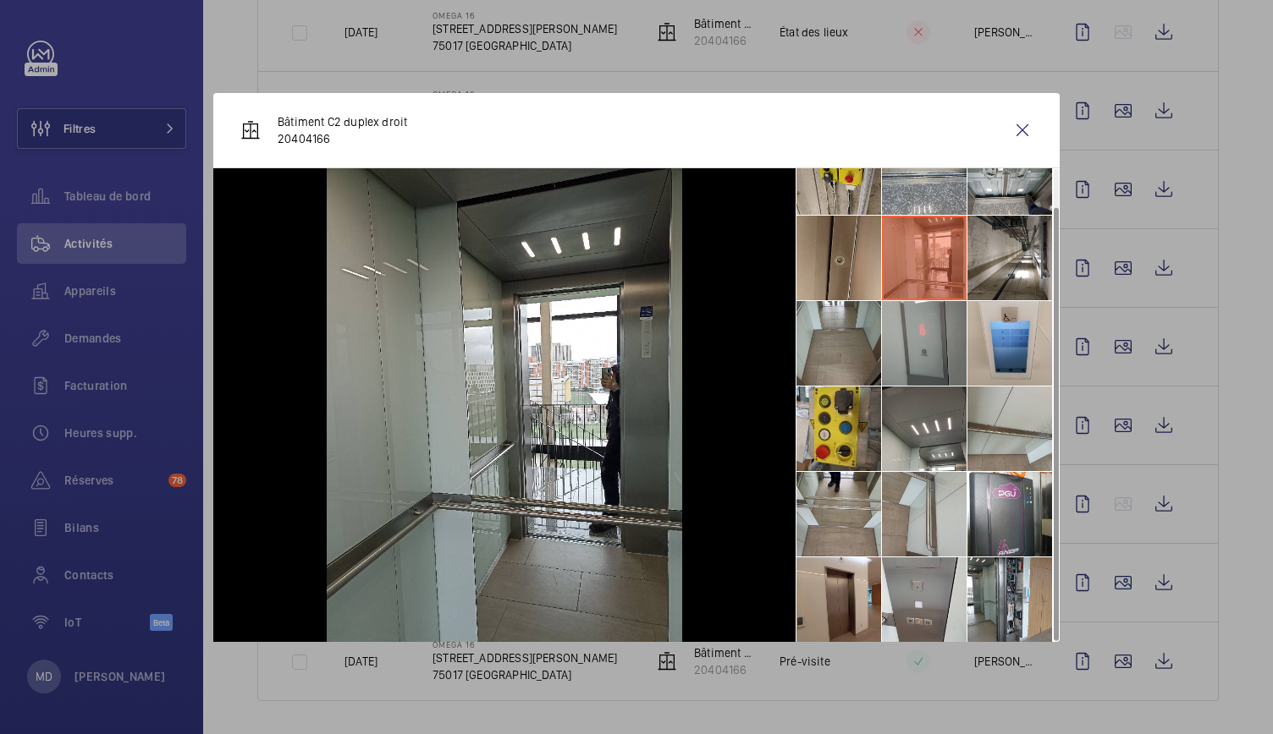
click at [834, 256] on li at bounding box center [838, 258] width 85 height 85
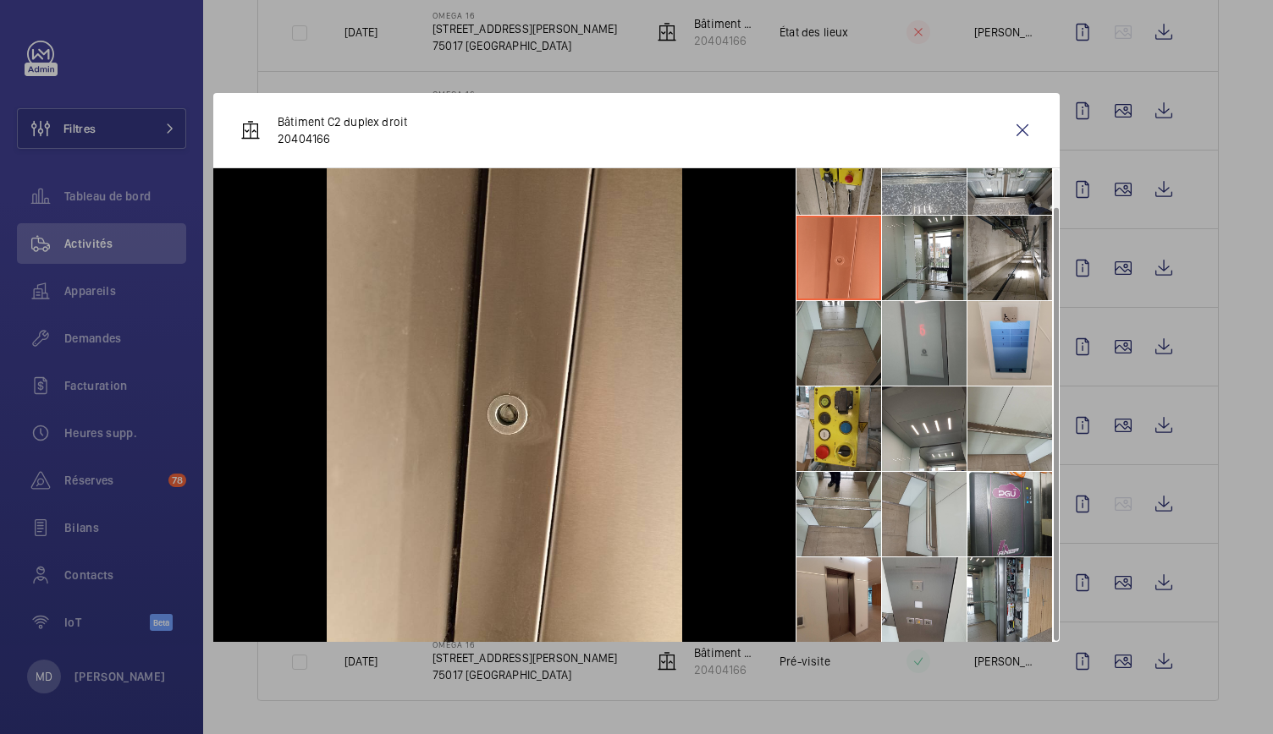
click at [839, 190] on li at bounding box center [838, 172] width 85 height 85
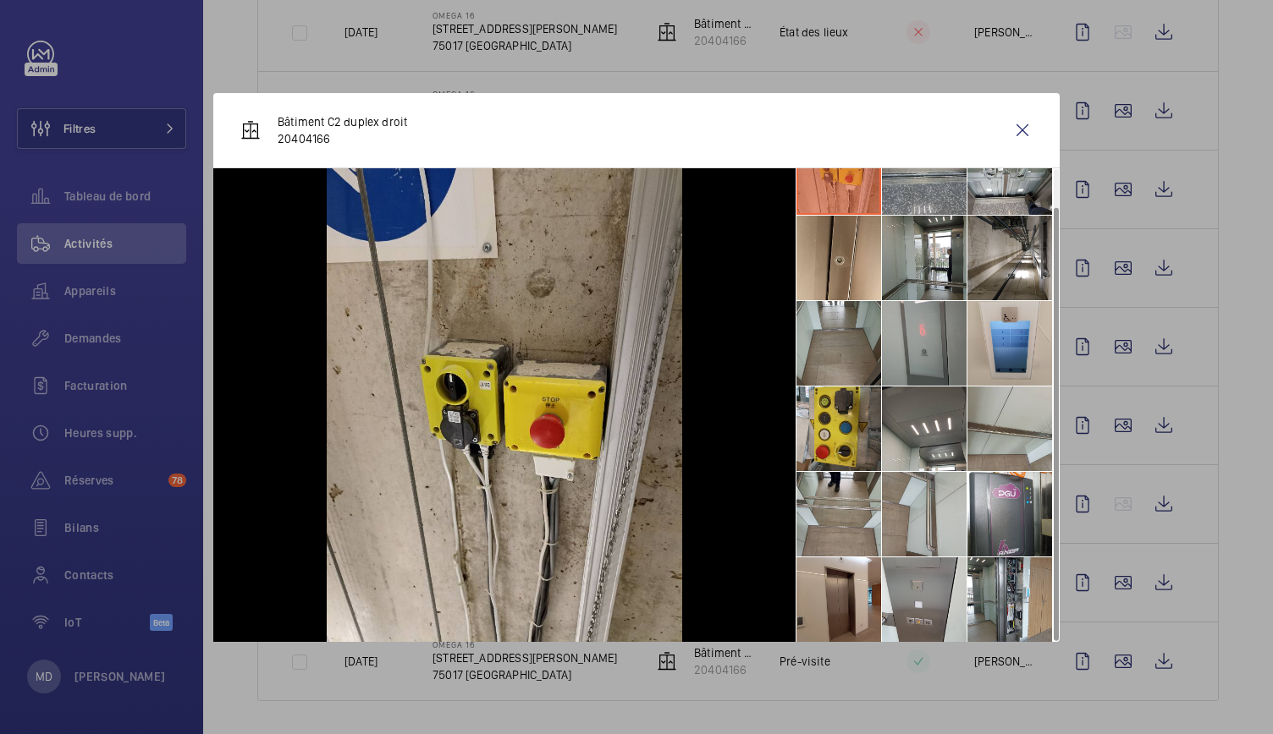
click at [936, 207] on li at bounding box center [924, 172] width 85 height 85
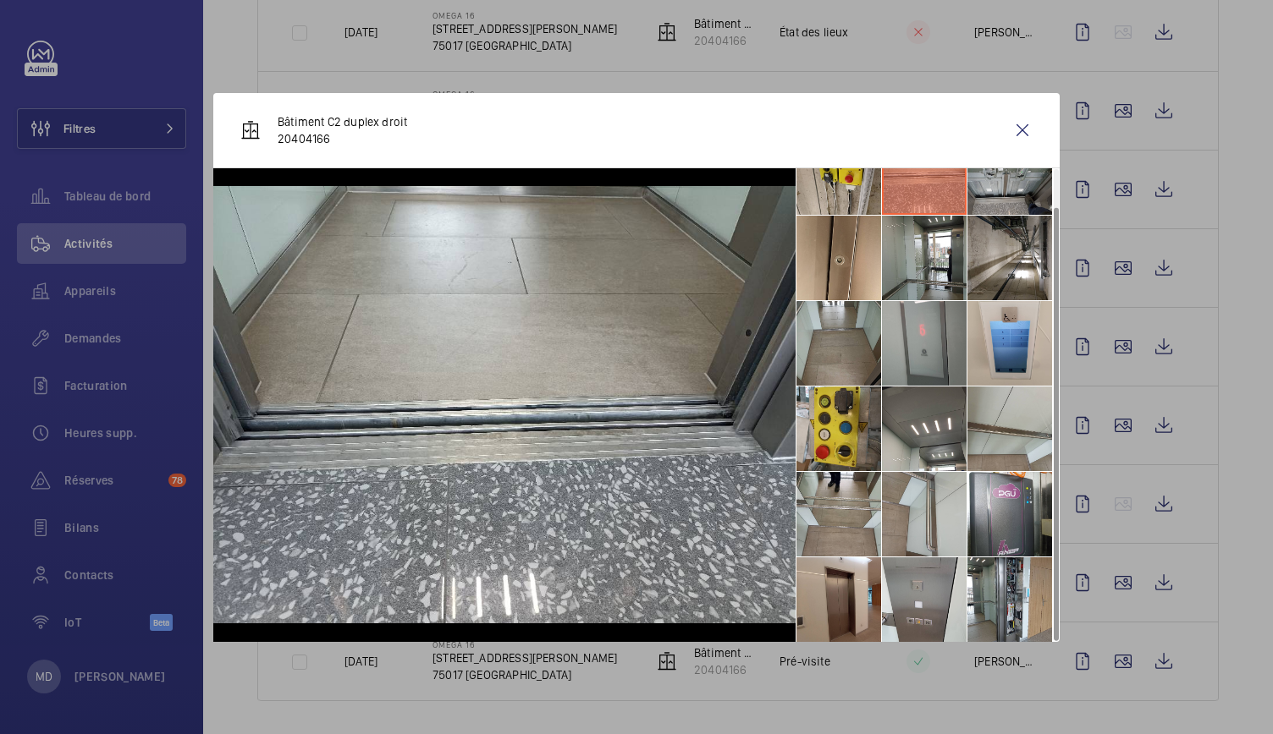
click at [1010, 195] on li at bounding box center [1009, 172] width 85 height 85
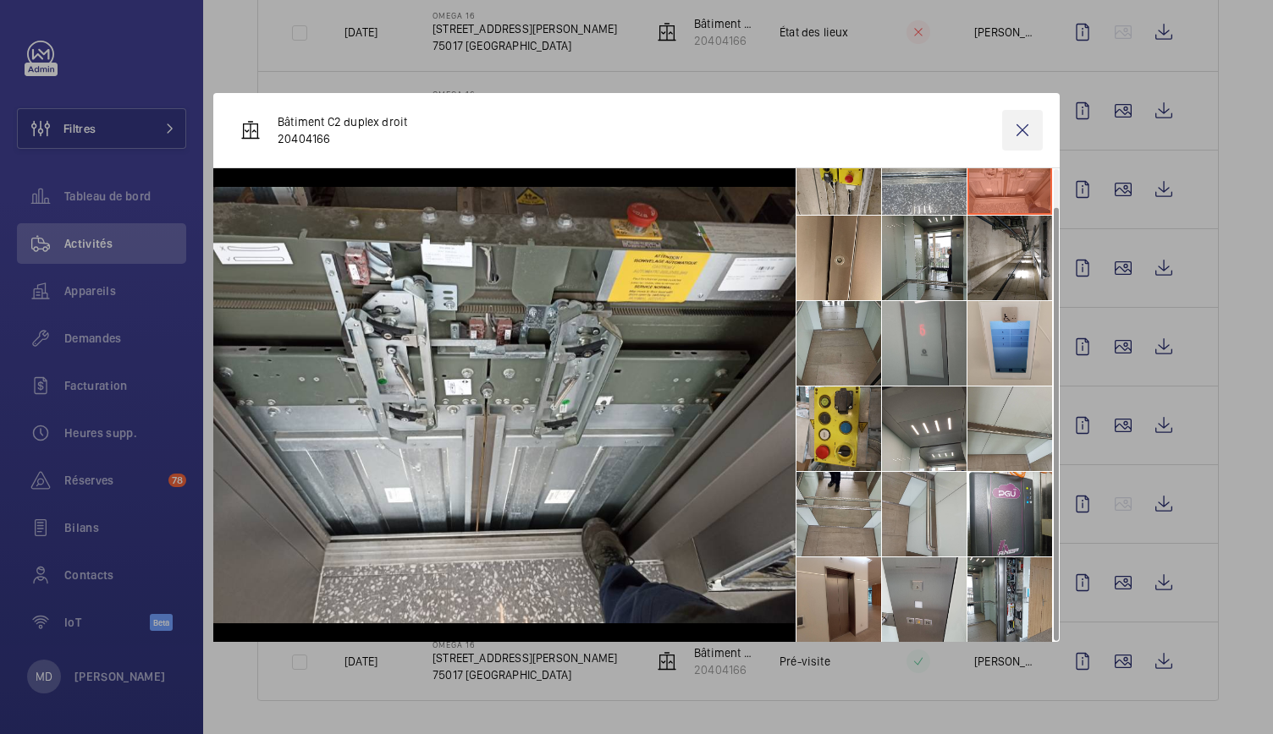
click at [1021, 129] on wm-front-icon-button at bounding box center [1022, 130] width 41 height 41
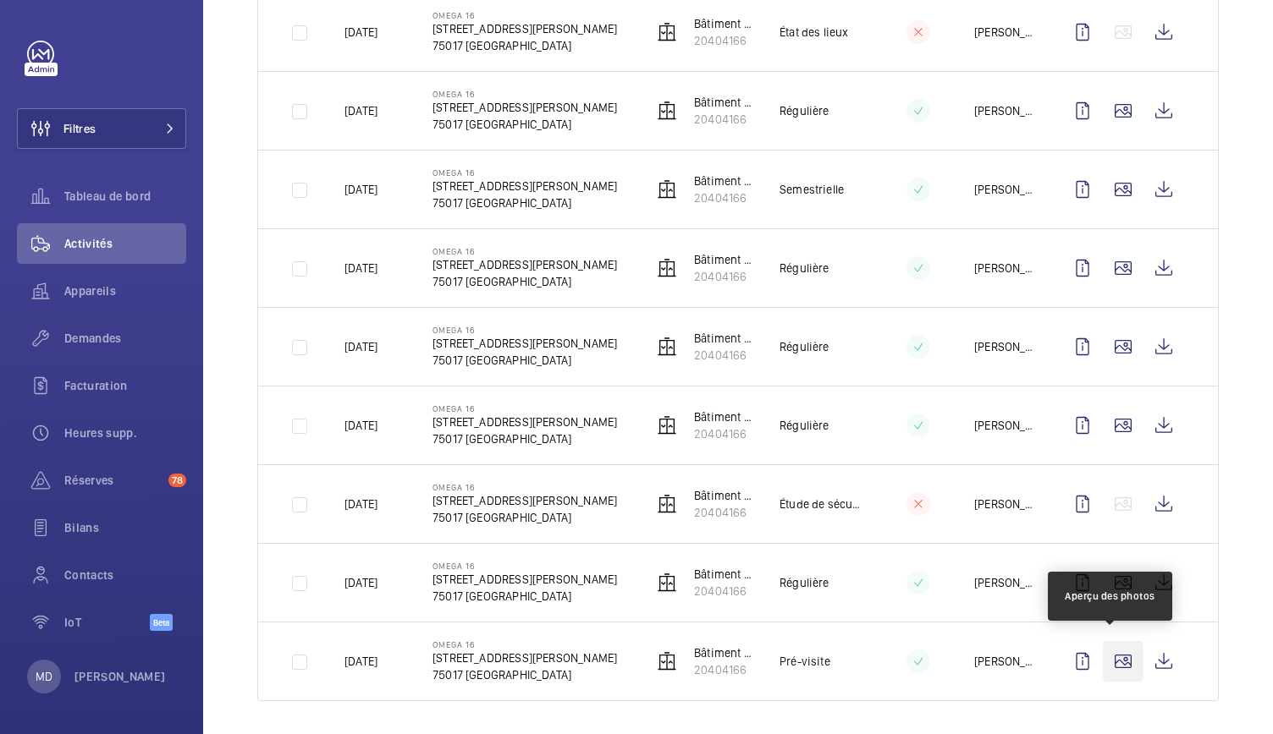
click at [1112, 659] on wm-front-icon-button at bounding box center [1123, 661] width 41 height 41
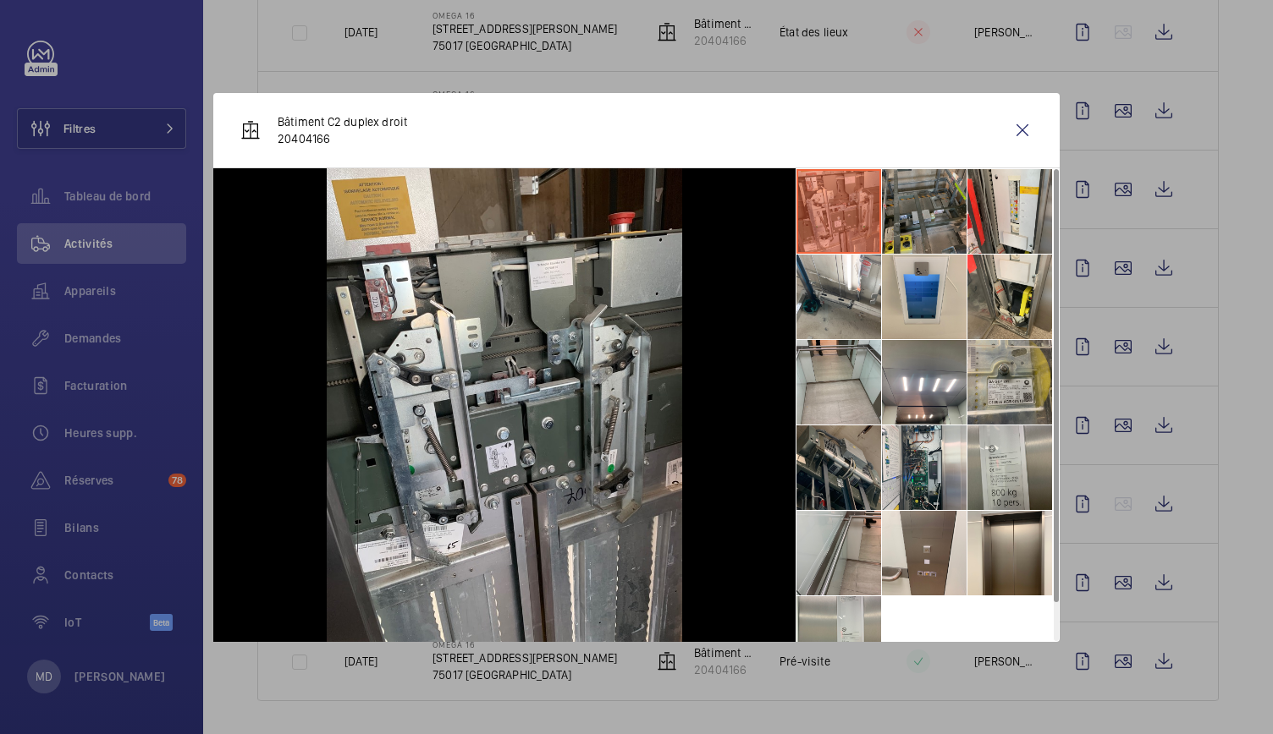
click at [917, 221] on li at bounding box center [924, 211] width 85 height 85
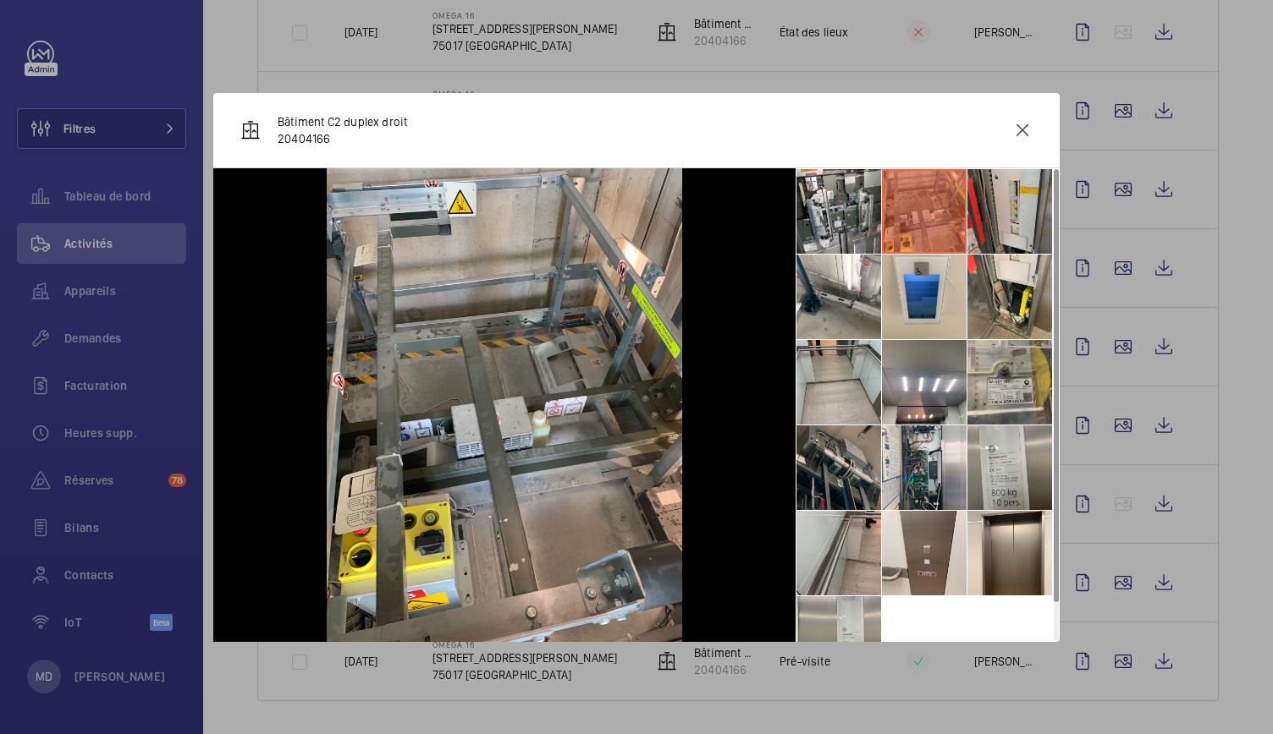
click at [990, 217] on li at bounding box center [1009, 211] width 85 height 85
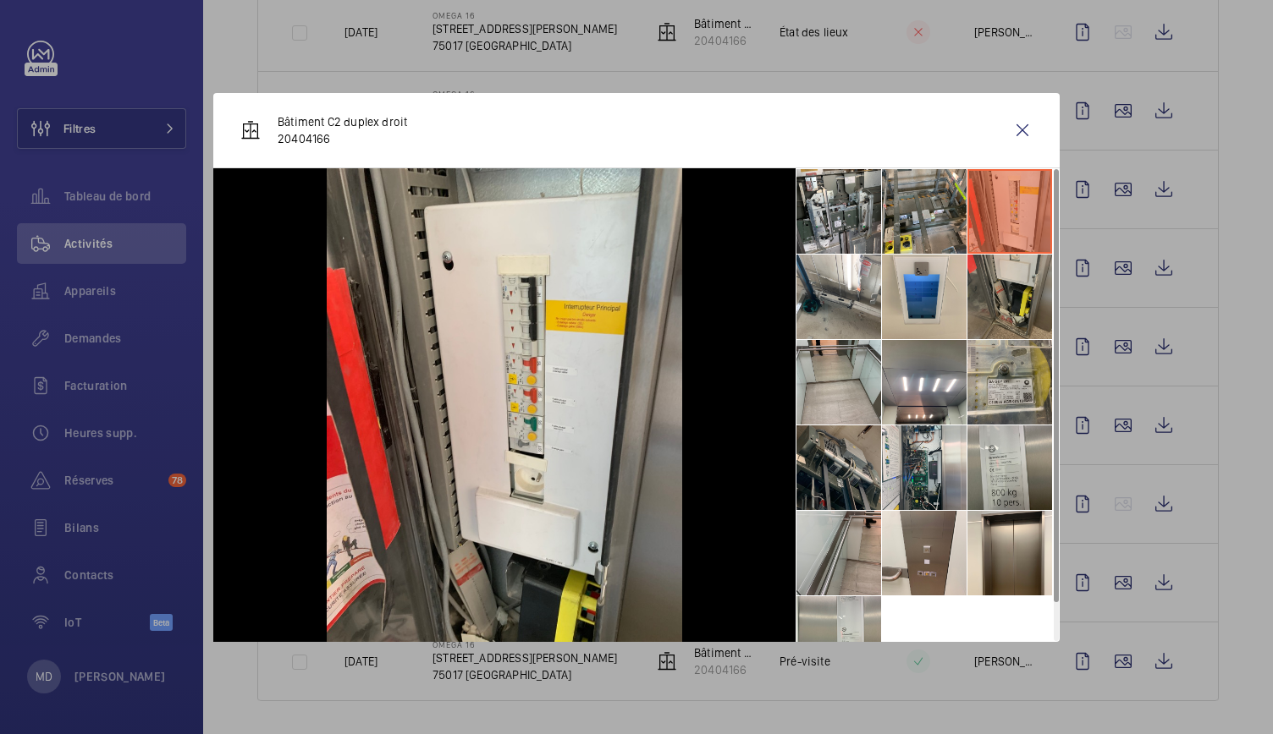
click at [997, 305] on li at bounding box center [1009, 297] width 85 height 85
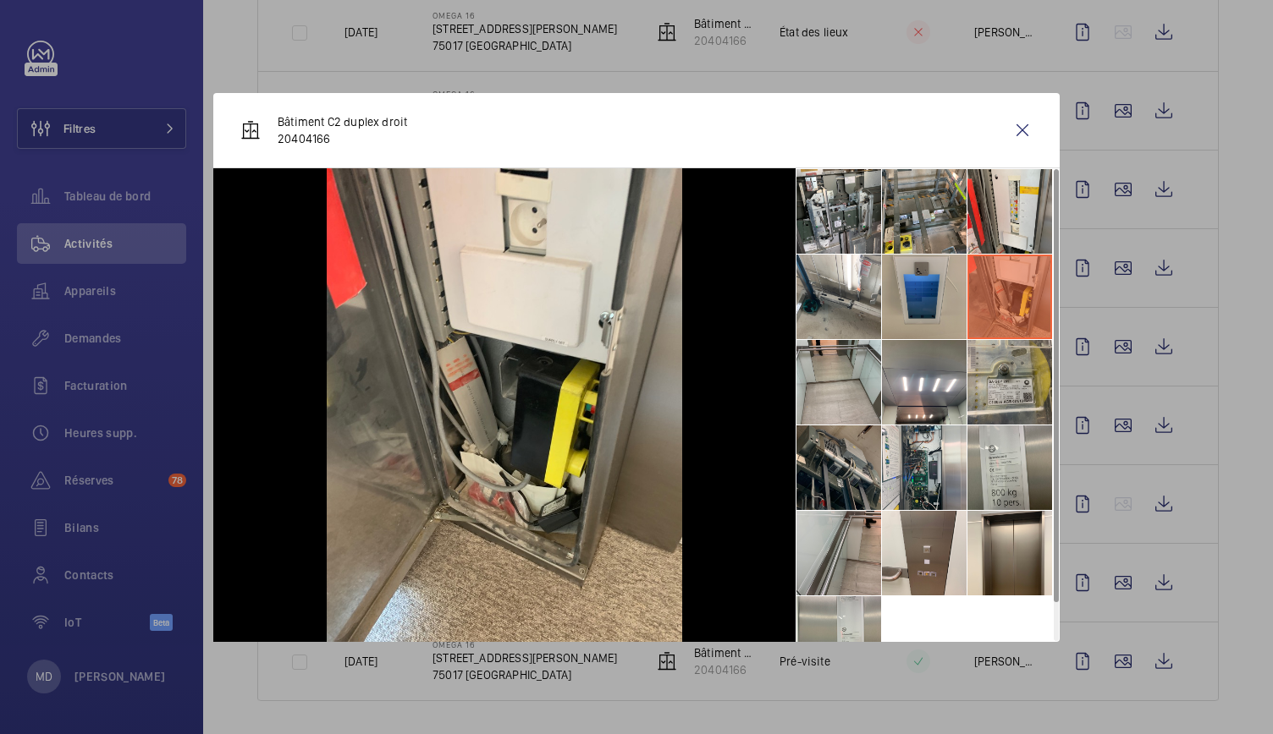
click at [931, 305] on li at bounding box center [924, 297] width 85 height 85
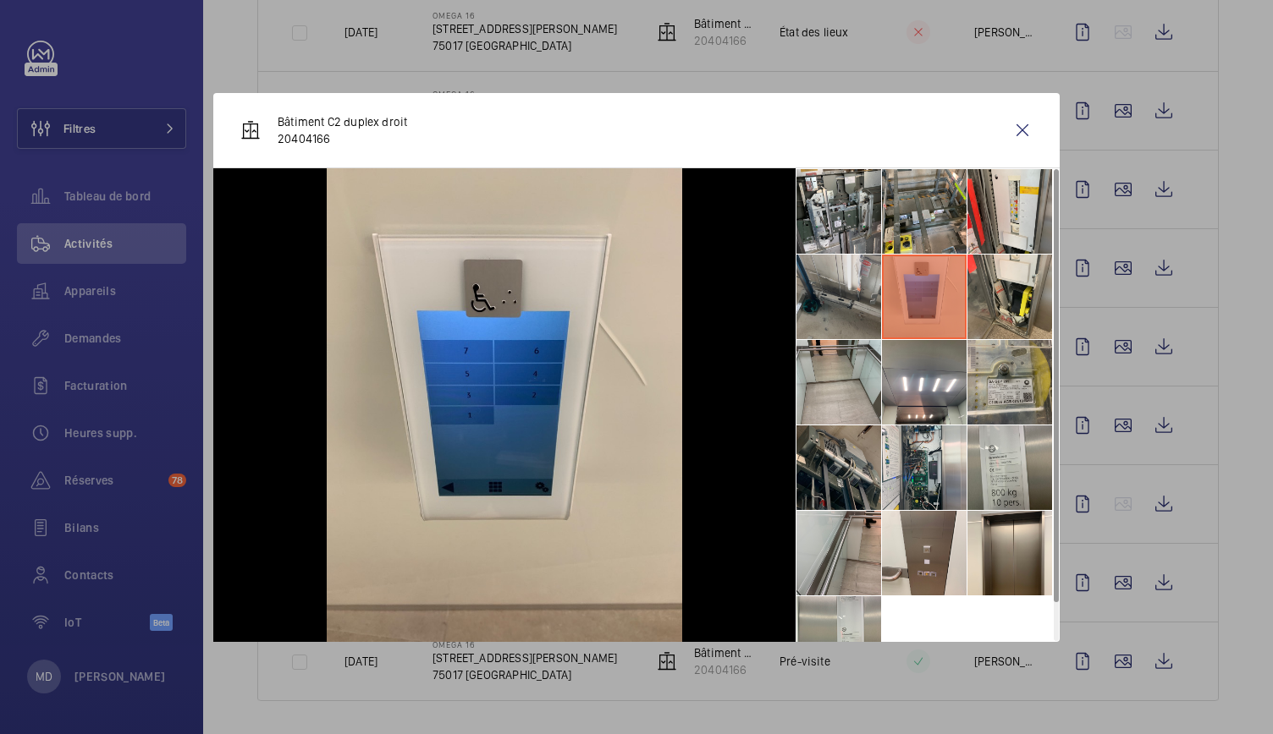
click at [839, 302] on li at bounding box center [838, 297] width 85 height 85
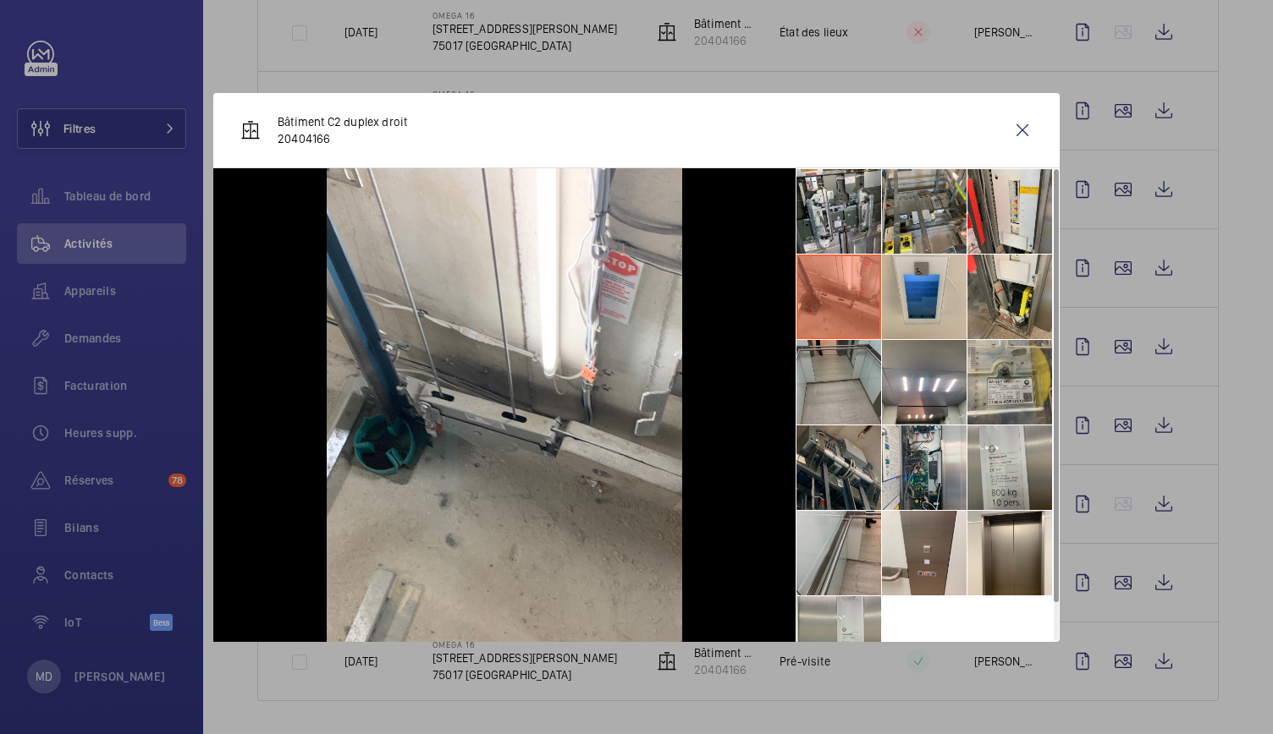
click at [831, 400] on li at bounding box center [838, 382] width 85 height 85
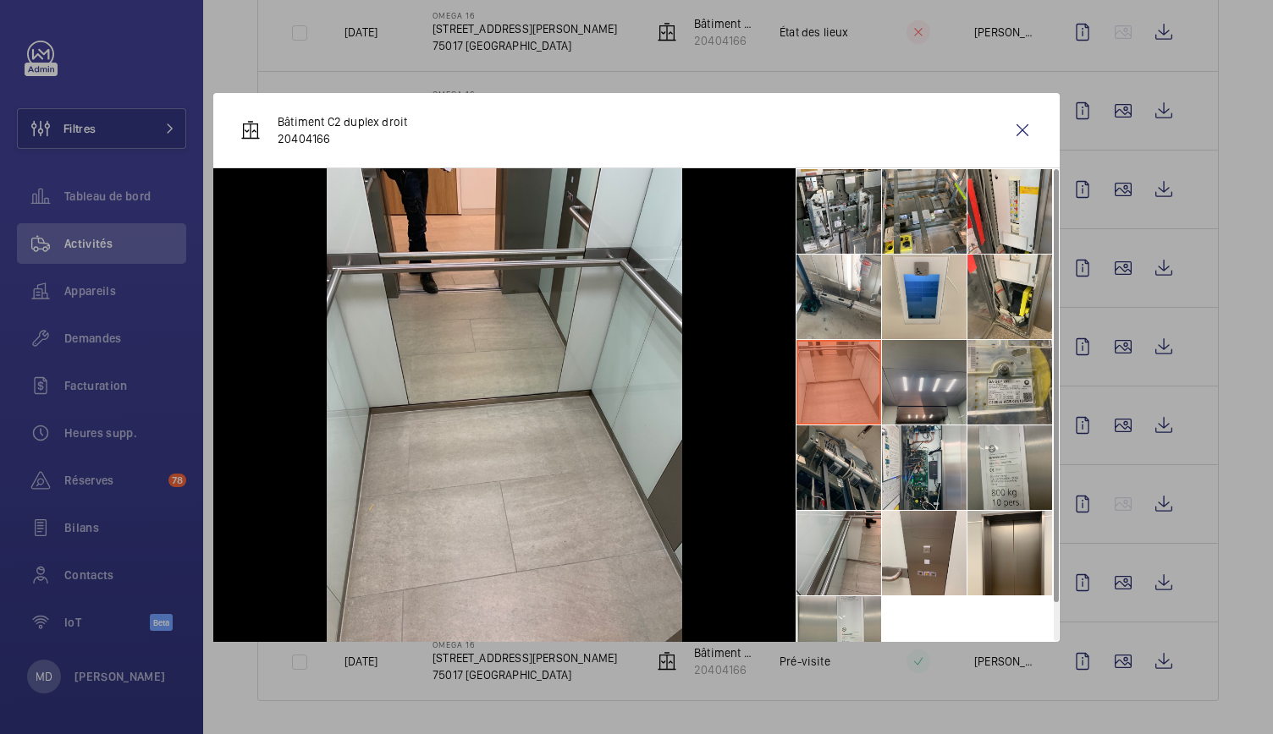
click at [919, 388] on li at bounding box center [924, 382] width 85 height 85
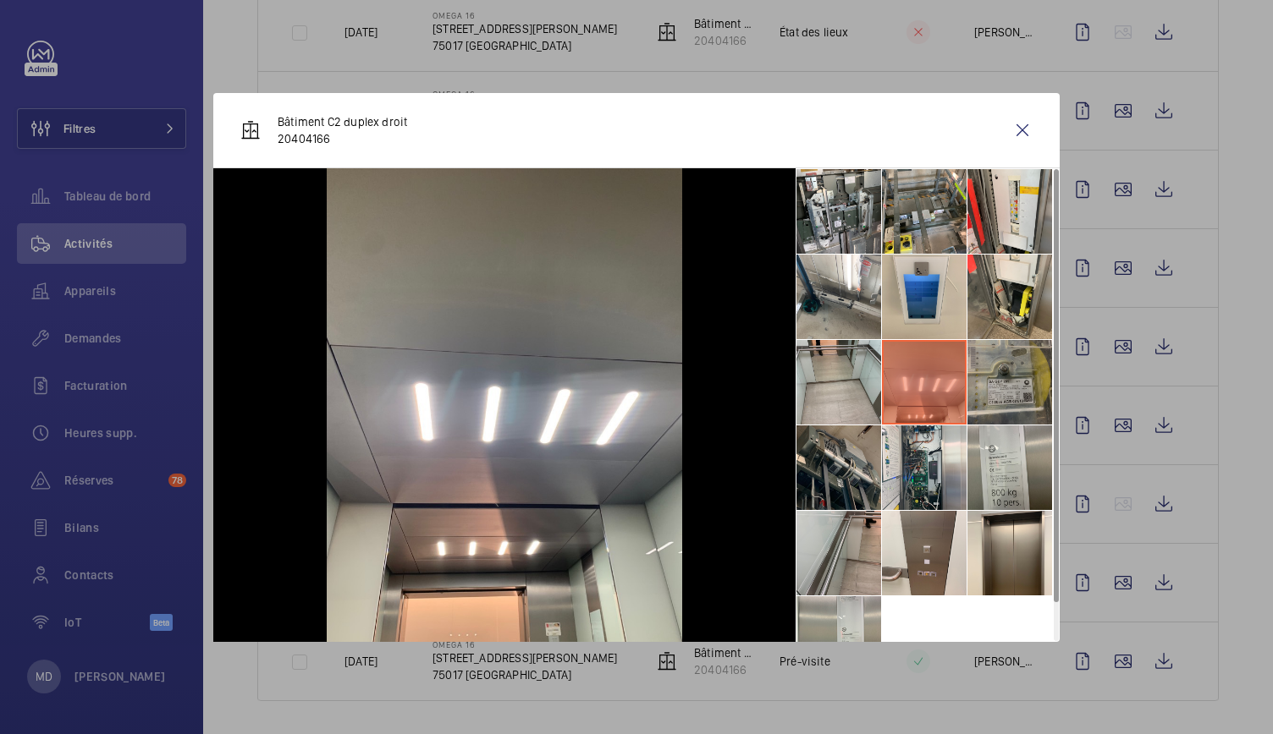
click at [1002, 392] on li at bounding box center [1009, 382] width 85 height 85
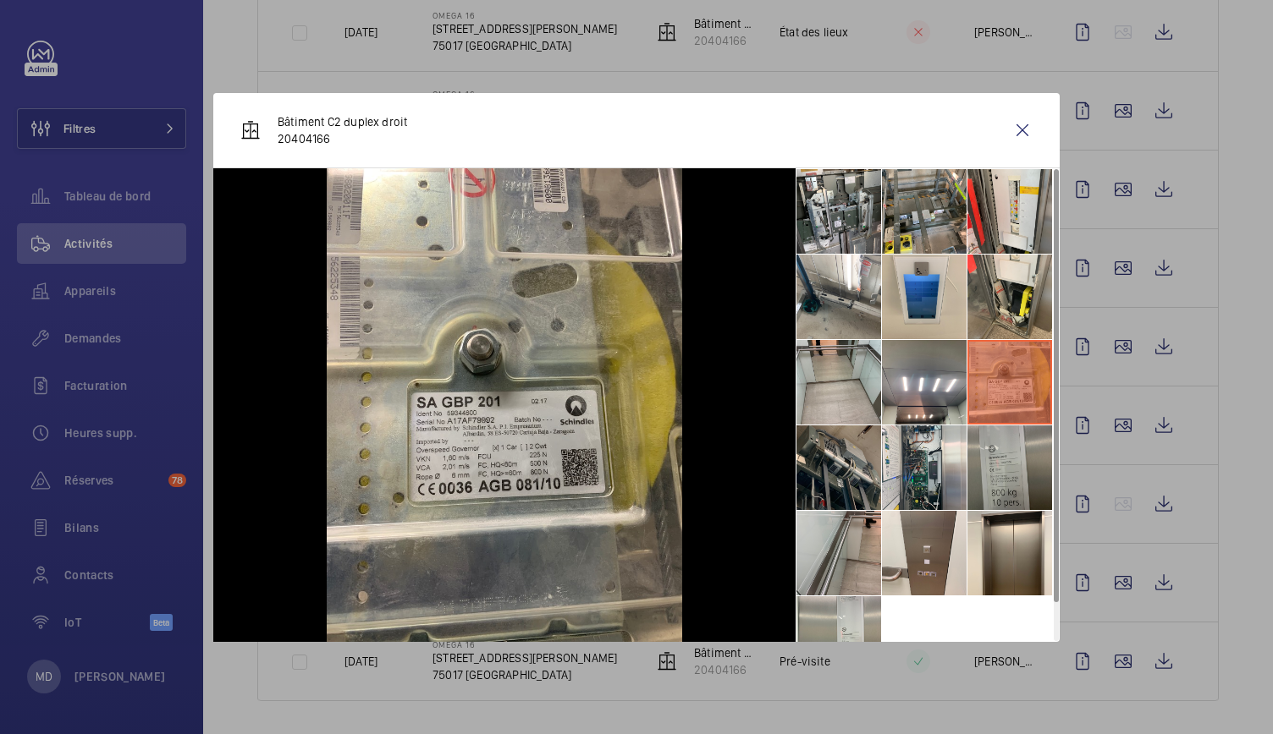
click at [1000, 457] on li at bounding box center [1009, 468] width 85 height 85
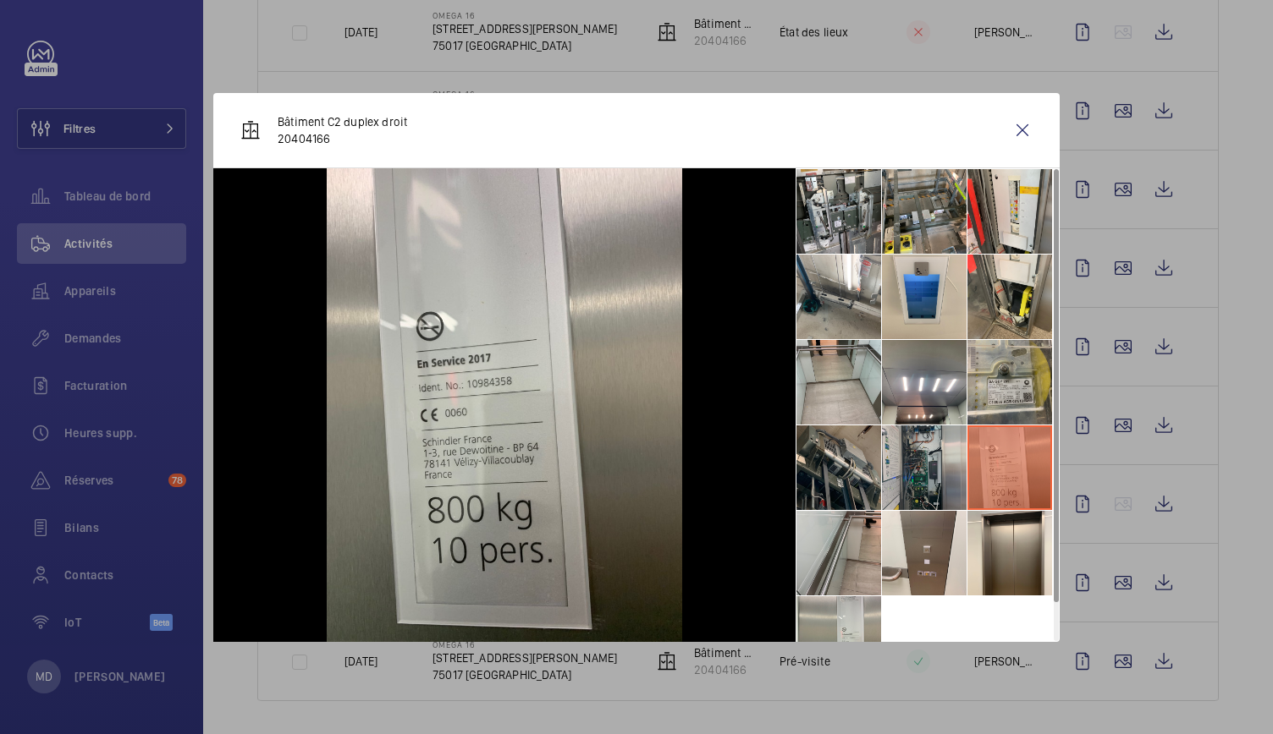
click at [921, 454] on li at bounding box center [924, 468] width 85 height 85
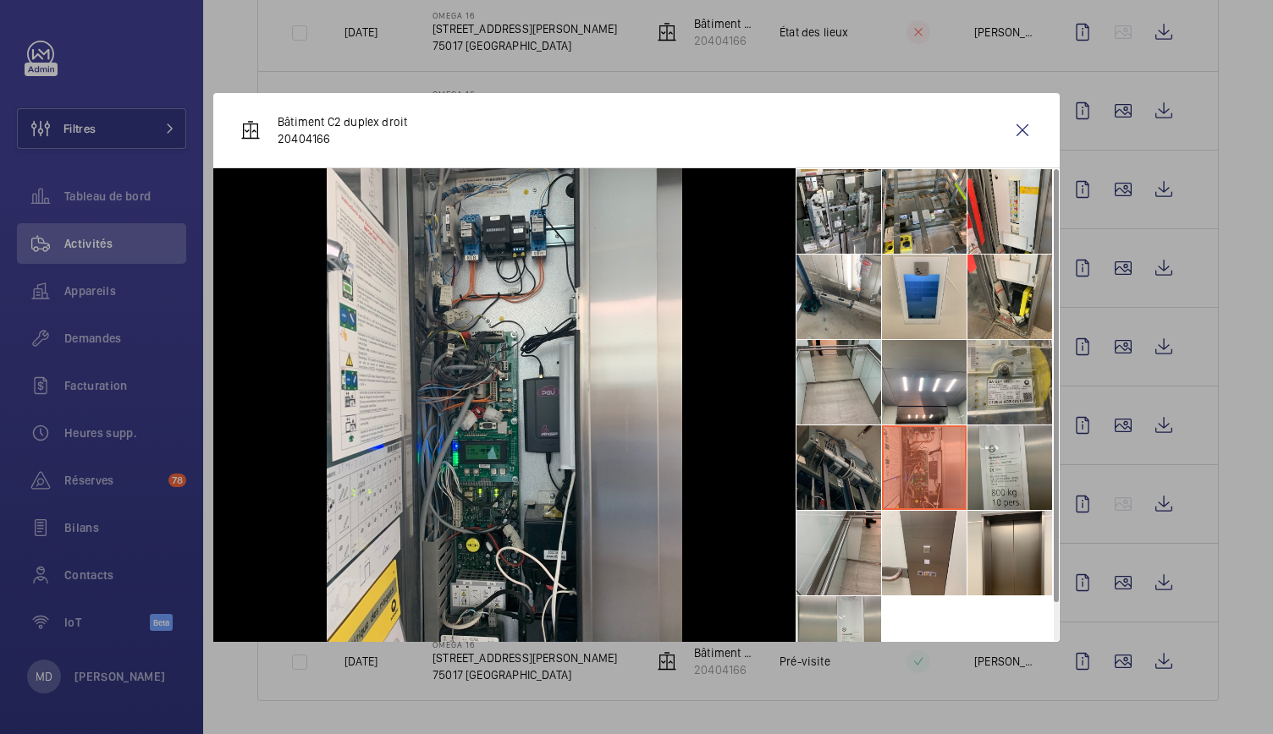
click at [839, 465] on li at bounding box center [838, 468] width 85 height 85
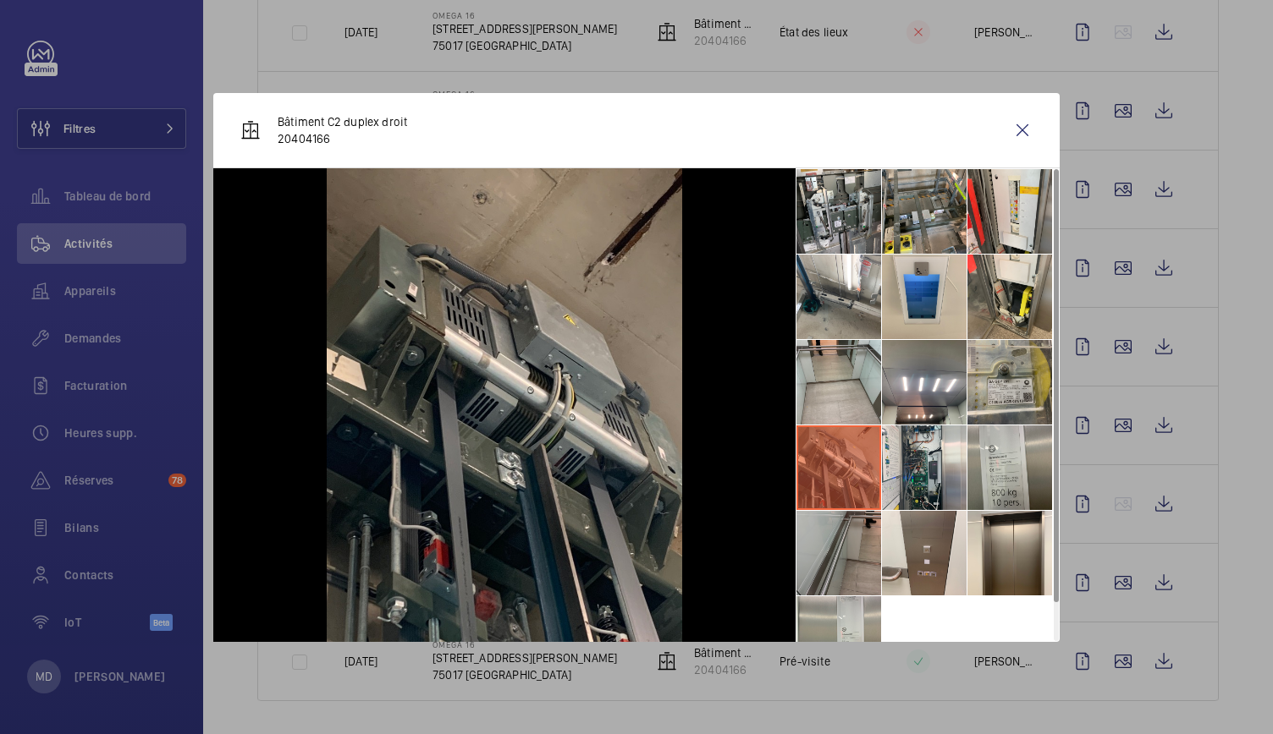
click at [849, 547] on li at bounding box center [838, 553] width 85 height 85
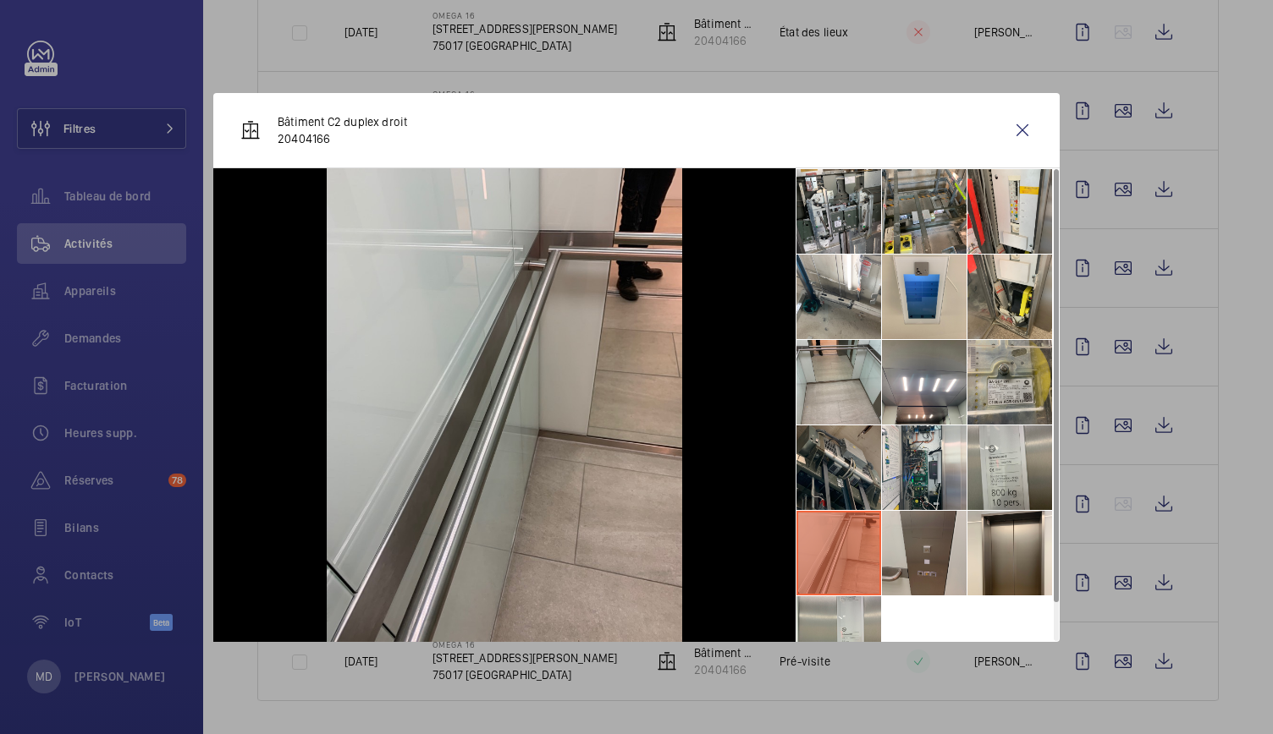
click at [933, 547] on li at bounding box center [924, 553] width 85 height 85
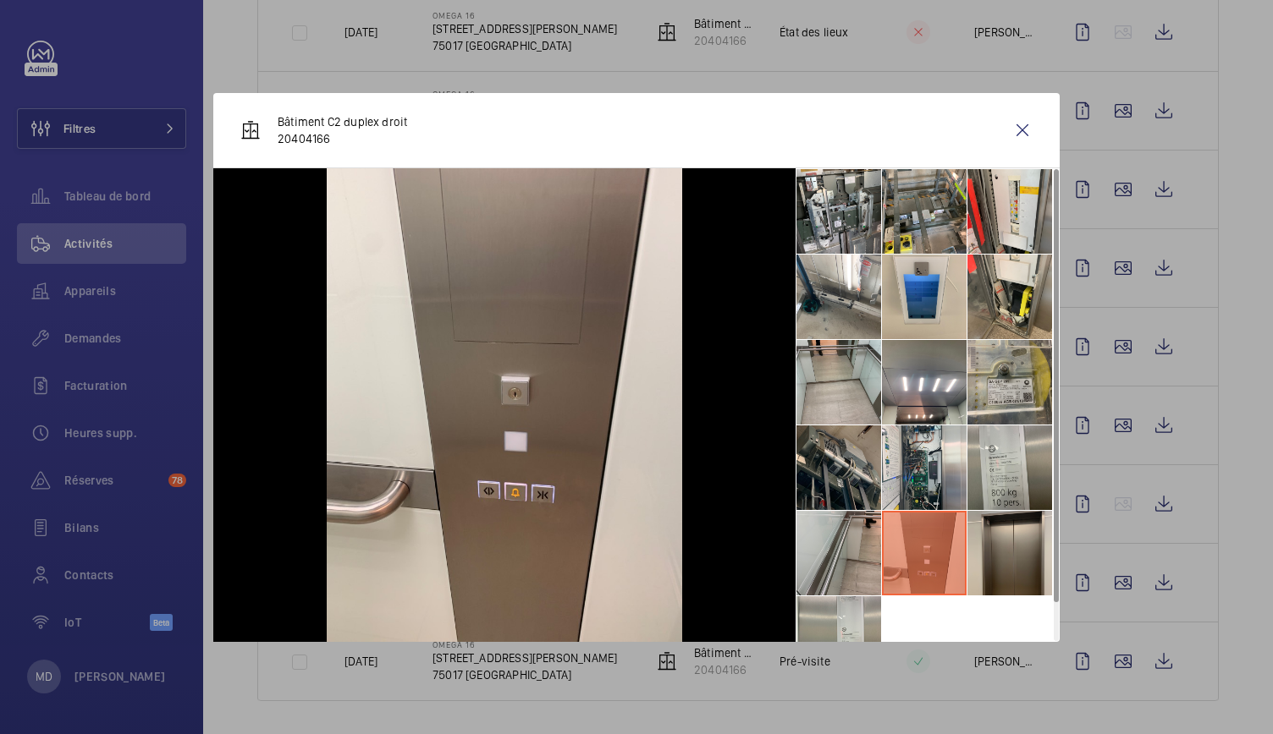
click at [1015, 558] on li at bounding box center [1009, 553] width 85 height 85
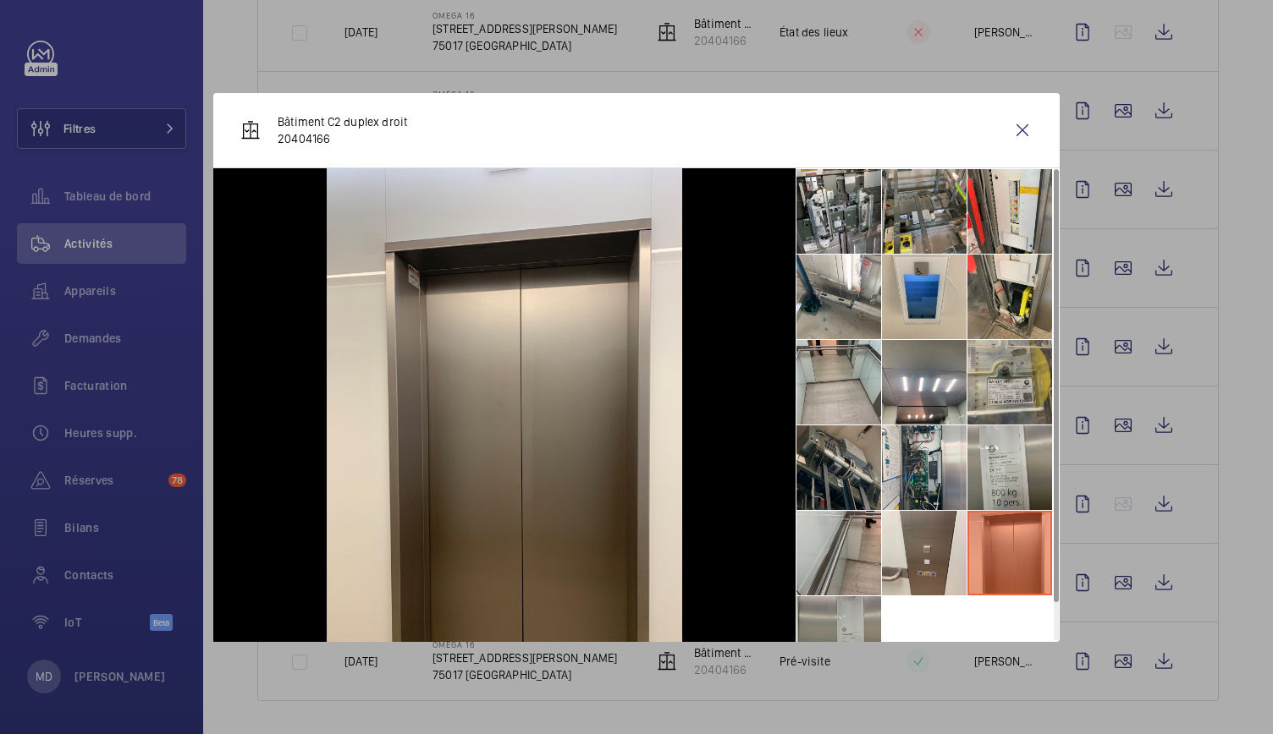
click at [817, 613] on li at bounding box center [838, 639] width 85 height 85
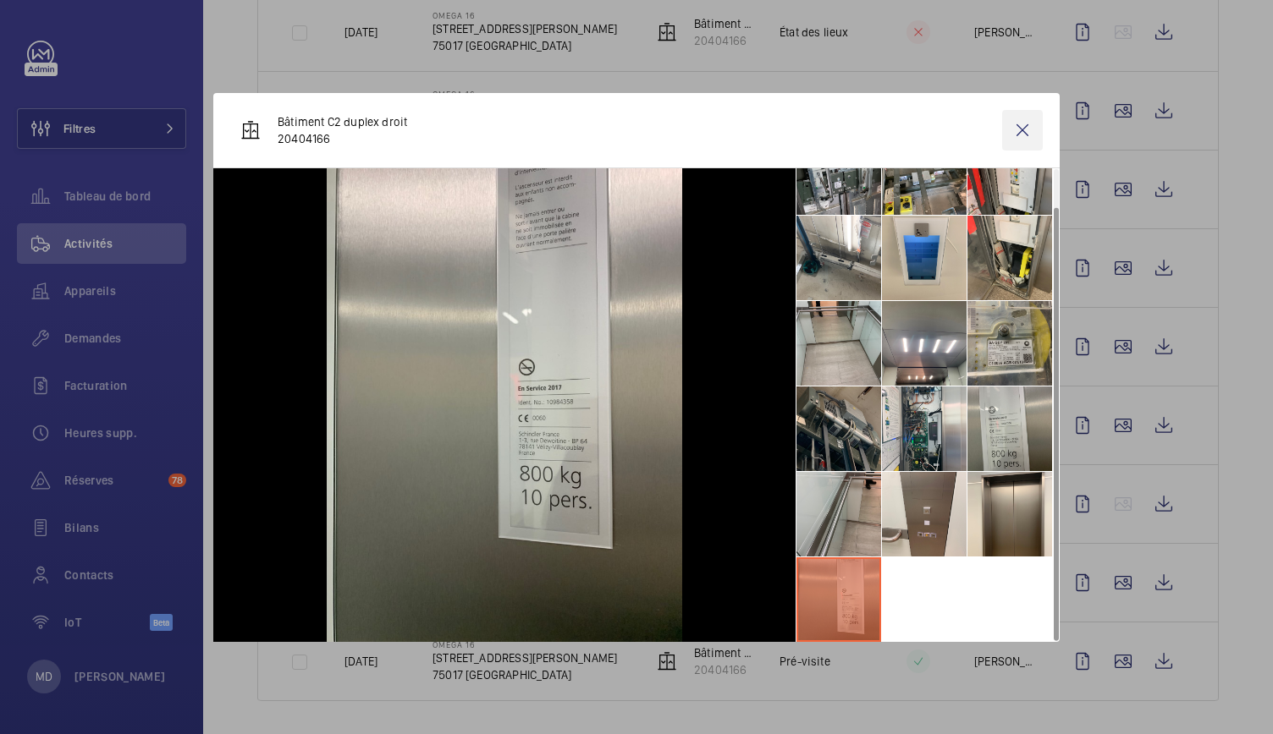
click at [1016, 138] on wm-front-icon-button at bounding box center [1022, 130] width 41 height 41
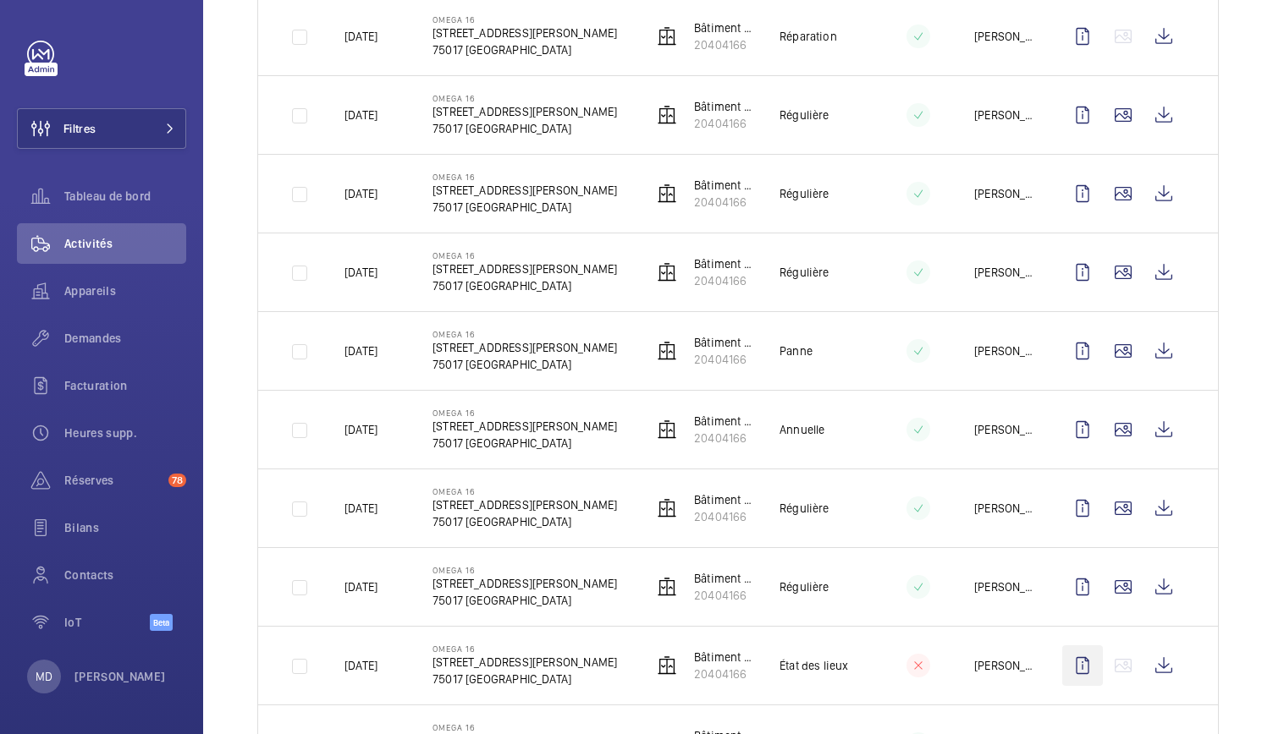
scroll to position [960, 0]
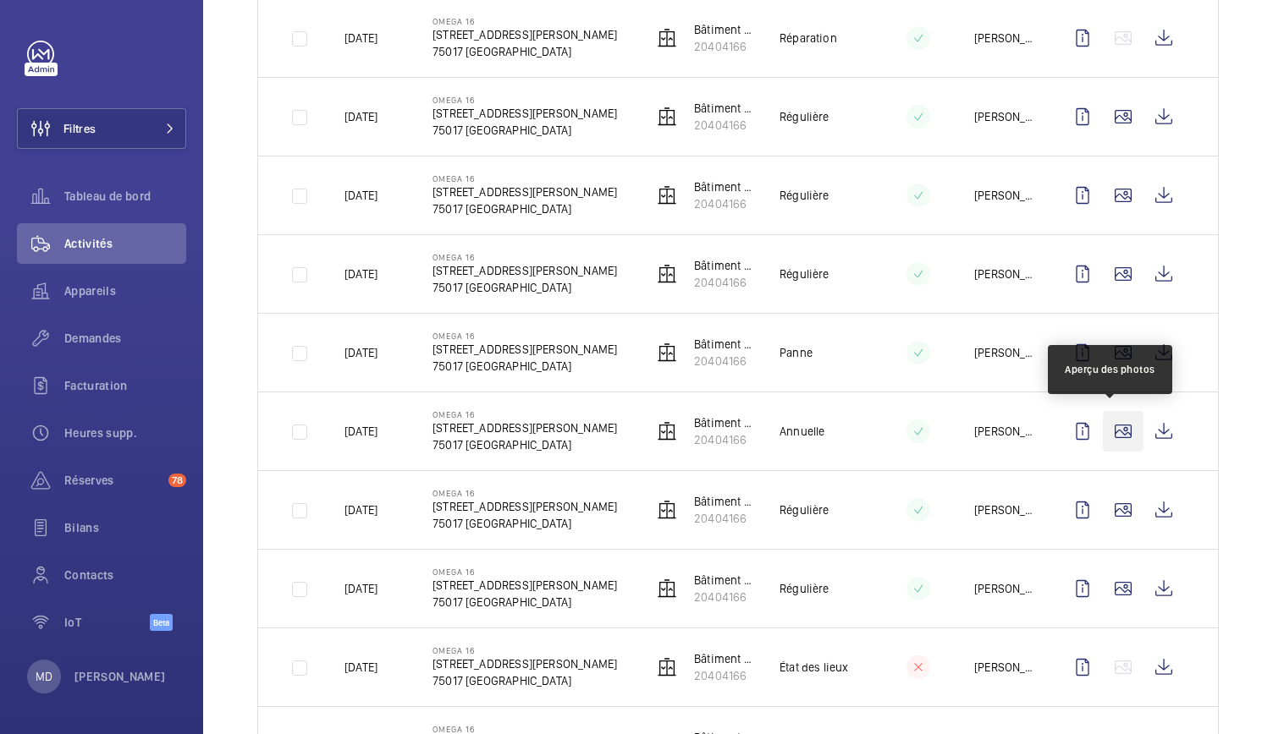
click at [1107, 429] on wm-front-icon-button at bounding box center [1123, 431] width 41 height 41
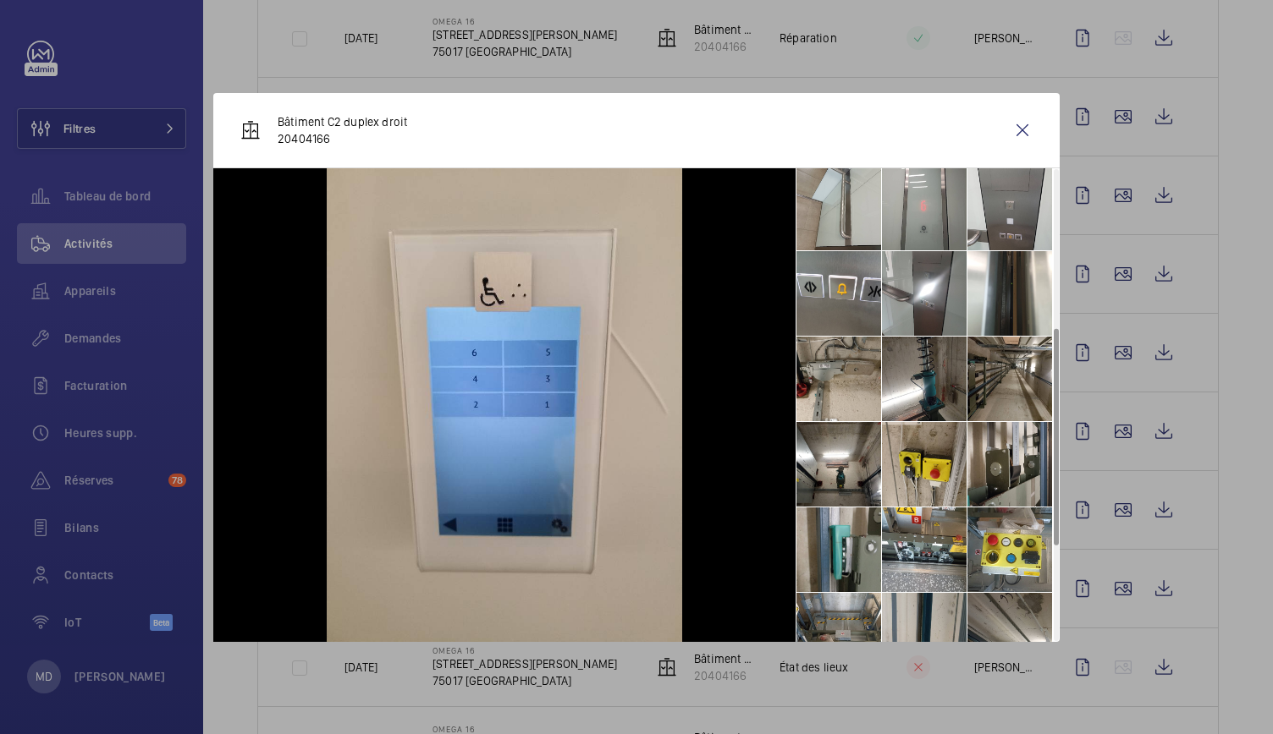
scroll to position [552, 0]
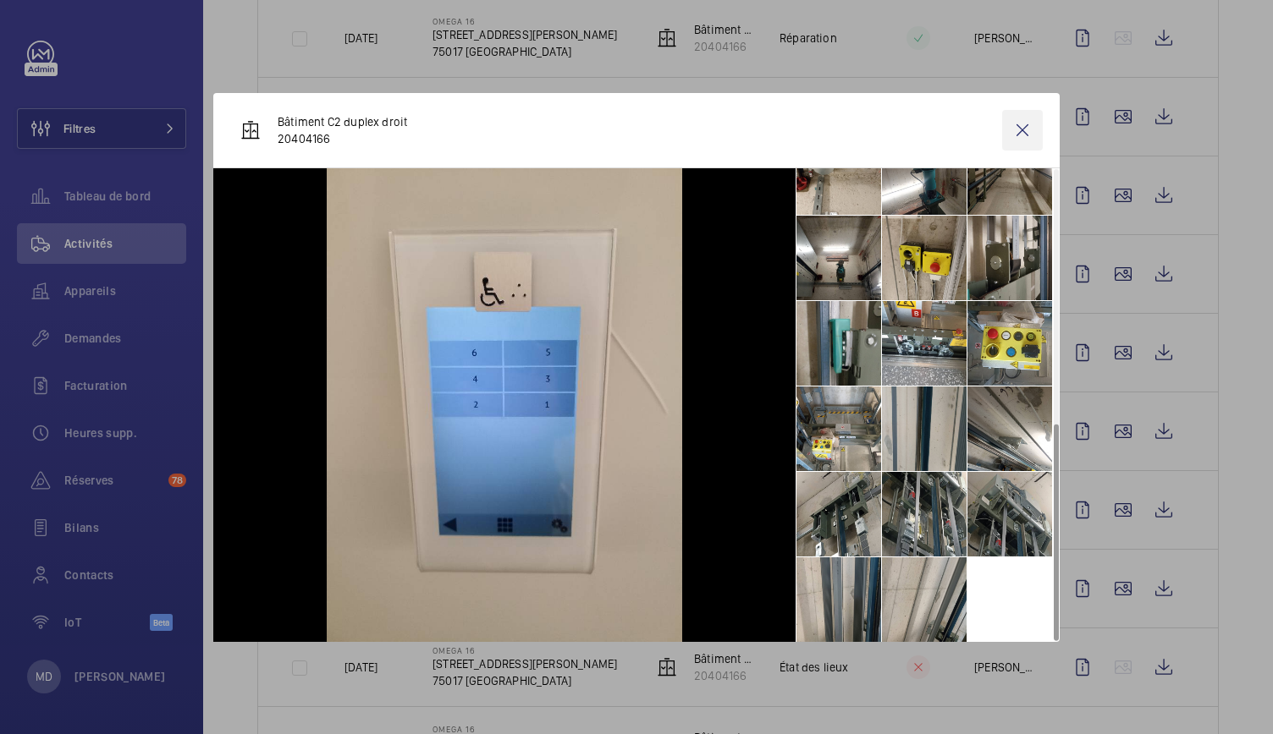
click at [1017, 128] on wm-front-icon-button at bounding box center [1022, 130] width 41 height 41
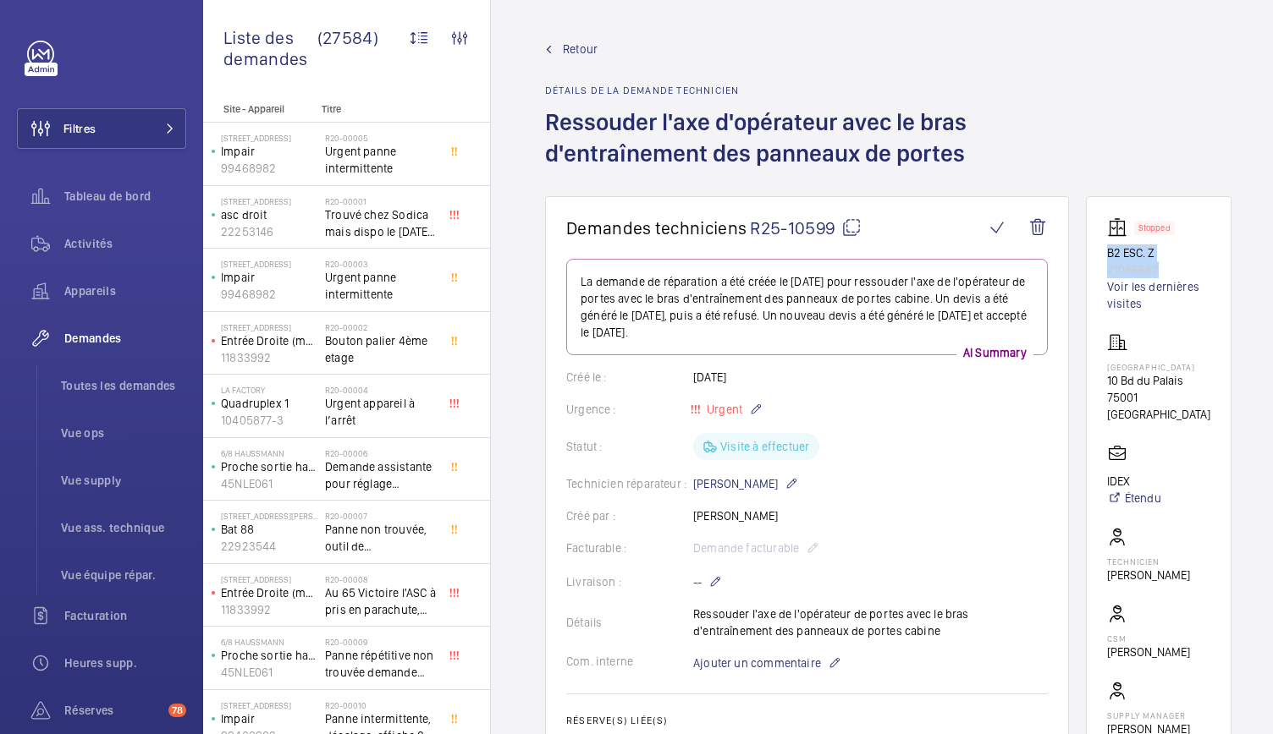
drag, startPoint x: 1097, startPoint y: 250, endPoint x: 1169, endPoint y: 262, distance: 73.9
click at [1169, 262] on wm-front-card "Stopped B2 ESC. Z 21086682 Voir les dernières visites Palais de justice de Pari…" at bounding box center [1159, 494] width 146 height 597
copy div "B2 ESC. Z 21086682"
click at [853, 236] on mat-icon at bounding box center [851, 227] width 20 height 20
copy div "B2 ESC. Z 21086682"
